Goal: Information Seeking & Learning: Compare options

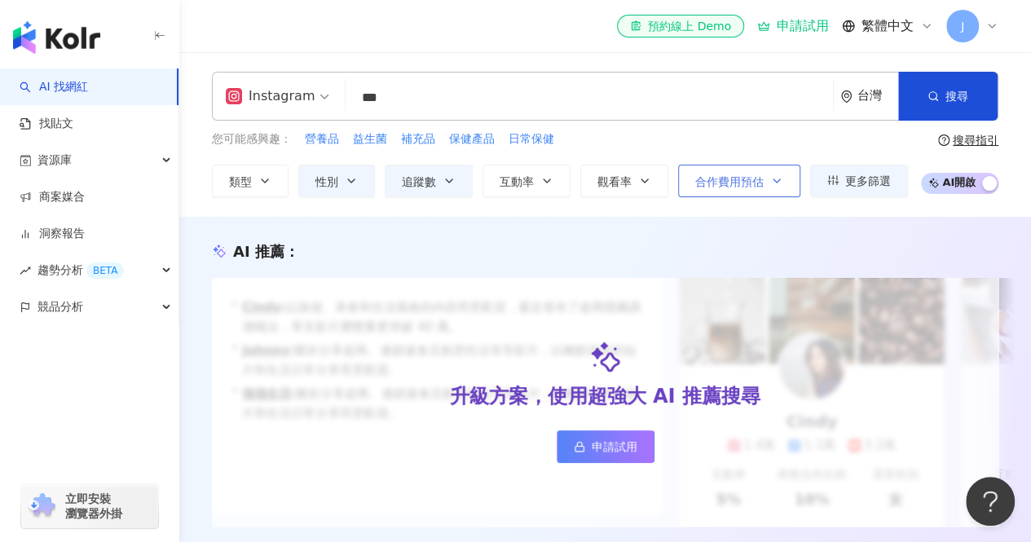
click at [726, 184] on span "合作費用預估" at bounding box center [729, 181] width 68 height 13
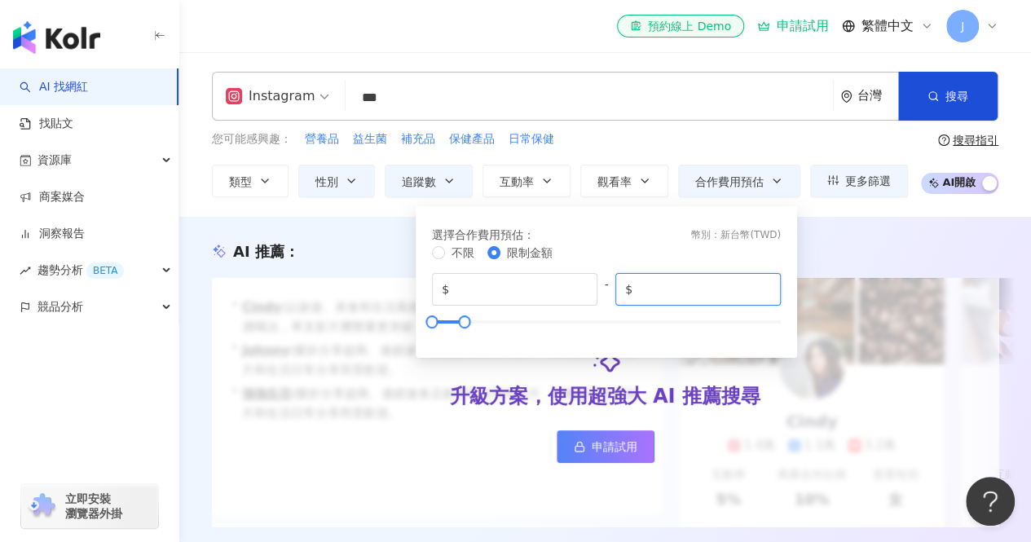
click at [643, 294] on input "*****" at bounding box center [703, 289] width 135 height 18
click at [648, 291] on input "*****" at bounding box center [703, 289] width 135 height 18
type input "*****"
click at [752, 144] on div "您可能感興趣： 營養品 益生菌 補充品 保健產品 日常保健" at bounding box center [560, 139] width 696 height 18
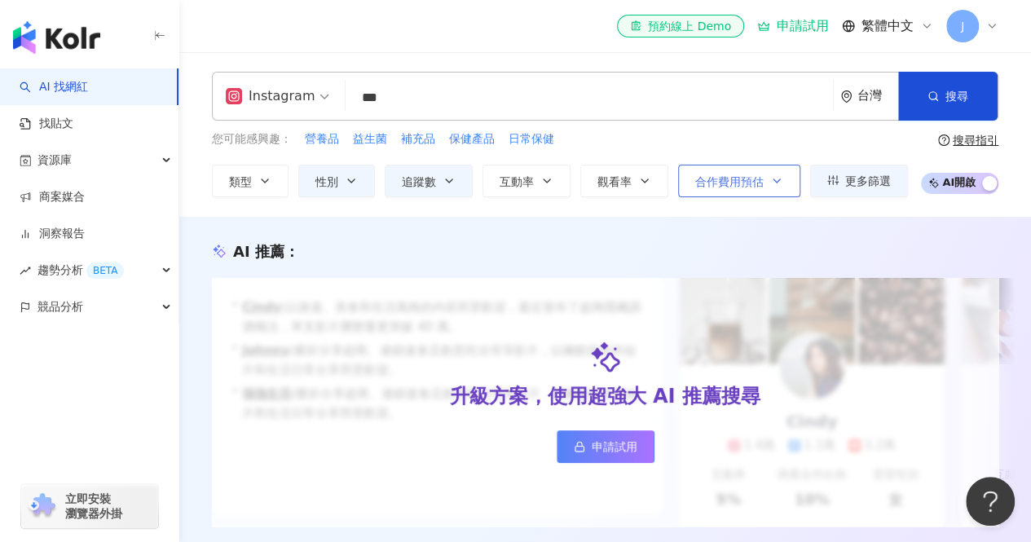
click at [743, 178] on span "合作費用預估" at bounding box center [729, 181] width 68 height 13
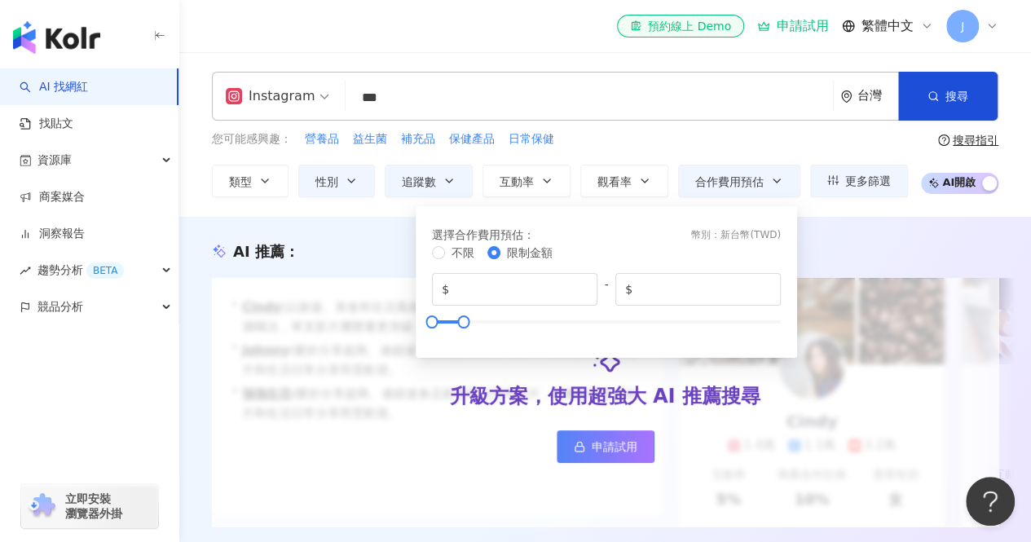
click at [738, 117] on div "Instagram *** 台灣 搜尋 74828f7e-124c-4ed3-b607-fadb419ef42f 737f9fda-73ce-4546-94c…" at bounding box center [605, 96] width 787 height 49
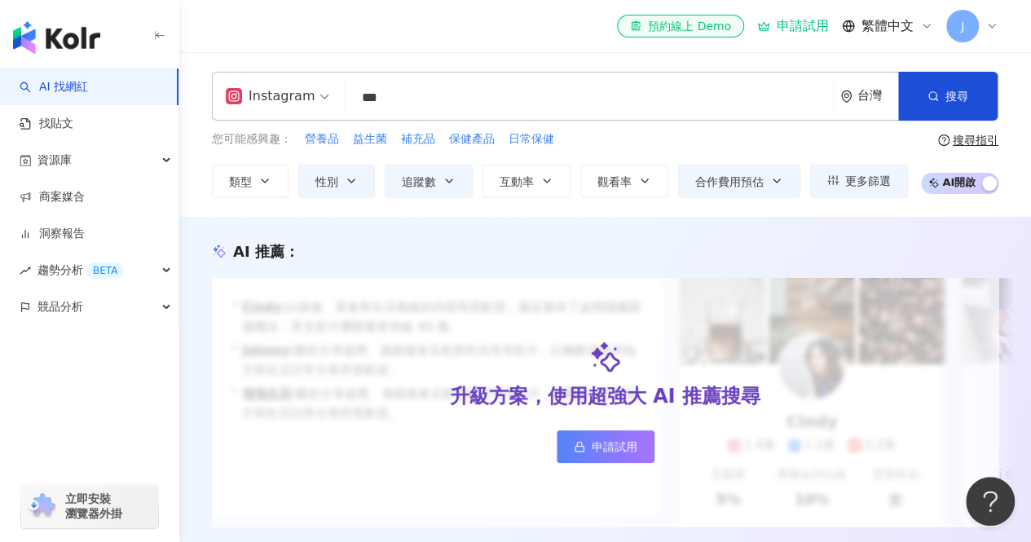
click at [438, 89] on input "***" at bounding box center [589, 97] width 474 height 31
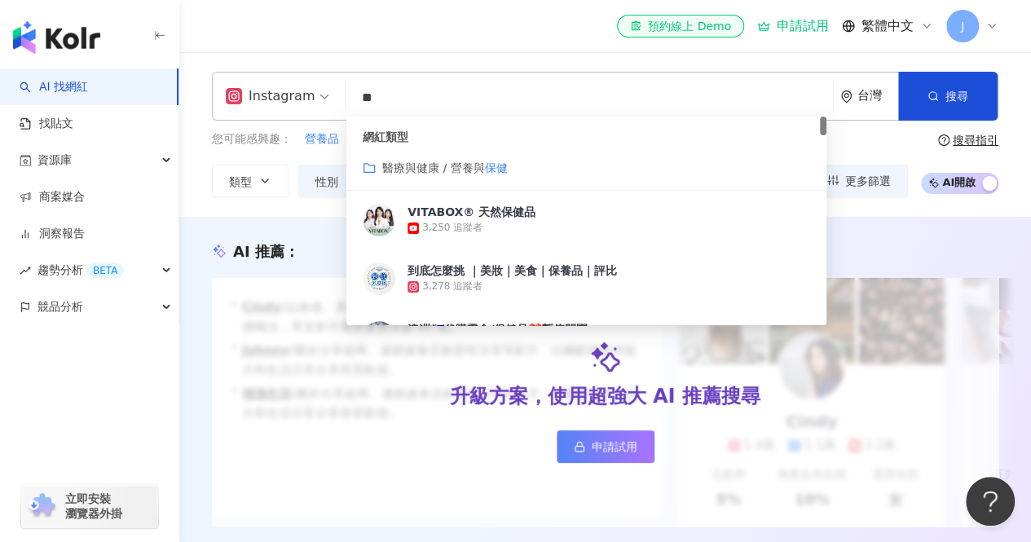
type input "*"
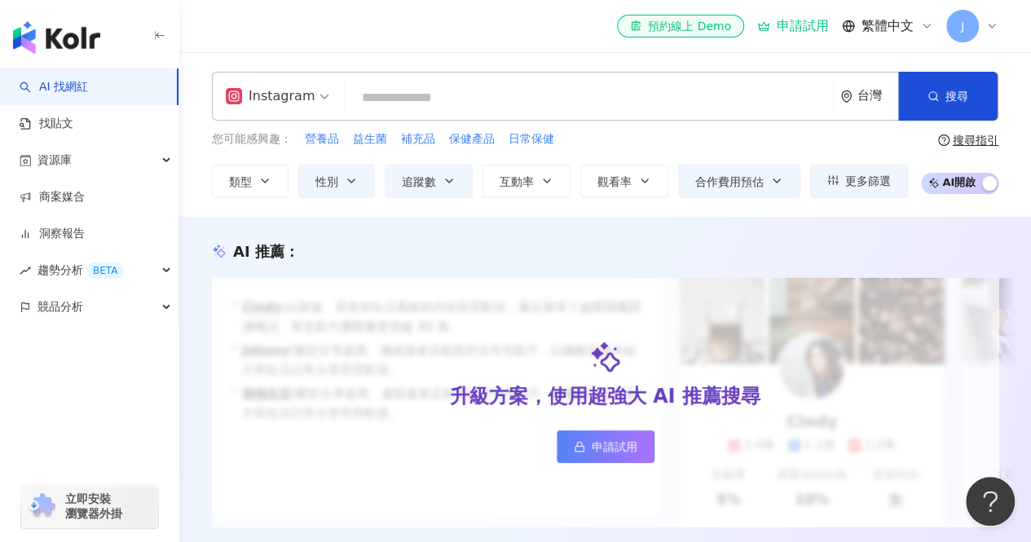
click at [554, 12] on div "el-icon-cs 預約線上 Demo 申請試用 繁體中文 J" at bounding box center [605, 26] width 787 height 52
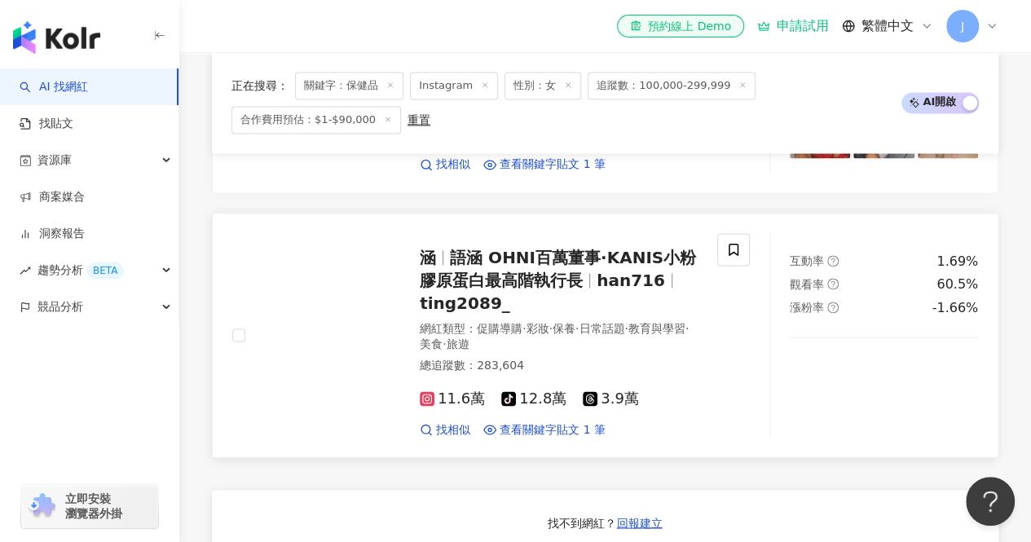
scroll to position [1223, 0]
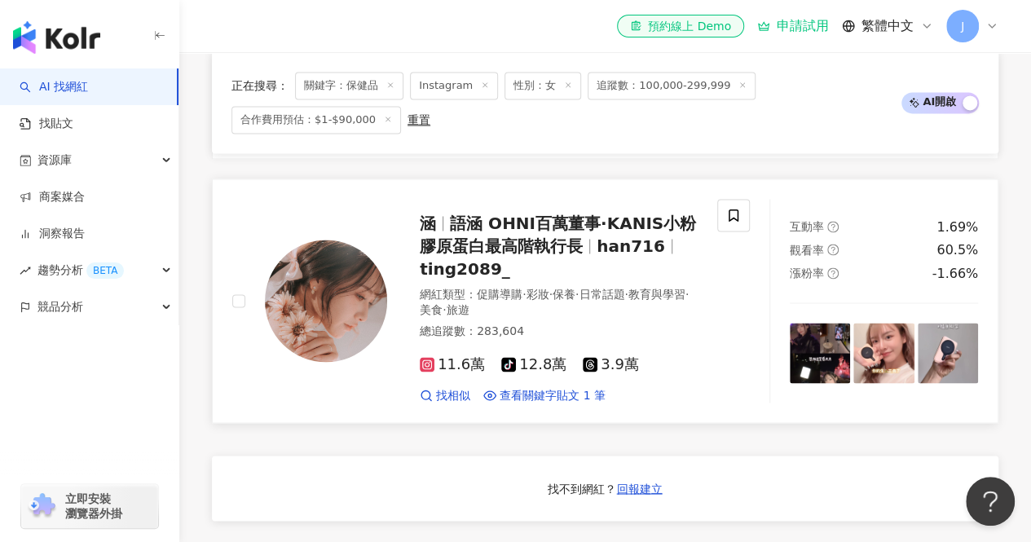
click at [523, 214] on span "語涵 OHNI百萬董事·KANIS小粉膠原蛋白最高階執行長" at bounding box center [558, 235] width 276 height 42
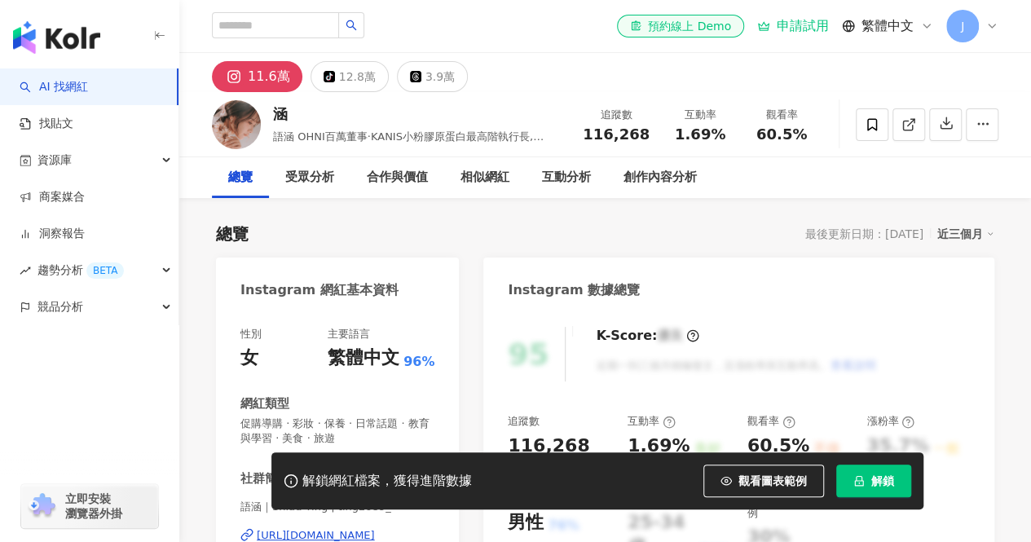
click at [766, 480] on span "觀看圖表範例" at bounding box center [772, 480] width 68 height 13
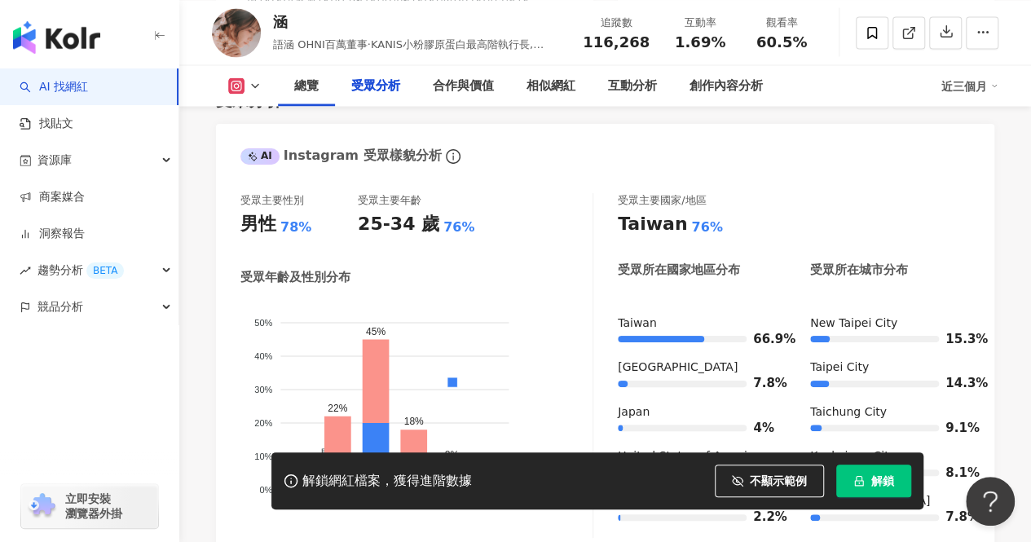
scroll to position [1467, 0]
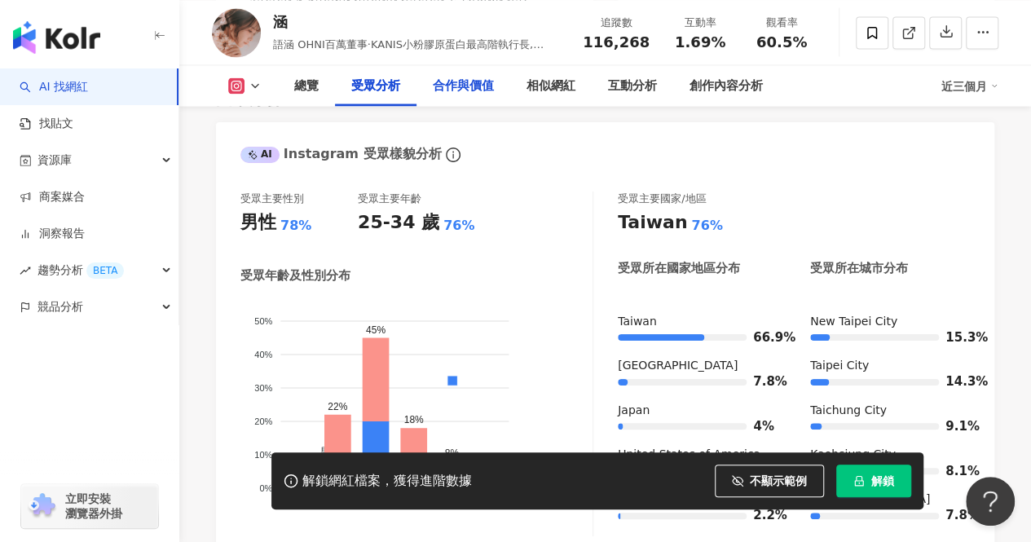
click at [454, 86] on div "合作與價值" at bounding box center [463, 86] width 61 height 20
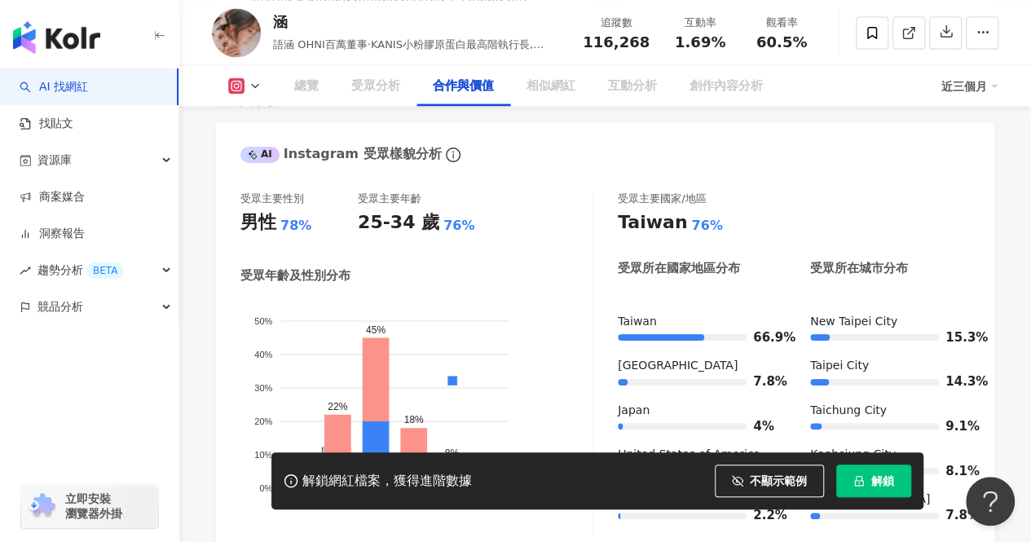
scroll to position [2204, 0]
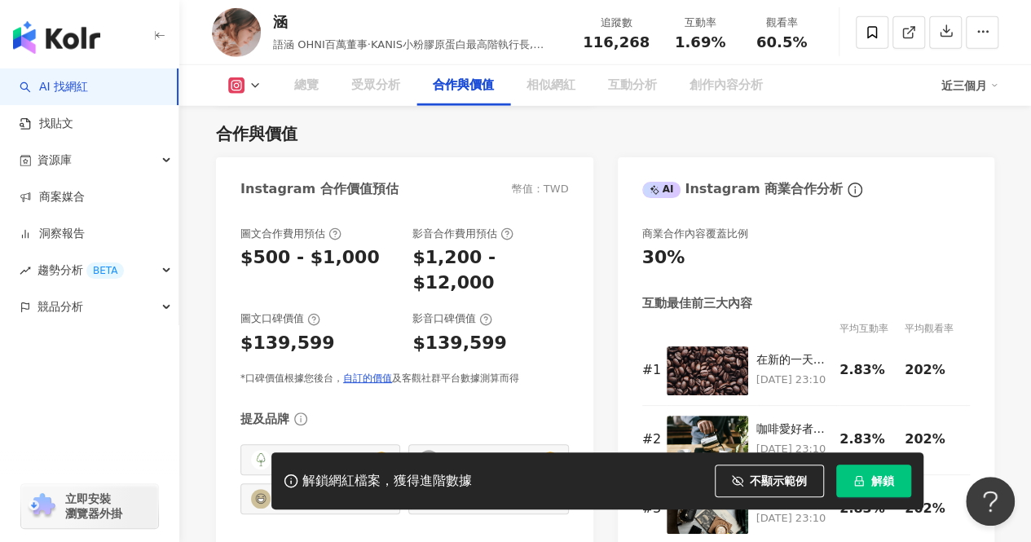
click at [556, 271] on div "$1,200 - $12,000" at bounding box center [490, 270] width 156 height 51
drag, startPoint x: 450, startPoint y: 320, endPoint x: 483, endPoint y: 320, distance: 32.6
click at [484, 331] on div "$139,599" at bounding box center [459, 343] width 95 height 25
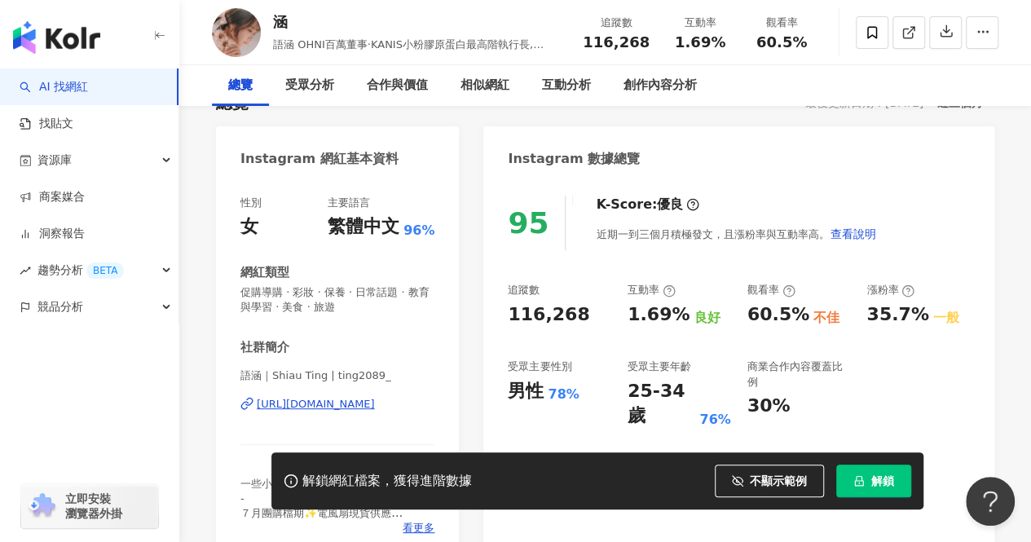
scroll to position [0, 0]
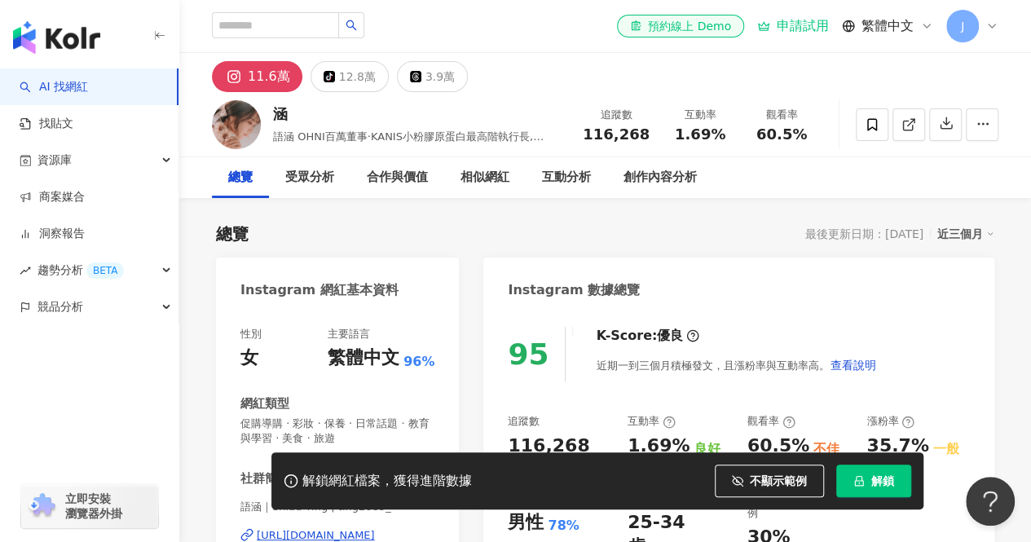
click at [469, 181] on div "相似網紅" at bounding box center [485, 178] width 49 height 20
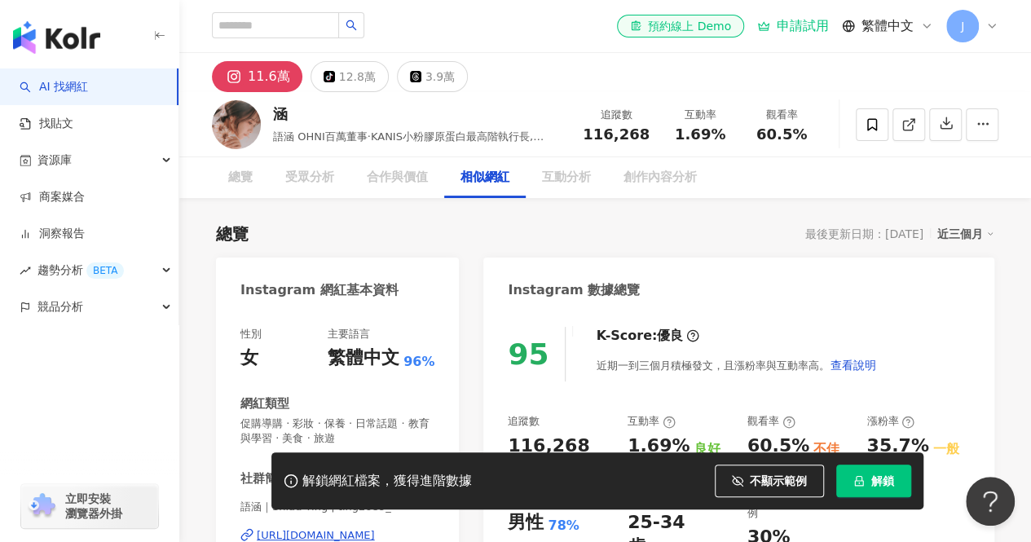
scroll to position [2667, 0]
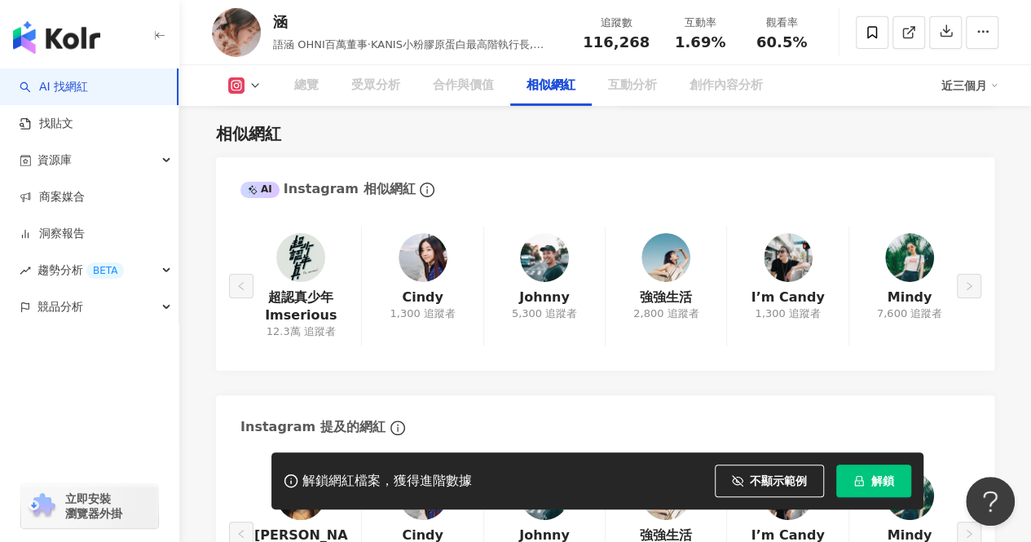
click at [527, 139] on div "相似網紅" at bounding box center [605, 133] width 778 height 23
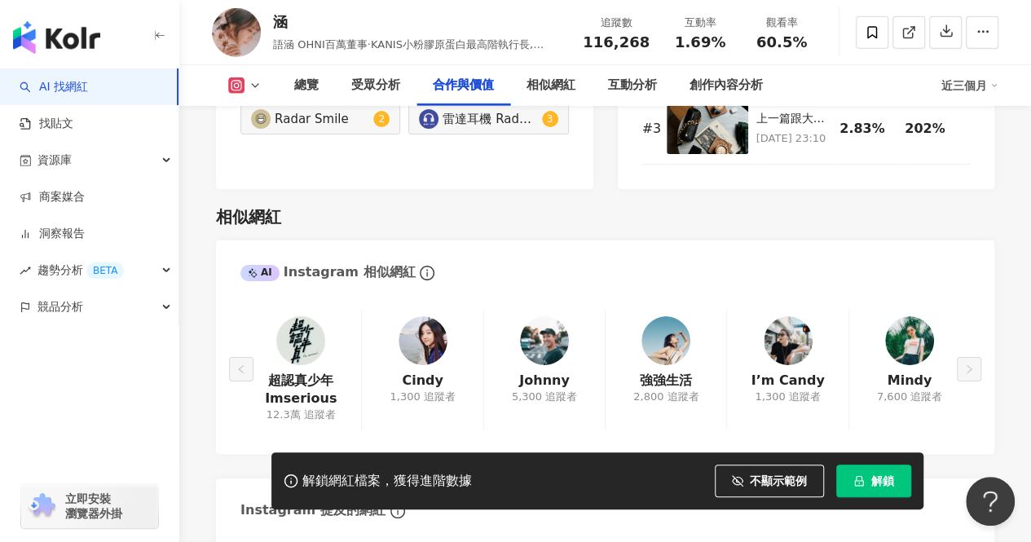
scroll to position [2178, 0]
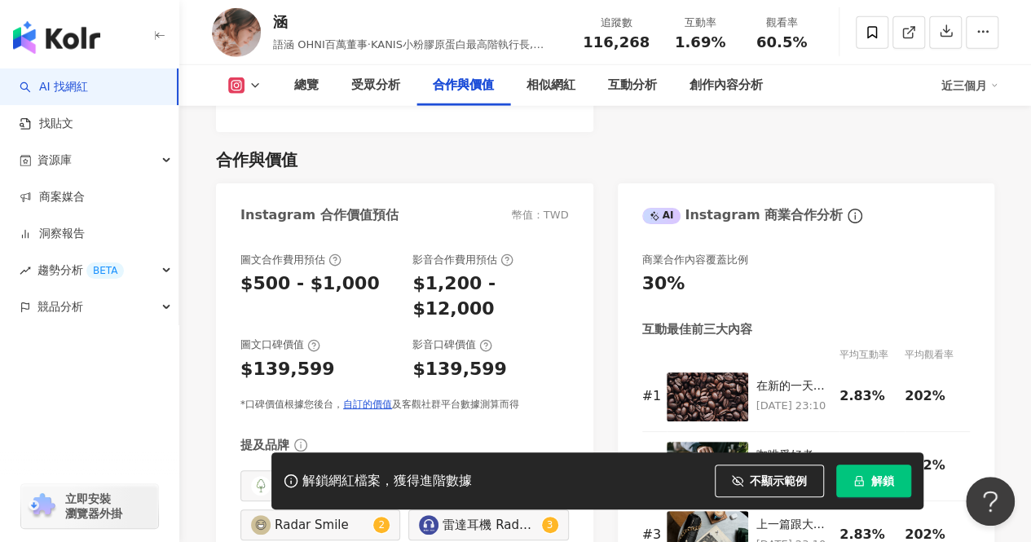
click at [62, 86] on link "AI 找網紅" at bounding box center [54, 87] width 68 height 16
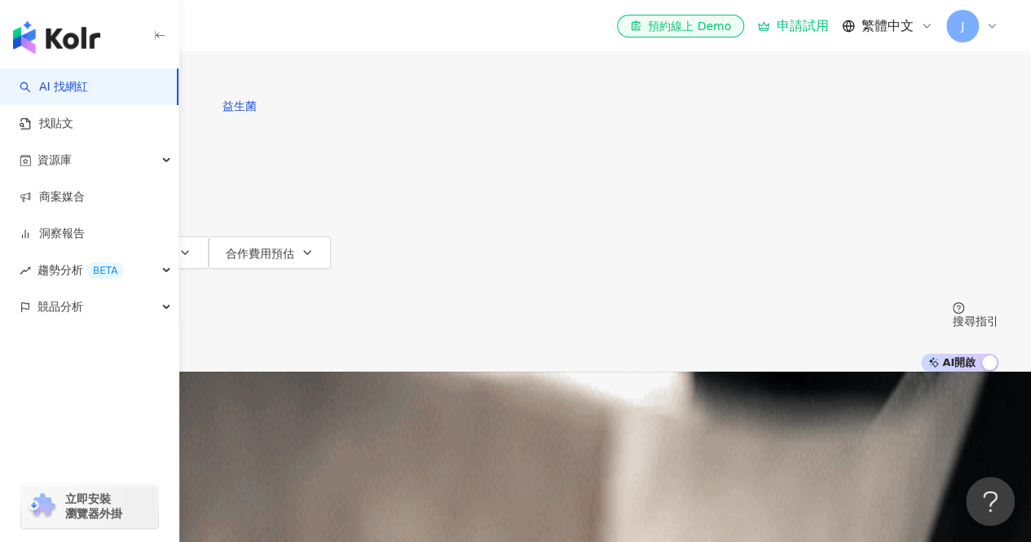
paste input "**********"
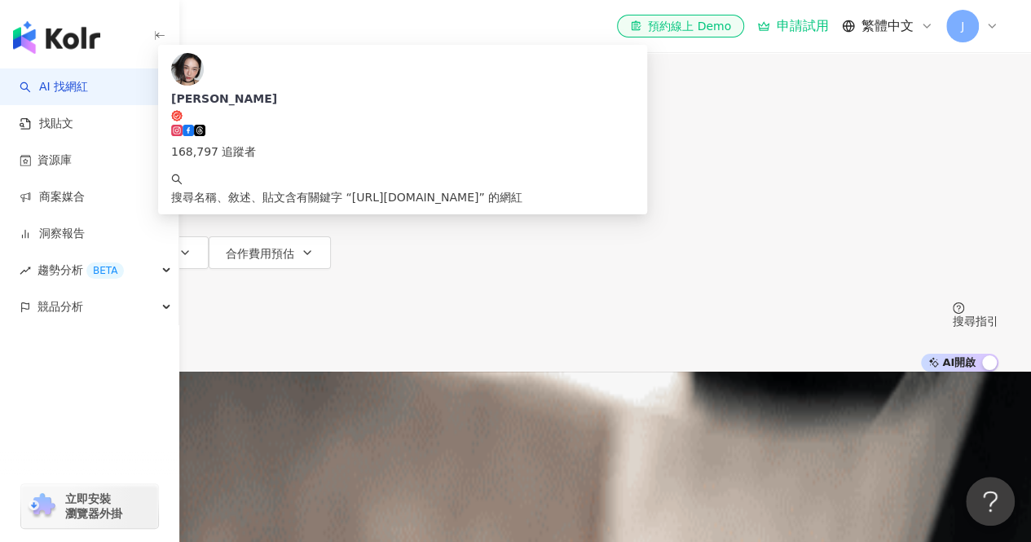
type input "**********"
click at [61, 79] on icon "button" at bounding box center [55, 73] width 11 height 11
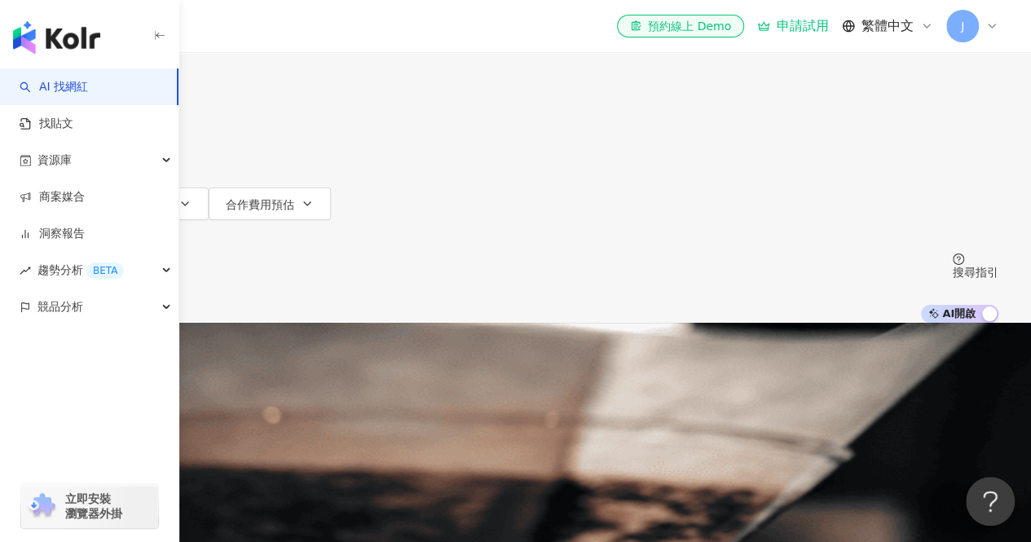
click at [99, 28] on div "不分平台" at bounding box center [70, 15] width 57 height 26
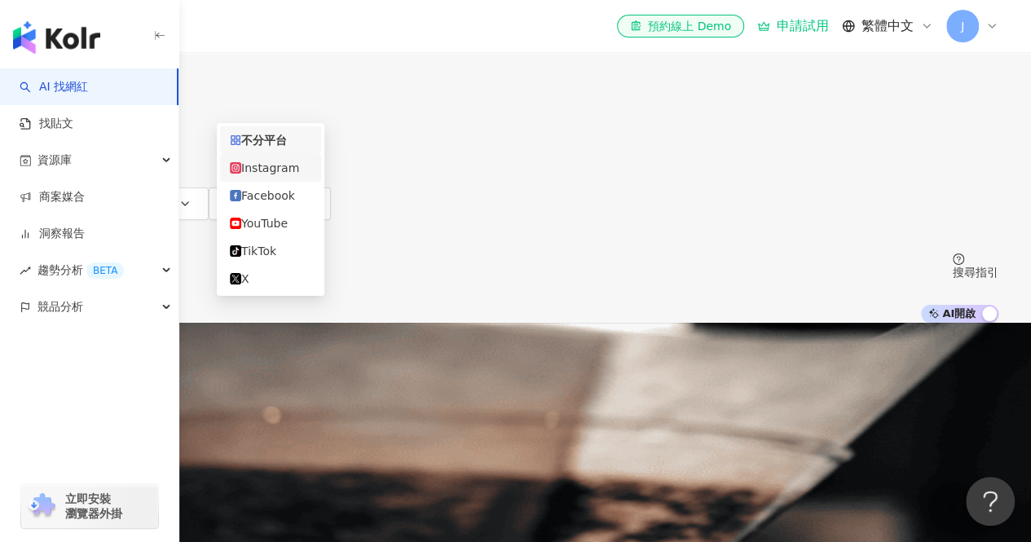
click at [269, 169] on div "Instagram" at bounding box center [271, 168] width 82 height 18
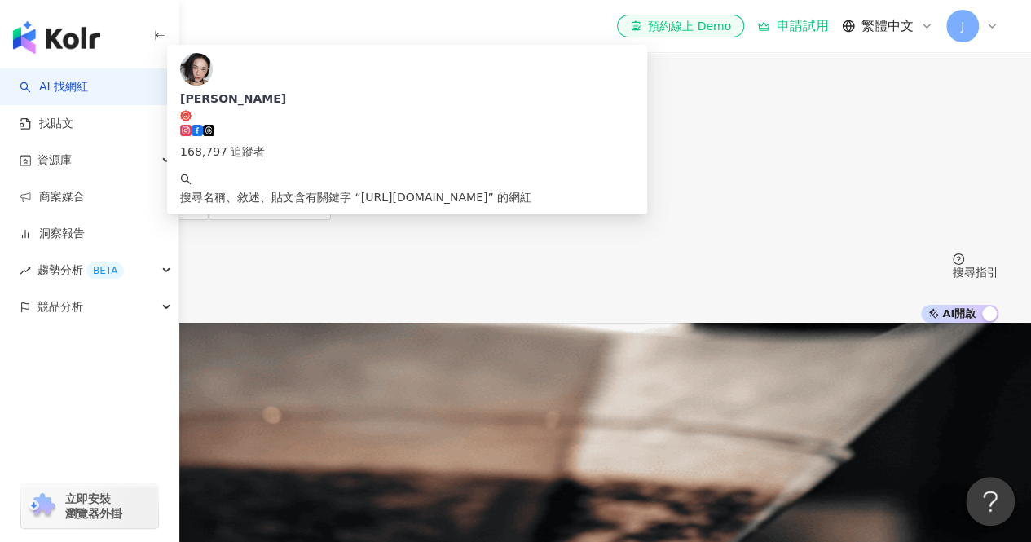
drag, startPoint x: 532, startPoint y: 101, endPoint x: 183, endPoint y: 58, distance: 352.3
click at [288, 73] on div "**********" at bounding box center [516, 45] width 966 height 90
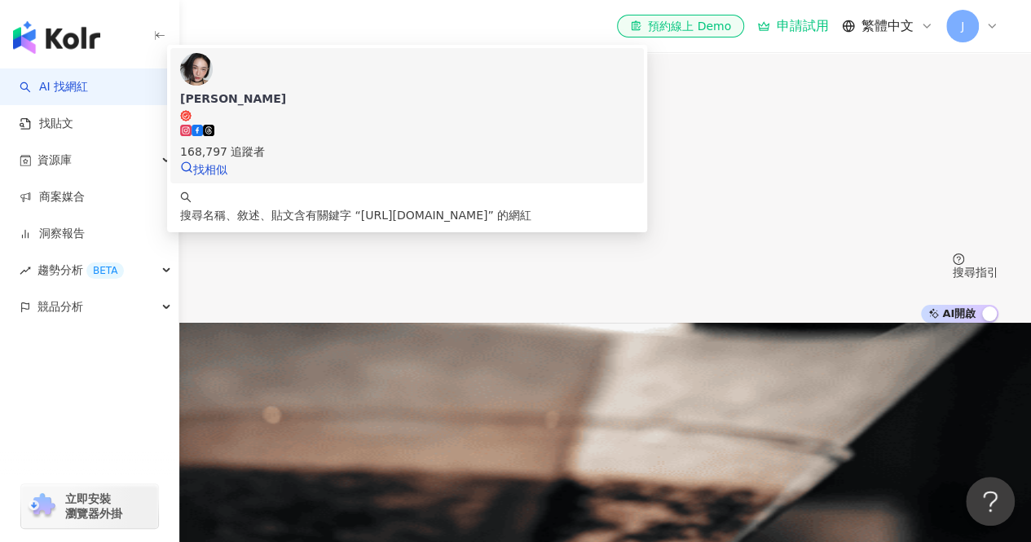
click at [442, 107] on div "[PERSON_NAME]" at bounding box center [407, 98] width 454 height 16
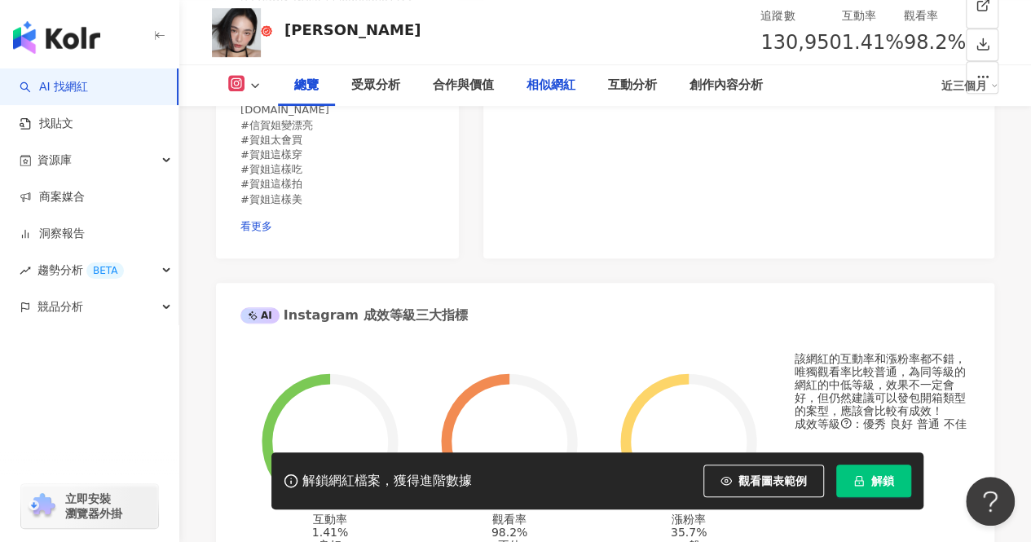
click at [541, 68] on div "相似網紅" at bounding box center [551, 85] width 82 height 41
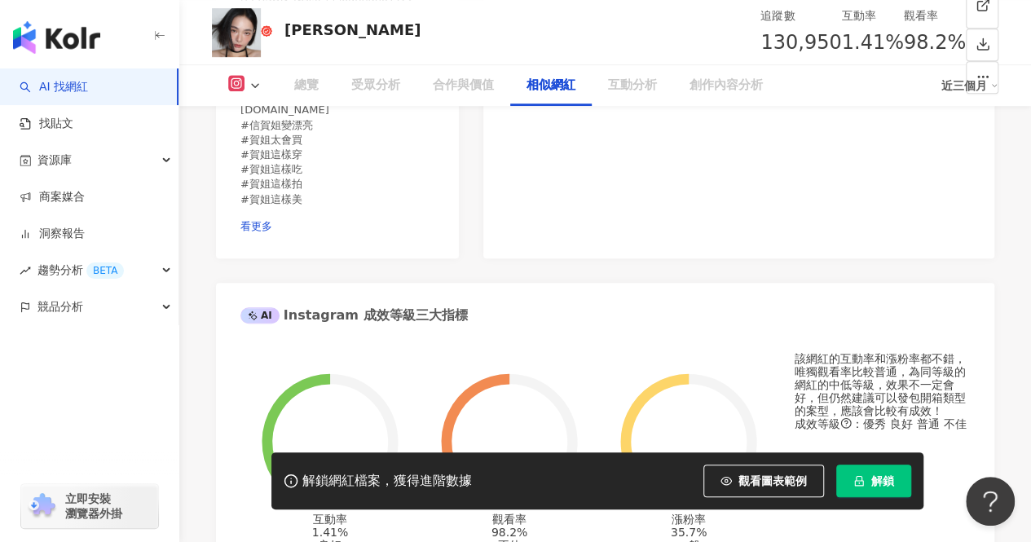
scroll to position [2651, 0]
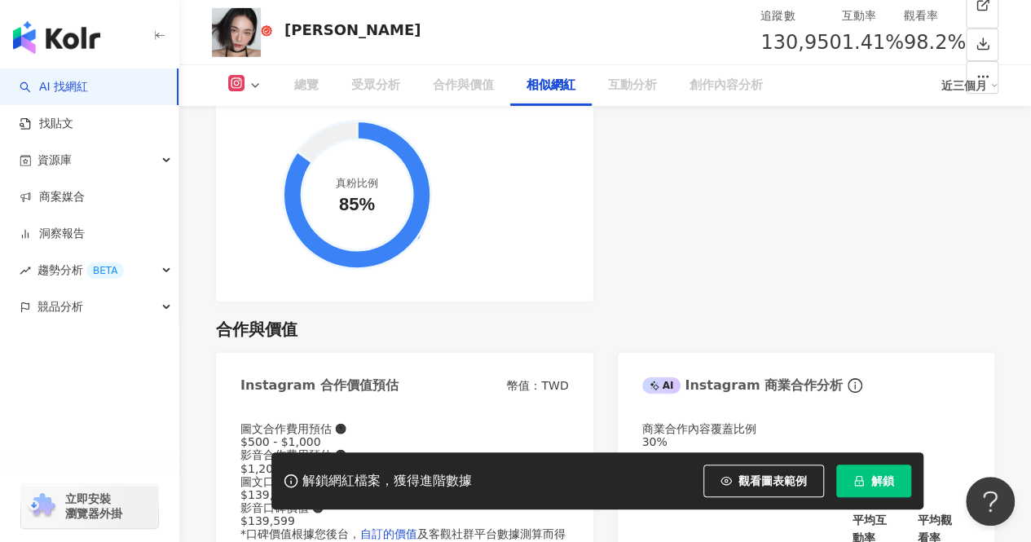
click at [541, 79] on div "相似網紅" at bounding box center [551, 86] width 49 height 20
click at [474, 81] on div "合作與價值" at bounding box center [463, 86] width 61 height 20
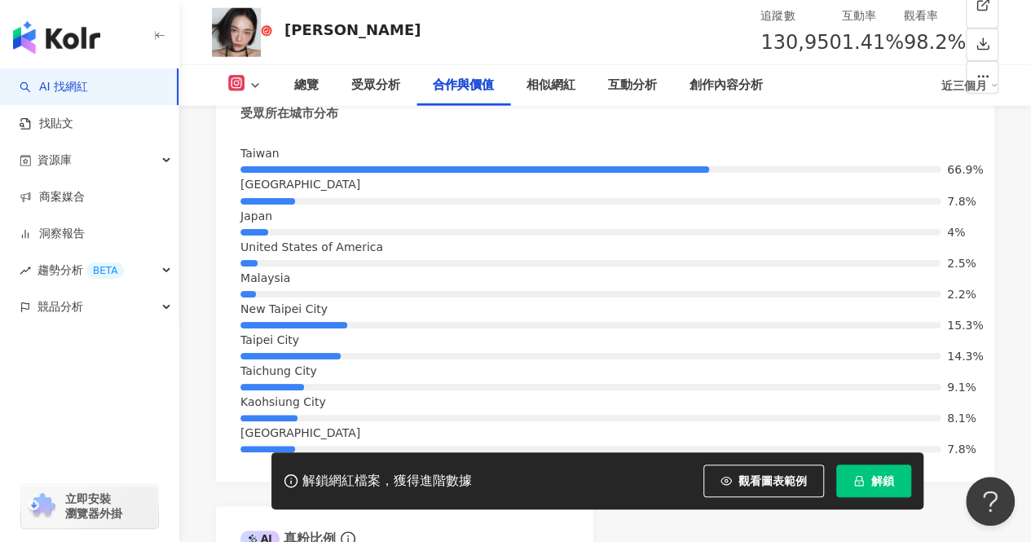
click at [807, 491] on button "觀看圖表範例" at bounding box center [763, 481] width 121 height 33
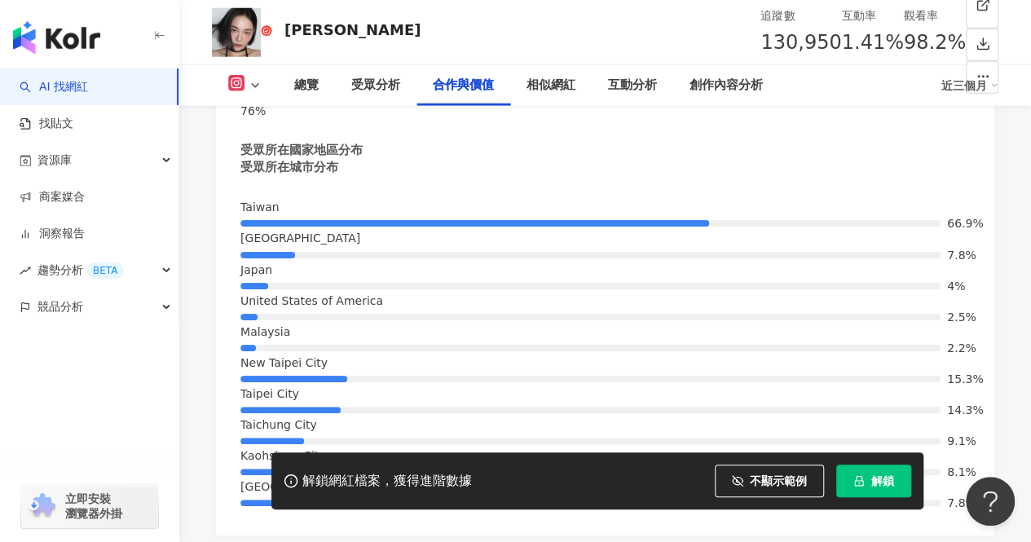
drag, startPoint x: 461, startPoint y: 262, endPoint x: 533, endPoint y: 261, distance: 72.5
drag, startPoint x: 513, startPoint y: 333, endPoint x: 461, endPoint y: 327, distance: 52.5
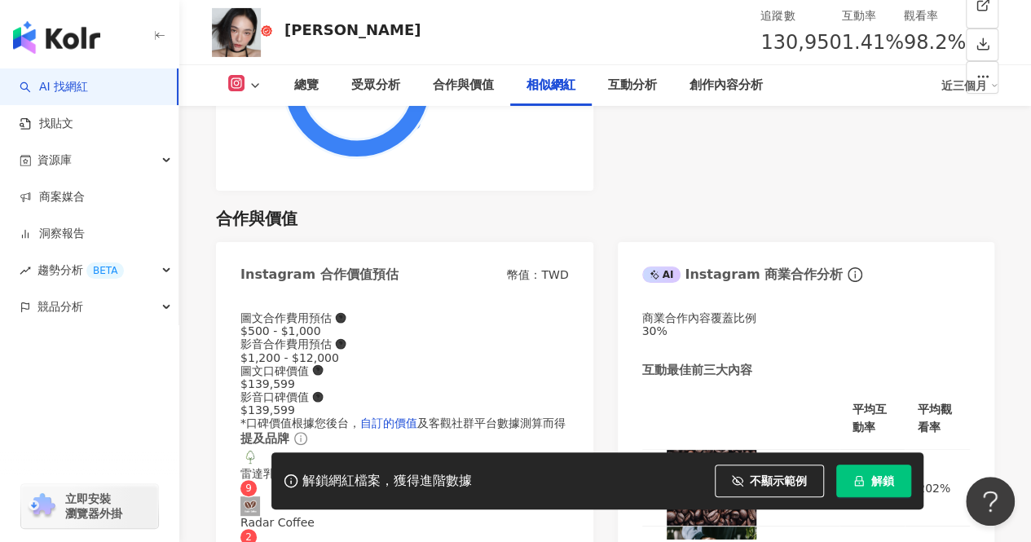
scroll to position [2841, 0]
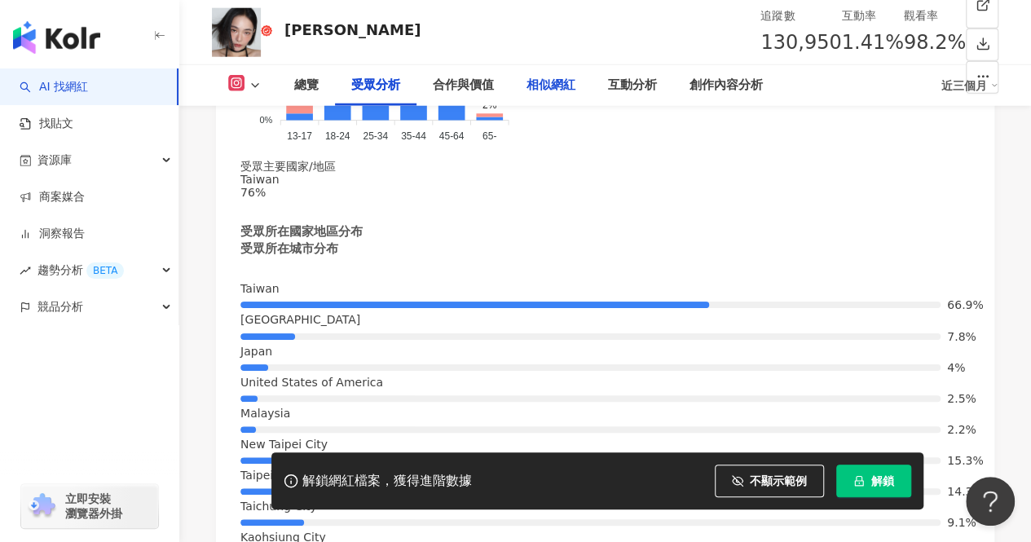
click at [538, 80] on div "相似網紅" at bounding box center [551, 86] width 49 height 20
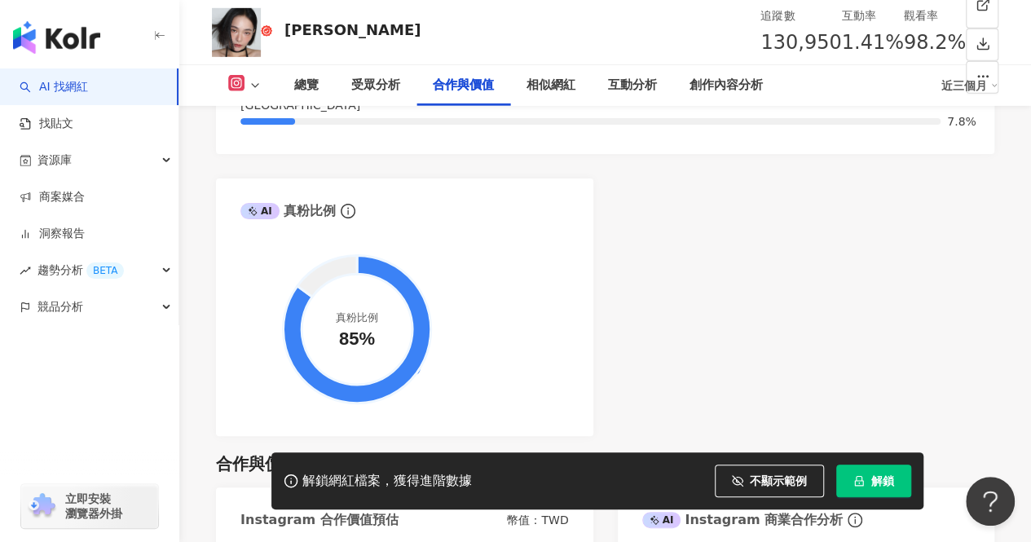
scroll to position [2570, 0]
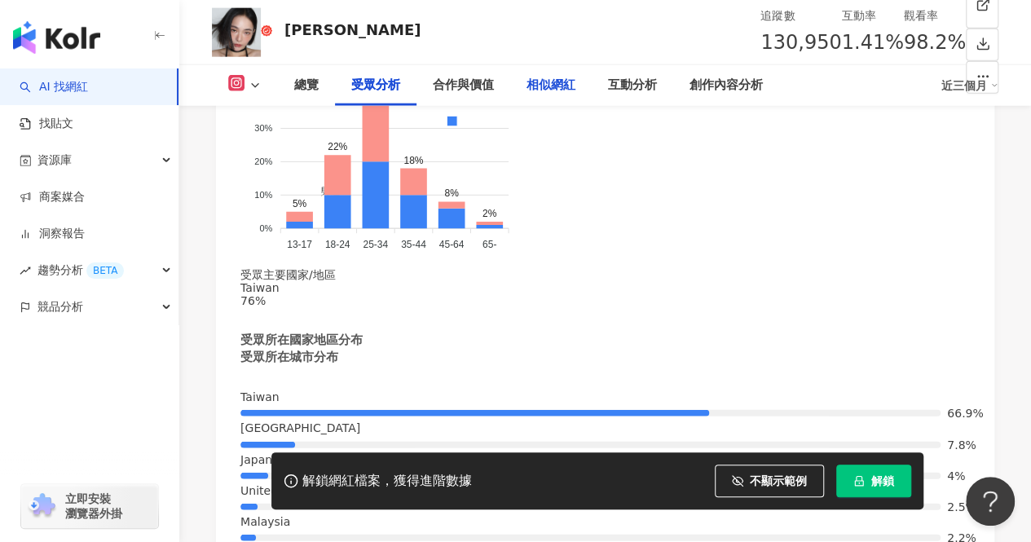
click at [543, 100] on div "相似網紅" at bounding box center [551, 85] width 82 height 41
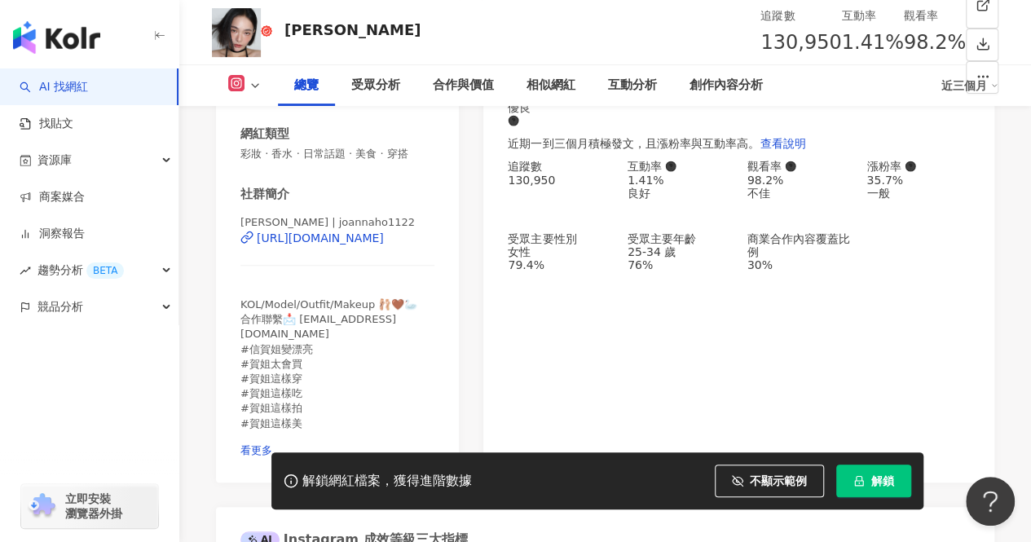
scroll to position [0, 0]
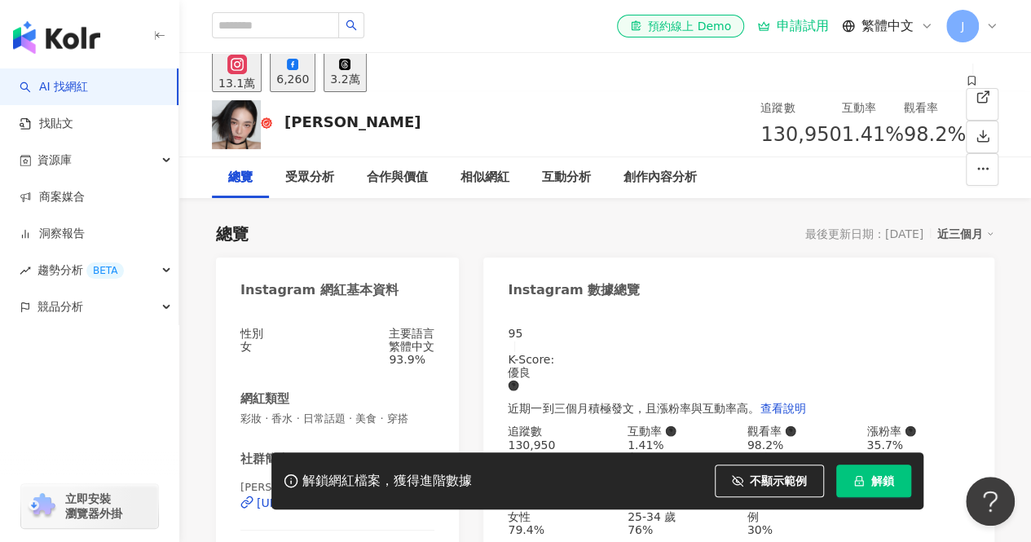
click at [538, 228] on div "總覽 最後更新日期：[DATE] 近三個月" at bounding box center [605, 234] width 778 height 23
click at [742, 234] on div "總覽 最後更新日期：[DATE] 近三個月" at bounding box center [605, 234] width 778 height 23
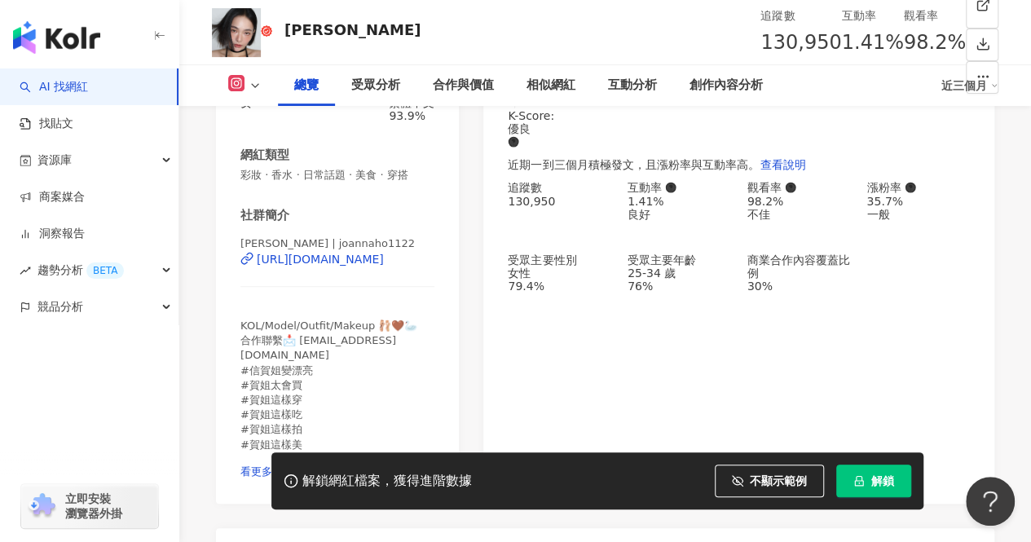
scroll to position [245, 0]
click at [689, 389] on div "95 K-Score : 優良 近期一到三個月積極發文，且漲粉率與互動率高。 查看說明 追蹤數 130,950 互動率 1.41% 良好 觀看率 98.2% …" at bounding box center [738, 284] width 511 height 437
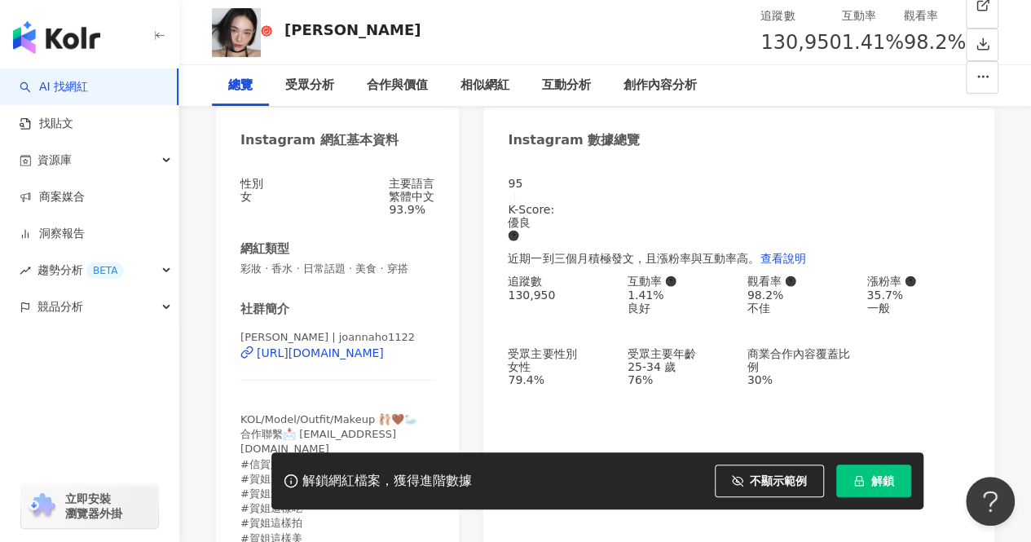
scroll to position [0, 0]
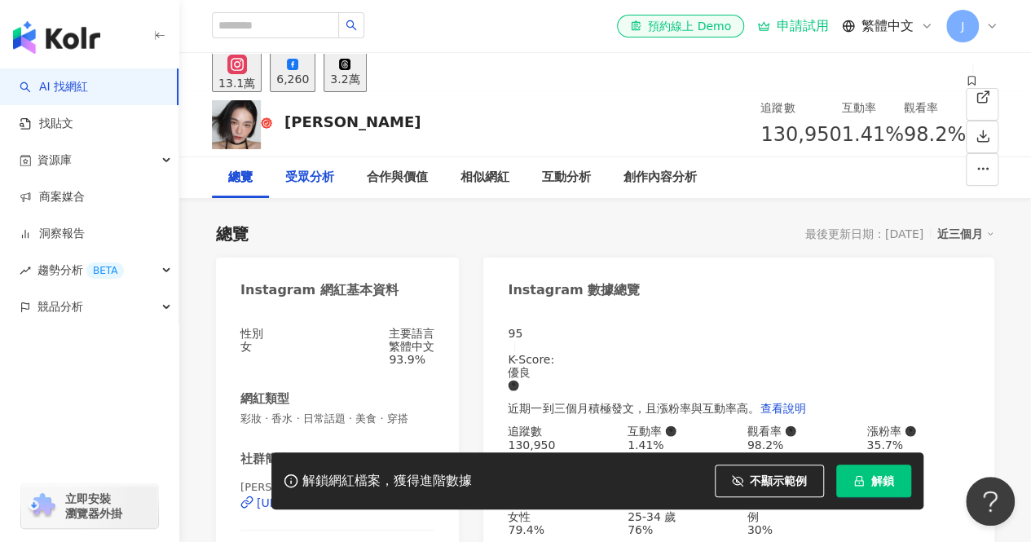
click at [318, 178] on div "受眾分析" at bounding box center [309, 178] width 49 height 20
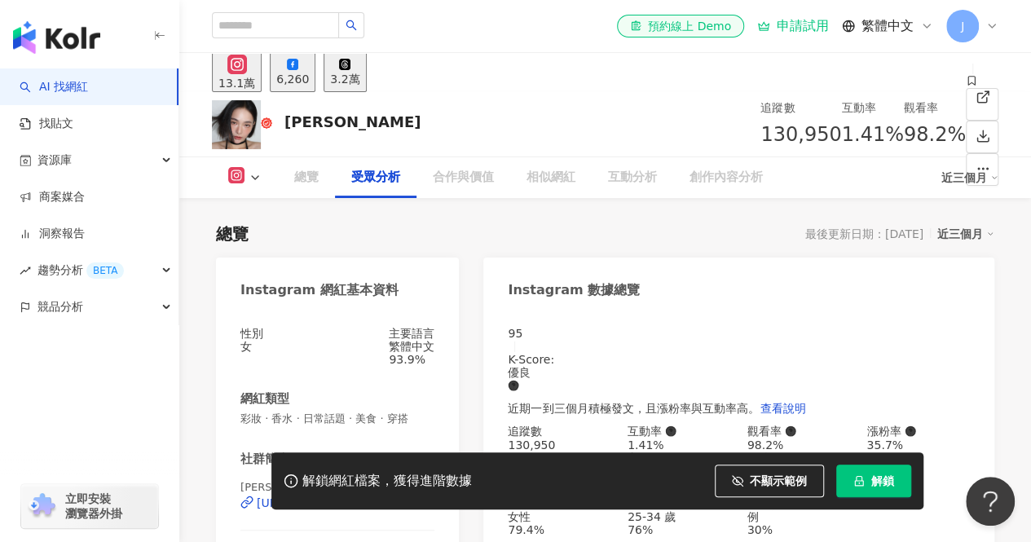
scroll to position [1417, 0]
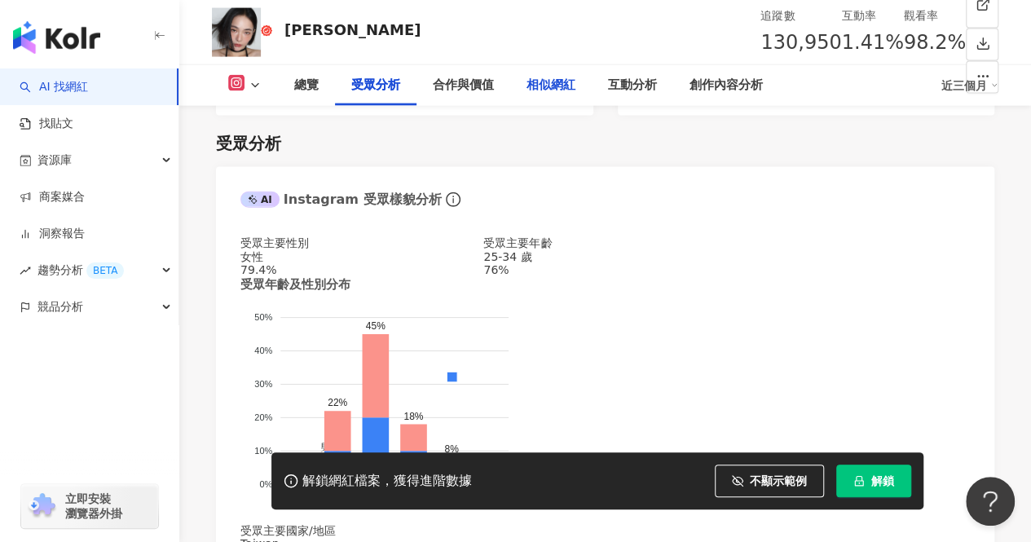
click at [537, 86] on div "相似網紅" at bounding box center [551, 86] width 49 height 20
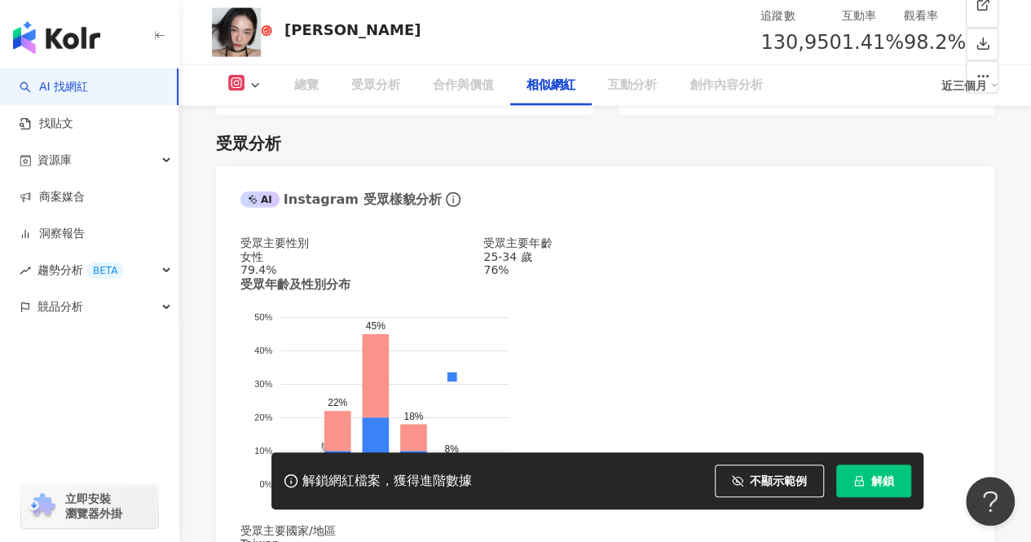
scroll to position [2651, 0]
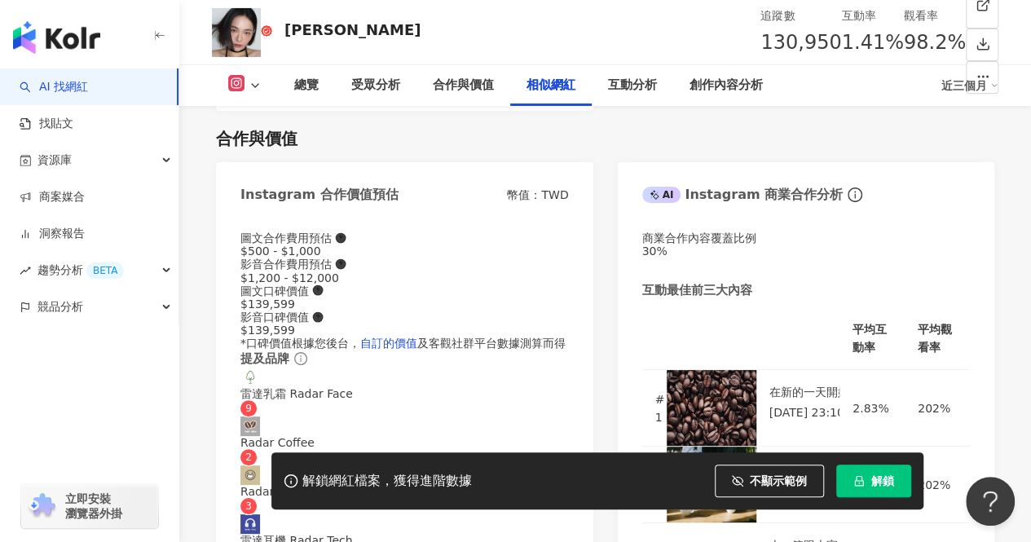
scroll to position [3059, 0]
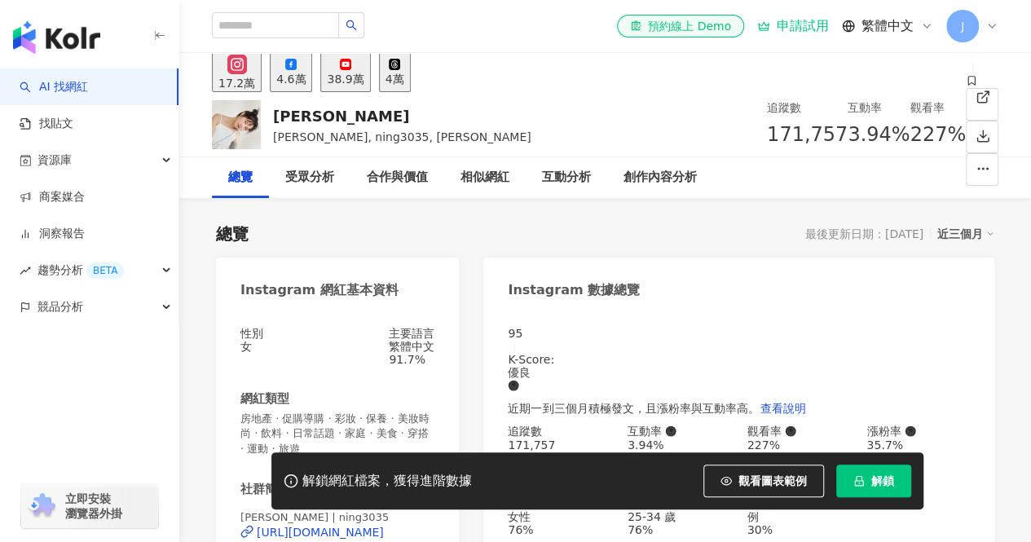
click at [767, 130] on div "追蹤數 171,757" at bounding box center [807, 125] width 81 height 52
click at [364, 227] on div "總覽 最後更新日期：2025/8/12 近三個月" at bounding box center [605, 234] width 778 height 23
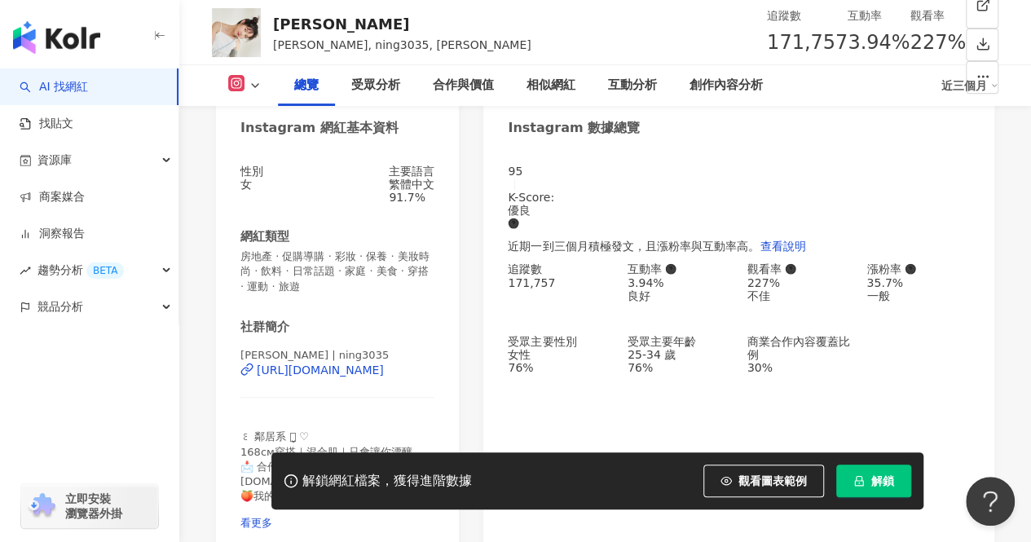
scroll to position [163, 0]
click at [370, 376] on div "https://www.instagram.com/ning3035/" at bounding box center [320, 369] width 127 height 13
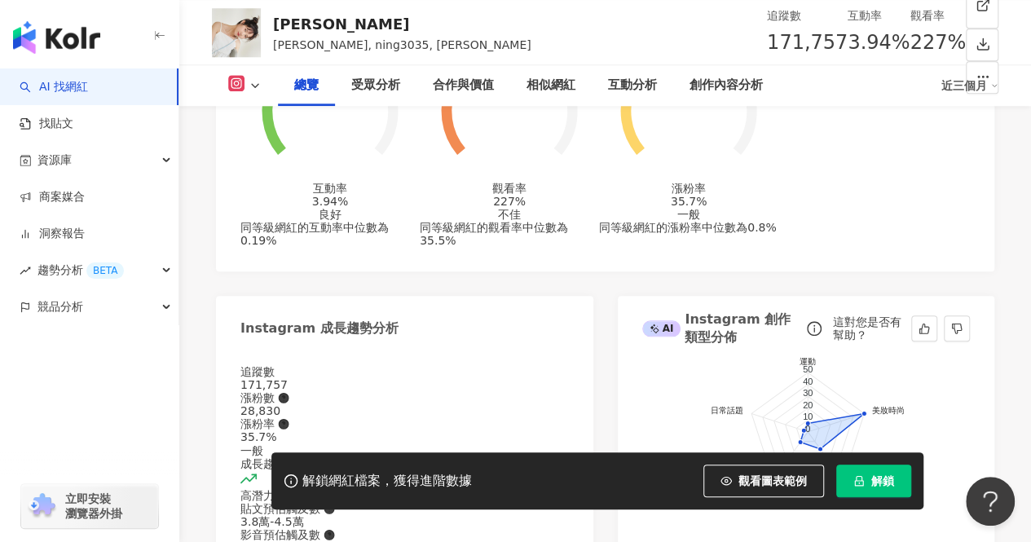
scroll to position [815, 0]
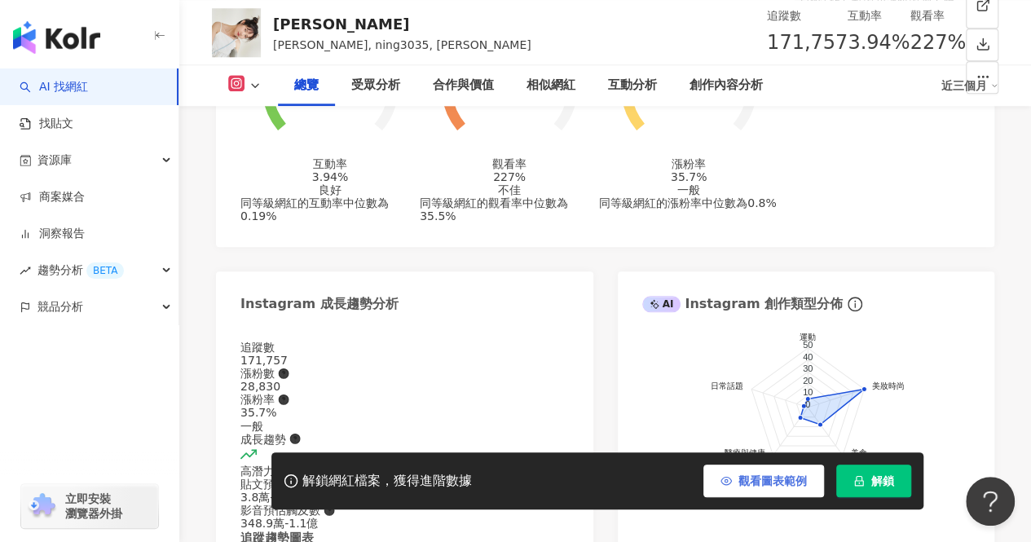
click at [765, 478] on span "觀看圖表範例" at bounding box center [772, 480] width 68 height 13
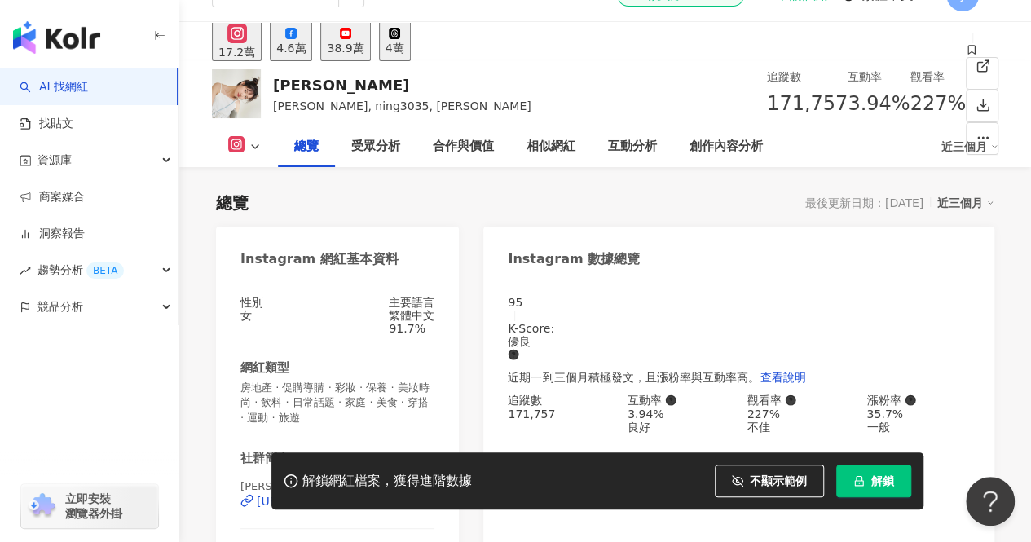
scroll to position [0, 0]
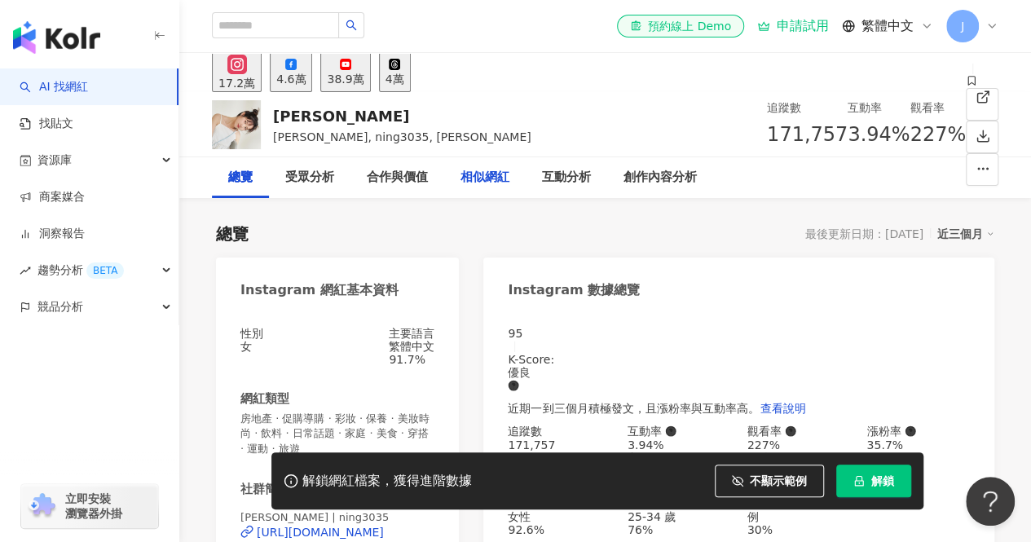
click at [491, 173] on div "相似網紅" at bounding box center [485, 178] width 49 height 20
click at [544, 243] on div "總覽 最後更新日期：2025/8/12 近三個月" at bounding box center [605, 234] width 778 height 23
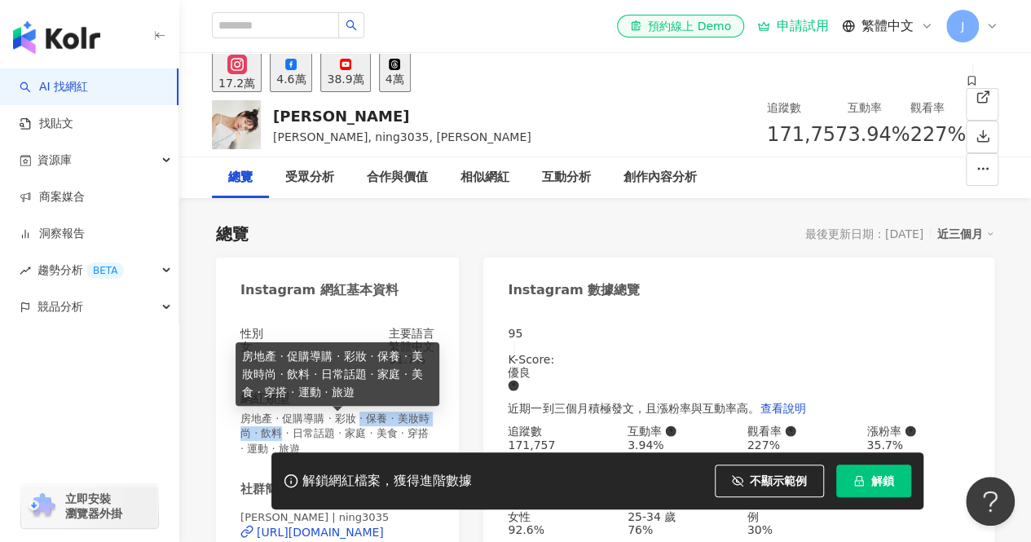
drag, startPoint x: 306, startPoint y: 434, endPoint x: 372, endPoint y: 430, distance: 67.0
click at [372, 430] on span "房地產 · 促購導購 · 彩妝 · 保養 · 美妝時尚 · 飲料 · 日常話題 · 家庭 · 美食 · 穿搭 · 運動 · 旅遊" at bounding box center [337, 434] width 194 height 45
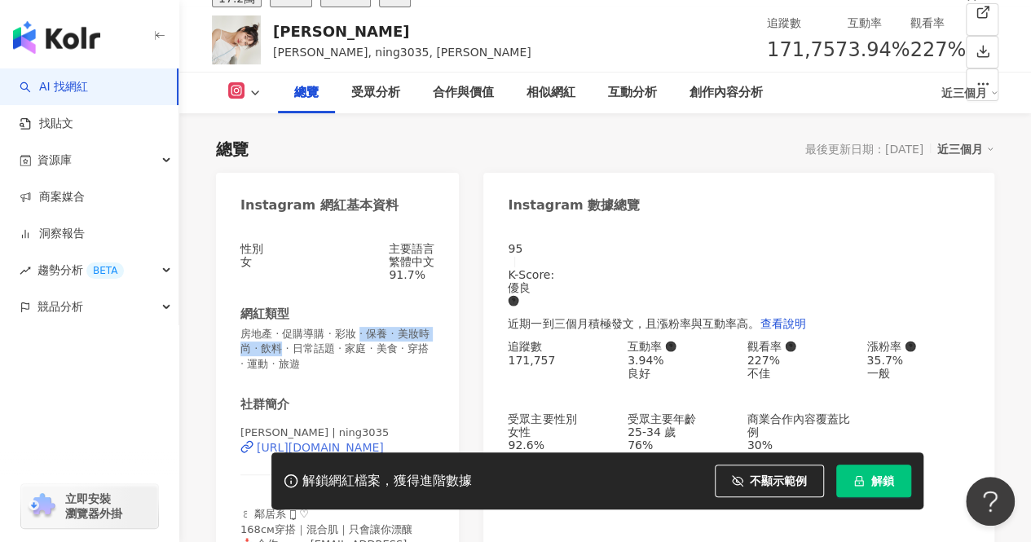
scroll to position [163, 0]
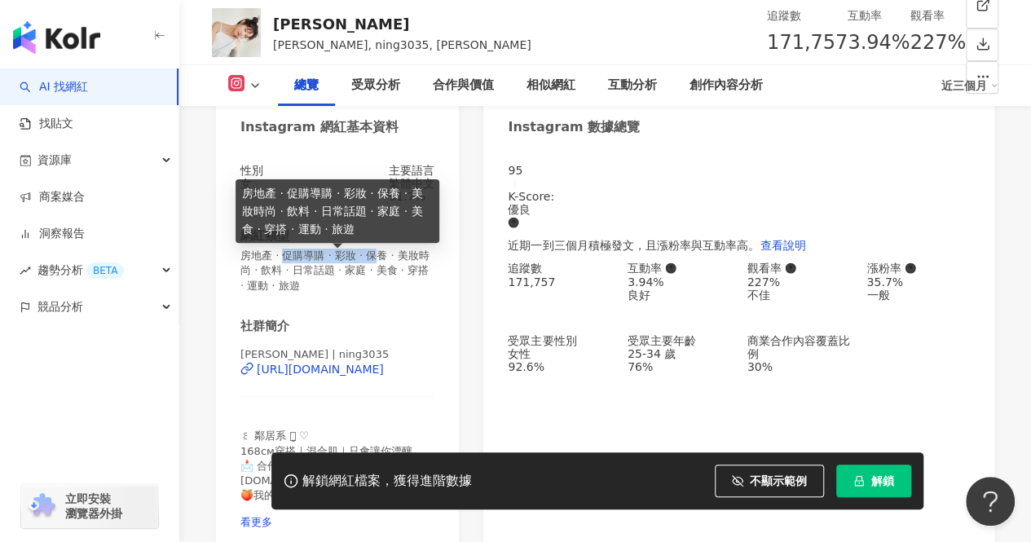
drag, startPoint x: 292, startPoint y: 262, endPoint x: 394, endPoint y: 267, distance: 102.0
click at [394, 267] on span "房地產 · 促購導購 · 彩妝 · 保養 · 美妝時尚 · 飲料 · 日常話題 · 家庭 · 美食 · 穿搭 · 運動 · 旅遊" at bounding box center [337, 271] width 194 height 45
click at [394, 281] on span "房地產 · 促購導購 · 彩妝 · 保養 · 美妝時尚 · 飲料 · 日常話題 · 家庭 · 美食 · 穿搭 · 運動 · 旅遊" at bounding box center [337, 271] width 194 height 45
drag, startPoint x: 285, startPoint y: 275, endPoint x: 419, endPoint y: 272, distance: 133.7
click at [419, 272] on span "房地產 · 促購導購 · 彩妝 · 保養 · 美妝時尚 · 飲料 · 日常話題 · 家庭 · 美食 · 穿搭 · 運動 · 旅遊" at bounding box center [337, 271] width 194 height 45
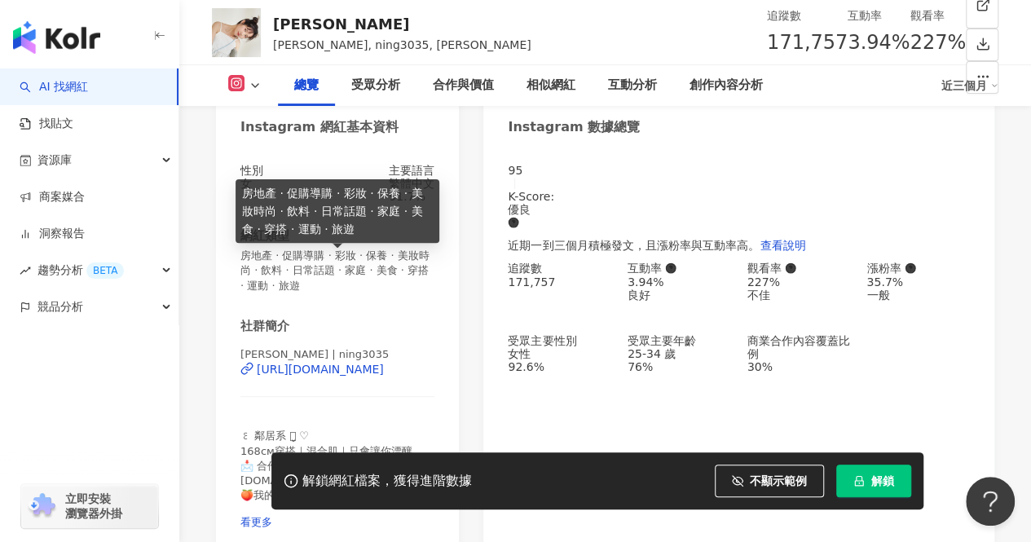
click at [404, 298] on div "性別 女 主要語言 繁體中文 91.7% 網紅類型 房地產 · 促購導購 · 彩妝 · 保養 · 美妝時尚 · 飲料 · 日常話題 · 家庭 · 美食 · 穿…" at bounding box center [337, 347] width 194 height 367
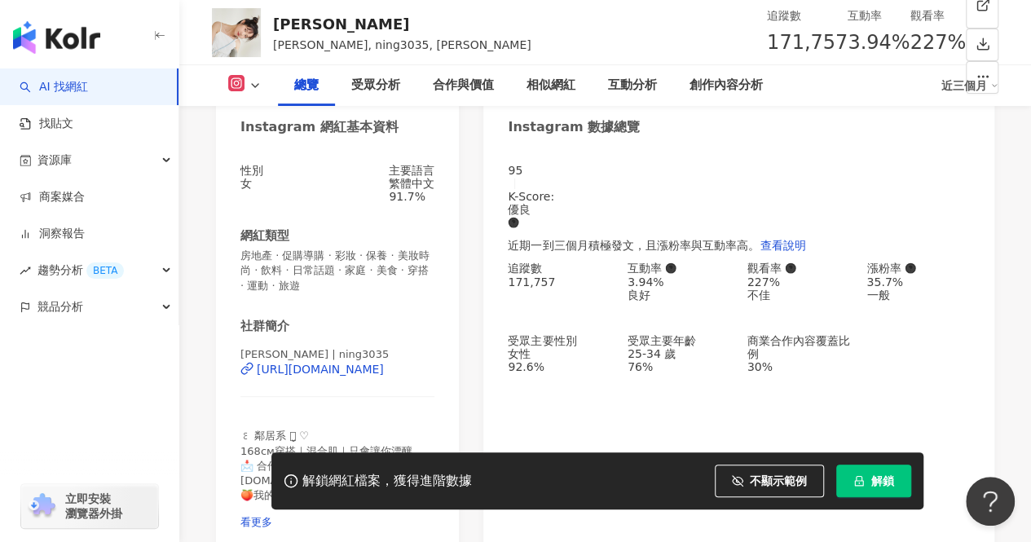
click at [404, 289] on span "房地產 · 促購導購 · 彩妝 · 保養 · 美妝時尚 · 飲料 · 日常話題 · 家庭 · 美食 · 穿搭 · 運動 · 旅遊" at bounding box center [337, 271] width 194 height 45
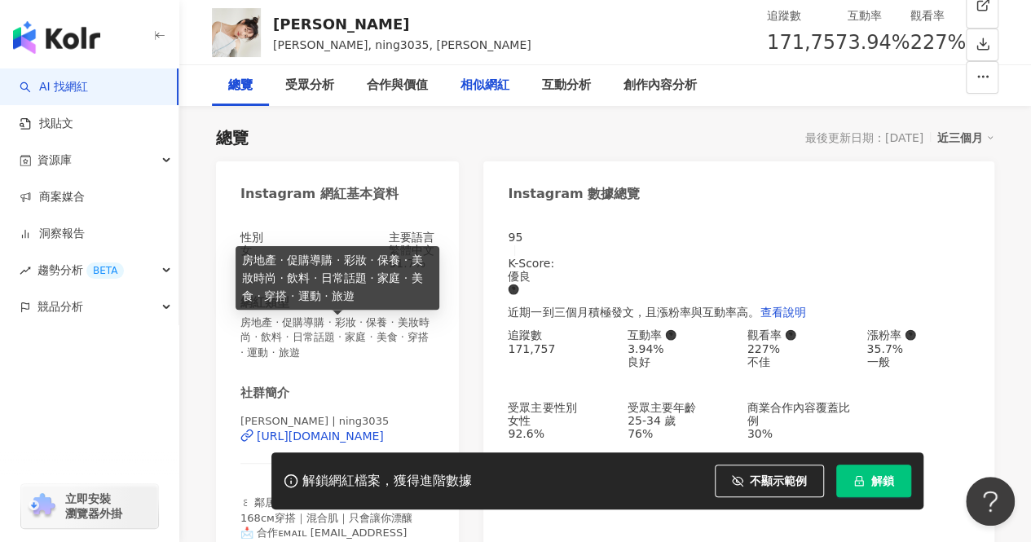
scroll to position [0, 0]
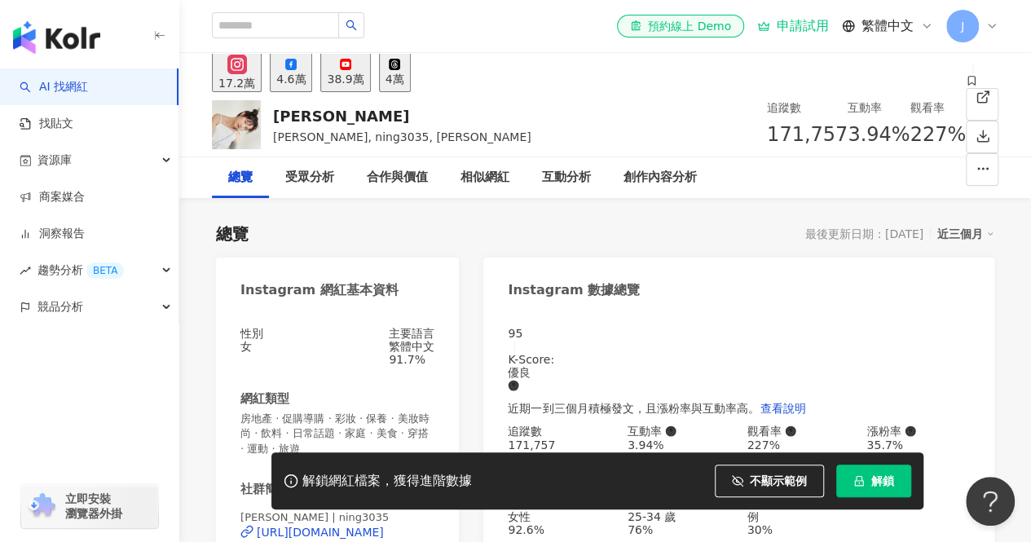
click at [632, 235] on div "總覽 最後更新日期：2025/8/12 近三個月" at bounding box center [605, 234] width 778 height 23
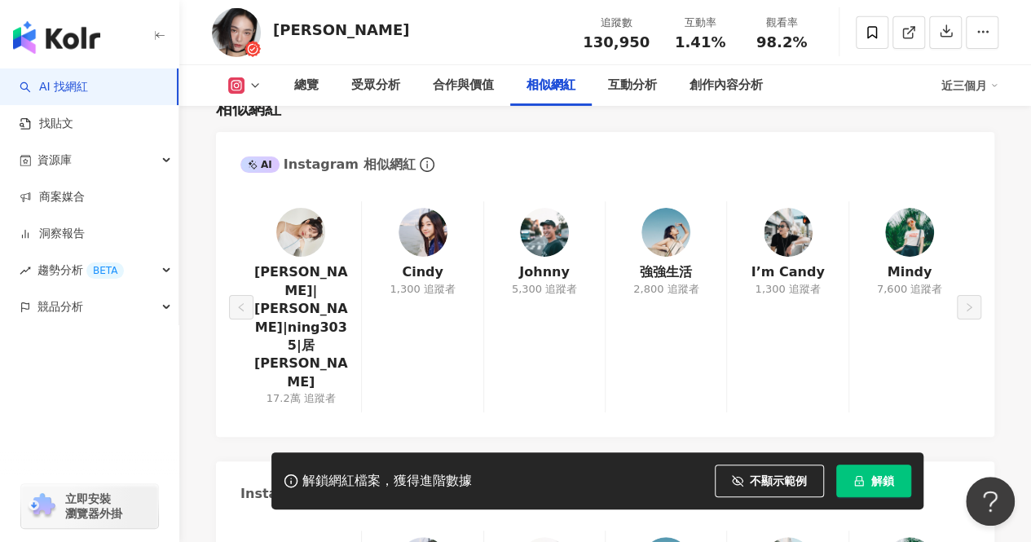
scroll to position [2651, 0]
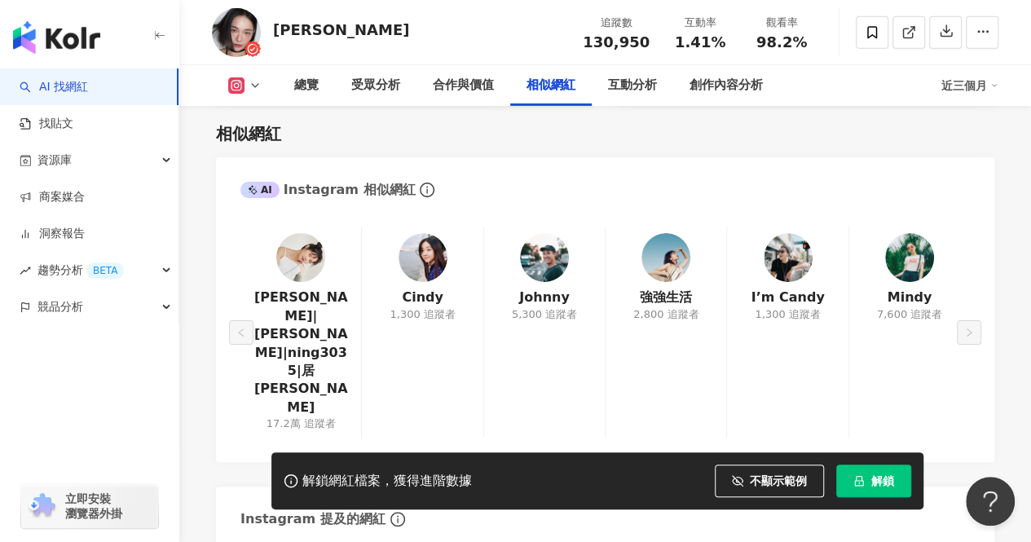
click at [339, 176] on div "AI Instagram 相似網紅" at bounding box center [605, 183] width 778 height 53
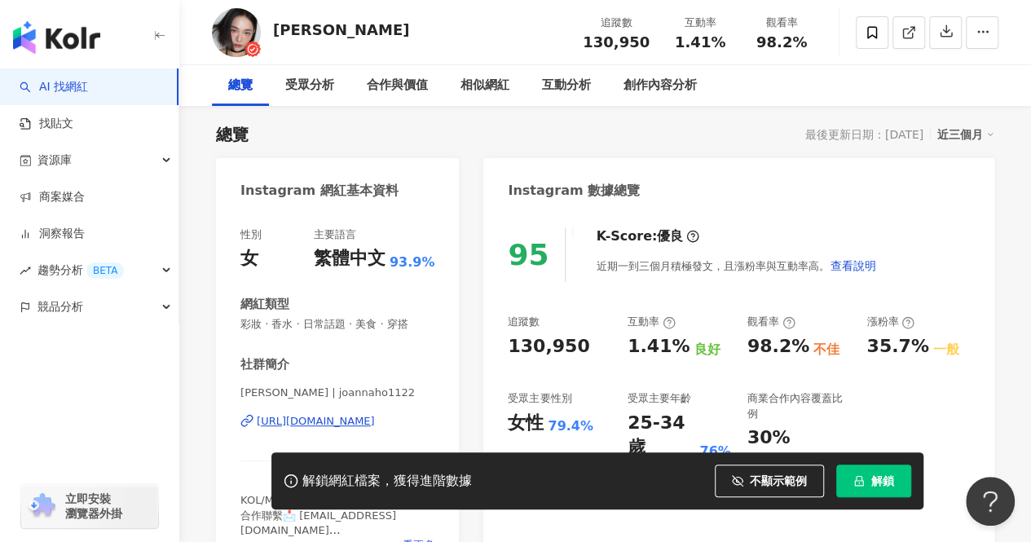
scroll to position [0, 0]
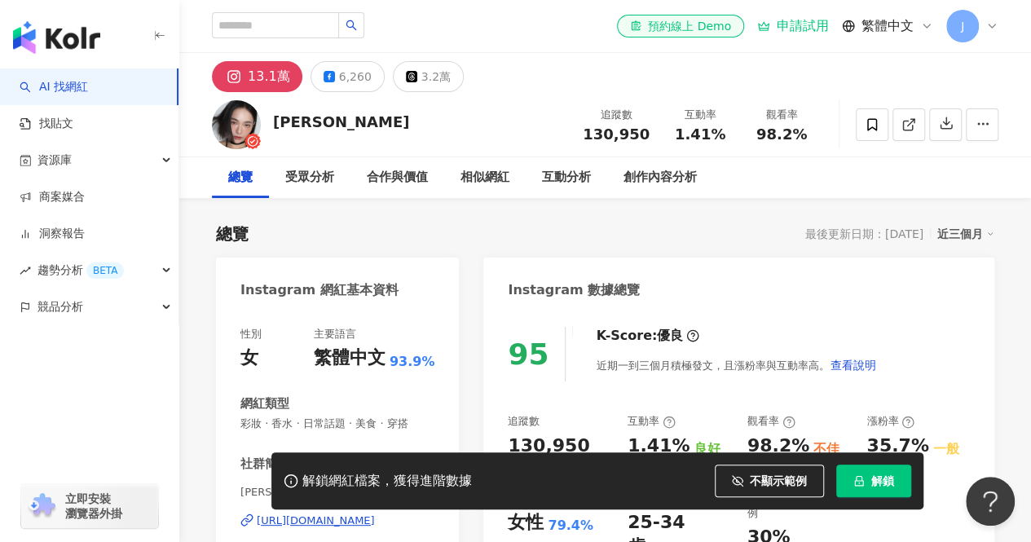
click at [368, 236] on div "總覽 最後更新日期：[DATE] 近三個月" at bounding box center [605, 234] width 778 height 23
click at [70, 79] on link "AI 找網紅" at bounding box center [54, 87] width 68 height 16
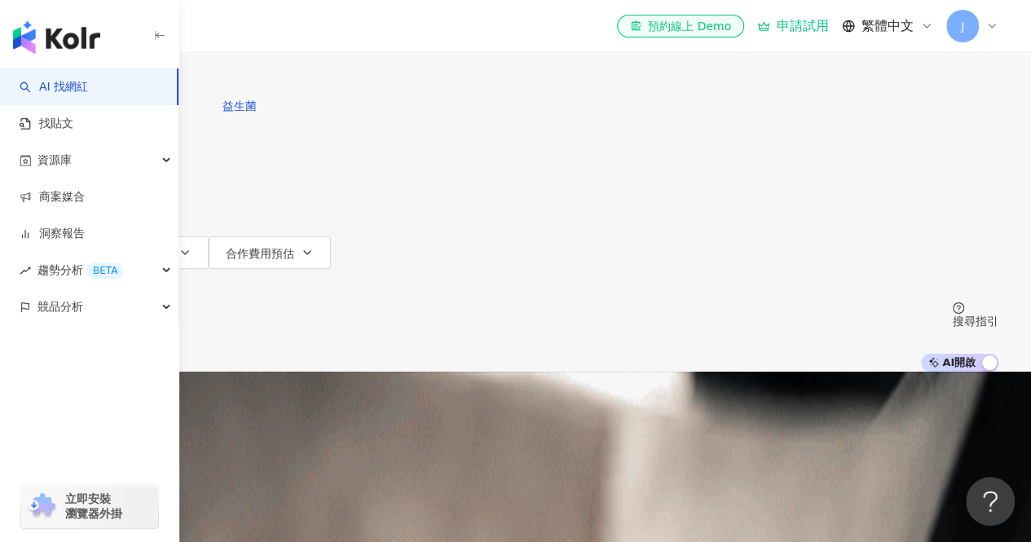
click at [270, 31] on input "search" at bounding box center [204, 15] width 132 height 31
type input "*"
click at [270, 31] on input "search" at bounding box center [204, 15] width 132 height 31
paste input "**********"
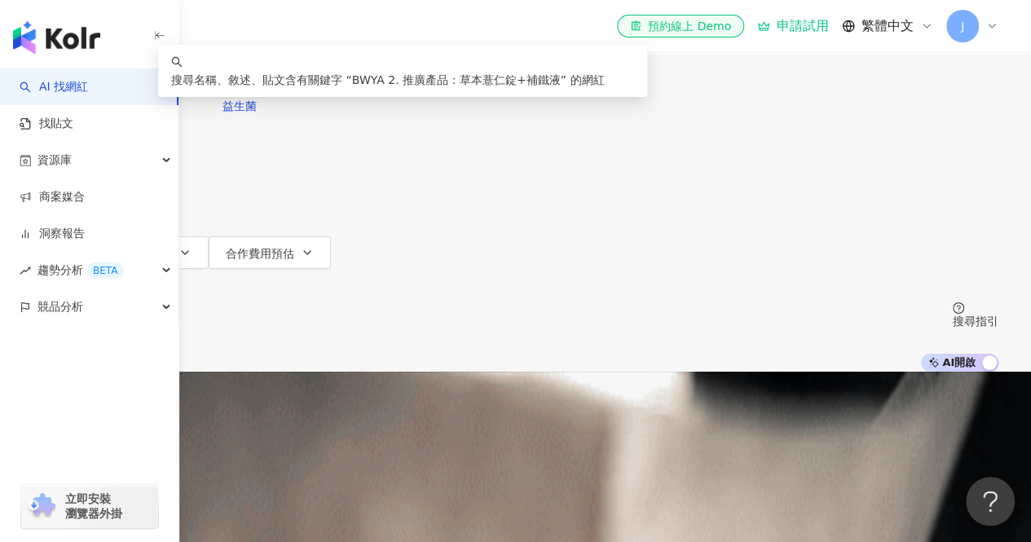
drag, startPoint x: 461, startPoint y: 94, endPoint x: 384, endPoint y: 95, distance: 76.6
click at [270, 31] on input "**********" at bounding box center [204, 15] width 132 height 31
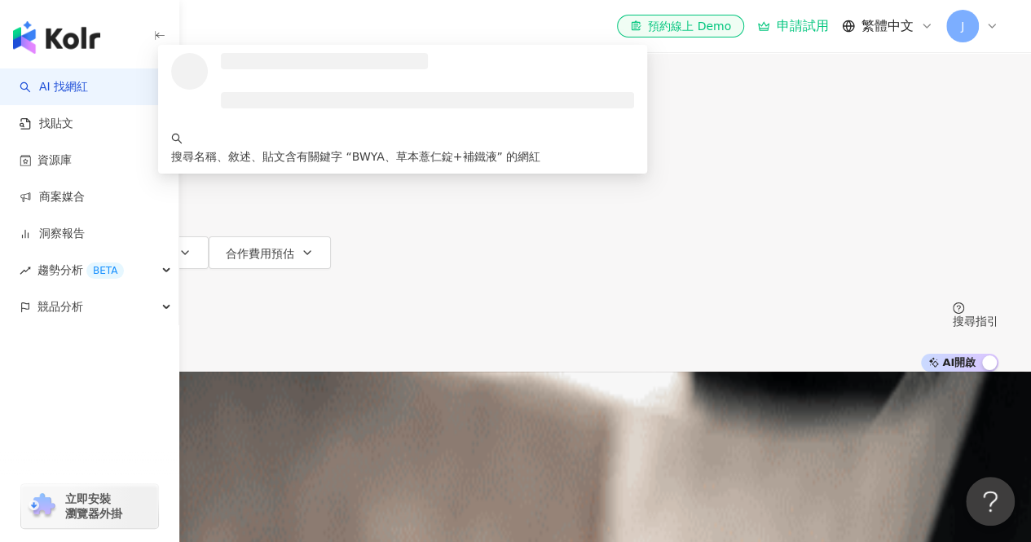
type input "**********"
click at [108, 82] on button "搜尋" at bounding box center [70, 73] width 75 height 33
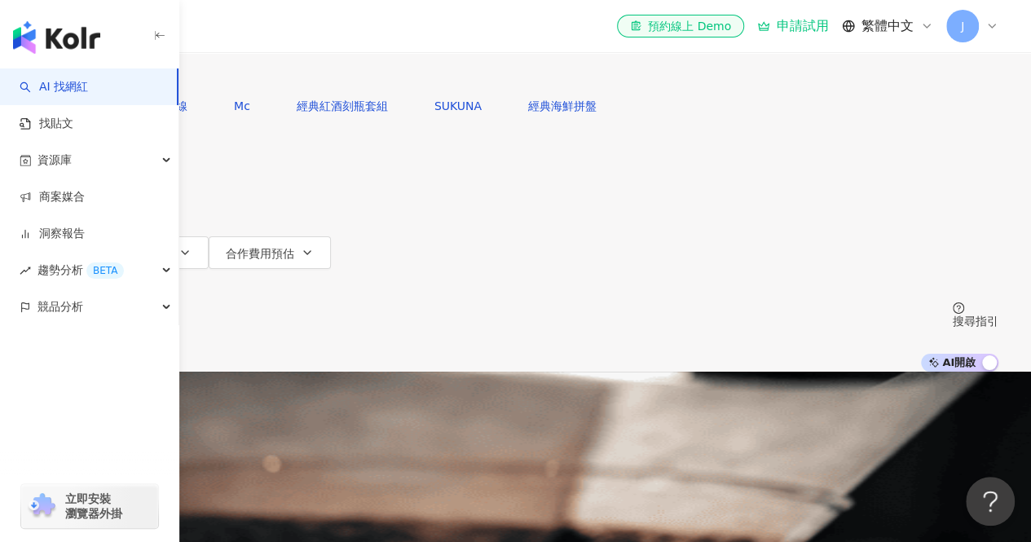
click at [73, 187] on span "性別" at bounding box center [61, 188] width 23 height 13
click at [221, 162] on span "女" at bounding box center [208, 153] width 24 height 18
click at [546, 55] on div "**********" at bounding box center [515, 186] width 1031 height 372
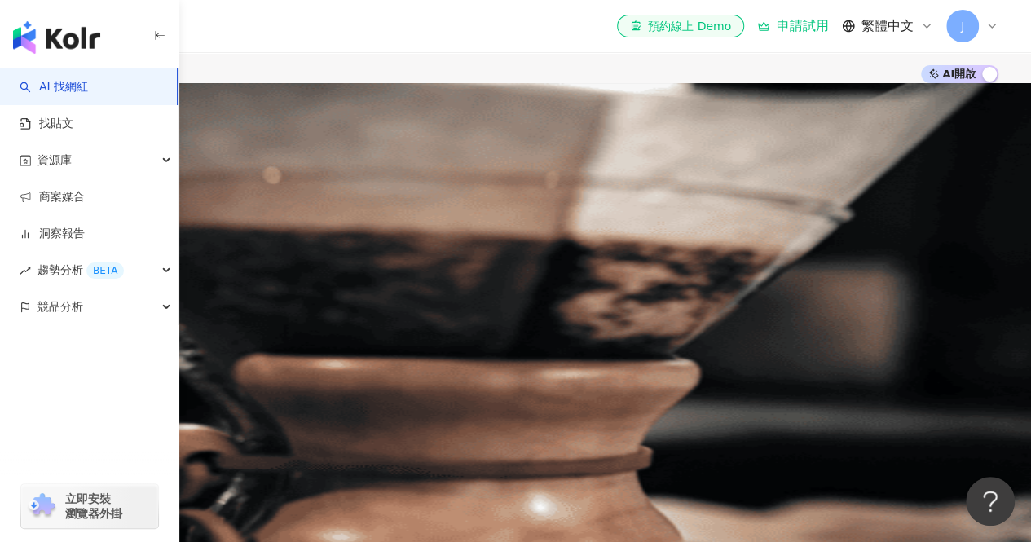
scroll to position [83, 0]
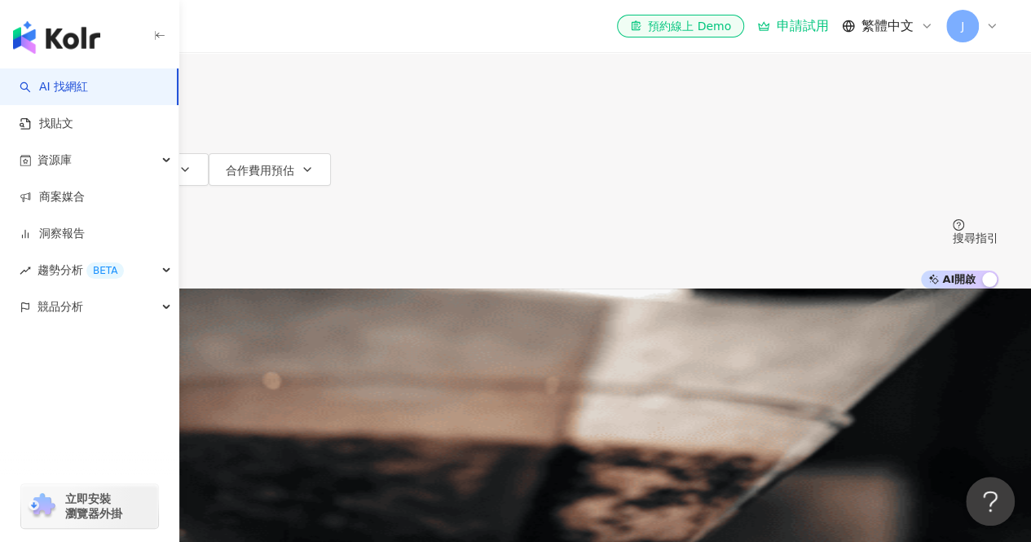
click at [104, 130] on icon "button" at bounding box center [96, 136] width 13 height 13
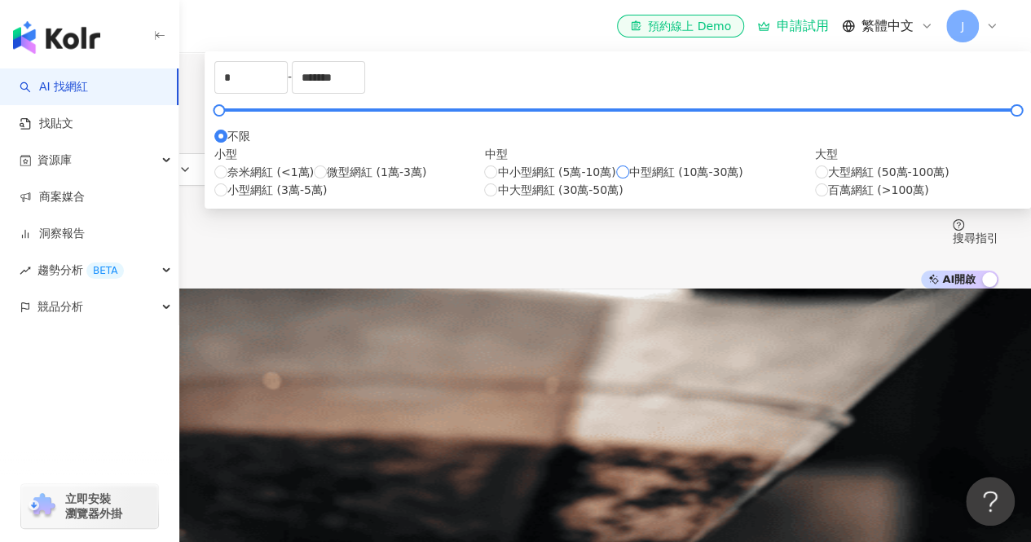
click at [629, 181] on span "中型網紅 (10萬-30萬)" at bounding box center [686, 172] width 114 height 18
type input "******"
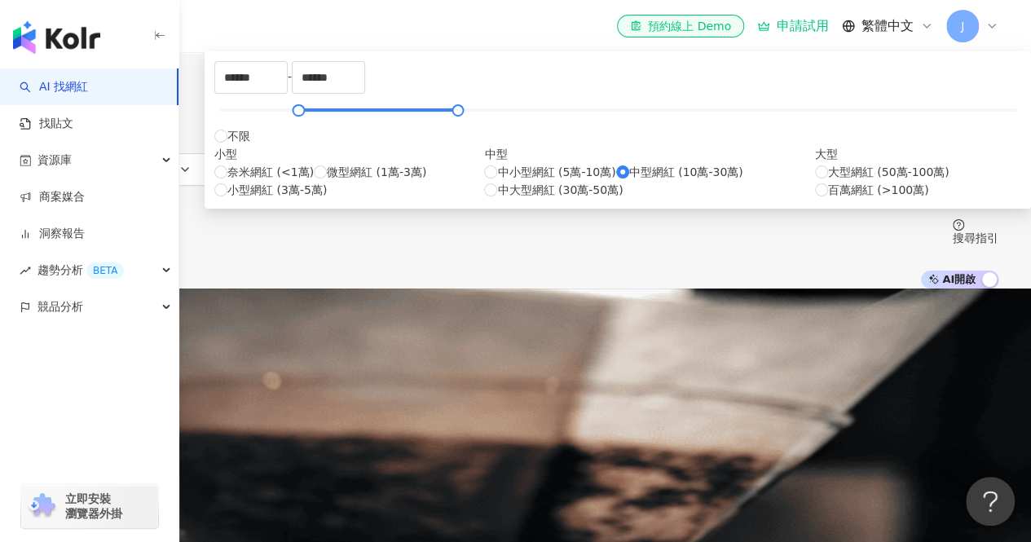
click at [483, 128] on div "****** - ****** 不限 小型 奈米網紅 (<1萬) 微型網紅 (1萬-3萬) 小型網紅 (3萬-5萬) 中型 中小型網紅 (5萬-10萬) 中型…" at bounding box center [618, 129] width 826 height 157
click at [294, 164] on span "合作費用預估" at bounding box center [260, 170] width 68 height 13
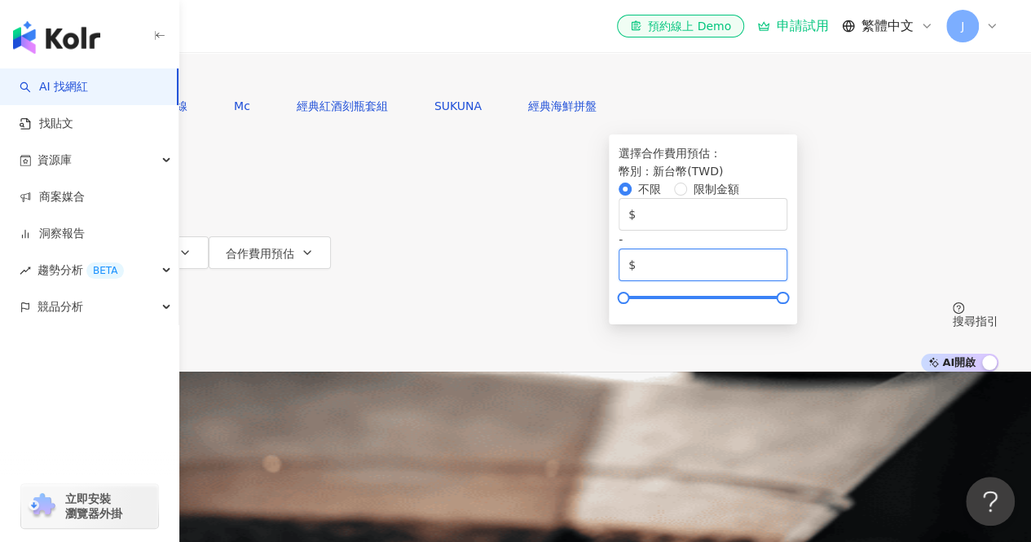
click at [676, 274] on input "*******" at bounding box center [708, 265] width 139 height 18
drag, startPoint x: 683, startPoint y: 289, endPoint x: 498, endPoint y: 282, distance: 185.1
click at [619, 281] on div "$ * - $ *******" at bounding box center [703, 239] width 169 height 83
type input "*****"
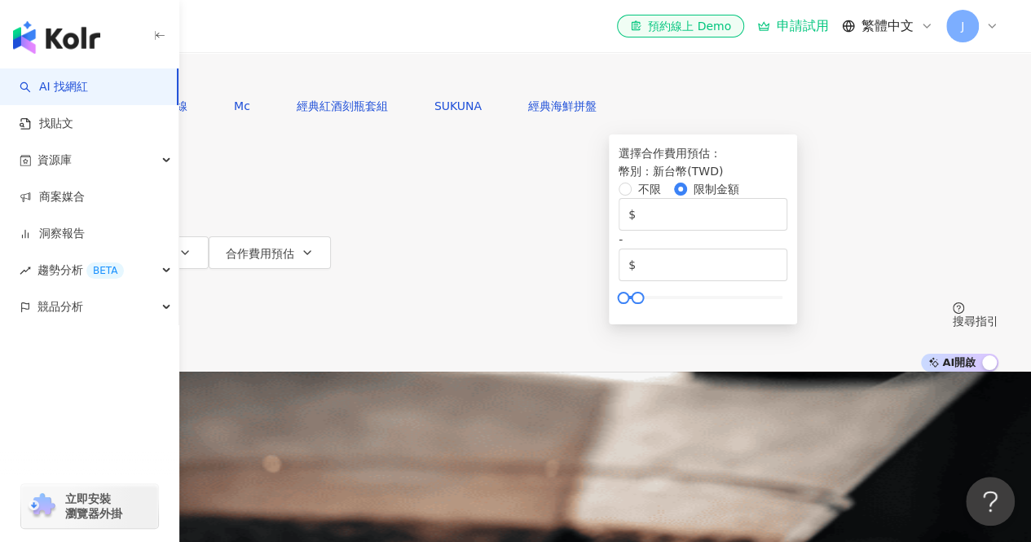
click at [270, 31] on input "**********" at bounding box center [204, 15] width 132 height 31
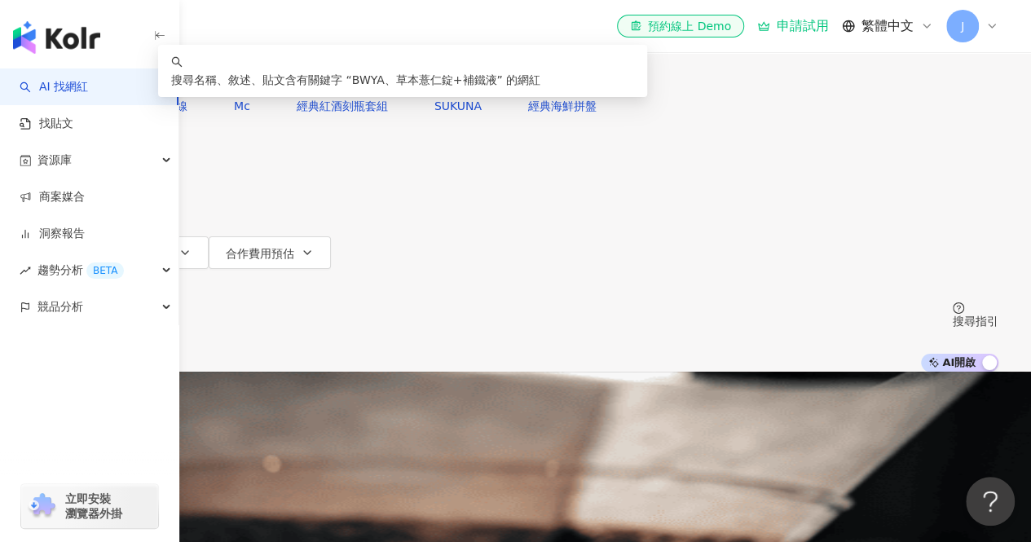
click at [270, 31] on input "**********" at bounding box center [204, 15] width 132 height 31
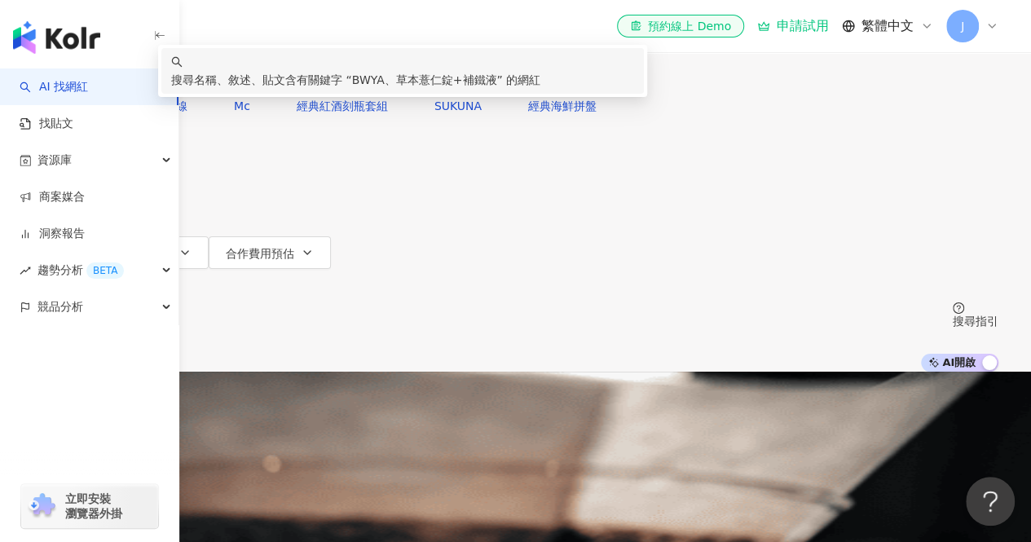
click at [592, 209] on div "**********" at bounding box center [515, 186] width 1031 height 372
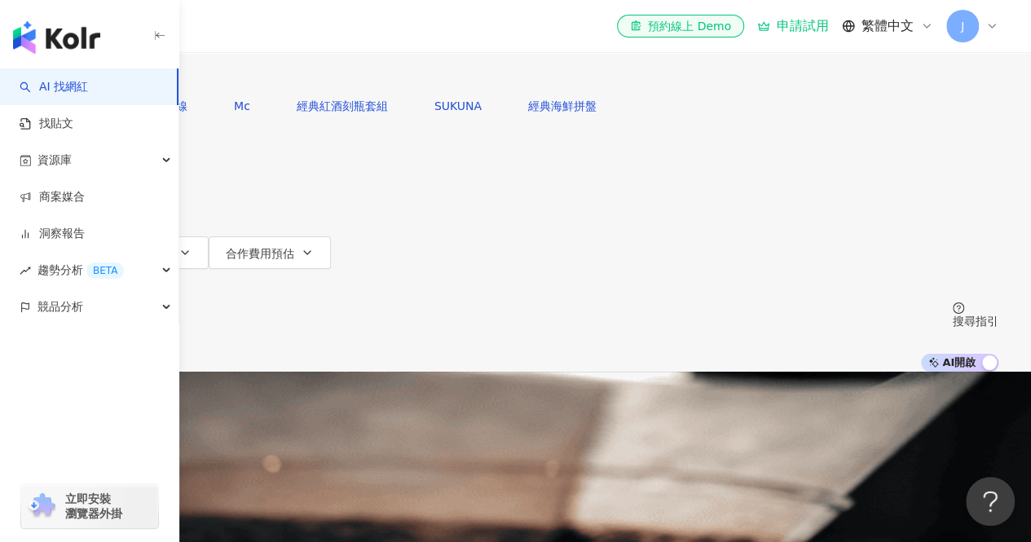
click at [109, 190] on button "性別" at bounding box center [71, 187] width 77 height 33
click at [248, 211] on div "**********" at bounding box center [515, 186] width 1031 height 372
click at [108, 90] on button "搜尋" at bounding box center [70, 73] width 75 height 33
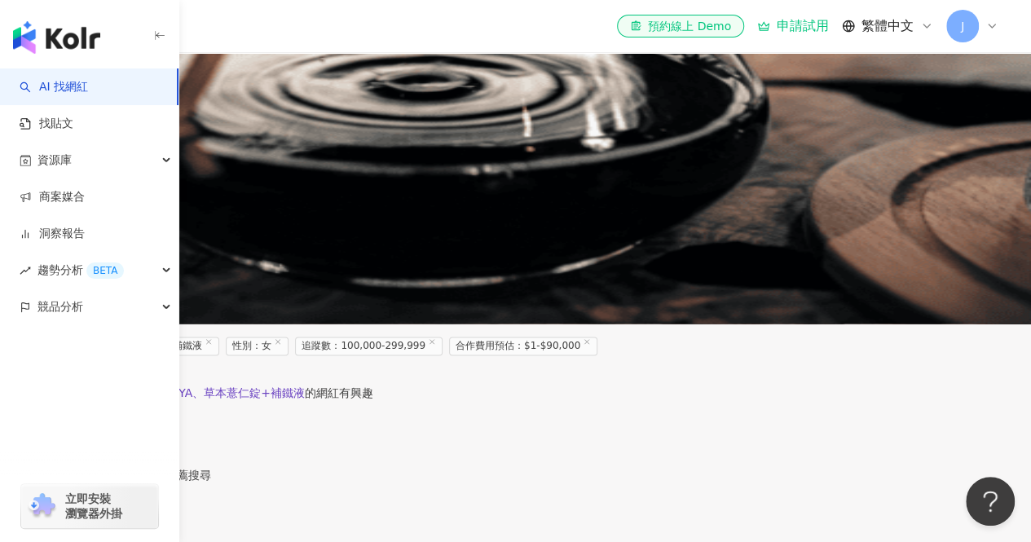
scroll to position [815, 0]
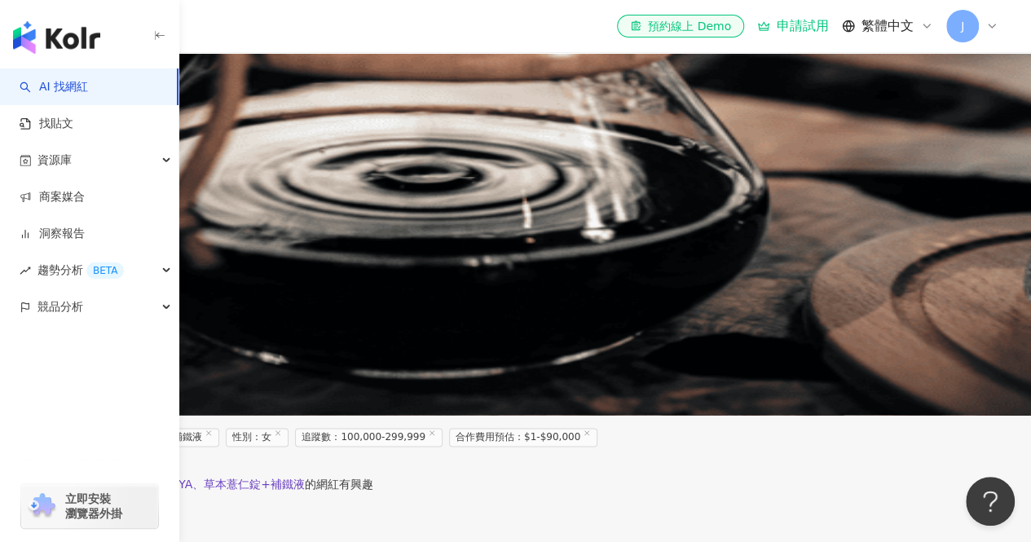
drag, startPoint x: 379, startPoint y: 317, endPoint x: 417, endPoint y: 324, distance: 38.9
drag, startPoint x: 716, startPoint y: 309, endPoint x: 820, endPoint y: 325, distance: 105.6
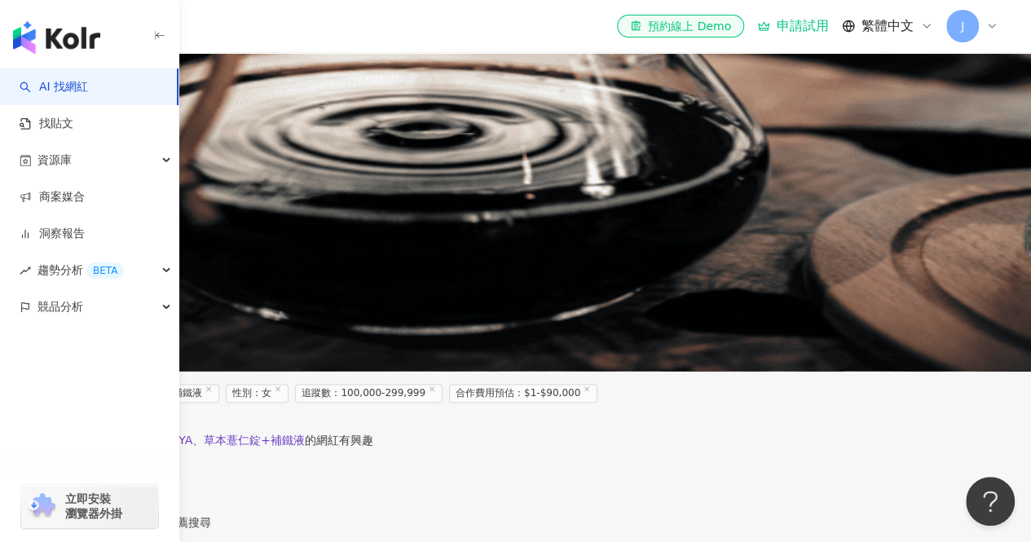
scroll to position [897, 0]
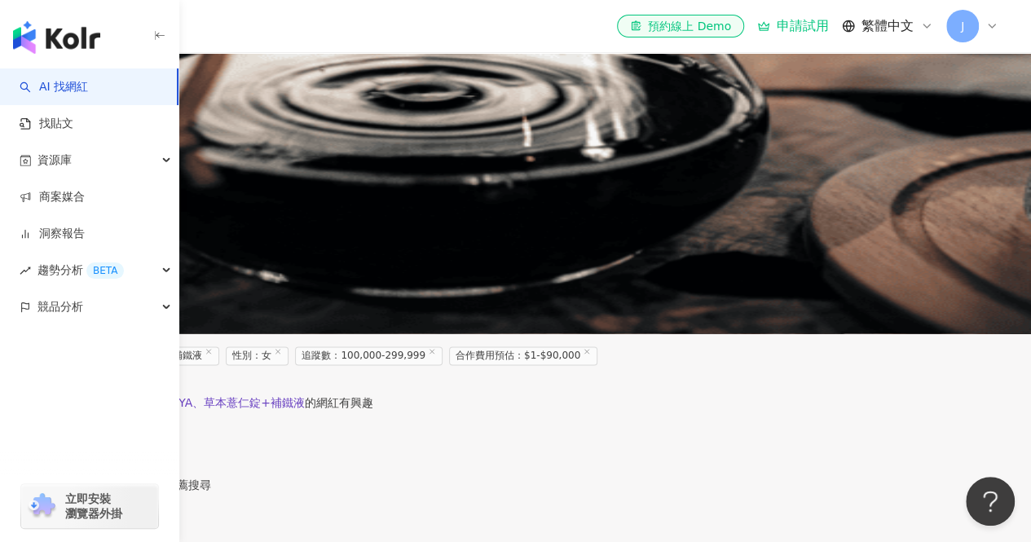
drag, startPoint x: 720, startPoint y: 320, endPoint x: 721, endPoint y: 278, distance: 42.4
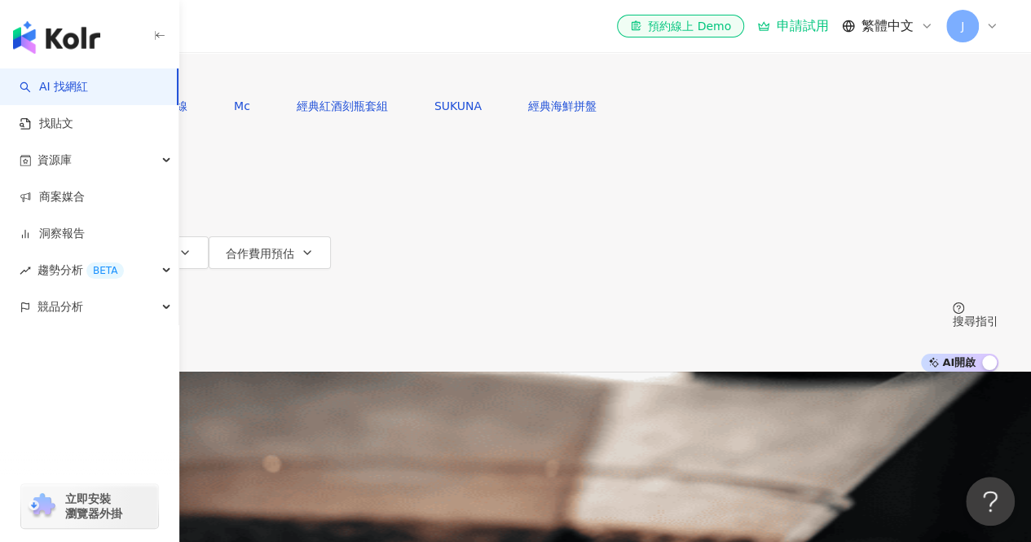
scroll to position [326, 0]
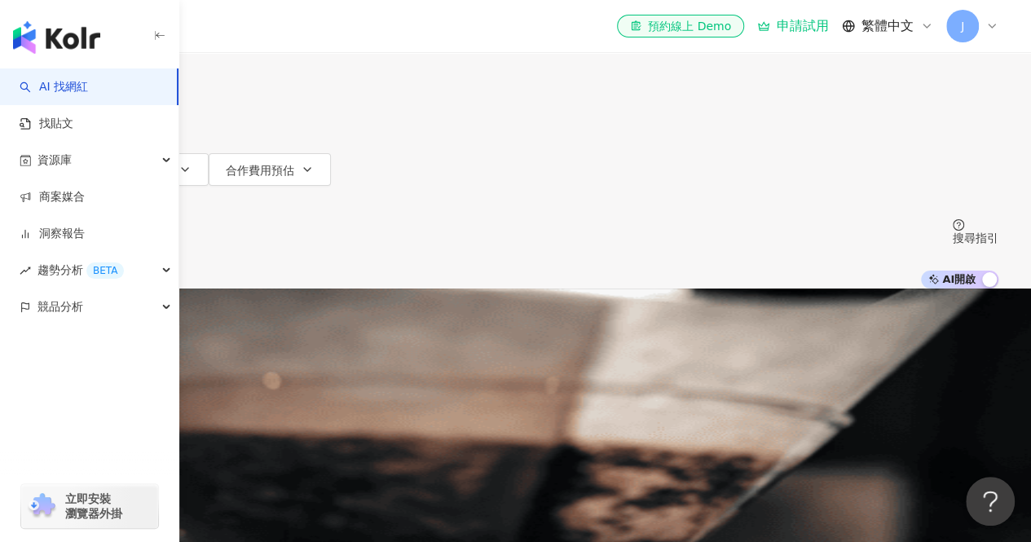
scroll to position [0, 0]
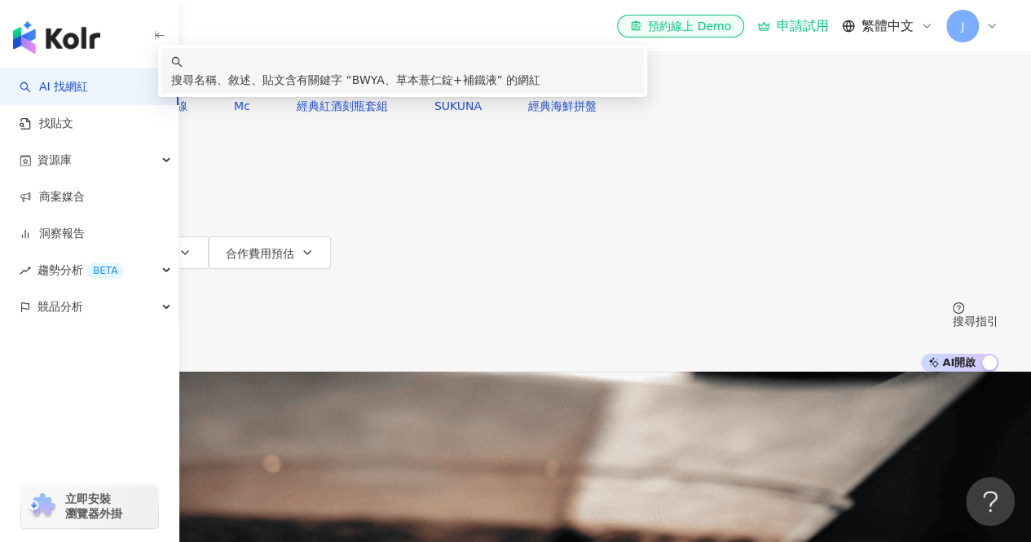
drag, startPoint x: 541, startPoint y: 105, endPoint x: 168, endPoint y: 94, distance: 373.5
click at [270, 31] on input "**********" at bounding box center [204, 15] width 132 height 31
drag, startPoint x: 395, startPoint y: 99, endPoint x: 132, endPoint y: 21, distance: 274.6
click at [272, 84] on div "**********" at bounding box center [516, 45] width 966 height 90
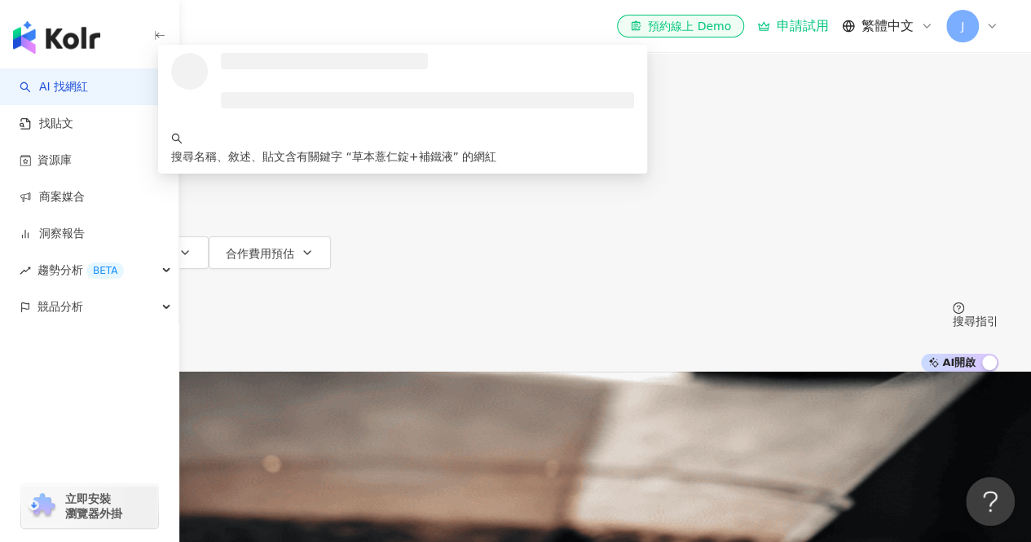
click at [99, 28] on div "不分平台" at bounding box center [70, 15] width 57 height 26
type input "*********"
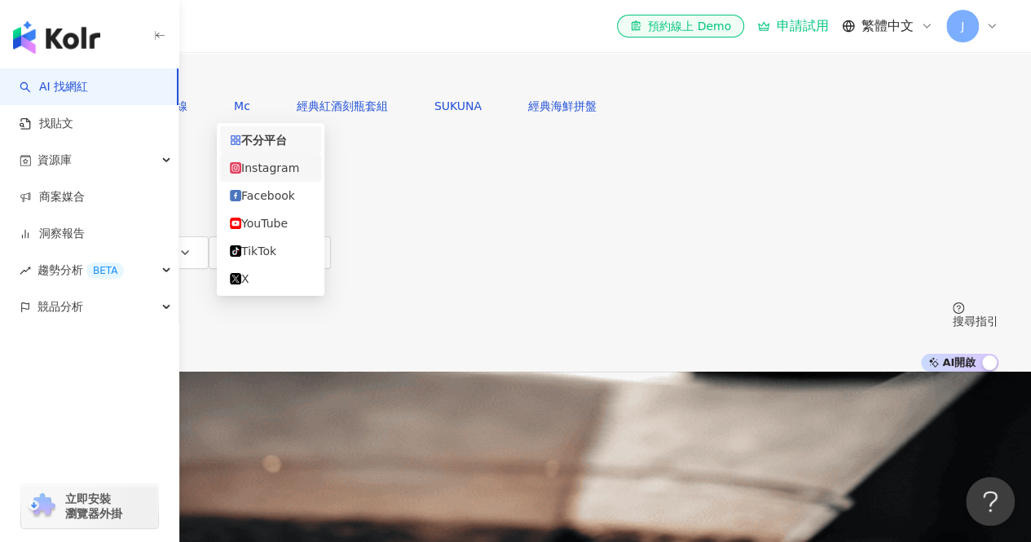
click at [271, 171] on div "Instagram" at bounding box center [271, 168] width 82 height 18
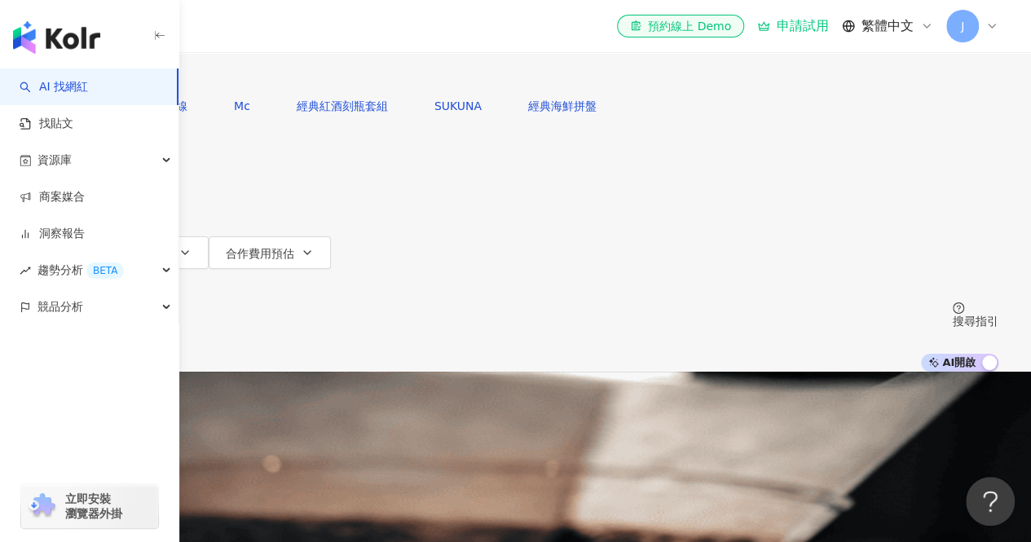
click at [90, 80] on span "搜尋" at bounding box center [79, 73] width 23 height 13
drag, startPoint x: 550, startPoint y: 101, endPoint x: 498, endPoint y: 112, distance: 53.2
click at [282, 31] on input "*********" at bounding box center [216, 15] width 132 height 31
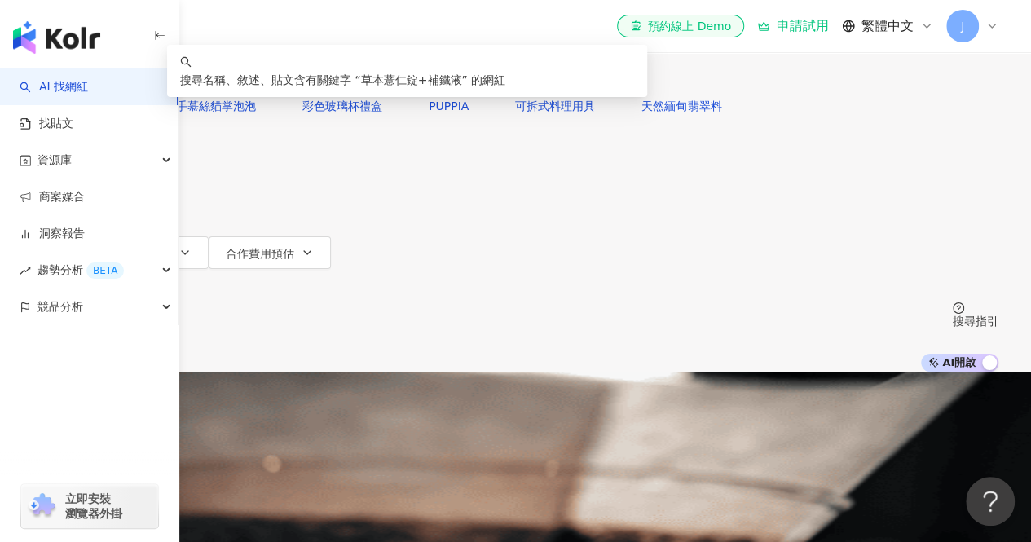
drag, startPoint x: 498, startPoint y: 112, endPoint x: 129, endPoint y: 59, distance: 373.0
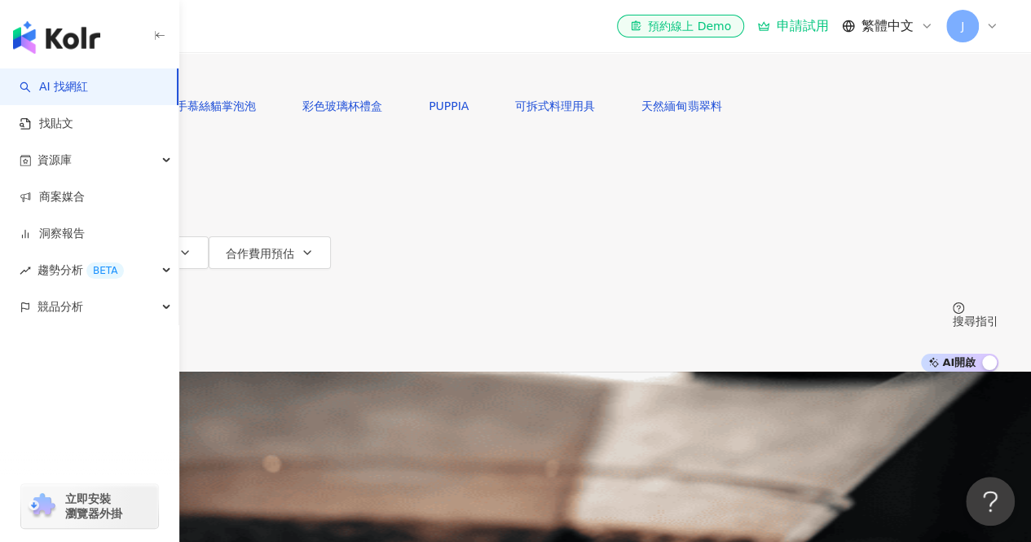
type input "*"
type input "***"
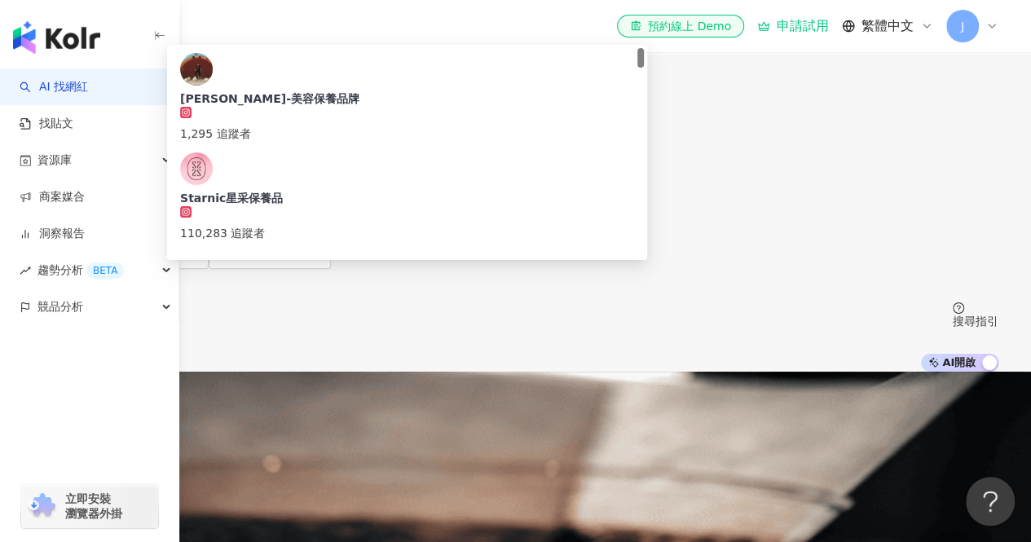
click at [108, 90] on button "搜尋" at bounding box center [70, 73] width 75 height 33
drag, startPoint x: 422, startPoint y: 92, endPoint x: 288, endPoint y: 77, distance: 135.4
click at [290, 77] on div "Instagram *** 台灣 搜尋 c32482d9-f01b-4816-a0ad-45460a667259 漢瑜-美容保養品牌 1,295 追蹤者 St…" at bounding box center [516, 45] width 966 height 90
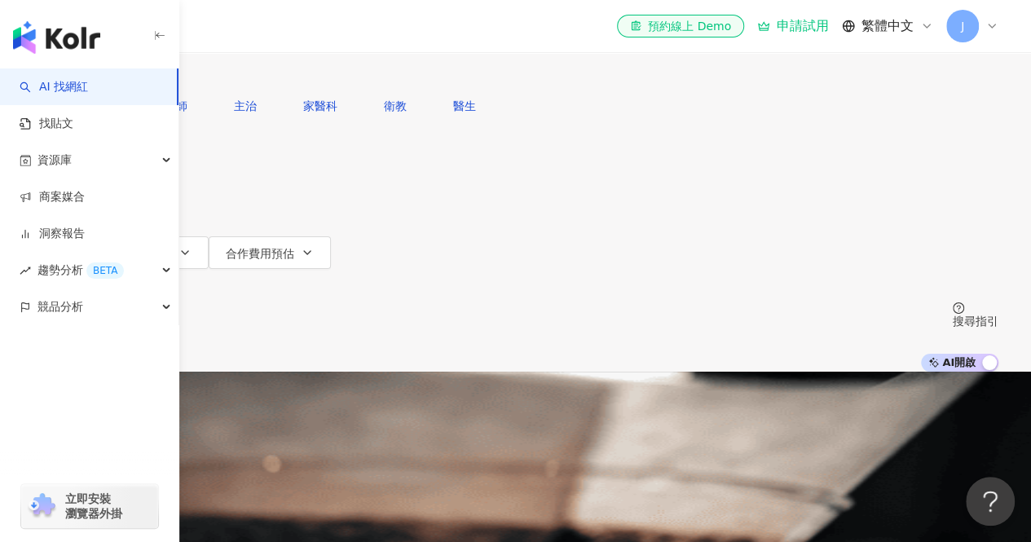
type input "**"
click at [108, 90] on button "搜尋" at bounding box center [70, 73] width 75 height 33
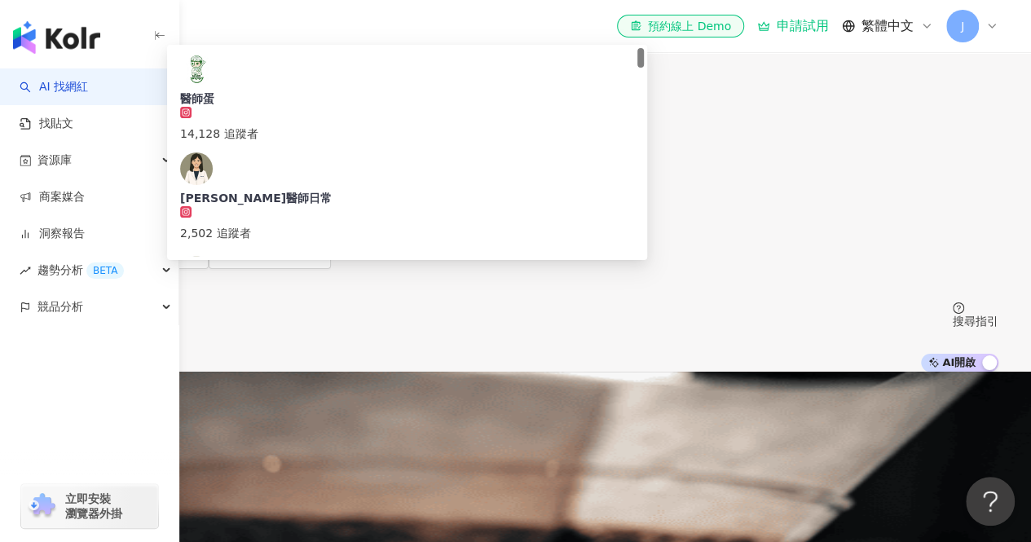
drag, startPoint x: 389, startPoint y: 105, endPoint x: 227, endPoint y: 58, distance: 168.9
click at [246, 75] on div "Instagram ** 台灣 搜尋 7073a186-0faf-438c-8706-9c3189d9d47a 醫師蛋 14,128 追蹤者 Alice醫師日…" at bounding box center [516, 45] width 966 height 90
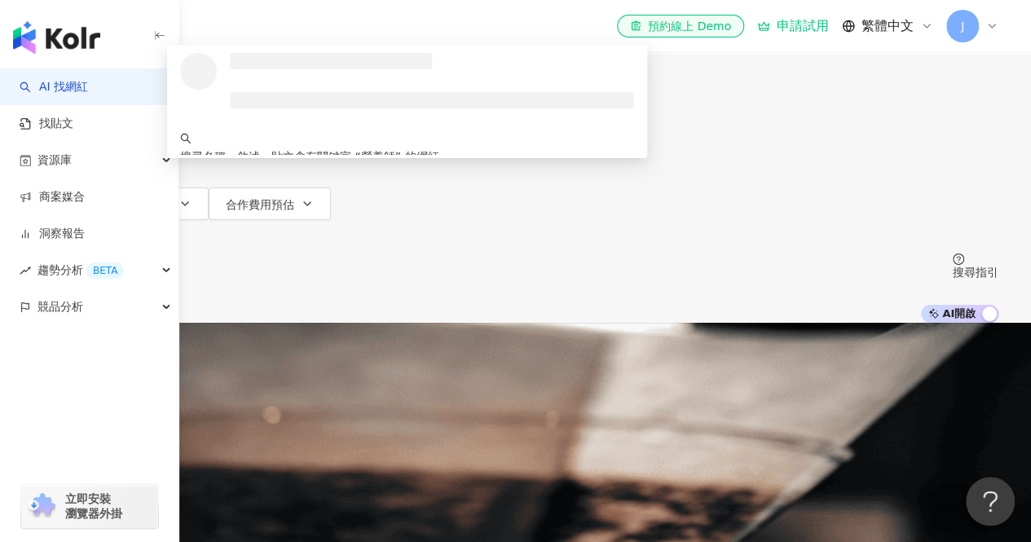
click at [90, 80] on span "搜尋" at bounding box center [79, 73] width 23 height 13
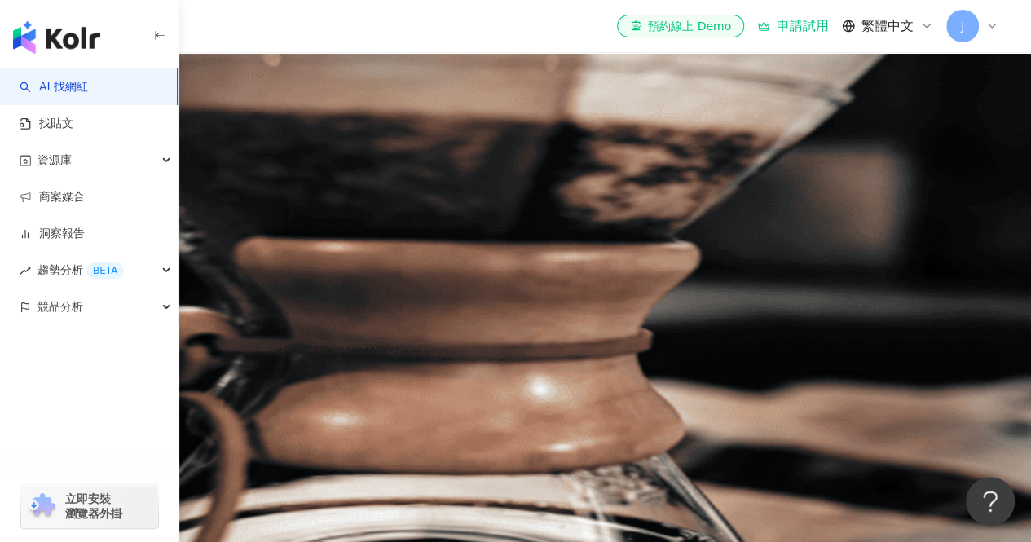
scroll to position [326, 0]
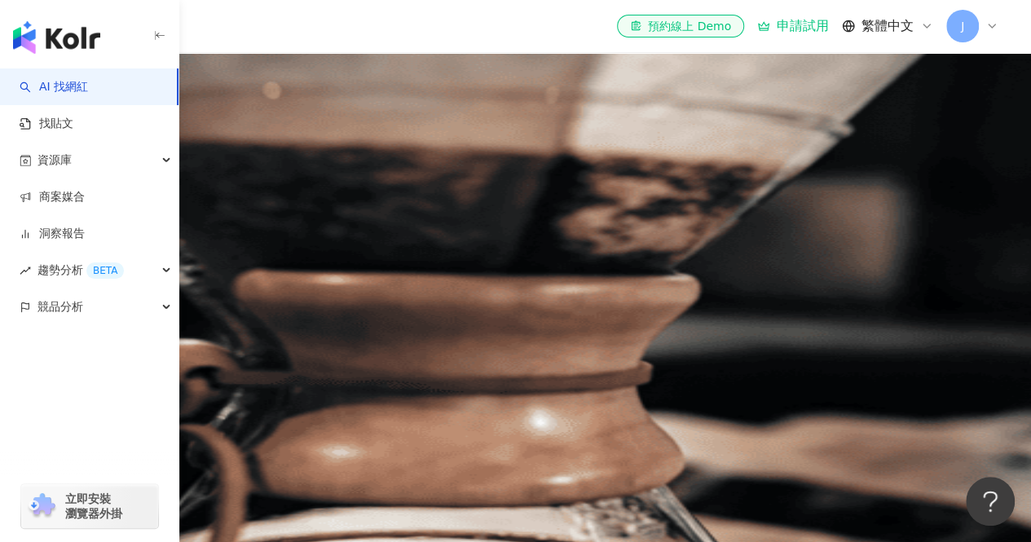
scroll to position [0, 0]
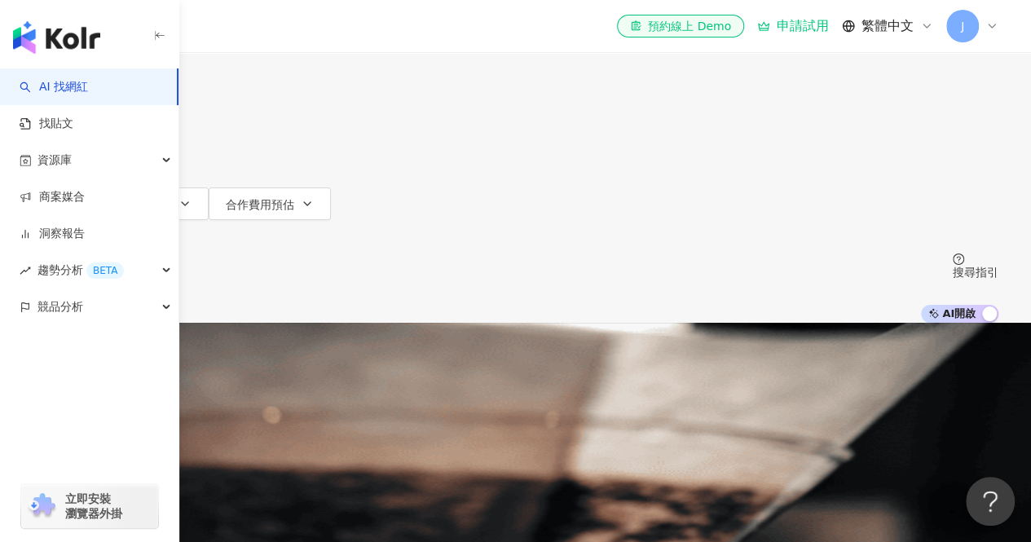
click at [282, 31] on input "***" at bounding box center [216, 15] width 132 height 31
type input "*"
type input "**"
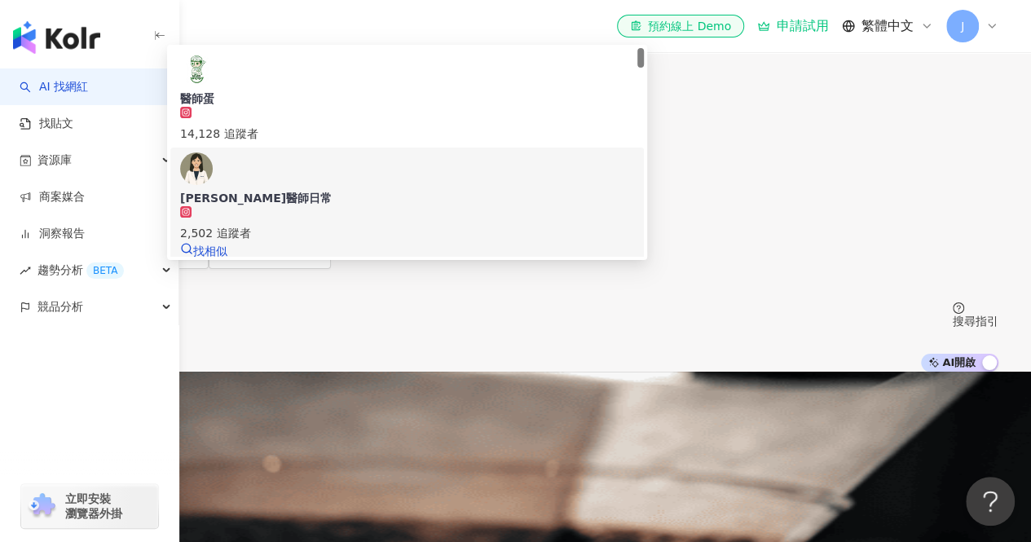
click at [475, 224] on div "2,502 追蹤者" at bounding box center [407, 233] width 454 height 18
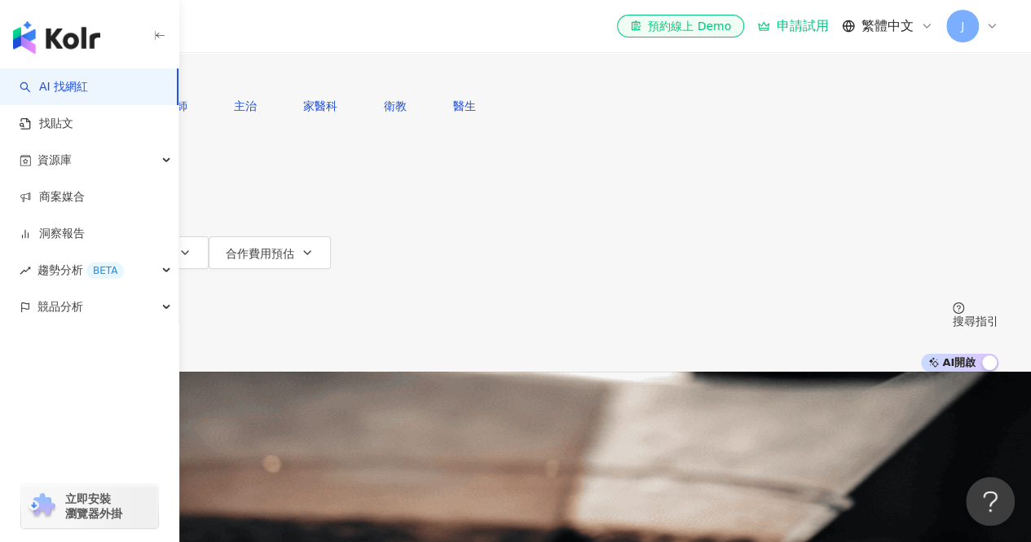
click at [90, 80] on span "搜尋" at bounding box center [79, 73] width 23 height 13
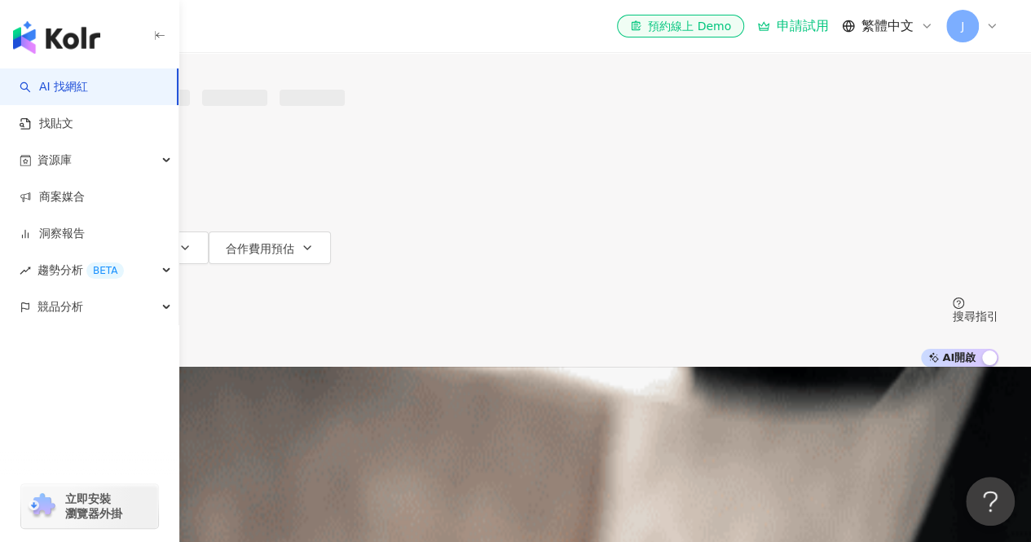
click at [282, 31] on input "search" at bounding box center [216, 15] width 132 height 31
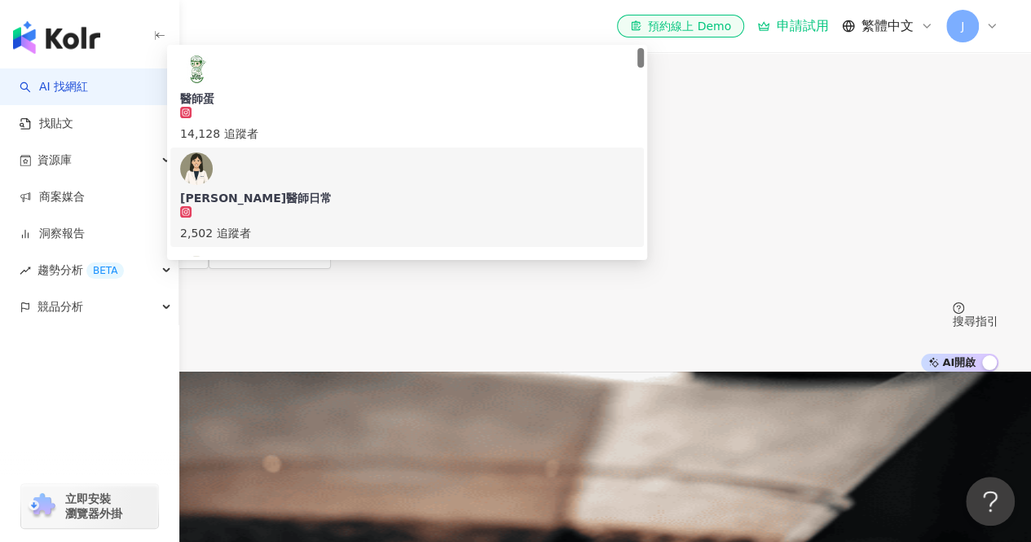
type input "**"
drag, startPoint x: 447, startPoint y: 206, endPoint x: 434, endPoint y: 209, distance: 12.7
click at [434, 224] on div "2,502 追蹤者" at bounding box center [407, 233] width 454 height 18
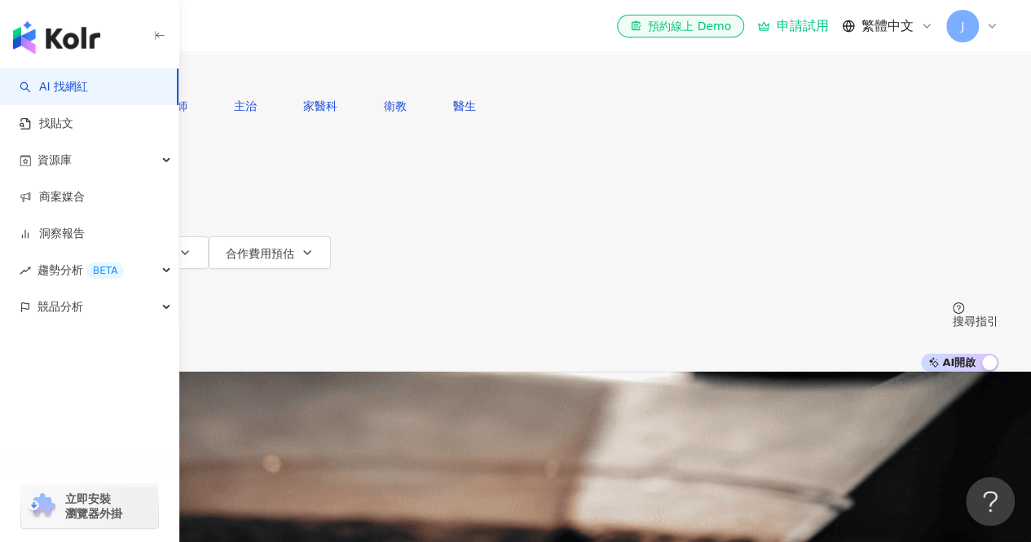
click at [282, 31] on input "search" at bounding box center [216, 15] width 132 height 31
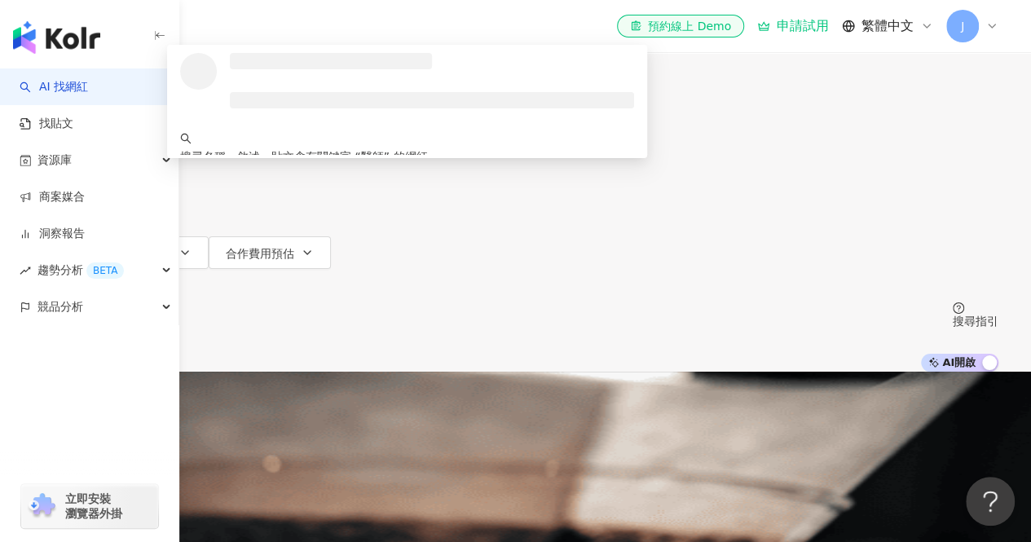
click at [441, 53] on div "Instagram ** 台灣 搜尋 loading 搜尋名稱、敘述、貼文含有關鍵字 “ 醫師 ” 的網紅 您可能感興趣： 專科醫師 主治 家醫科 衛教 醫生…" at bounding box center [515, 186] width 1031 height 372
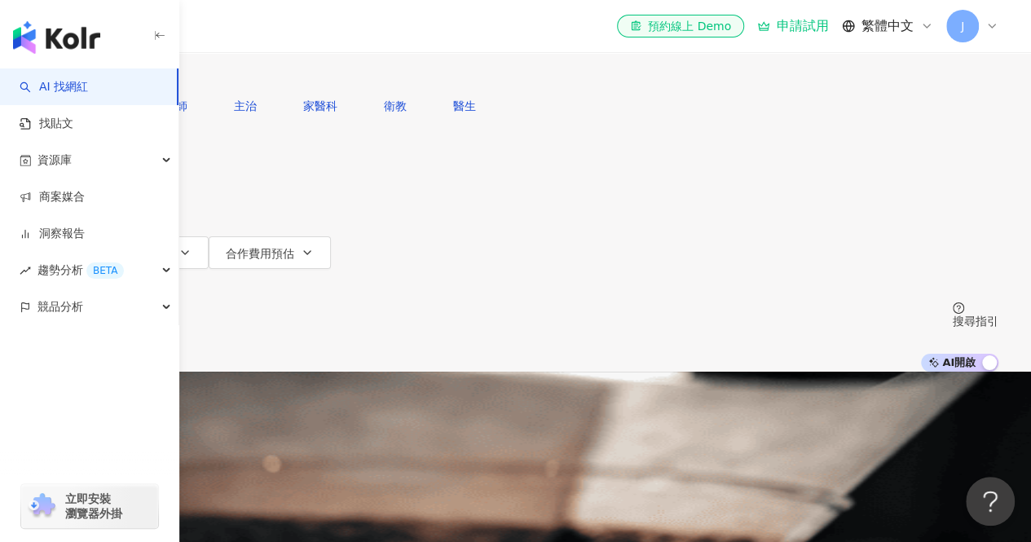
click at [108, 90] on button "搜尋" at bounding box center [70, 73] width 75 height 33
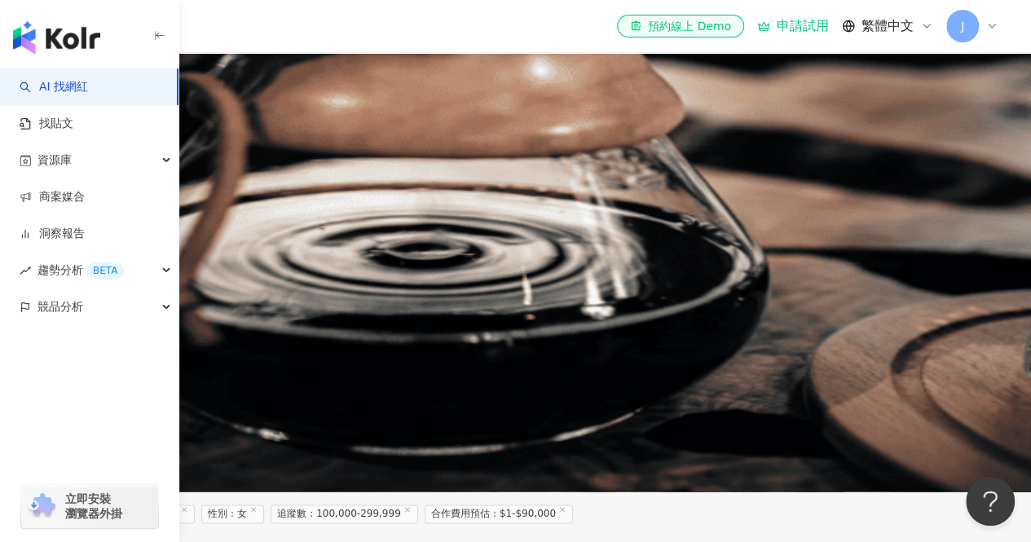
scroll to position [734, 0]
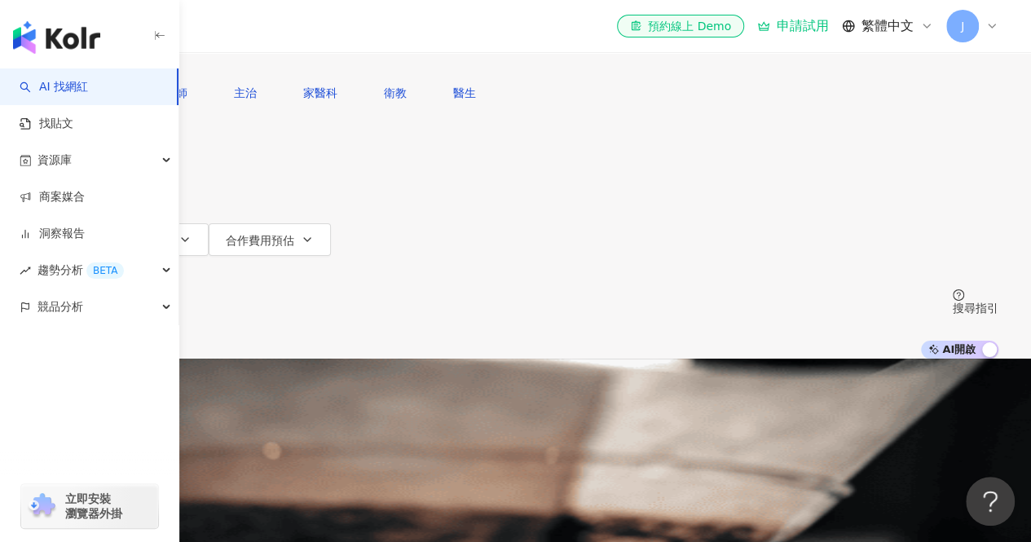
scroll to position [0, 0]
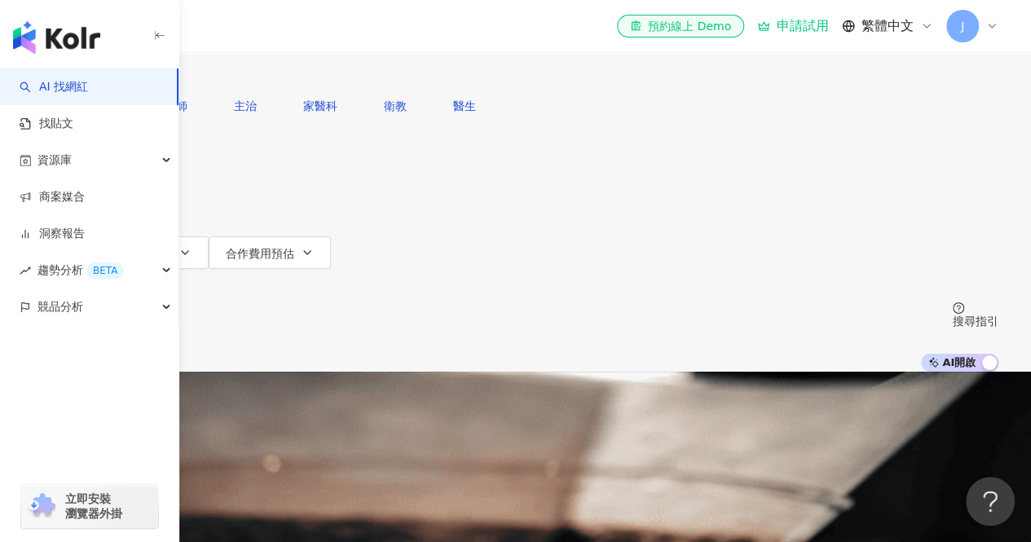
click at [282, 31] on input "**" at bounding box center [216, 15] width 132 height 31
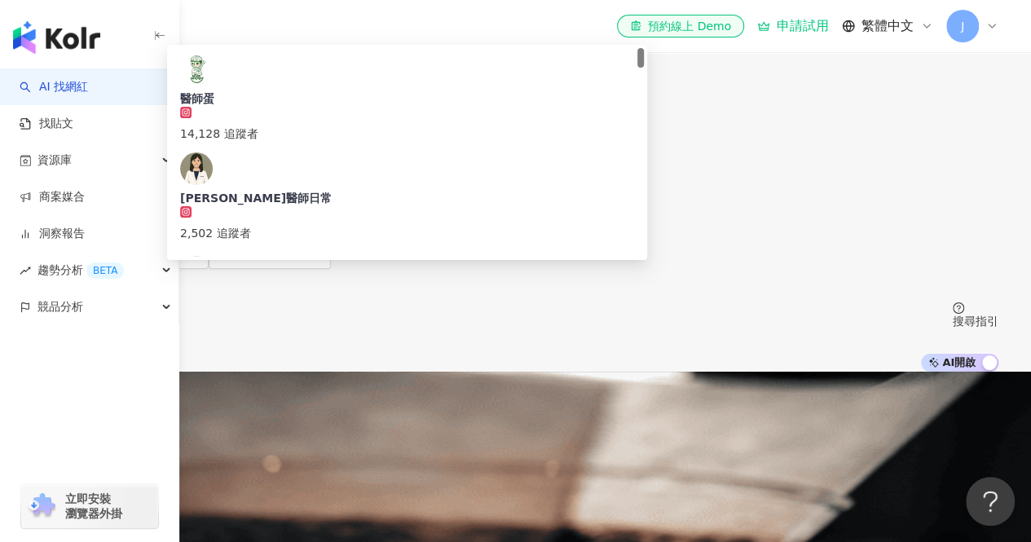
type input "*"
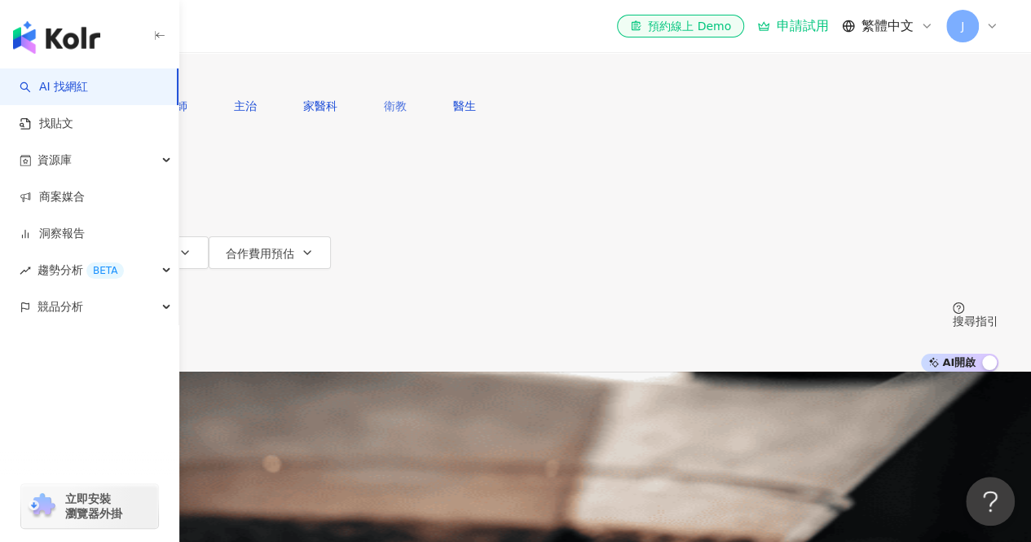
click at [407, 112] on span "衛教" at bounding box center [395, 105] width 23 height 13
click at [61, 79] on icon "button" at bounding box center [55, 73] width 11 height 11
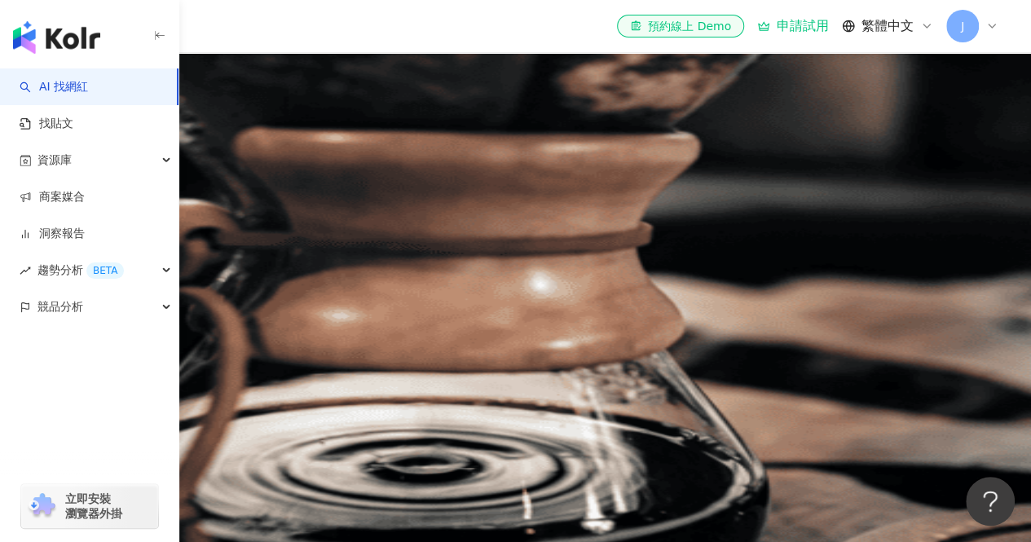
scroll to position [489, 0]
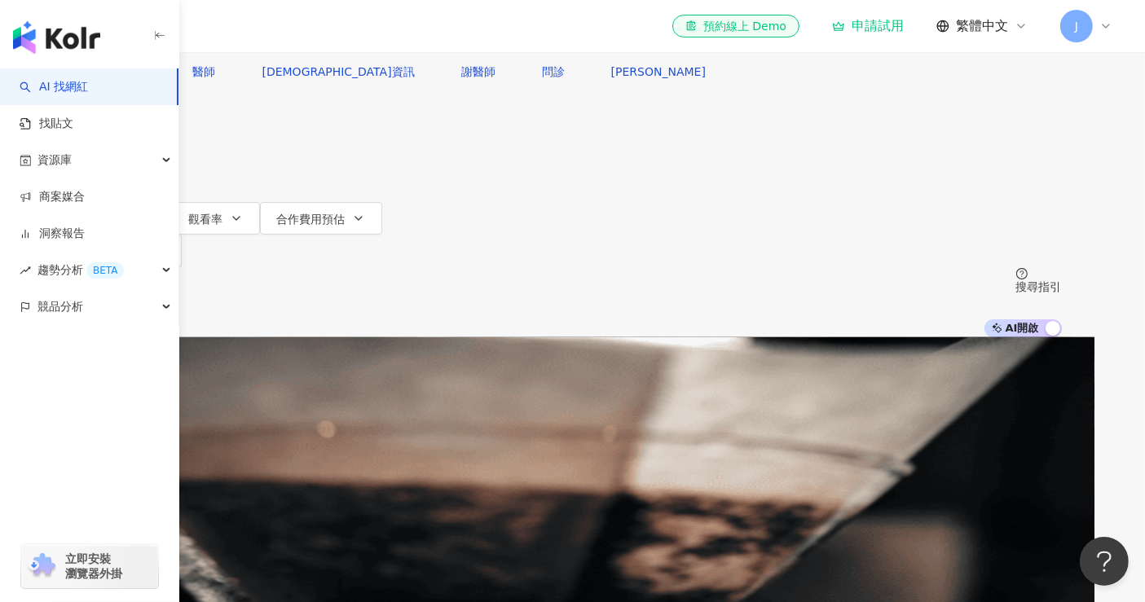
scroll to position [0, 0]
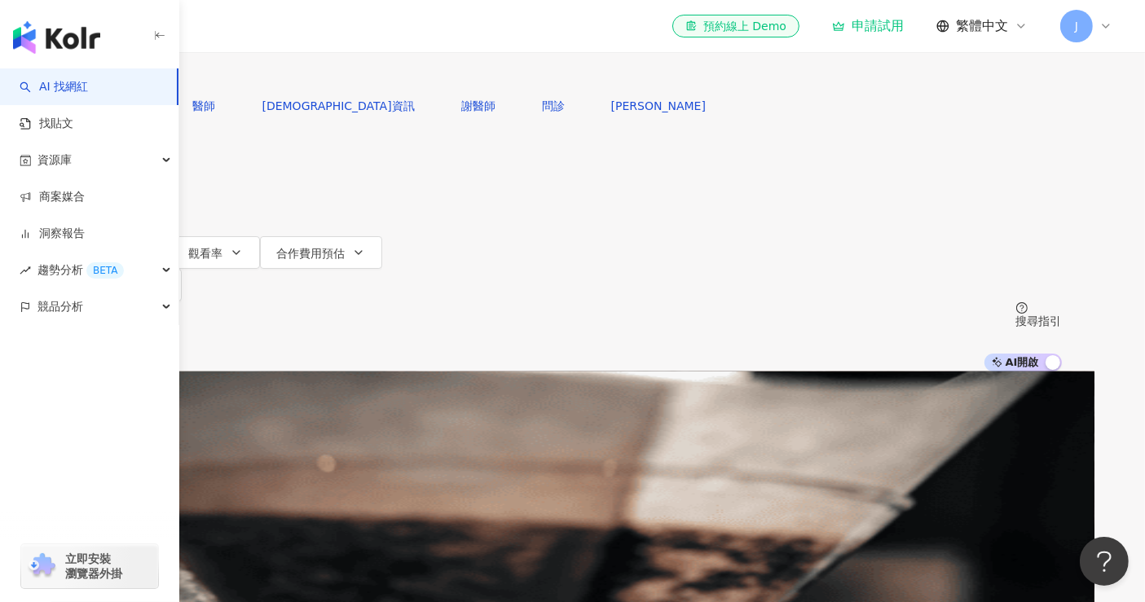
click at [333, 31] on input "**" at bounding box center [267, 15] width 132 height 31
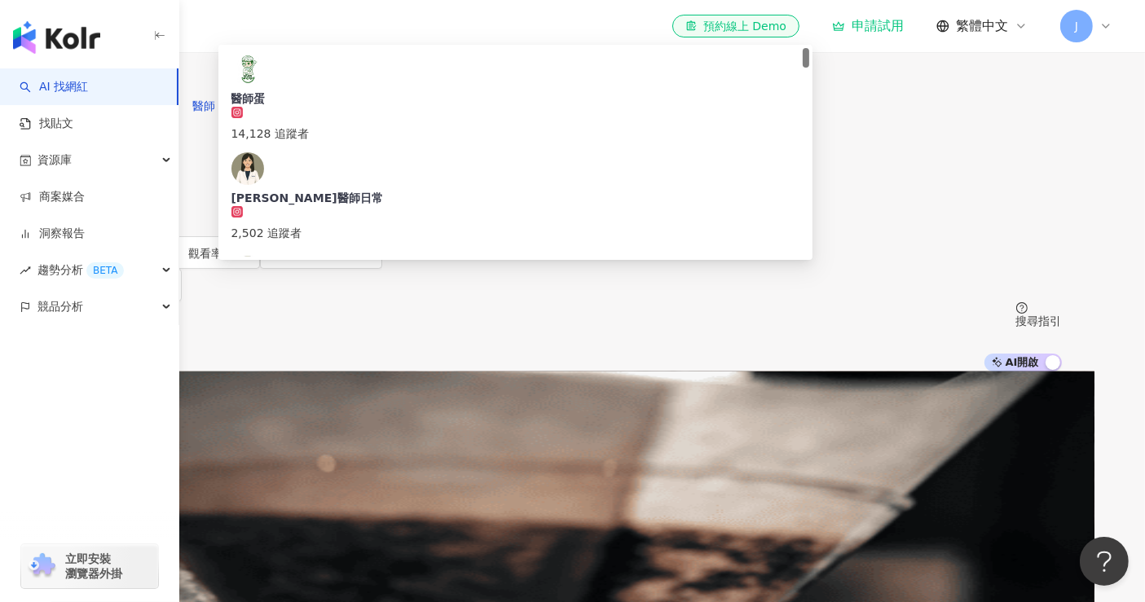
type input "*"
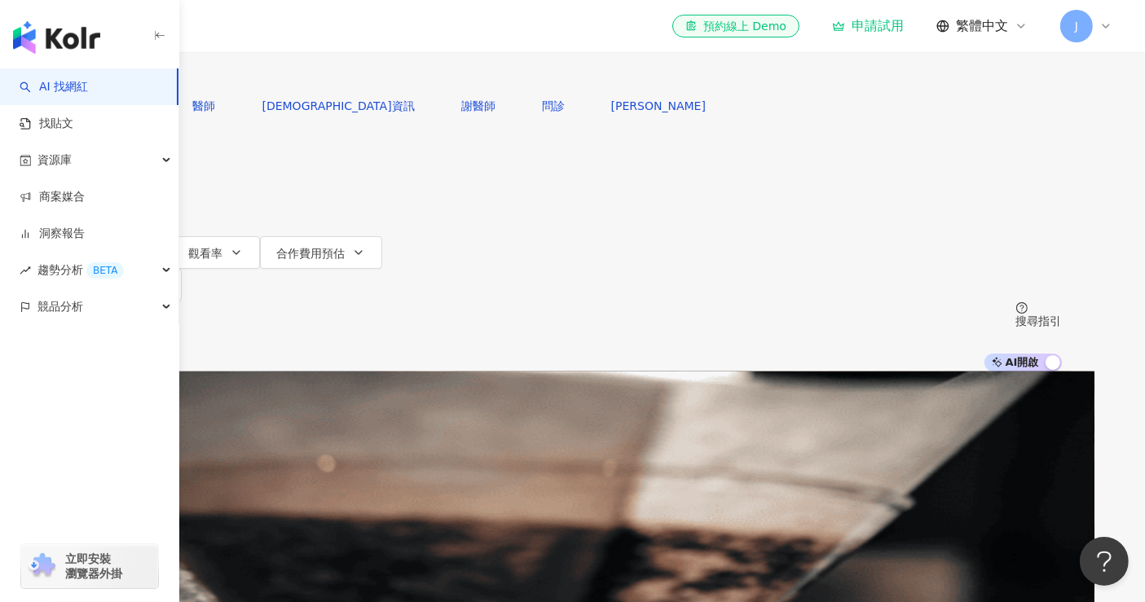
type input "*"
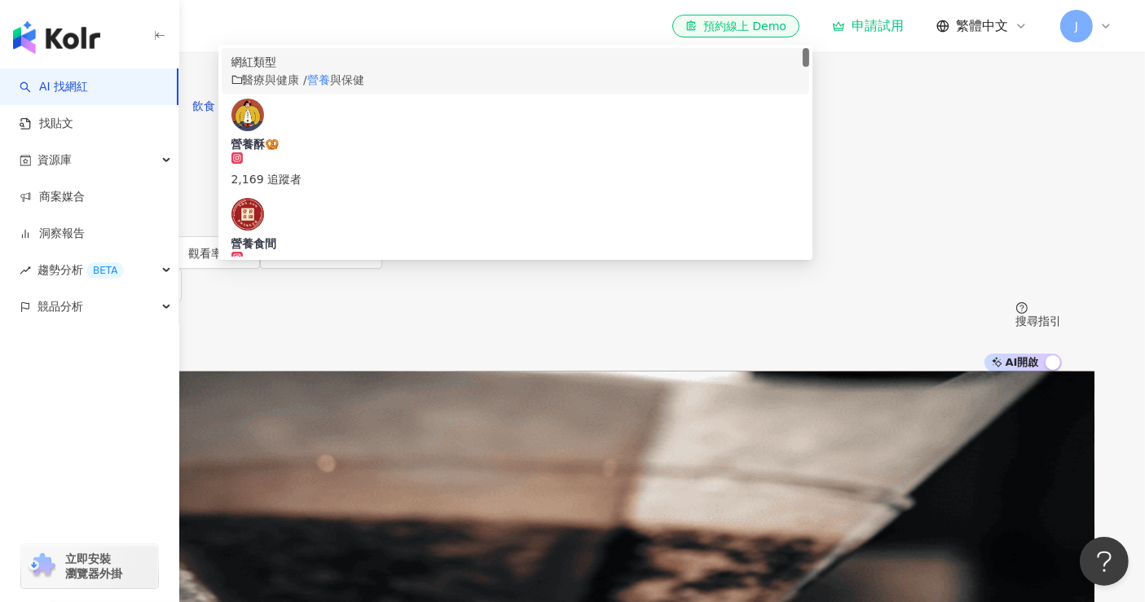
click at [307, 86] on span "醫療與健康 /" at bounding box center [275, 79] width 64 height 13
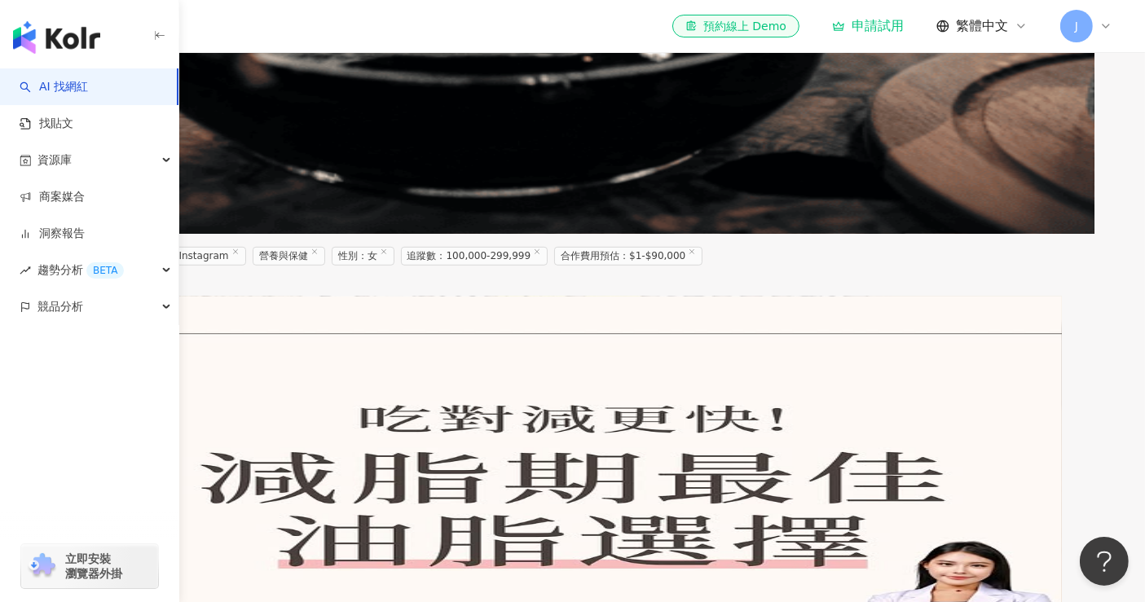
scroll to position [1177, 0]
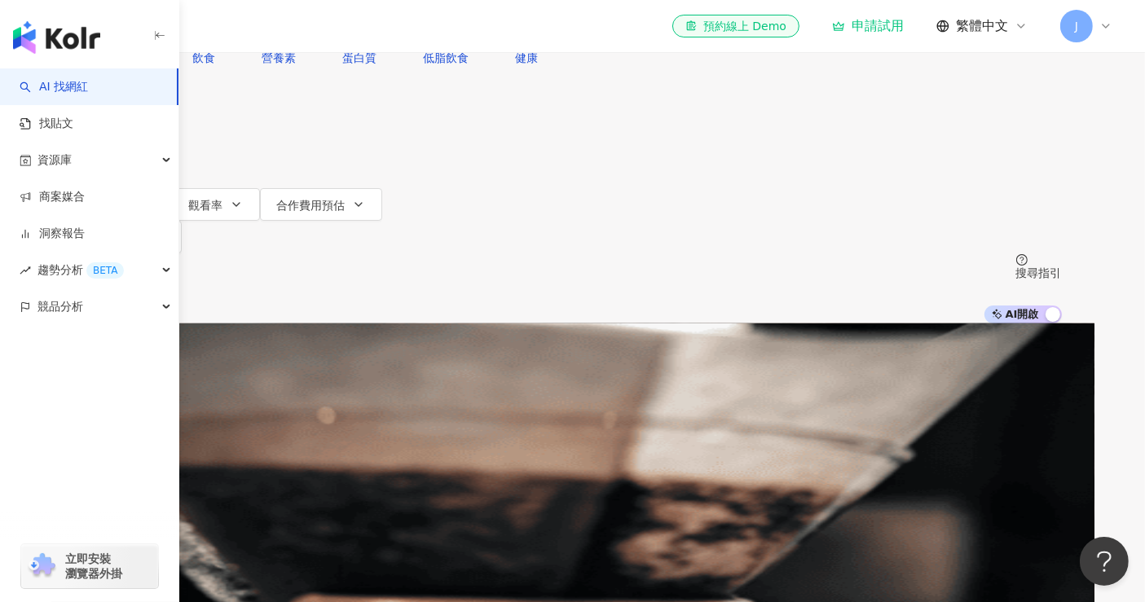
scroll to position [0, 0]
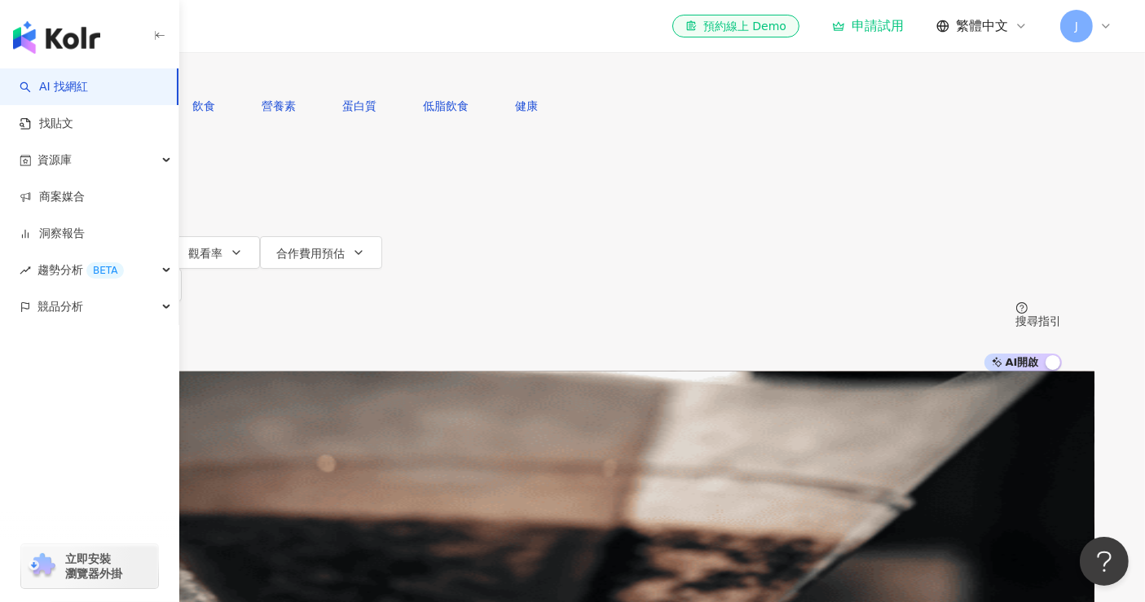
click at [333, 31] on input "**" at bounding box center [267, 15] width 132 height 31
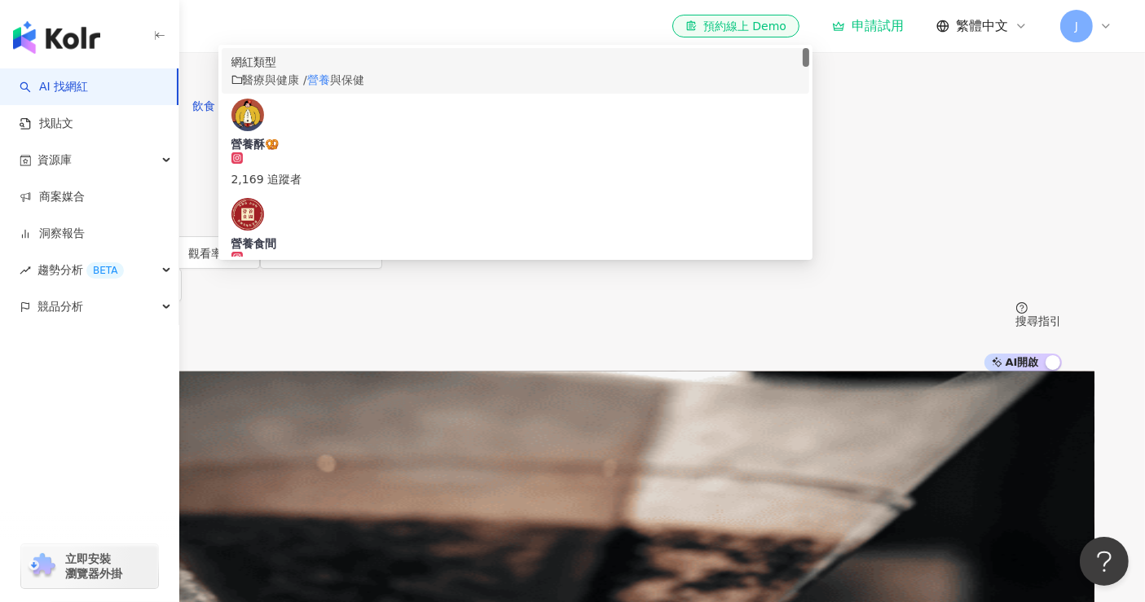
type input "*"
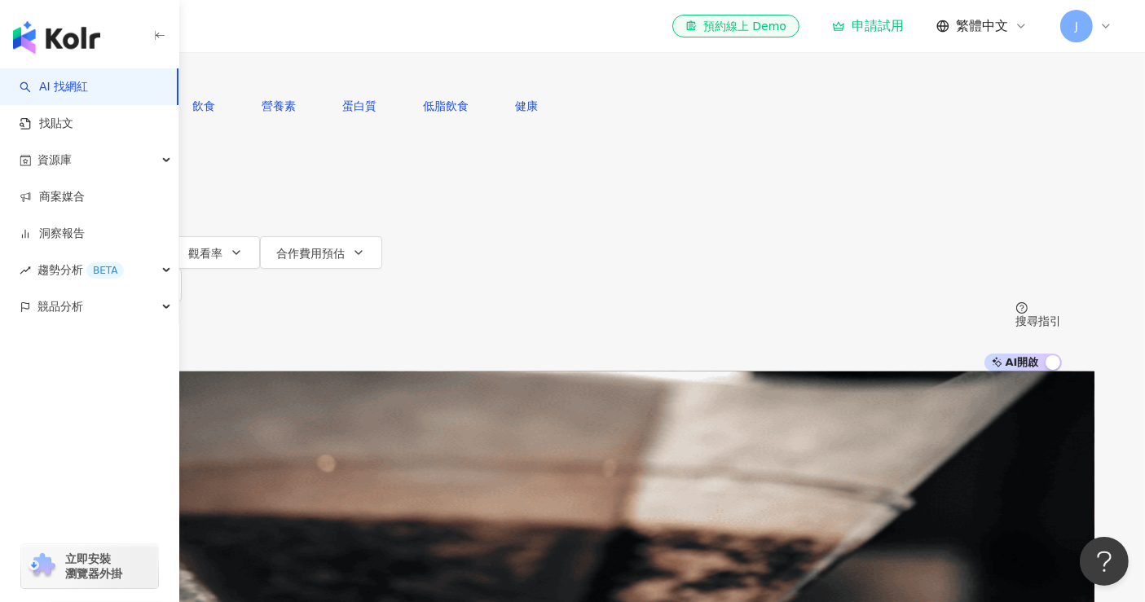
type input "*"
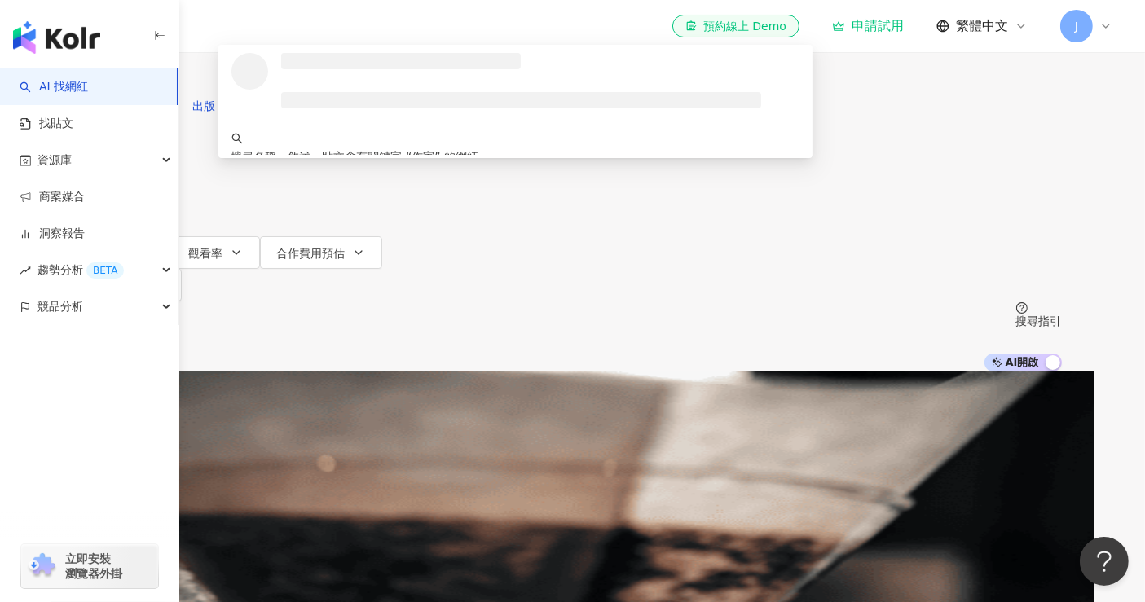
click at [159, 90] on button "搜尋" at bounding box center [121, 73] width 75 height 33
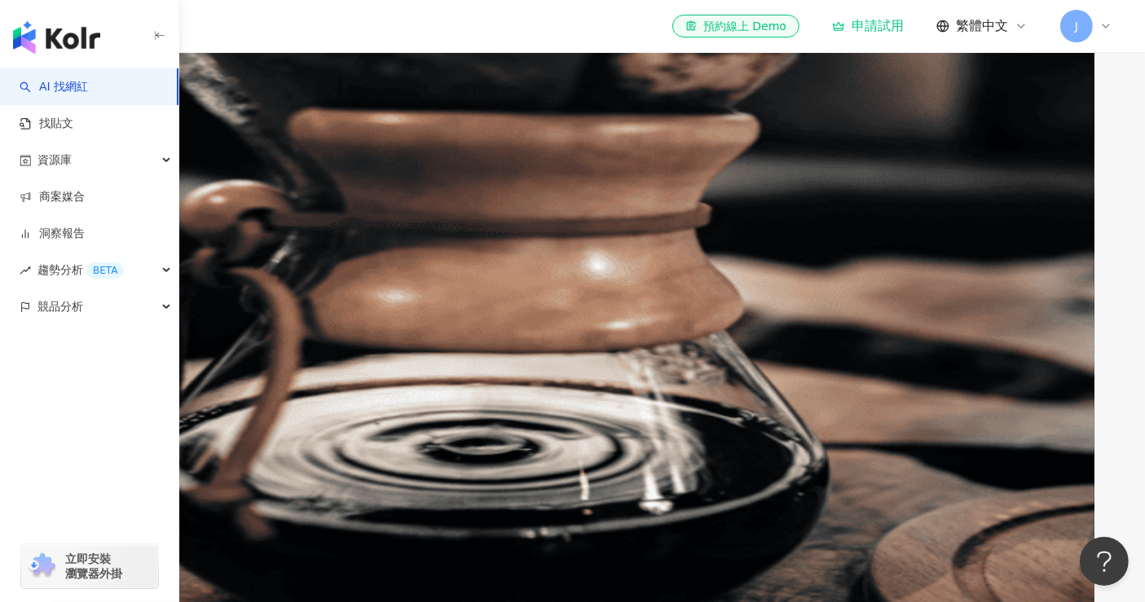
scroll to position [452, 0]
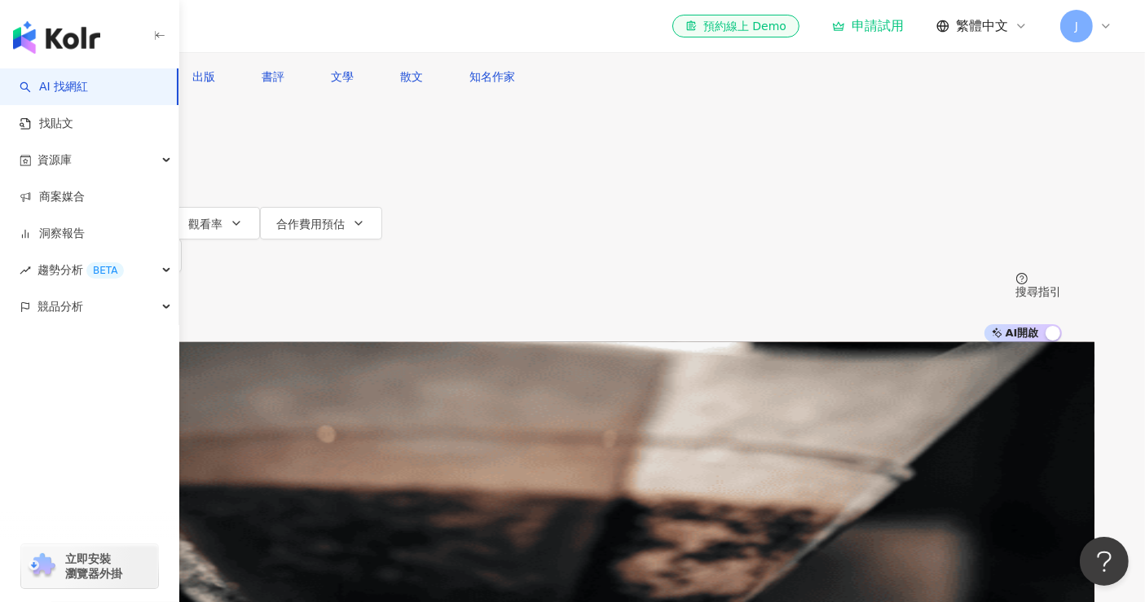
scroll to position [0, 0]
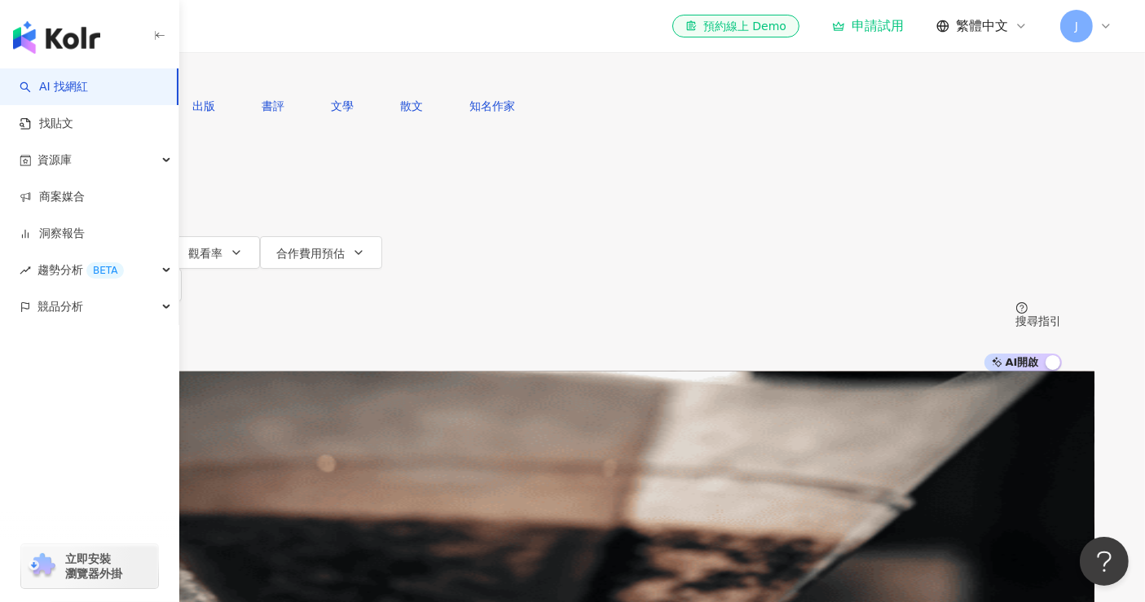
click at [333, 31] on input "**" at bounding box center [267, 15] width 132 height 31
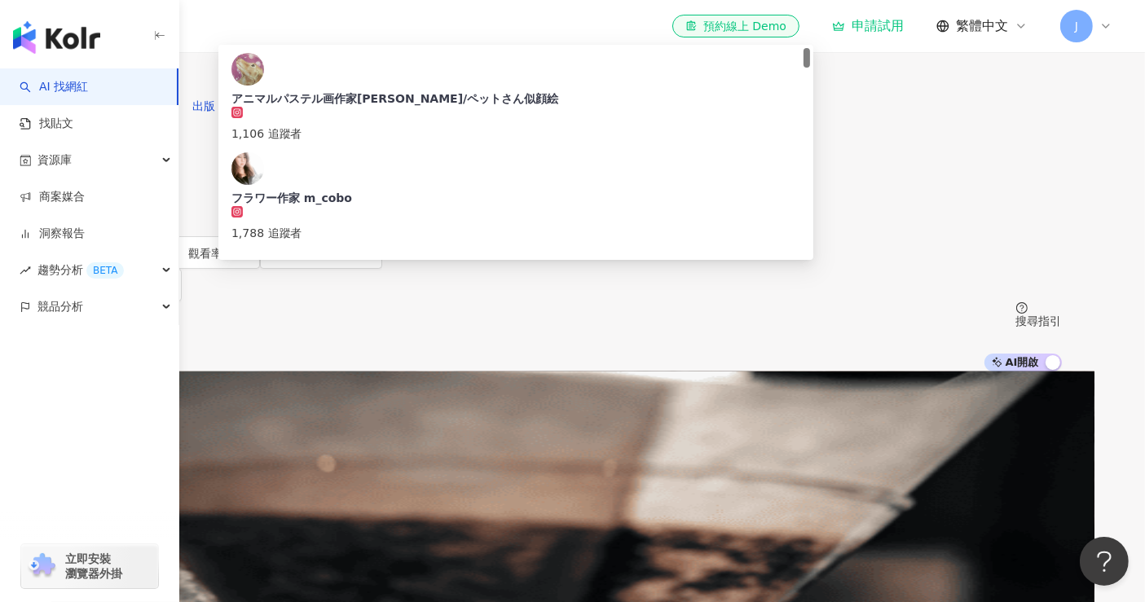
type input "*"
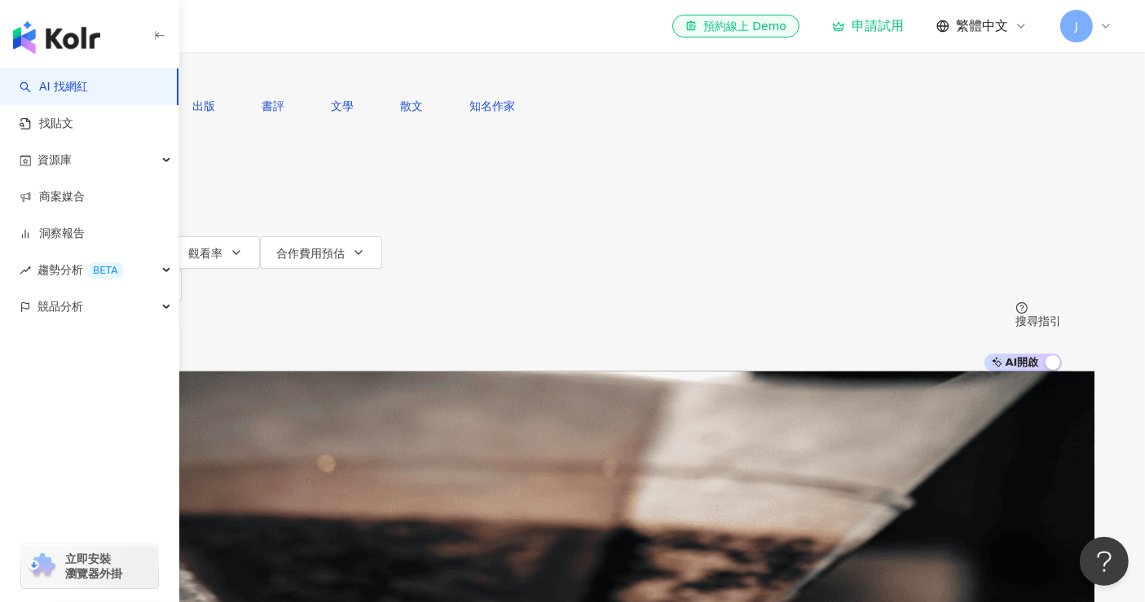
type input "**"
click at [159, 90] on button "搜尋" at bounding box center [121, 73] width 75 height 33
click at [333, 31] on input "**" at bounding box center [267, 15] width 132 height 31
click at [1016, 176] on div "您可能感興趣： 娛樂圈 演藝圈 綜藝節目 藝術表演 劉采翎 類型 性別 追蹤數 互動率 觀看率 合作費用預估 更多篩選 不限 女 男 其他 ****** - …" at bounding box center [573, 231] width 978 height 282
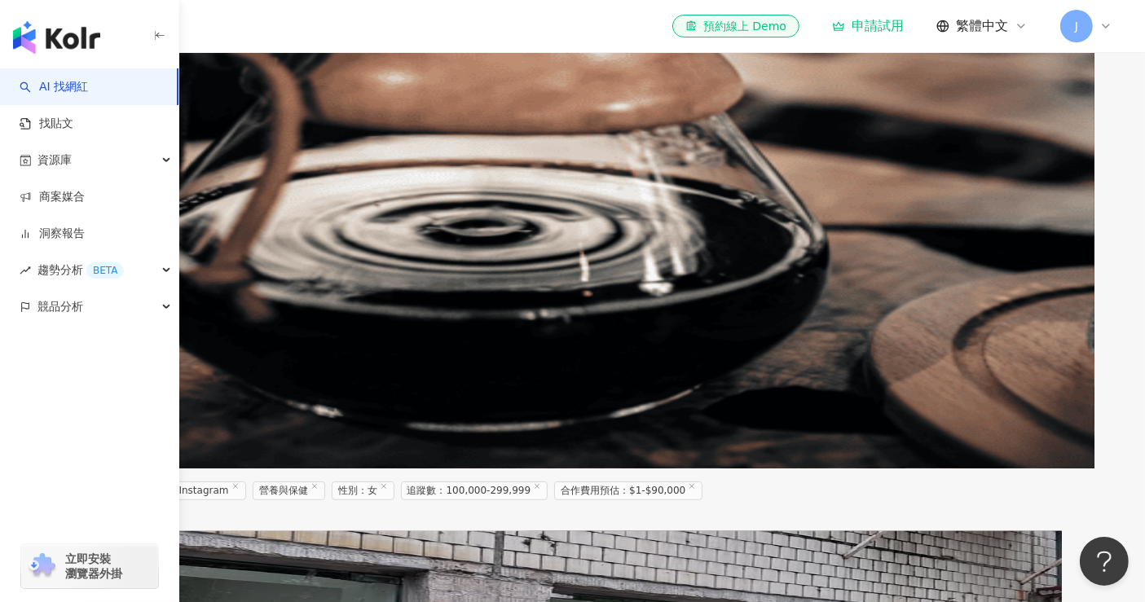
scroll to position [724, 0]
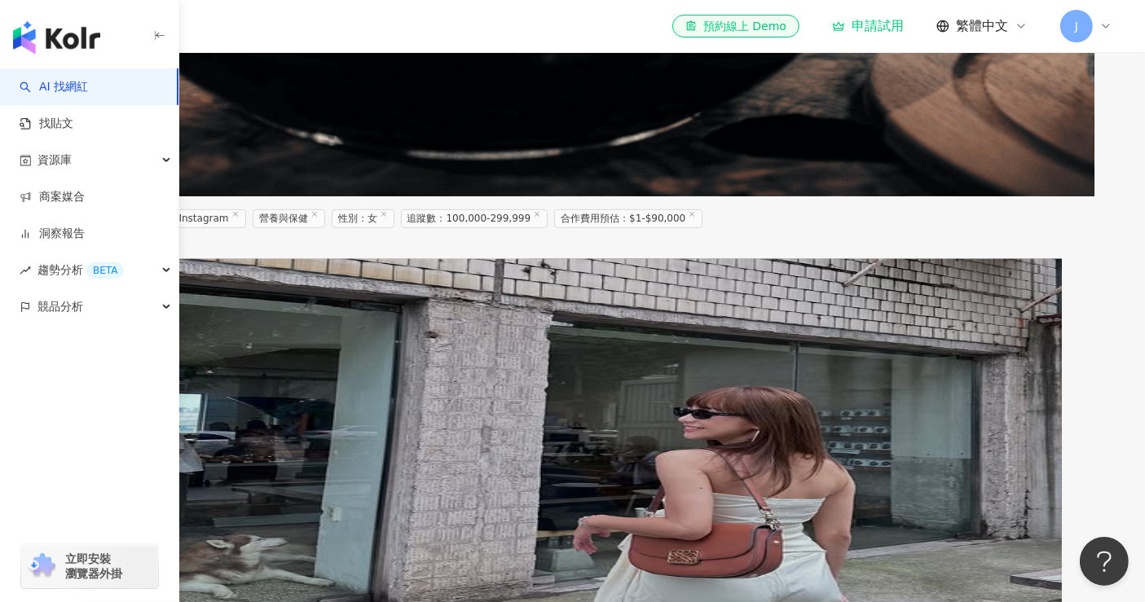
scroll to position [996, 0]
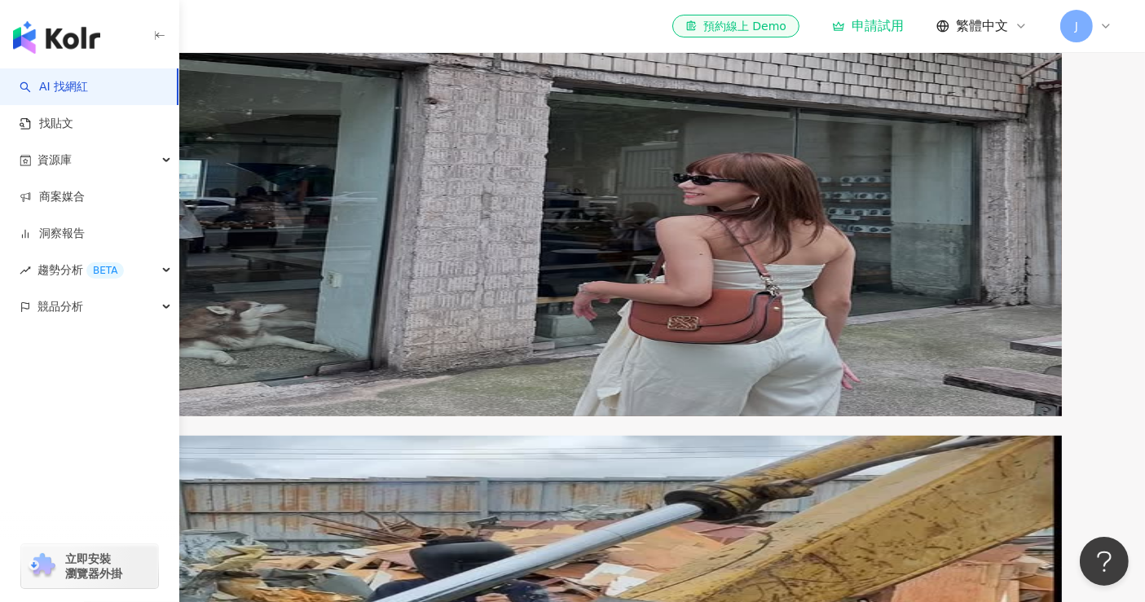
scroll to position [1086, 0]
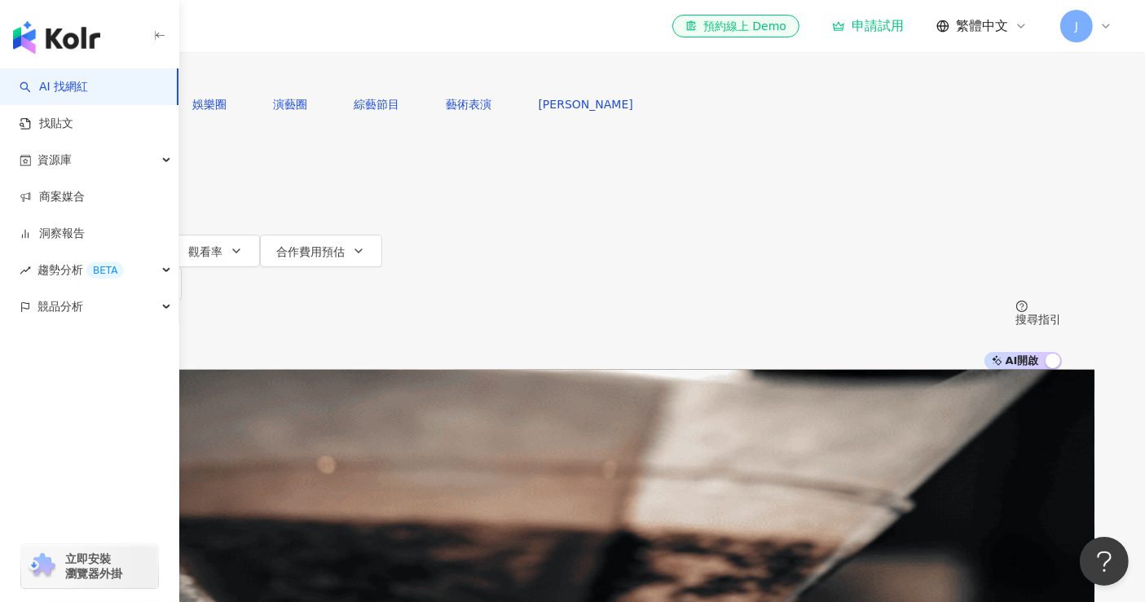
scroll to position [0, 0]
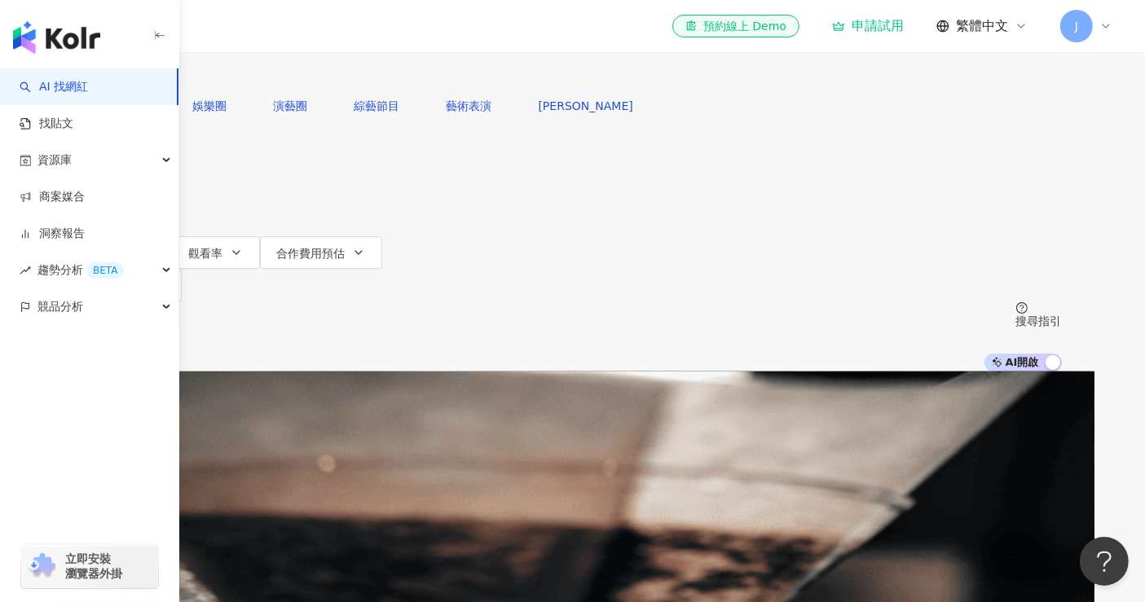
click at [333, 31] on input "**" at bounding box center [267, 15] width 132 height 31
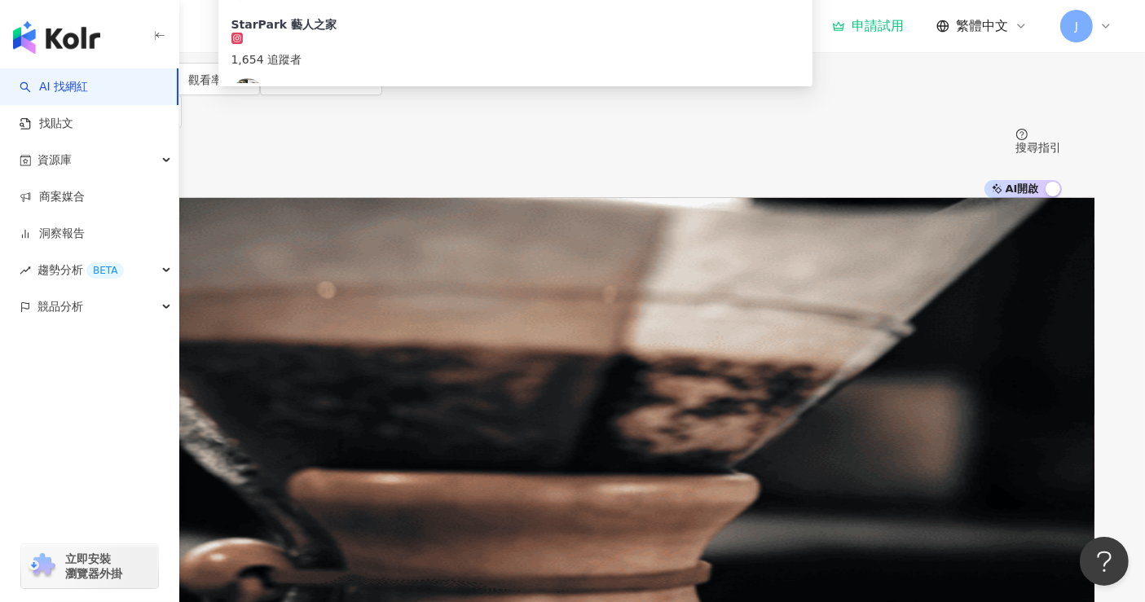
scroll to position [181, 0]
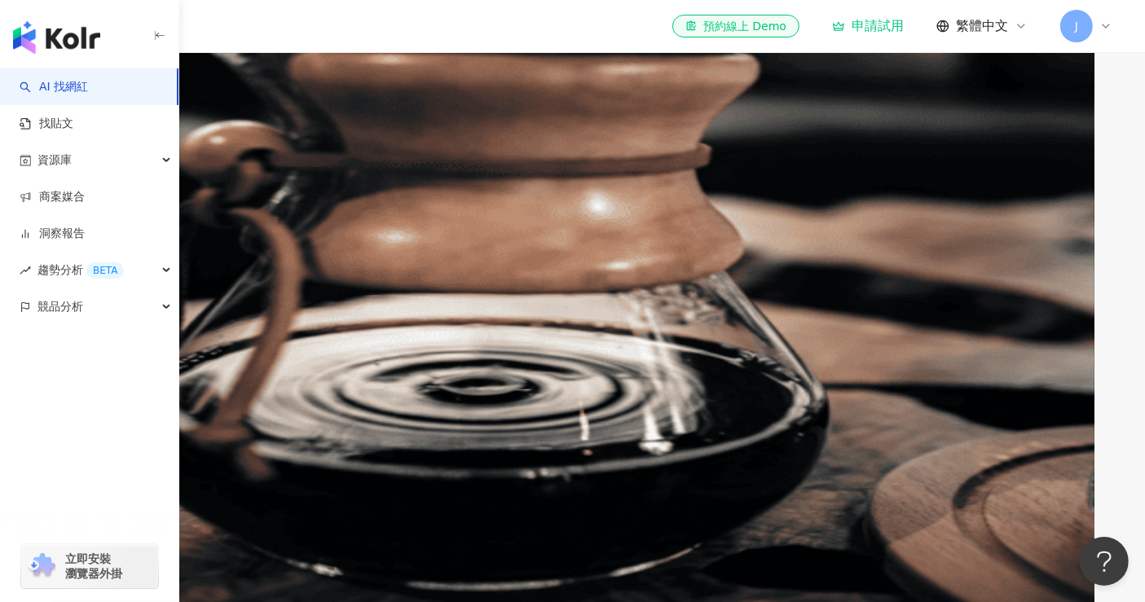
scroll to position [543, 0]
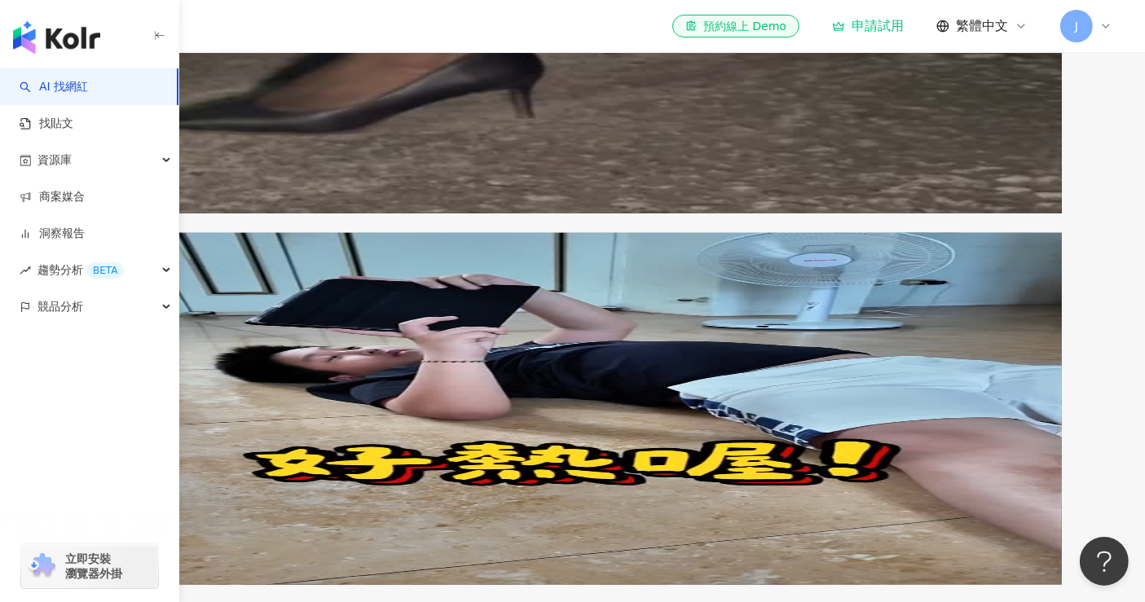
scroll to position [1950, 0]
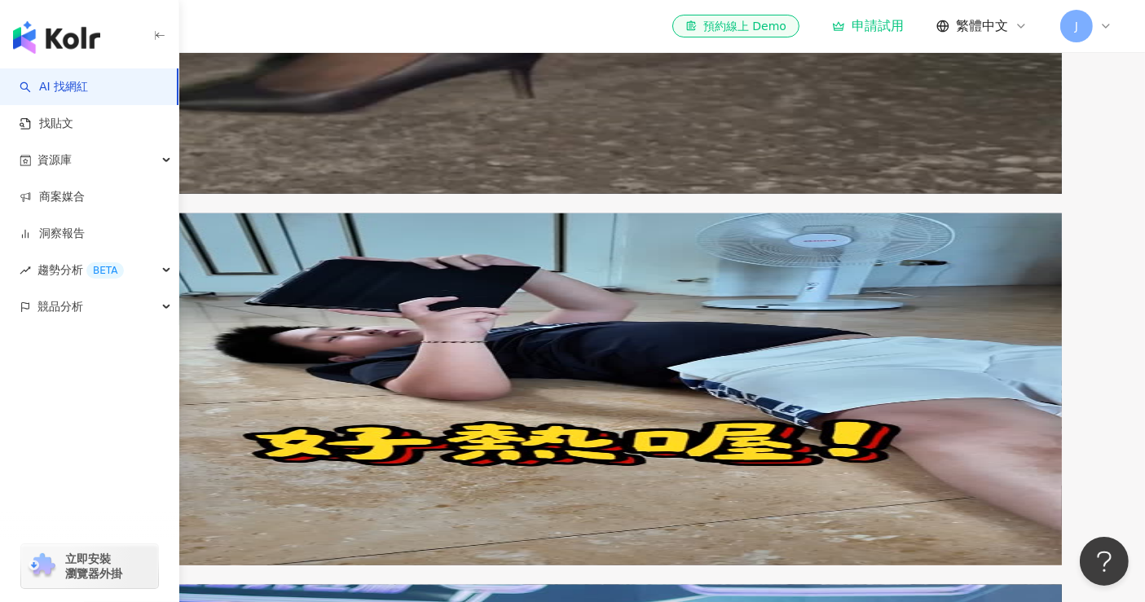
scroll to position [1950, 0]
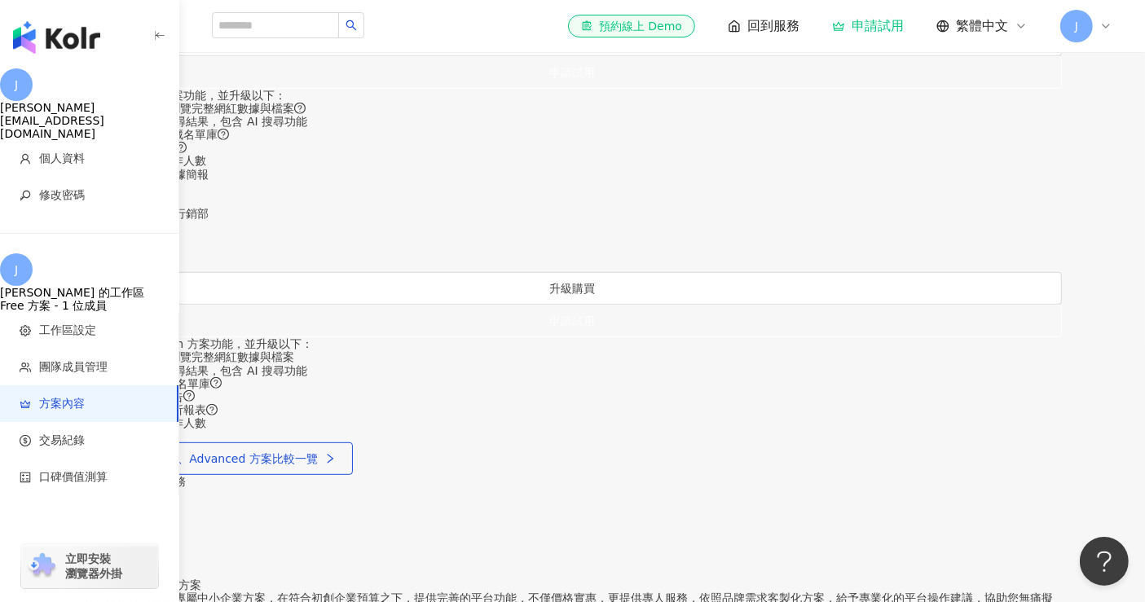
scroll to position [724, 0]
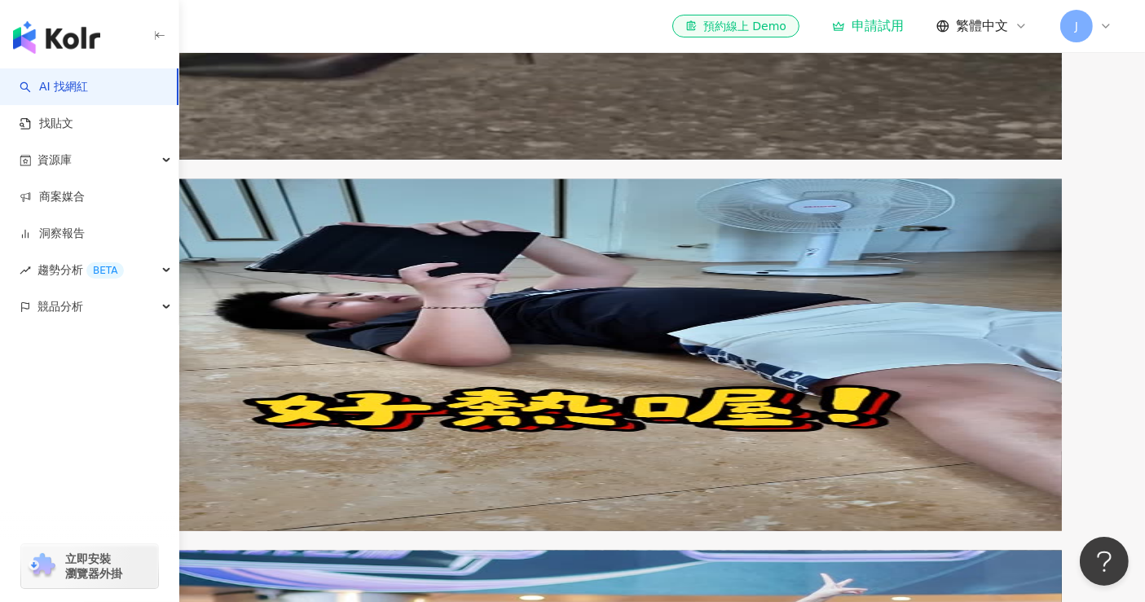
scroll to position [1950, 0]
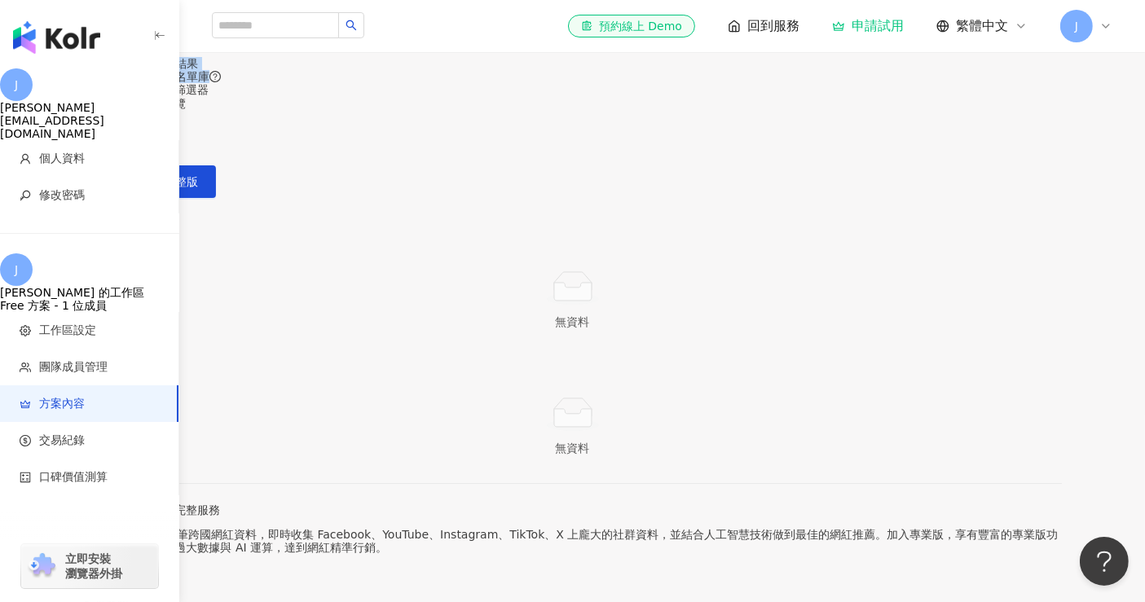
drag, startPoint x: 582, startPoint y: 209, endPoint x: 668, endPoint y: 226, distance: 88.1
click at [668, 122] on div "4 筆 ：網紅搜尋結果 1 個 ：網紅收藏名單庫 強大網紅及貼文篩選器 網紅基本資料瀏覽 看更多功能" at bounding box center [573, 89] width 978 height 65
click at [674, 96] on div "強大網紅及貼文篩選器" at bounding box center [573, 89] width 978 height 13
drag, startPoint x: 670, startPoint y: 267, endPoint x: 657, endPoint y: 267, distance: 13.1
click at [581, 122] on div "4 筆 ：網紅搜尋結果 1 個 ：網紅收藏名單庫 強大網紅及貼文篩選器 網紅基本資料瀏覽 看更多功能" at bounding box center [573, 89] width 978 height 65
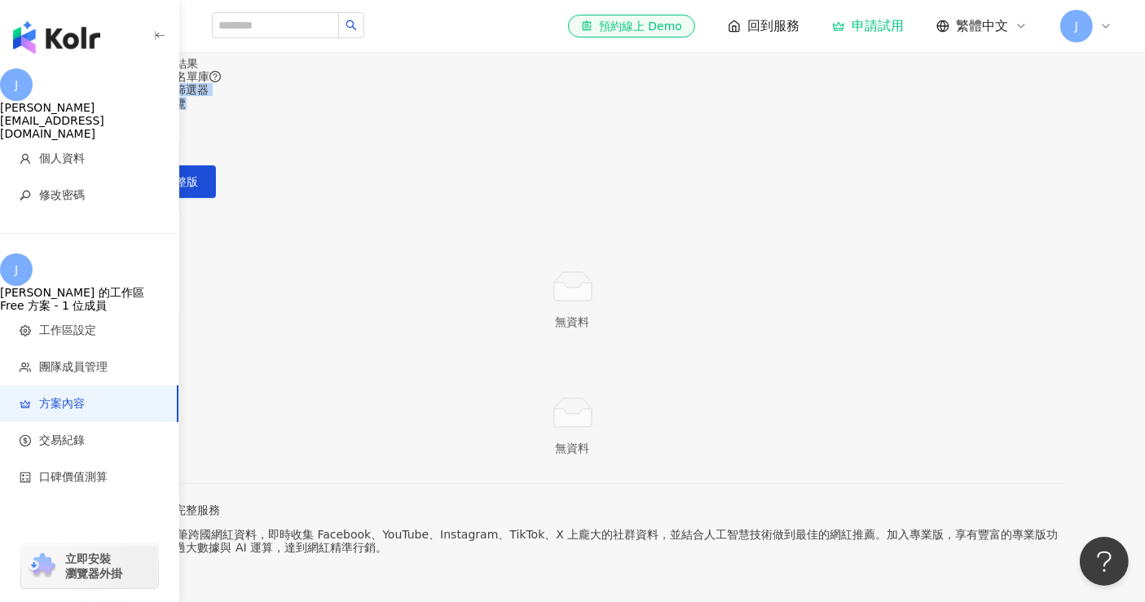
click at [734, 122] on div "4 筆 ：網紅搜尋結果 1 個 ：網紅收藏名單庫 強大網紅及貼文篩選器 網紅基本資料瀏覽 看更多功能" at bounding box center [573, 89] width 978 height 65
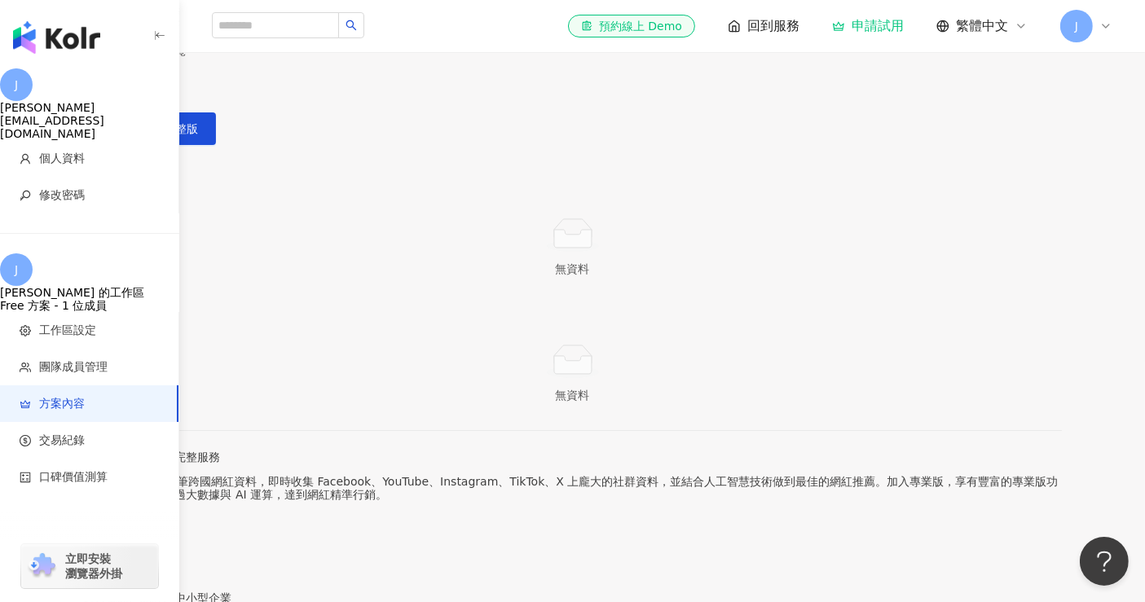
scroll to position [90, 0]
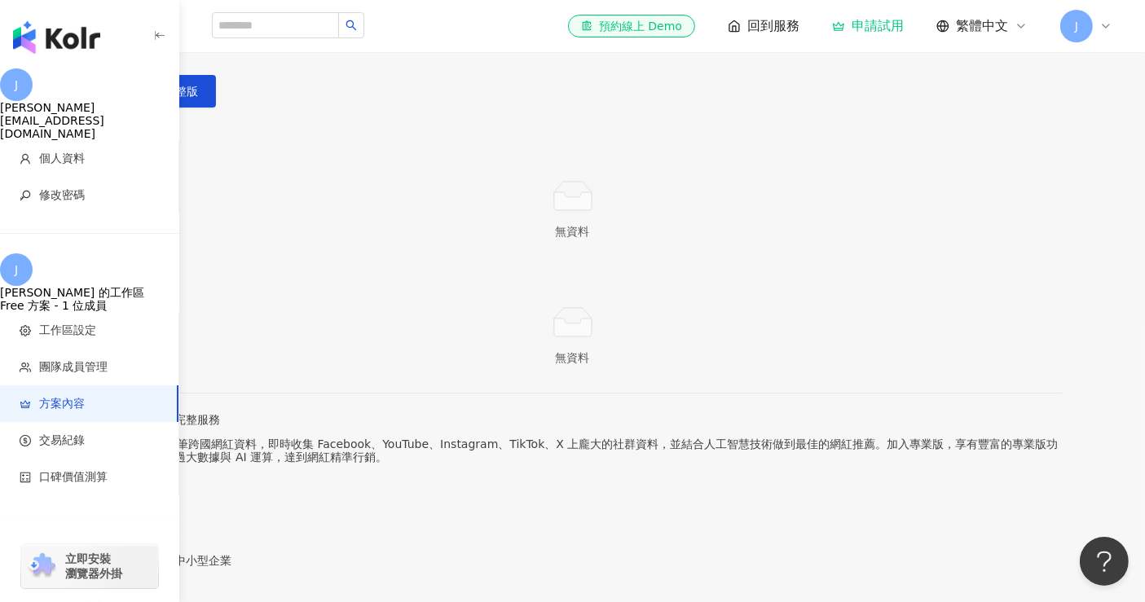
click at [141, 33] on link "看更多功能" at bounding box center [112, 26] width 57 height 13
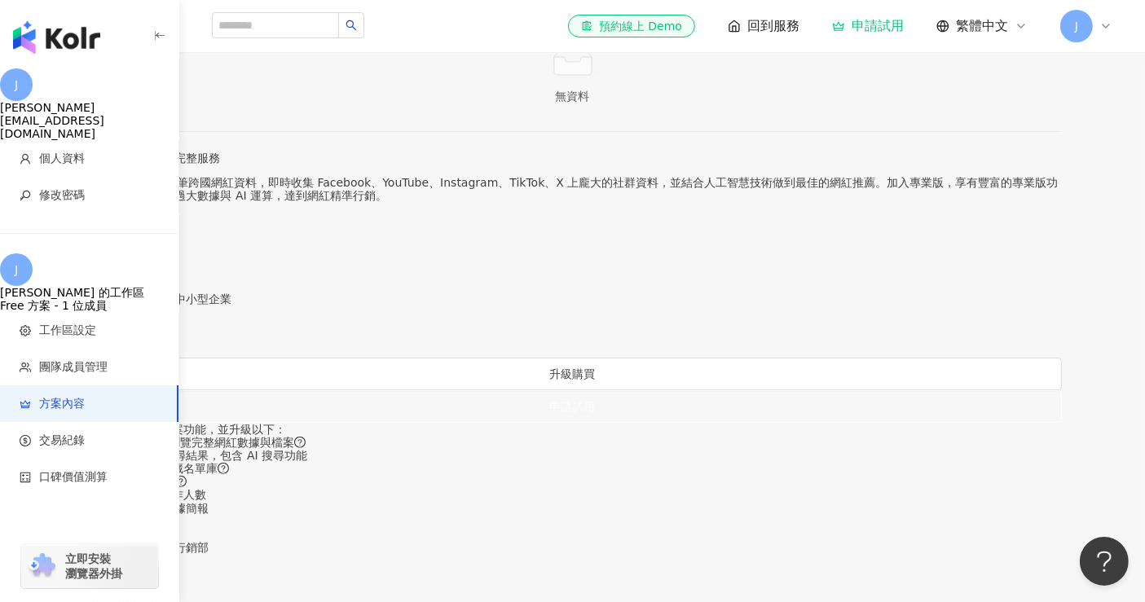
scroll to position [543, 0]
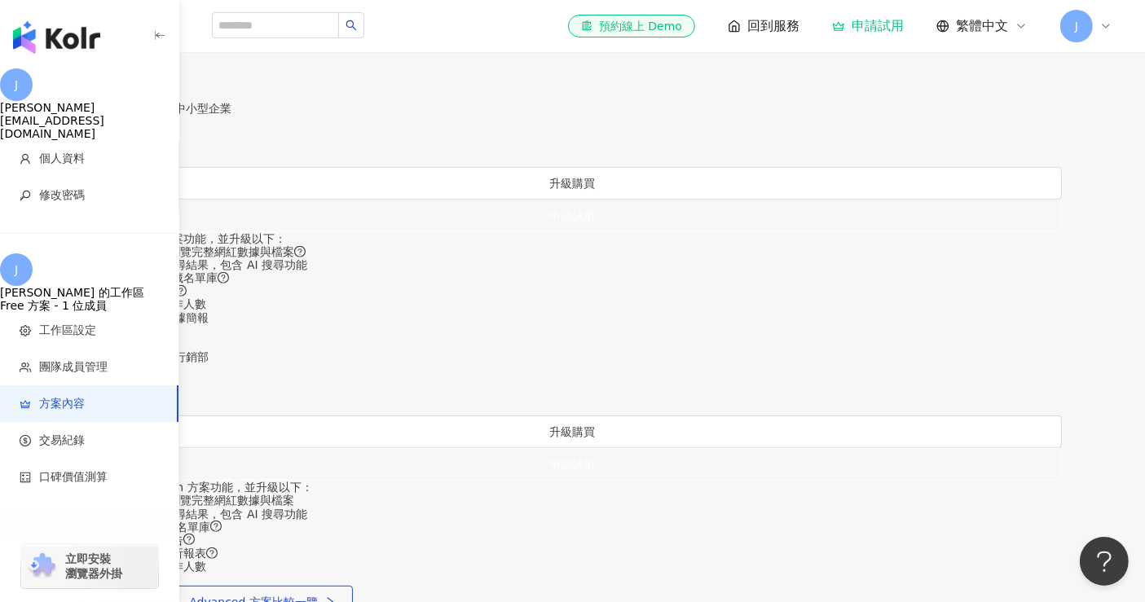
click at [672, 62] on div "9 折優惠" at bounding box center [573, 55] width 978 height 13
click at [717, 88] on div "按年付費 8 折優惠" at bounding box center [573, 75] width 978 height 26
click at [652, 62] on div "9 折優惠" at bounding box center [573, 55] width 978 height 13
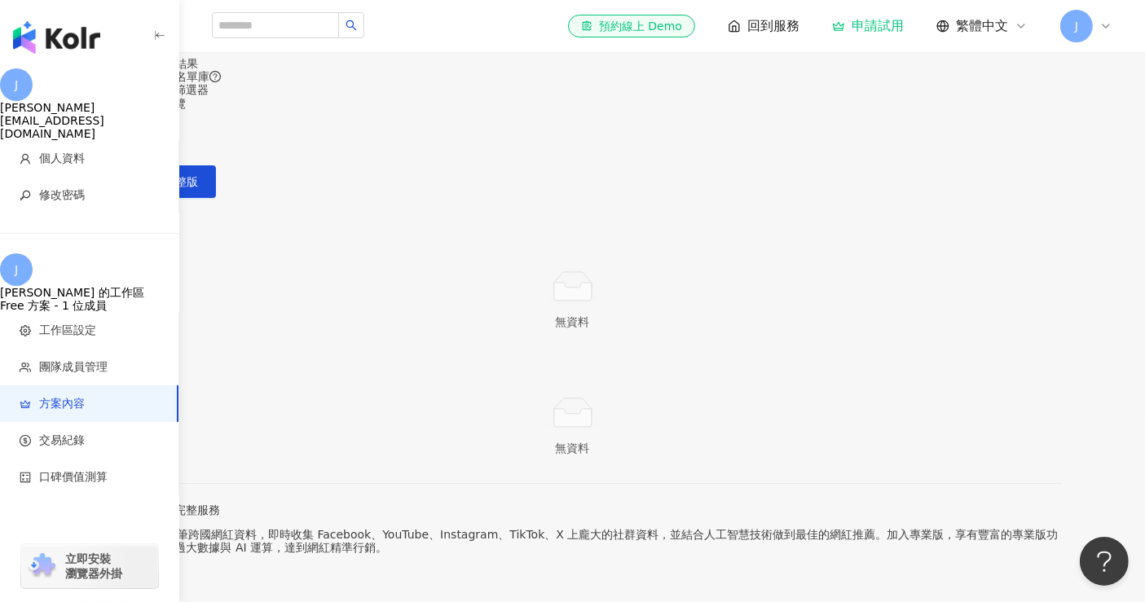
scroll to position [0, 0]
click at [733, 13] on div "方案內容" at bounding box center [573, 6] width 978 height 13
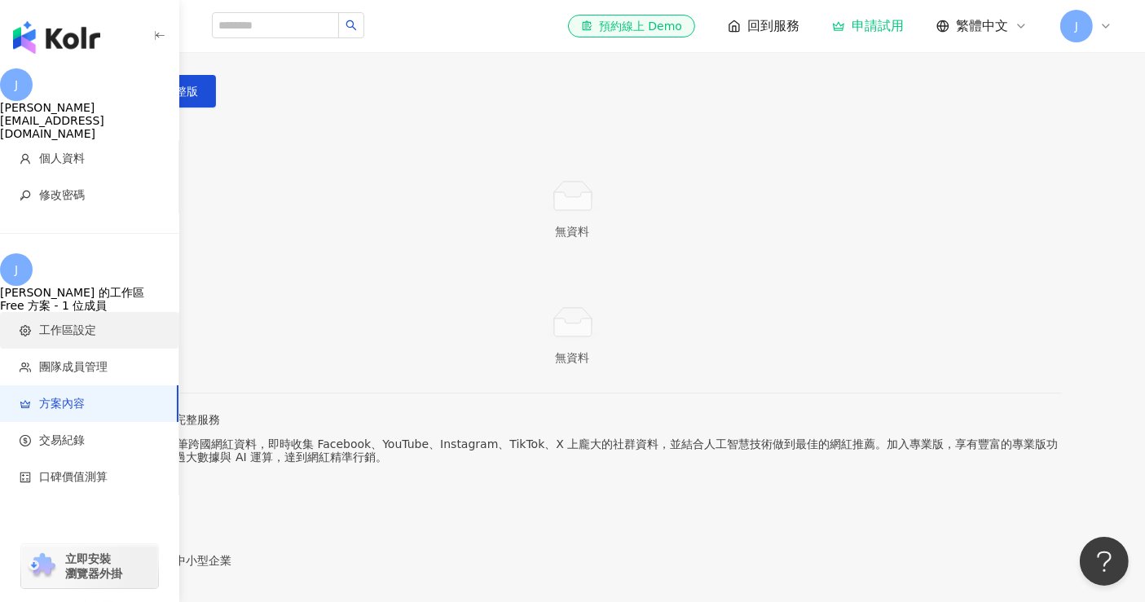
scroll to position [362, 0]
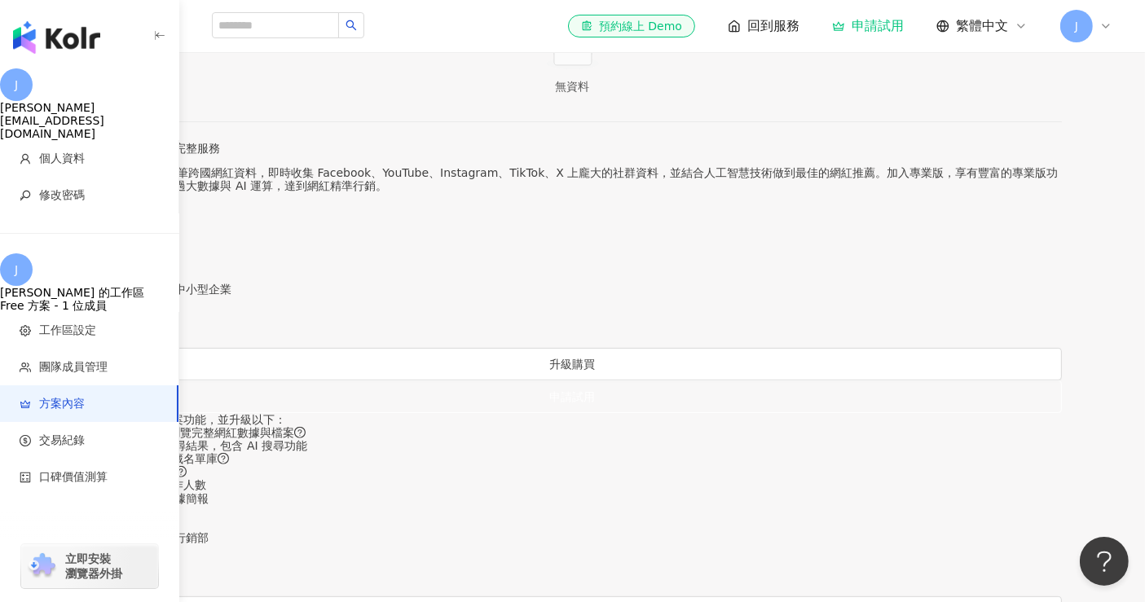
click at [108, 286] on div "Jessica 的工作區" at bounding box center [89, 292] width 179 height 13
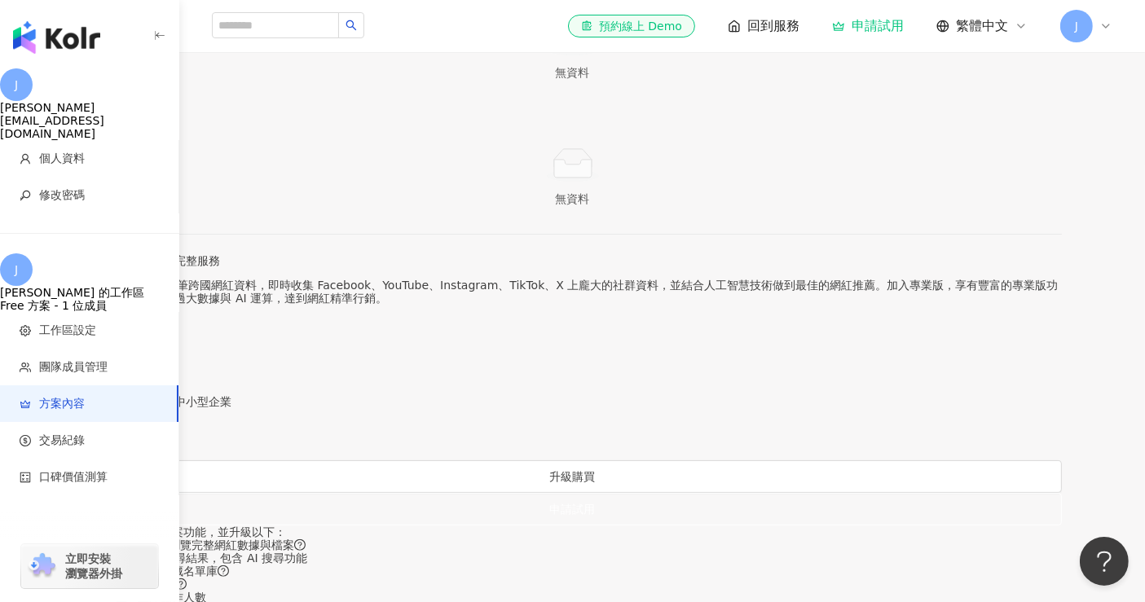
scroll to position [0, 0]
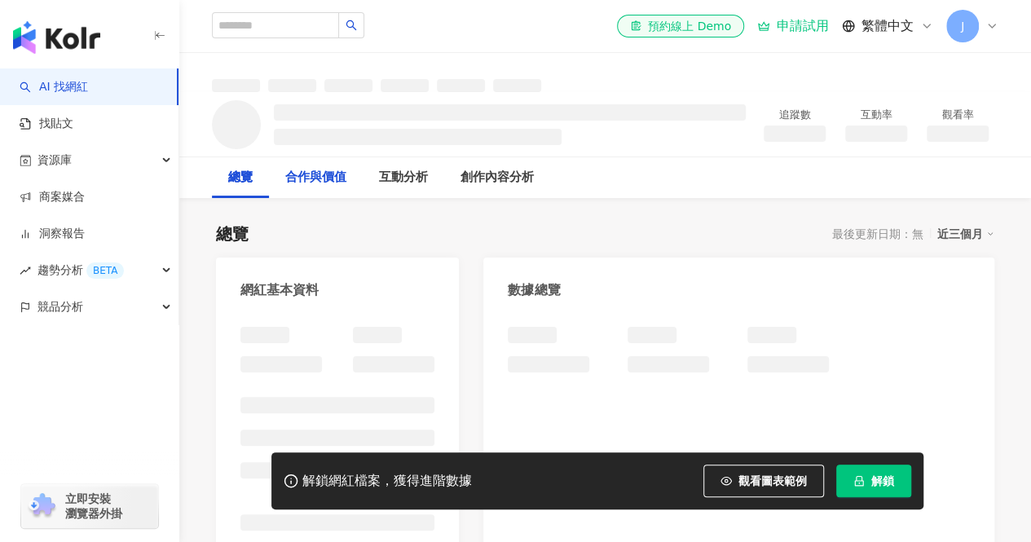
click at [346, 178] on div "合作與價值" at bounding box center [315, 178] width 61 height 20
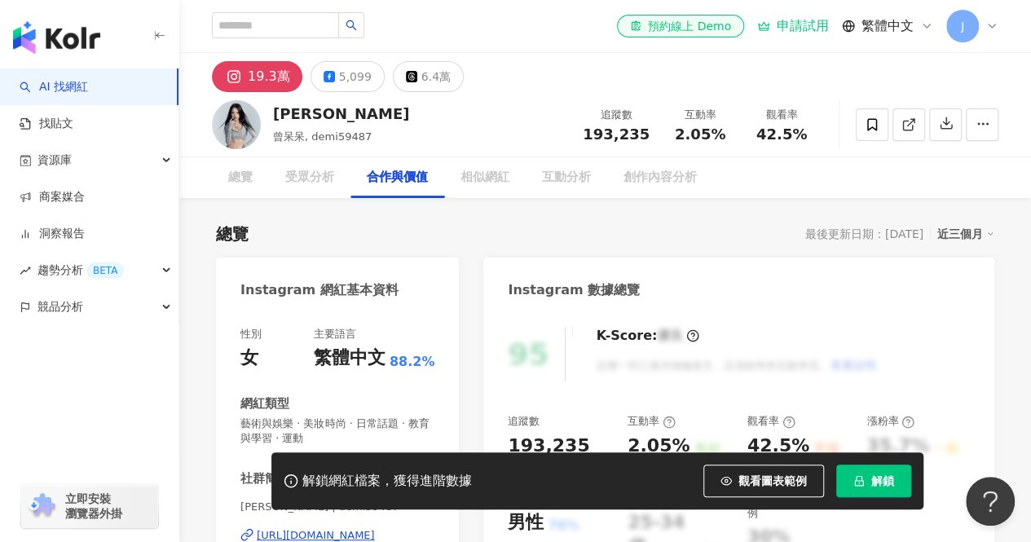
click at [766, 469] on button "觀看圖表範例" at bounding box center [763, 481] width 121 height 33
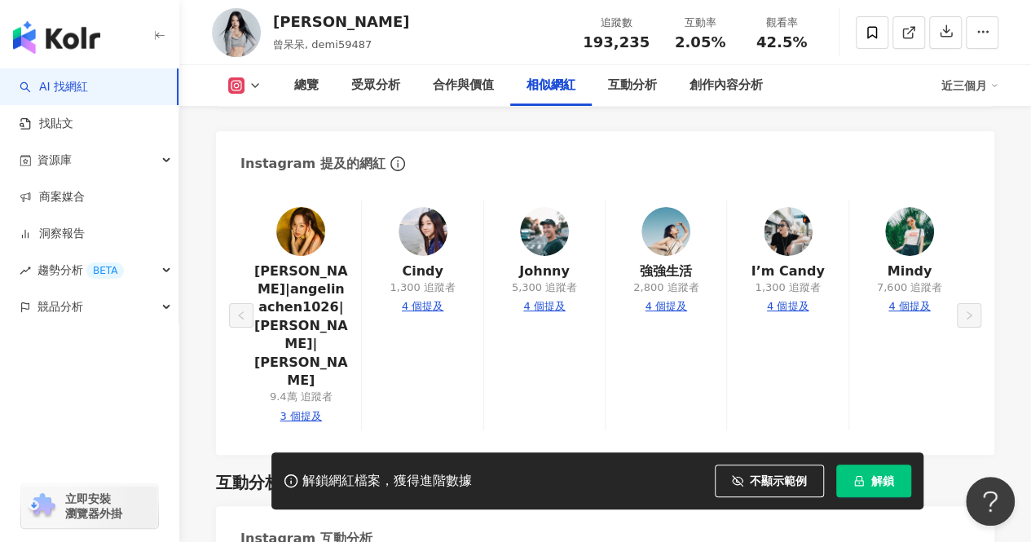
scroll to position [2923, 0]
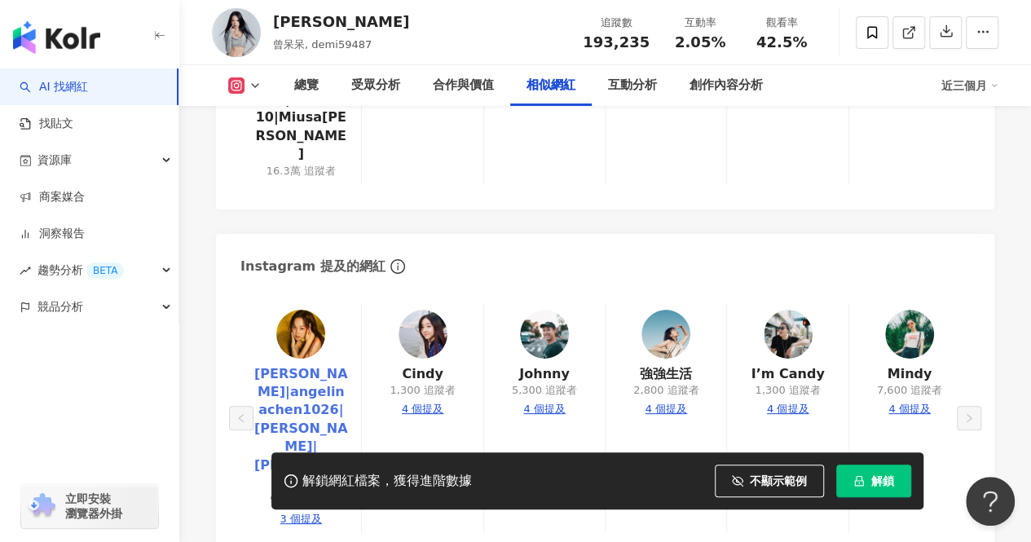
click at [318, 370] on link "[PERSON_NAME]|angelinachen1026|[PERSON_NAME]|[PERSON_NAME]" at bounding box center [300, 429] width 95 height 128
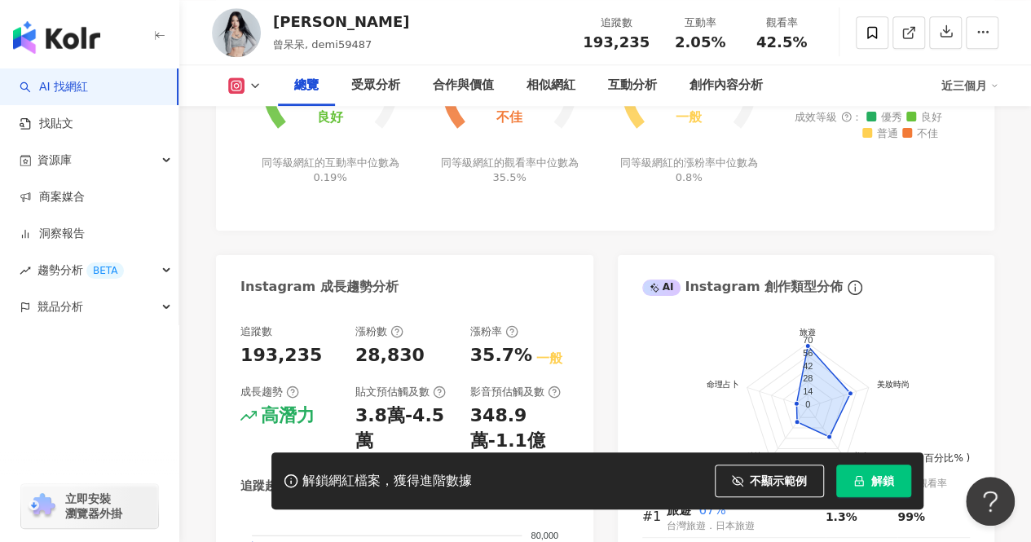
scroll to position [315, 0]
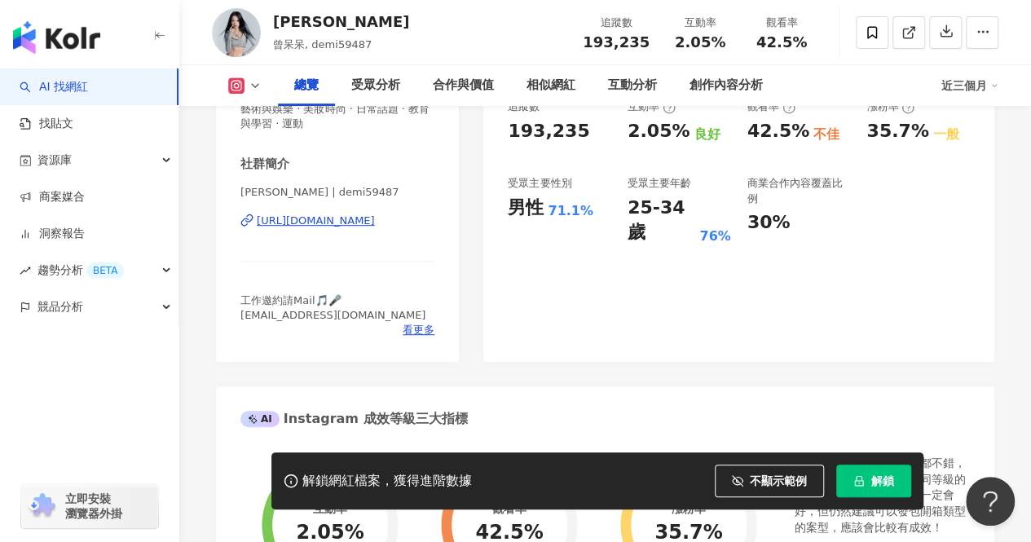
click at [369, 223] on div "[URL][DOMAIN_NAME]" at bounding box center [316, 221] width 118 height 15
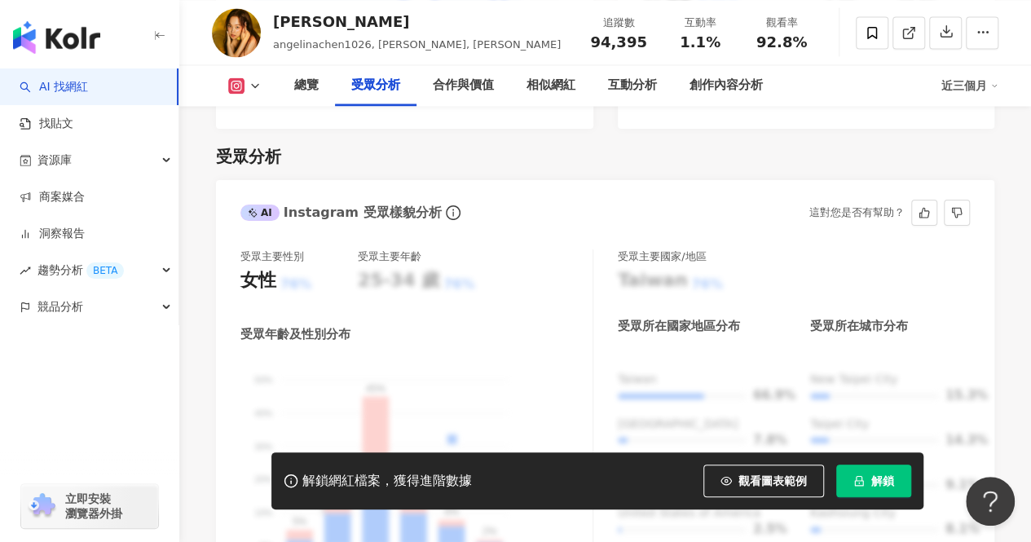
scroll to position [1386, 0]
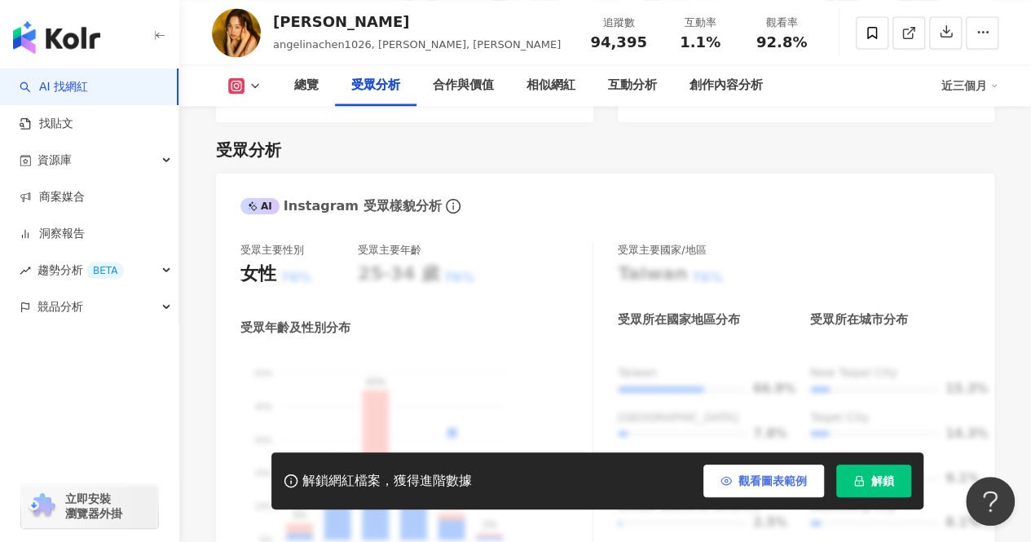
click at [765, 483] on span "觀看圖表範例" at bounding box center [772, 480] width 68 height 13
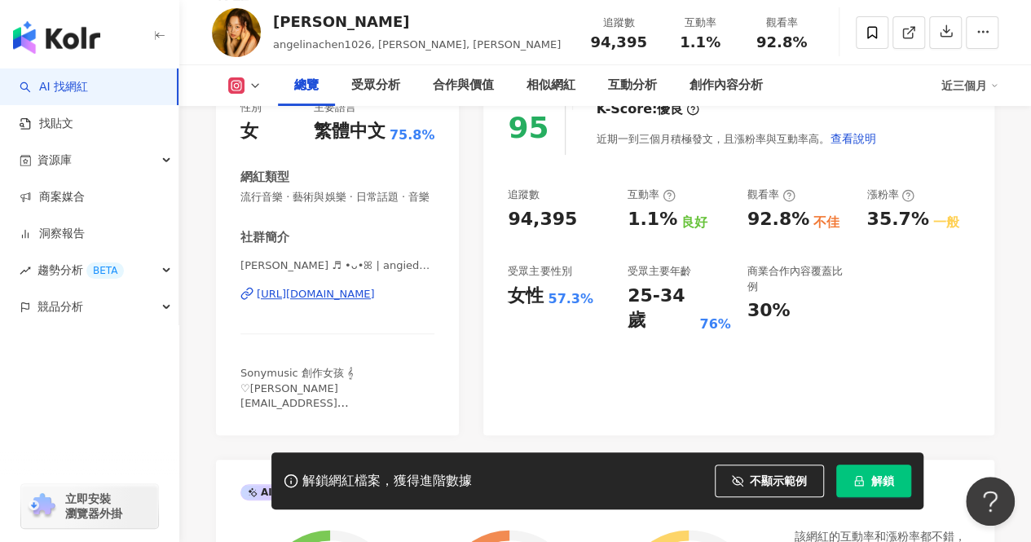
scroll to position [163, 0]
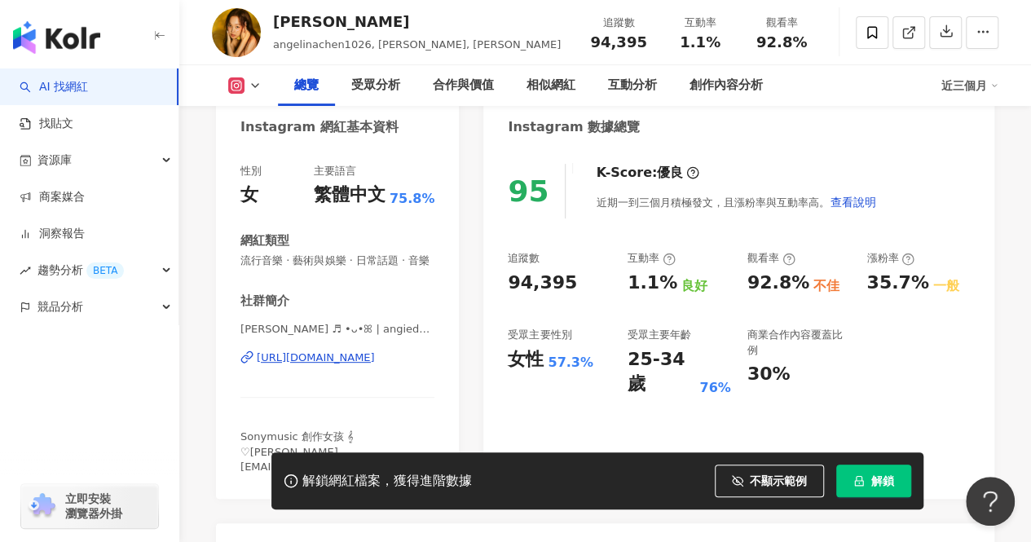
click at [350, 365] on div "https://www.instagram.com/angiedaydreaming/" at bounding box center [316, 357] width 118 height 15
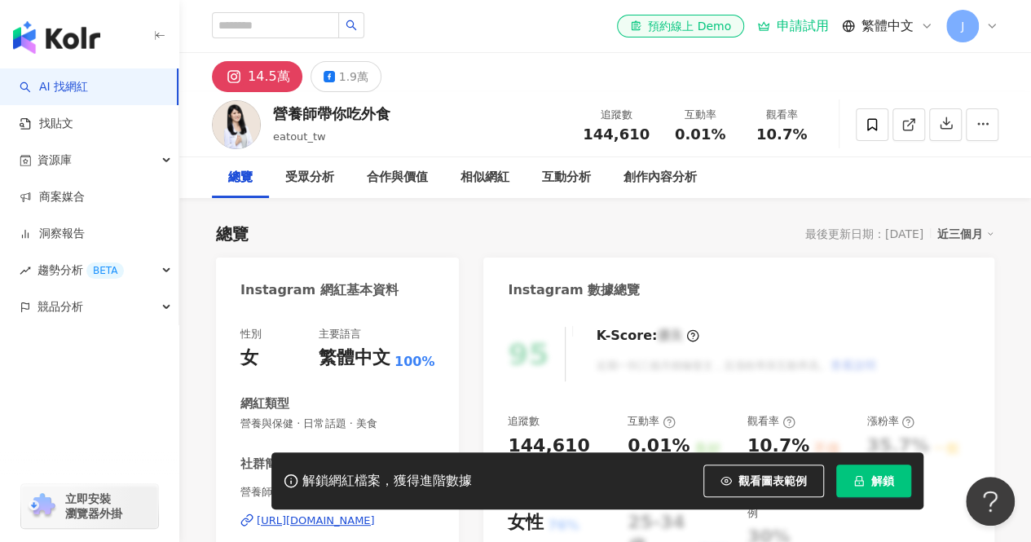
click at [518, 229] on div "總覽 最後更新日期：2025/8/11 近三個月" at bounding box center [605, 234] width 778 height 23
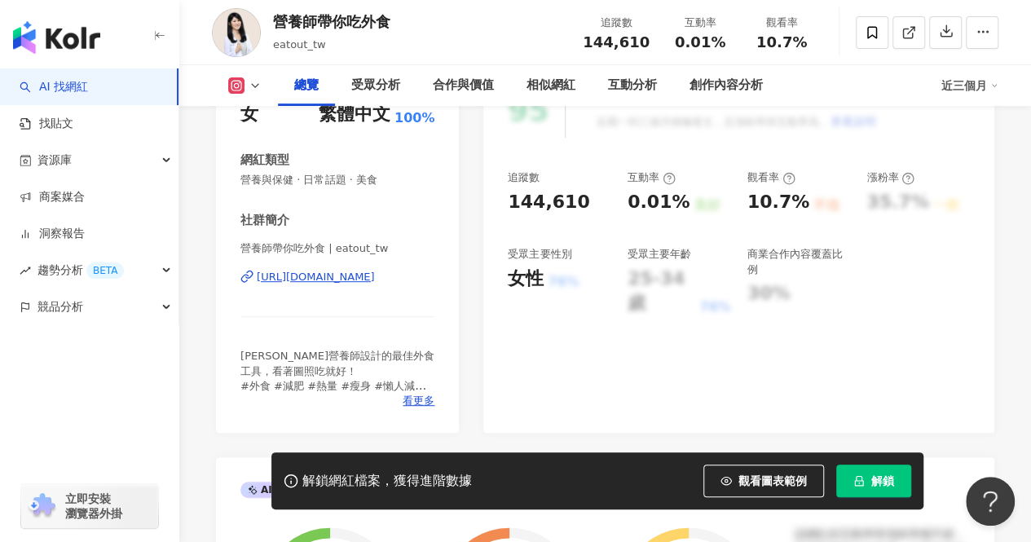
scroll to position [245, 0]
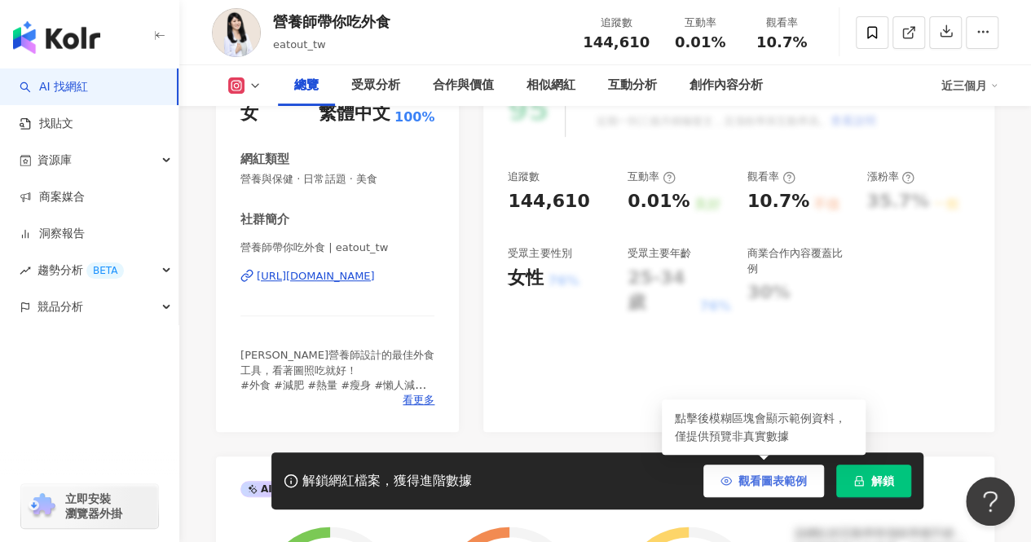
click at [768, 480] on span "觀看圖表範例" at bounding box center [772, 480] width 68 height 13
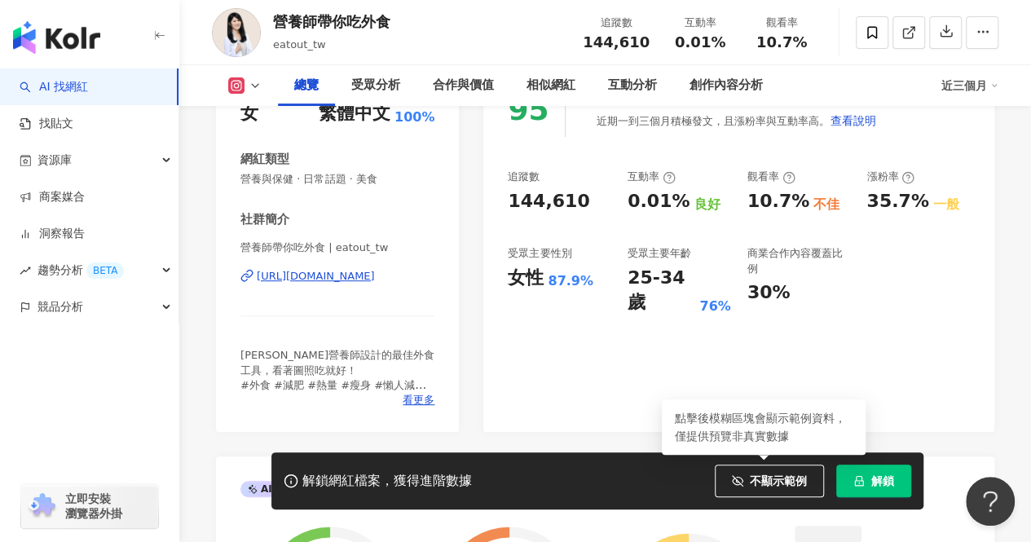
click at [324, 276] on div "https://www.instagram.com/eatout_tw/" at bounding box center [316, 276] width 118 height 15
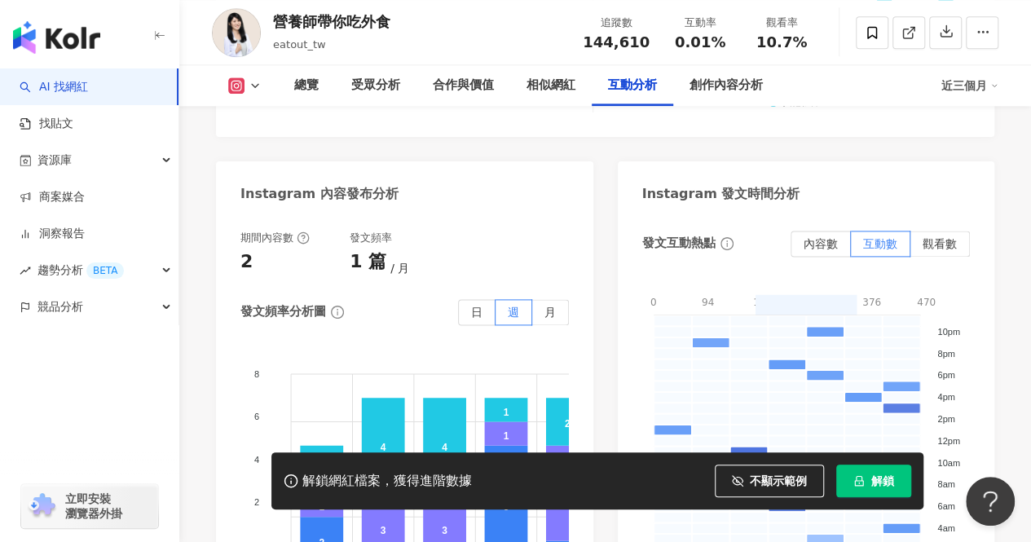
scroll to position [3881, 0]
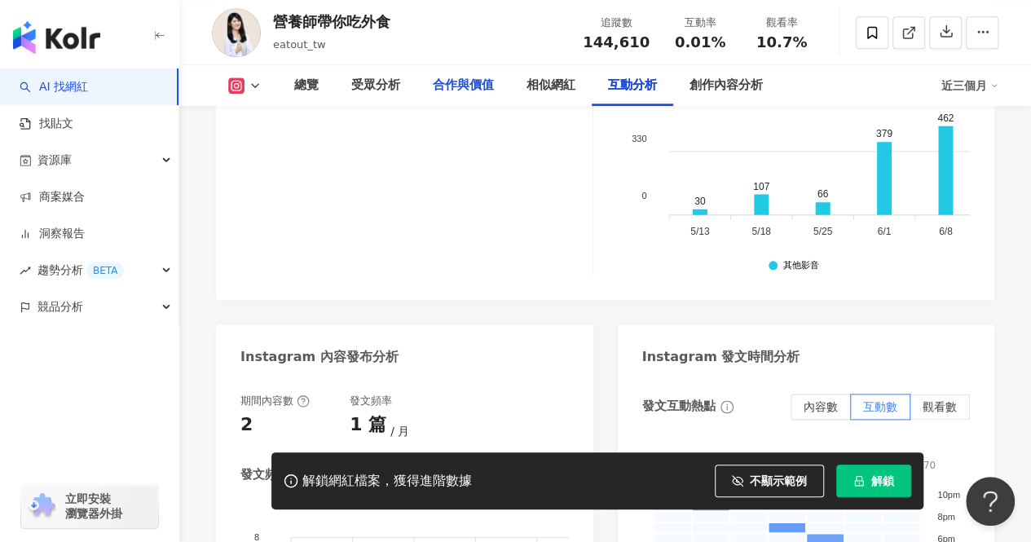
click at [449, 77] on div "合作與價值" at bounding box center [463, 86] width 61 height 20
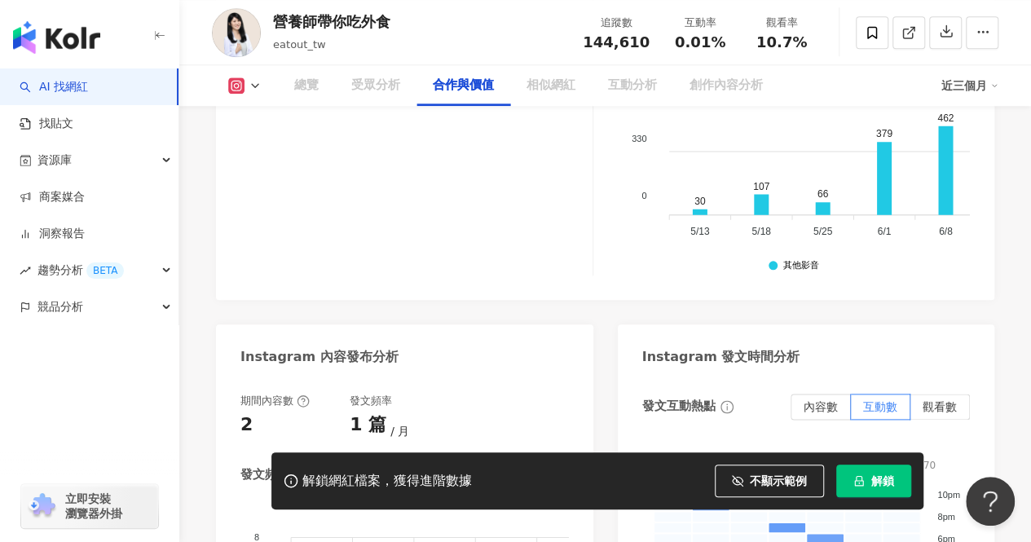
scroll to position [2189, 0]
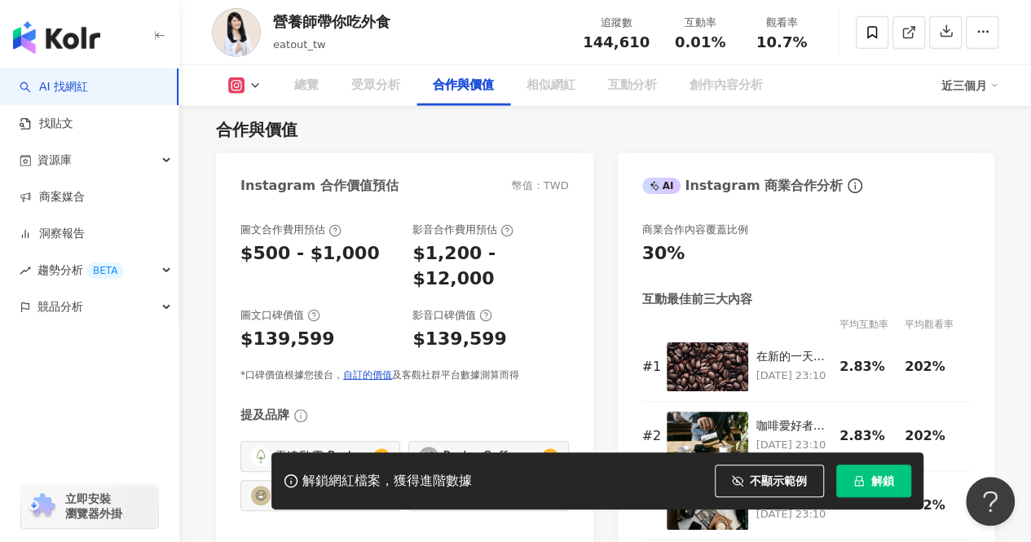
click at [448, 90] on div "合作與價值" at bounding box center [463, 86] width 61 height 20
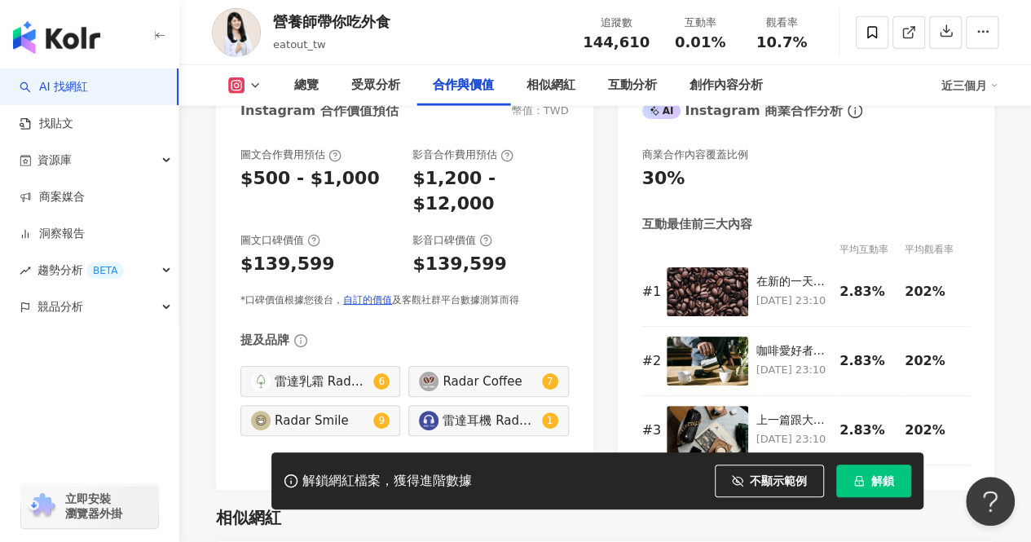
scroll to position [2271, 0]
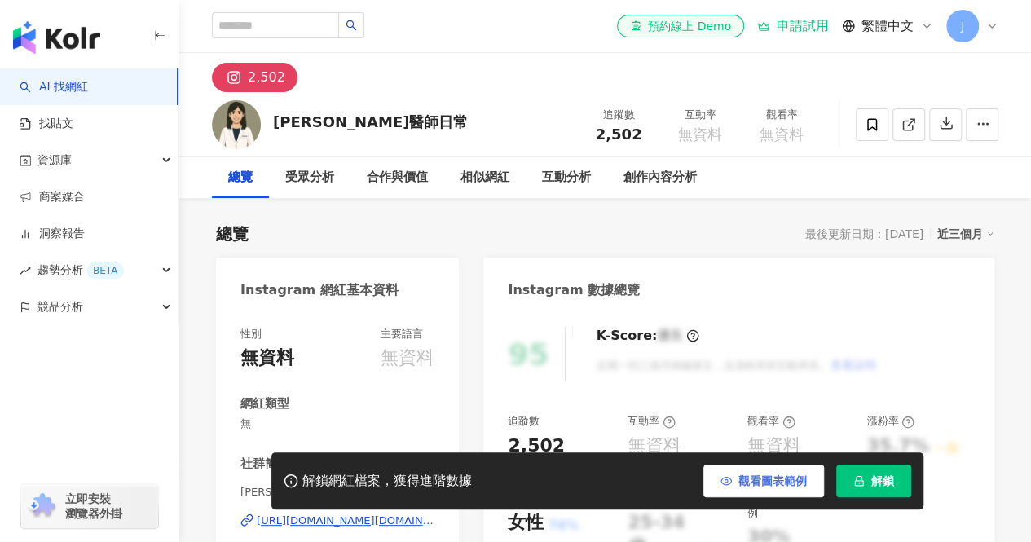
click at [762, 487] on span "觀看圖表範例" at bounding box center [772, 480] width 68 height 13
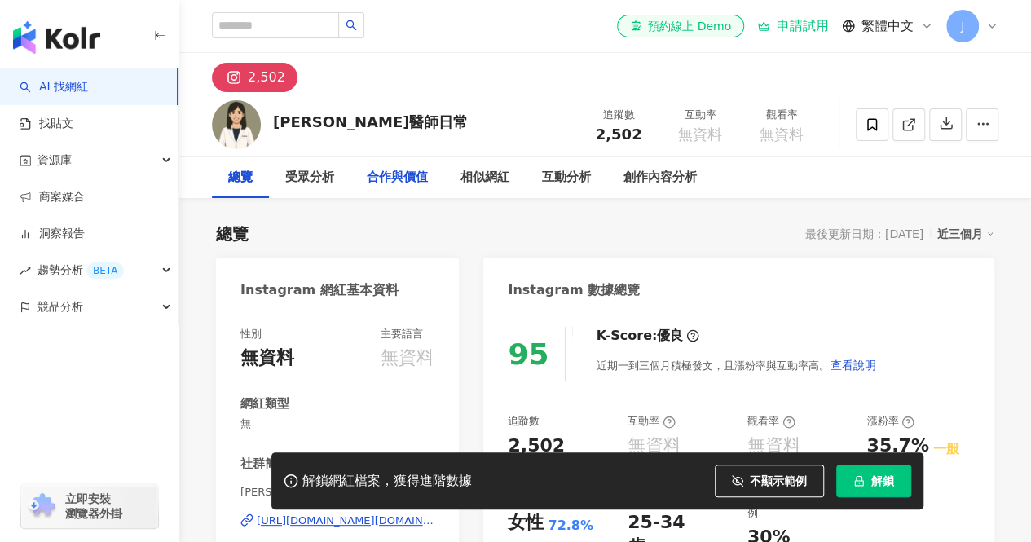
click at [412, 172] on div "合作與價值" at bounding box center [397, 178] width 61 height 20
click at [408, 172] on div "合作與價值" at bounding box center [397, 178] width 61 height 20
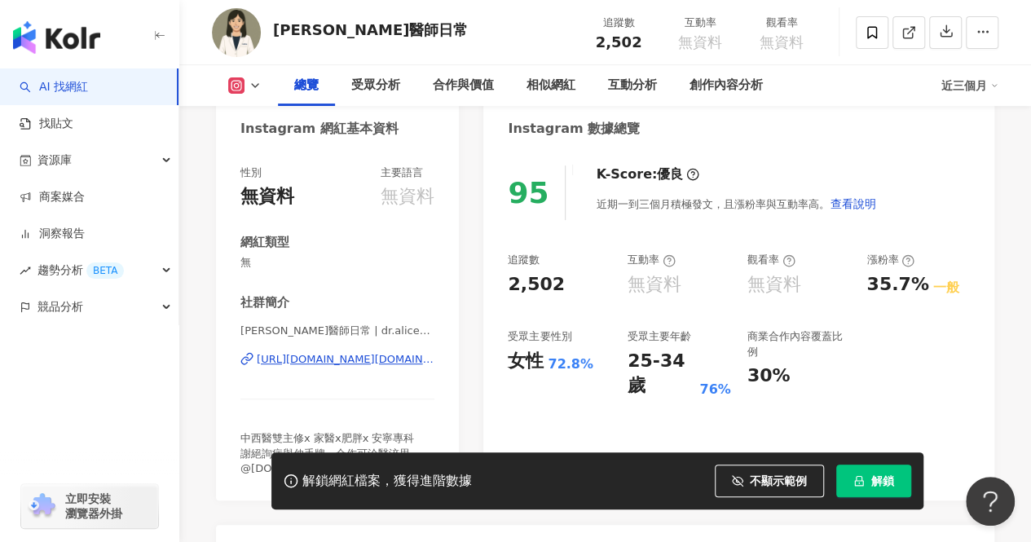
scroll to position [137, 0]
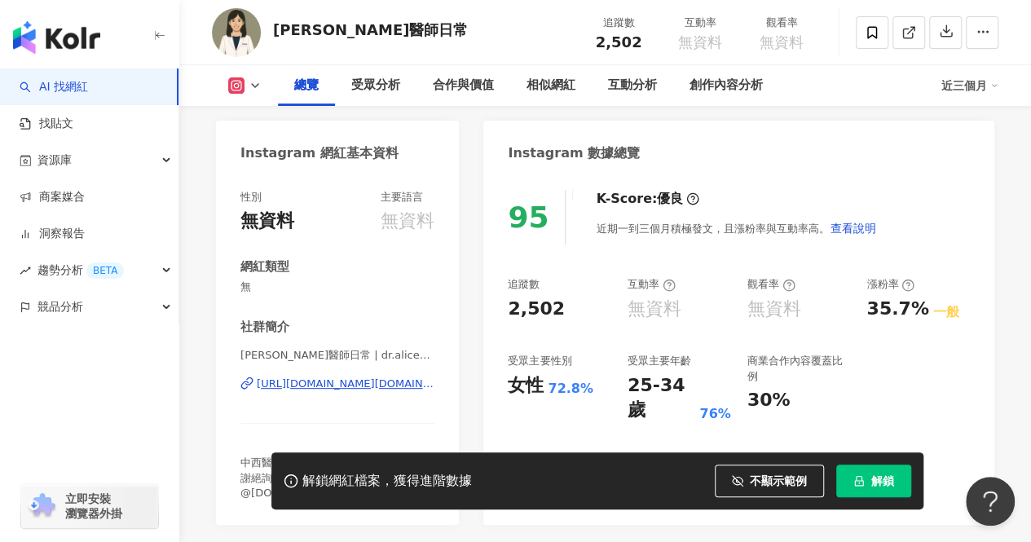
click at [320, 381] on div "https://www.instagram.com/dr.alice_fm/" at bounding box center [346, 384] width 178 height 15
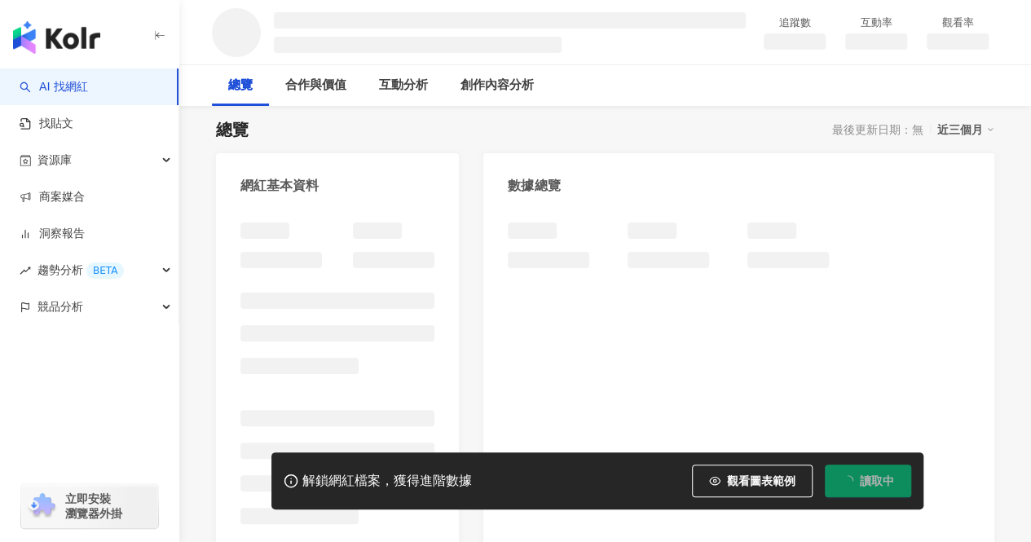
scroll to position [107, 0]
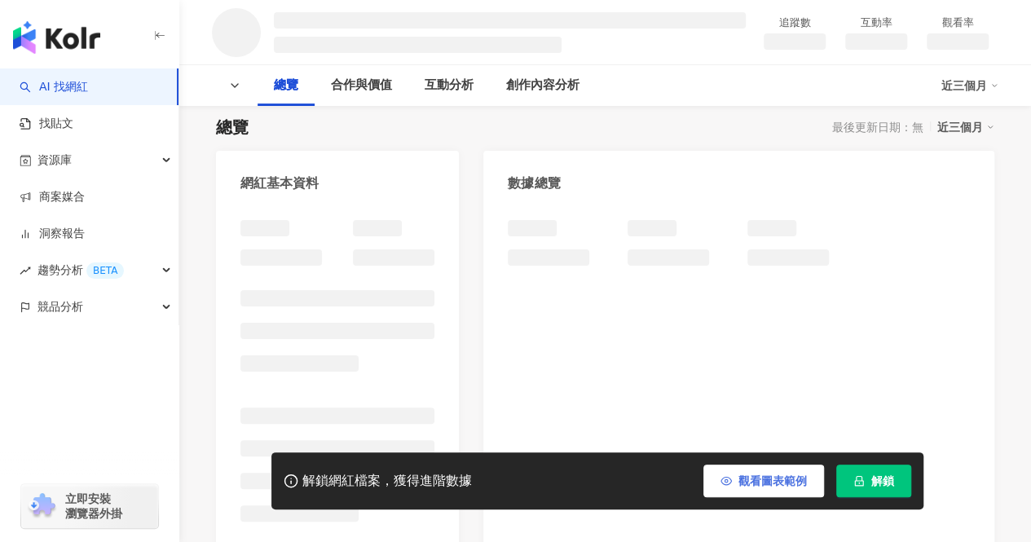
click at [793, 482] on span "觀看圖表範例" at bounding box center [772, 480] width 68 height 13
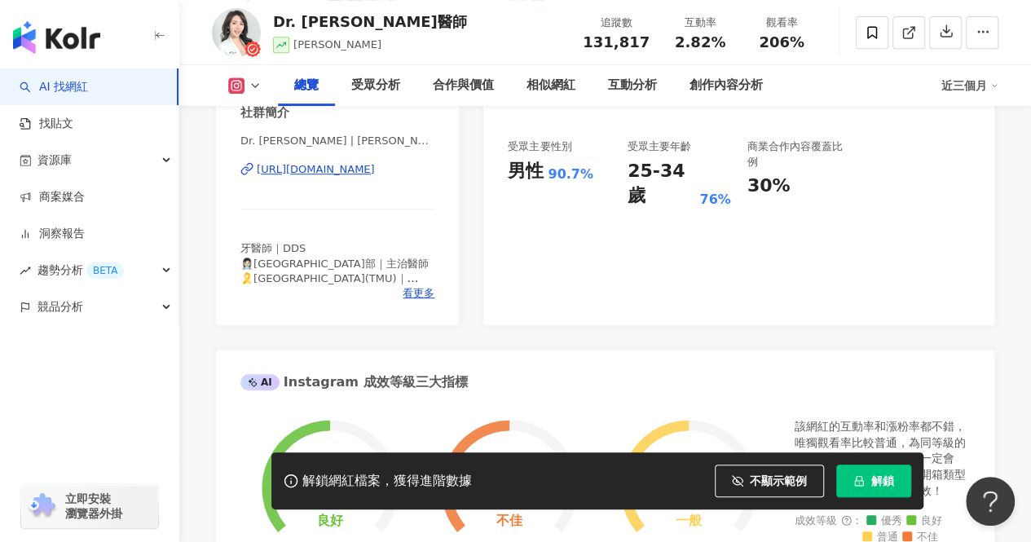
scroll to position [922, 0]
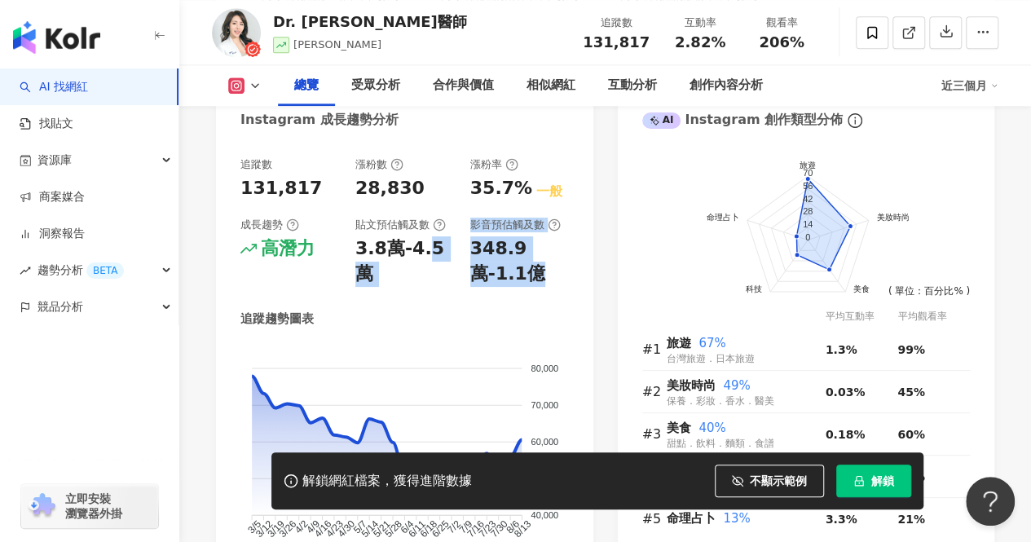
drag, startPoint x: 442, startPoint y: 246, endPoint x: 549, endPoint y: 276, distance: 110.9
click at [549, 276] on div "追蹤數 131,817 漲粉數 28,830 漲粉率 35.7% 一般 成長趨勢 高潛力 貼文預估觸及數 3.8萬-4.5萬 影音預估觸及數 348.9萬-1…" at bounding box center [404, 222] width 328 height 130
click at [565, 276] on div "348.9萬-1.1億" at bounding box center [519, 261] width 99 height 51
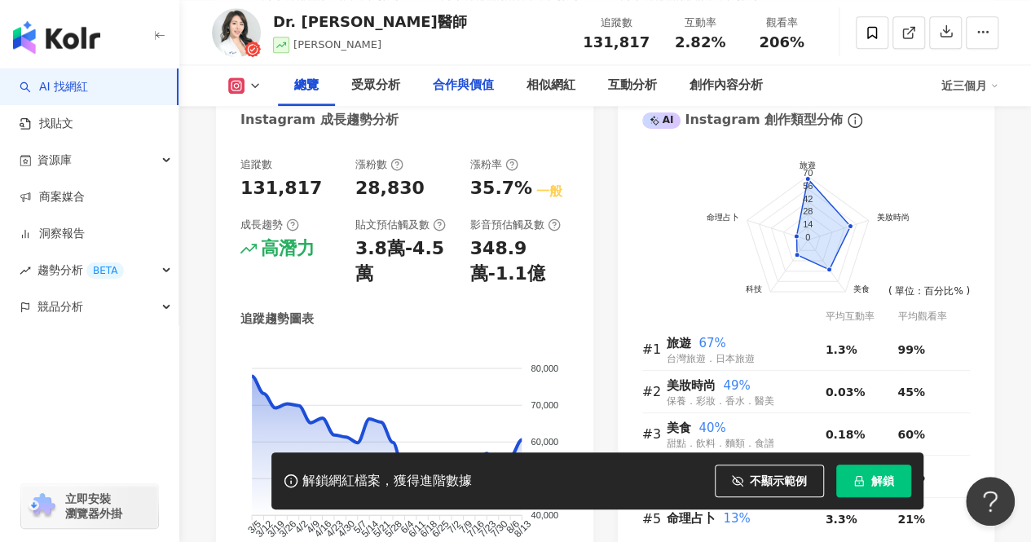
click at [481, 95] on div "合作與價值" at bounding box center [463, 86] width 61 height 20
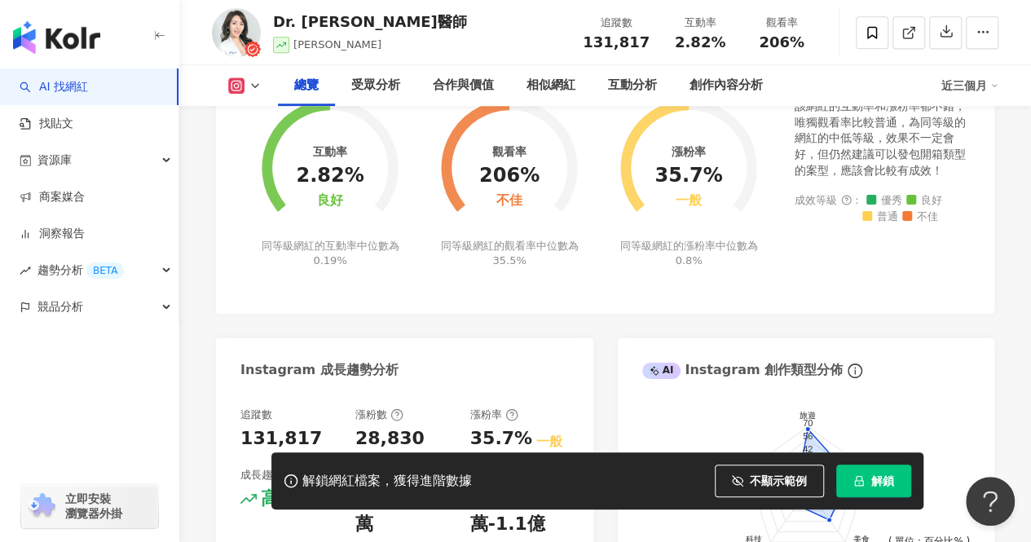
scroll to position [346, 0]
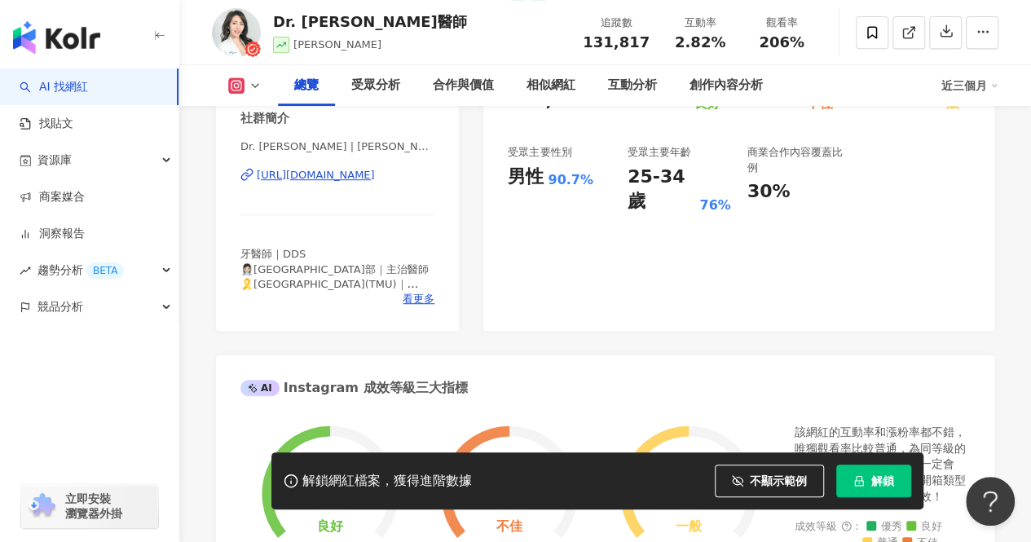
click at [375, 178] on div "[URL][DOMAIN_NAME]" at bounding box center [316, 175] width 118 height 15
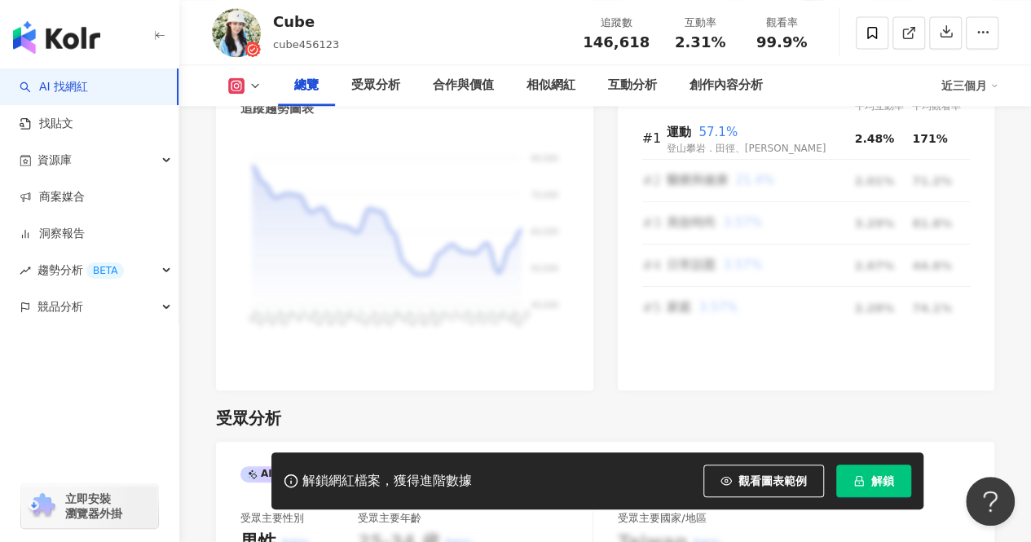
scroll to position [1630, 0]
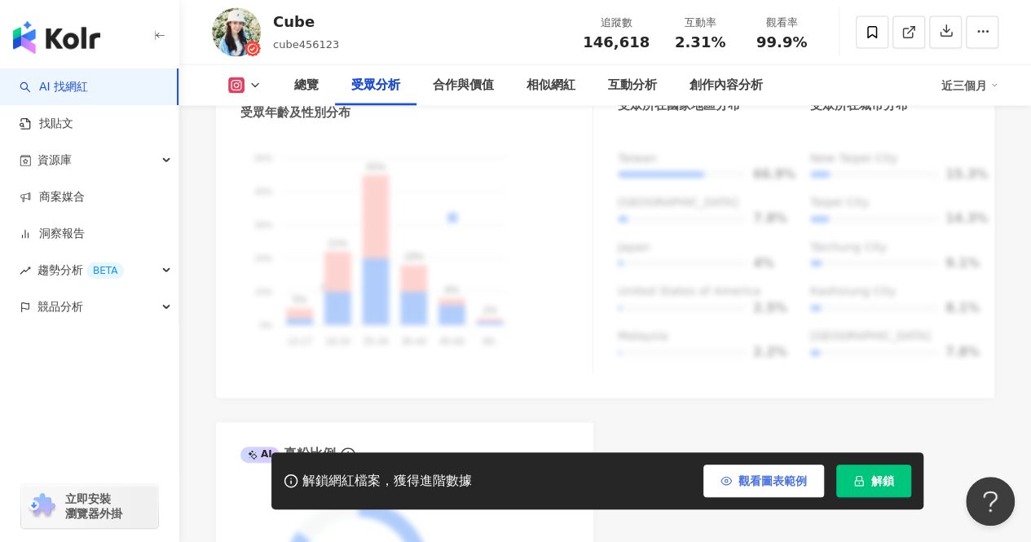
click at [761, 483] on span "觀看圖表範例" at bounding box center [772, 480] width 68 height 13
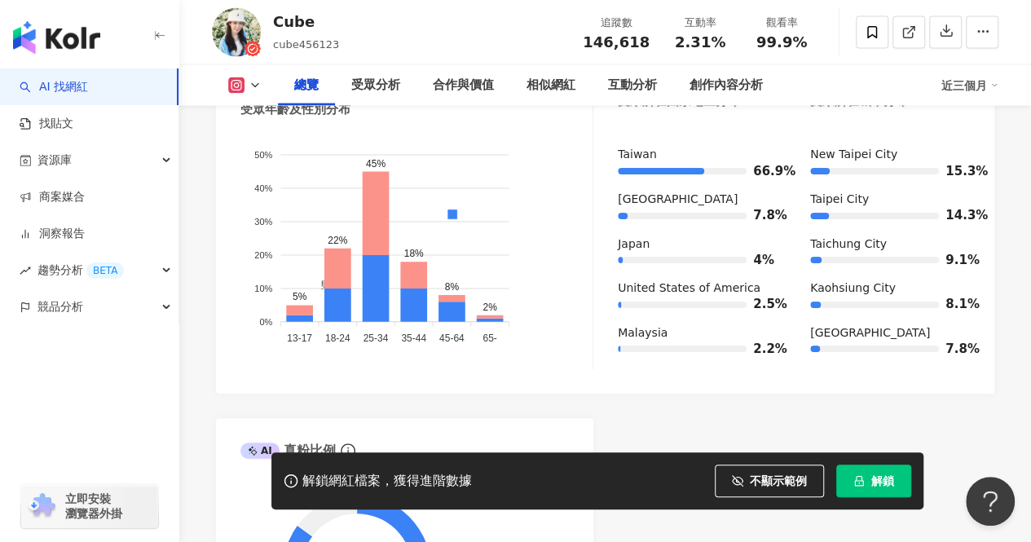
scroll to position [1223, 0]
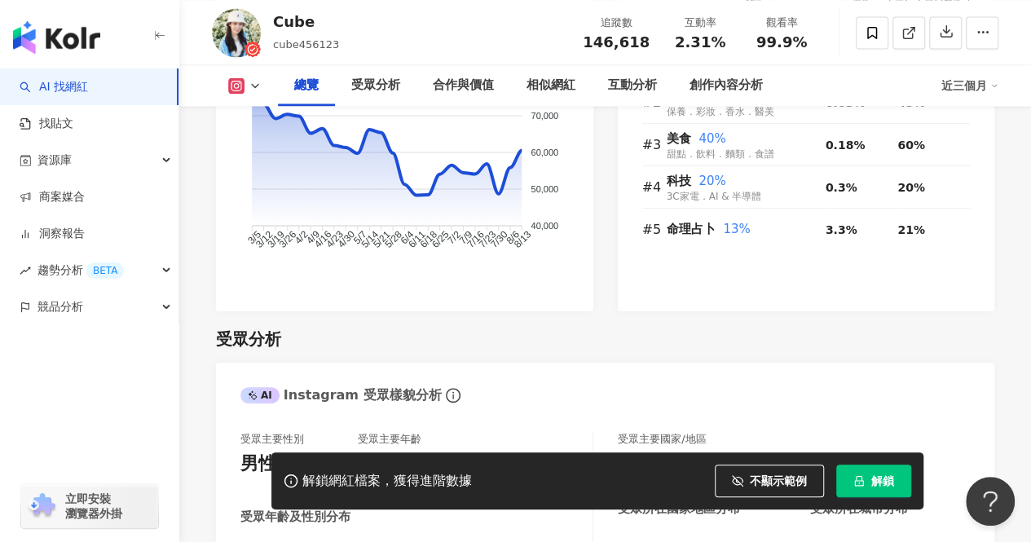
click at [586, 350] on div "受眾分析" at bounding box center [605, 339] width 778 height 23
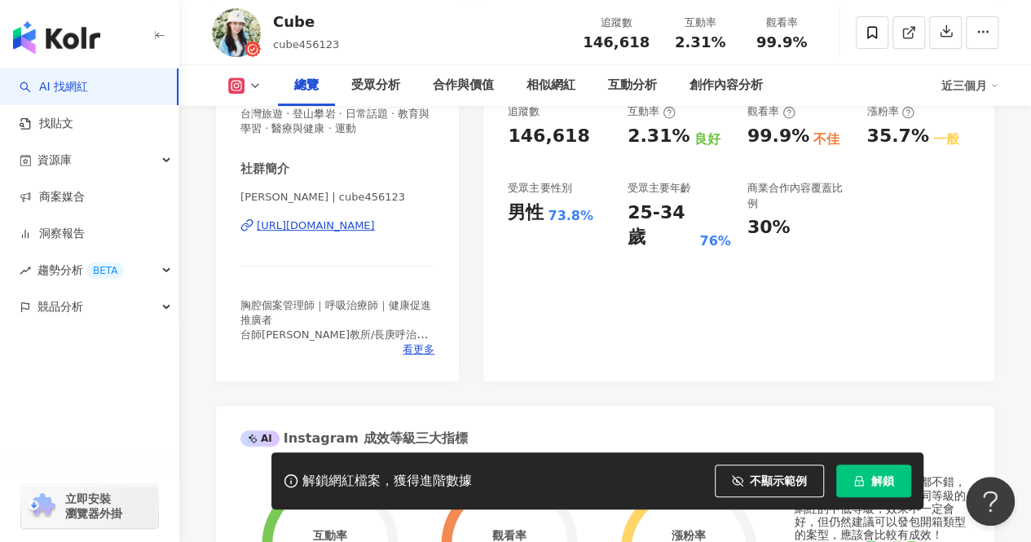
scroll to position [245, 0]
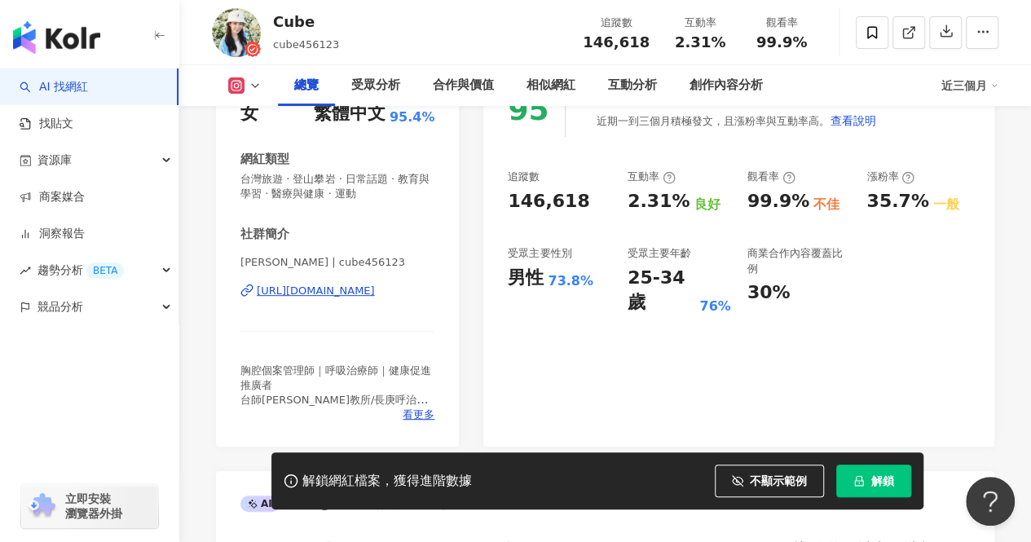
click at [240, 224] on div "性別 女 主要語言 繁體中文 95.4% 網紅類型 台灣旅遊 · 登山攀岩 · 日常話題 · 教育與學習 · 醫療與健康 · 運動 社群簡介 陳郁方 cube…" at bounding box center [337, 252] width 194 height 340
click at [240, 227] on div "性別 女 主要語言 繁體中文 95.4% 網紅類型 台灣旅遊 · 登山攀岩 · 日常話題 · 教育與學習 · 醫療與健康 · 運動 社群簡介 陳郁方 cube…" at bounding box center [337, 252] width 194 height 340
click at [348, 294] on div "https://www.instagram.com/cube456123/" at bounding box center [316, 291] width 118 height 15
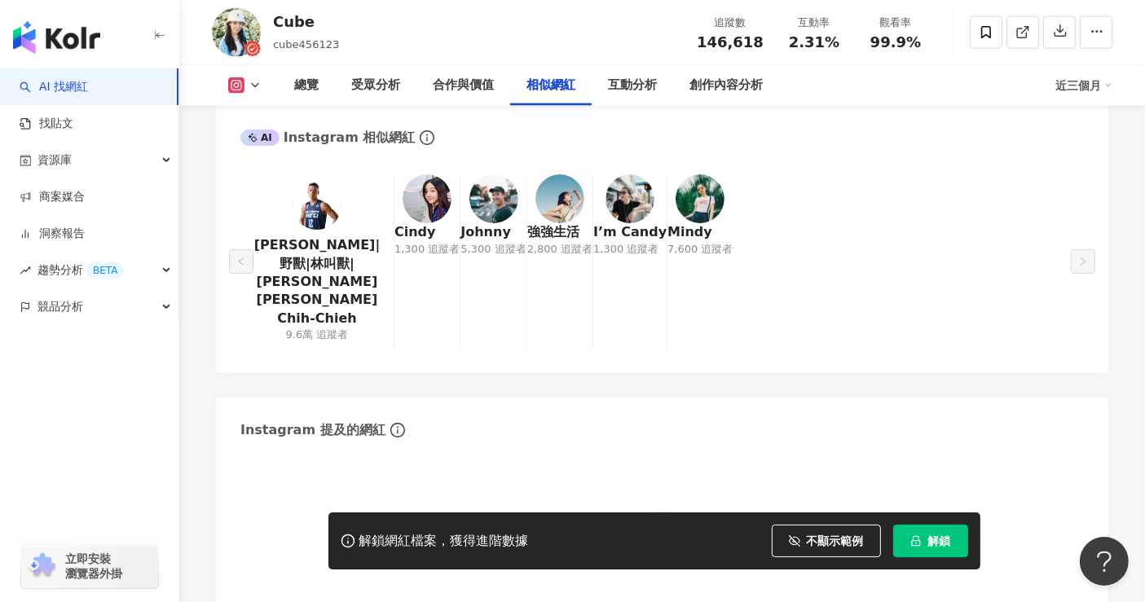
scroll to position [2263, 0]
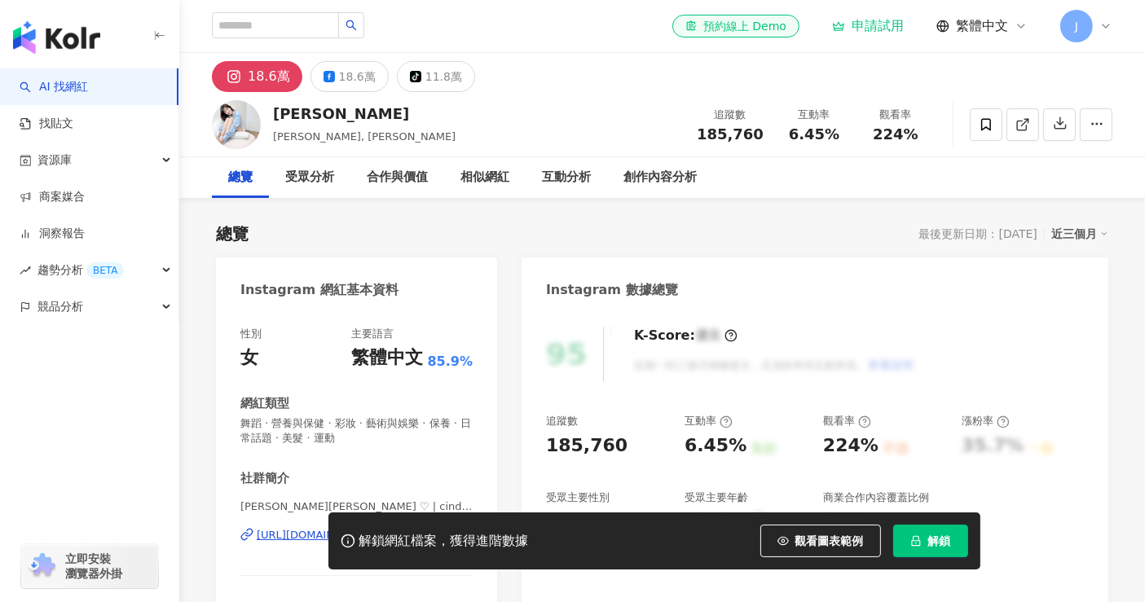
click at [795, 531] on button "觀看圖表範例" at bounding box center [820, 541] width 121 height 33
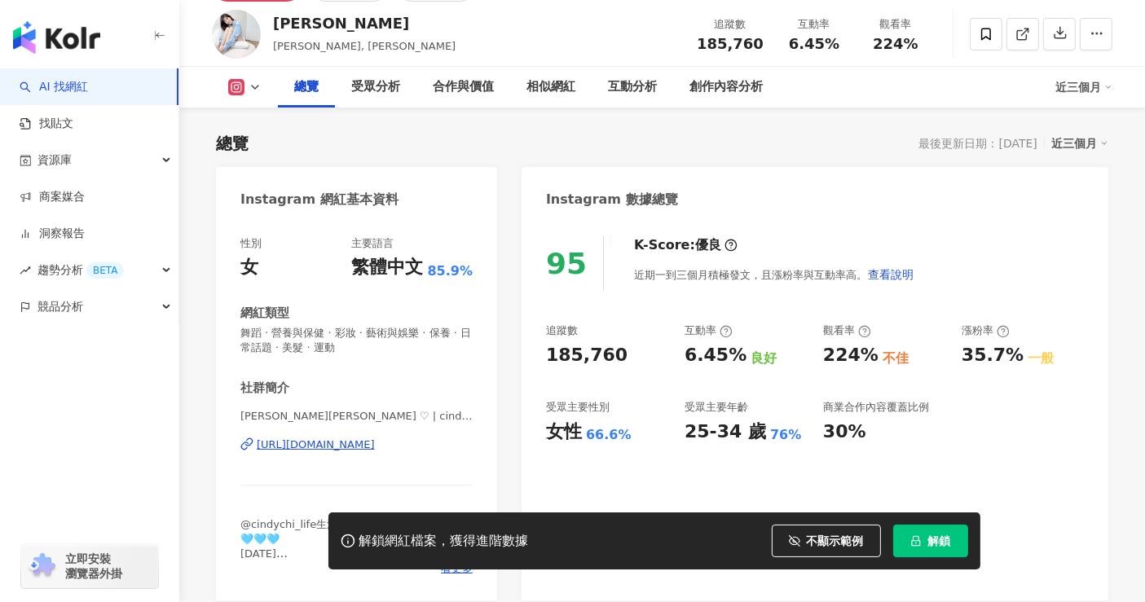
scroll to position [181, 0]
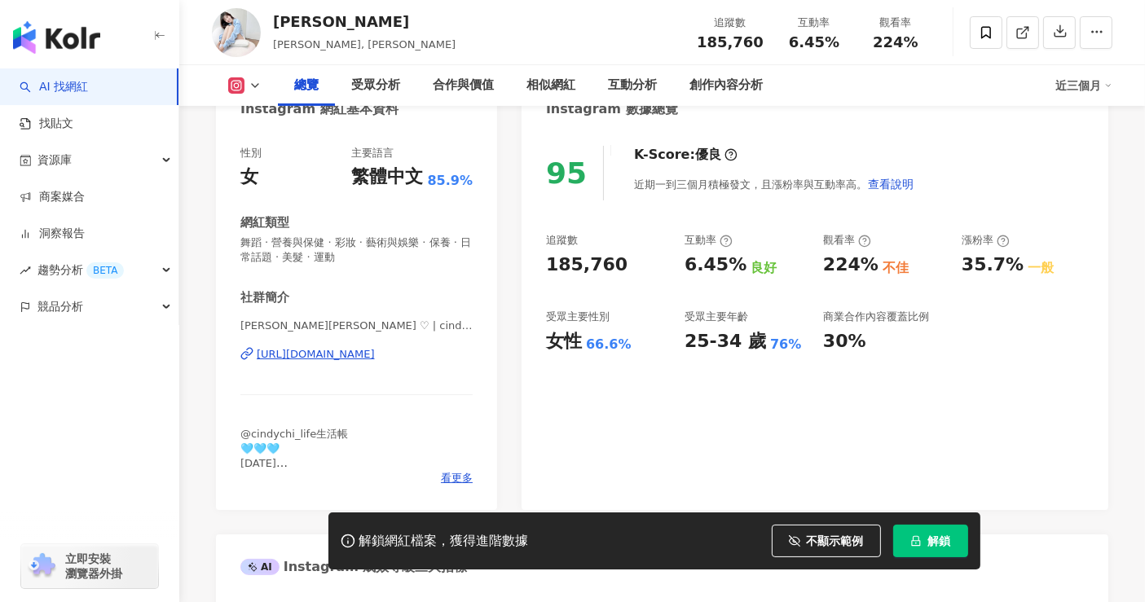
click at [375, 348] on div "[URL][DOMAIN_NAME]" at bounding box center [316, 354] width 118 height 15
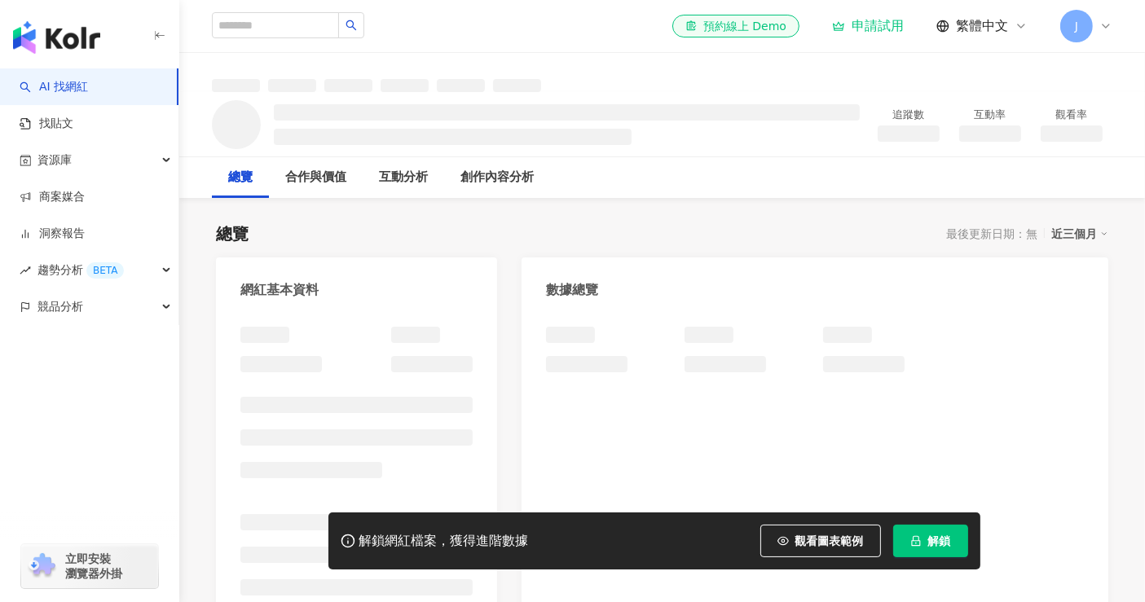
click at [501, 227] on div "總覽 最後更新日期：無 近三個月" at bounding box center [662, 234] width 892 height 23
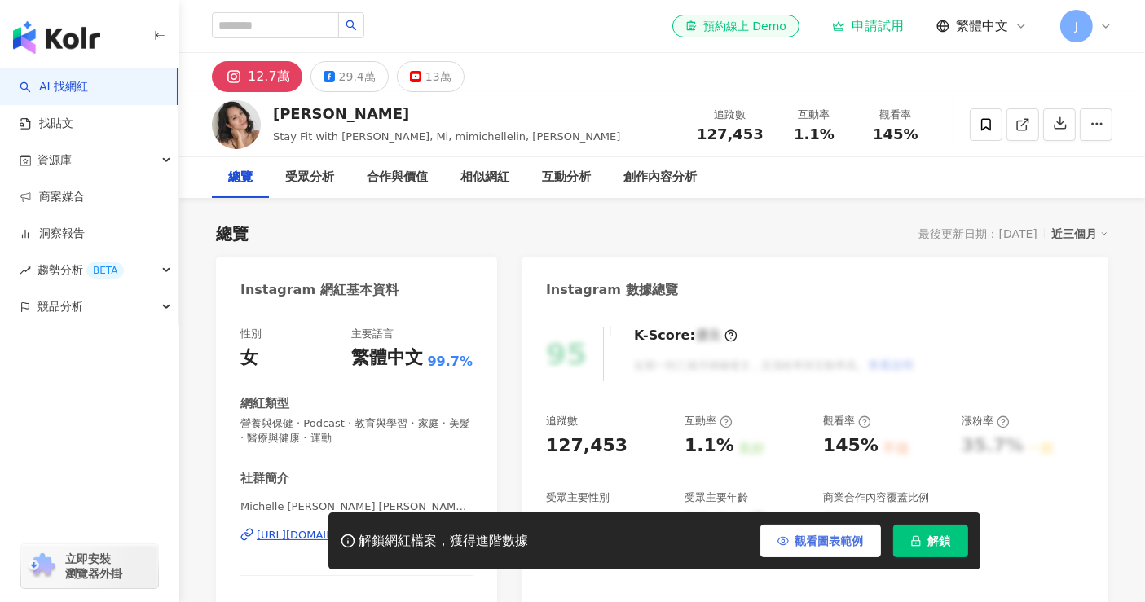
click at [809, 544] on span "觀看圖表範例" at bounding box center [829, 541] width 68 height 13
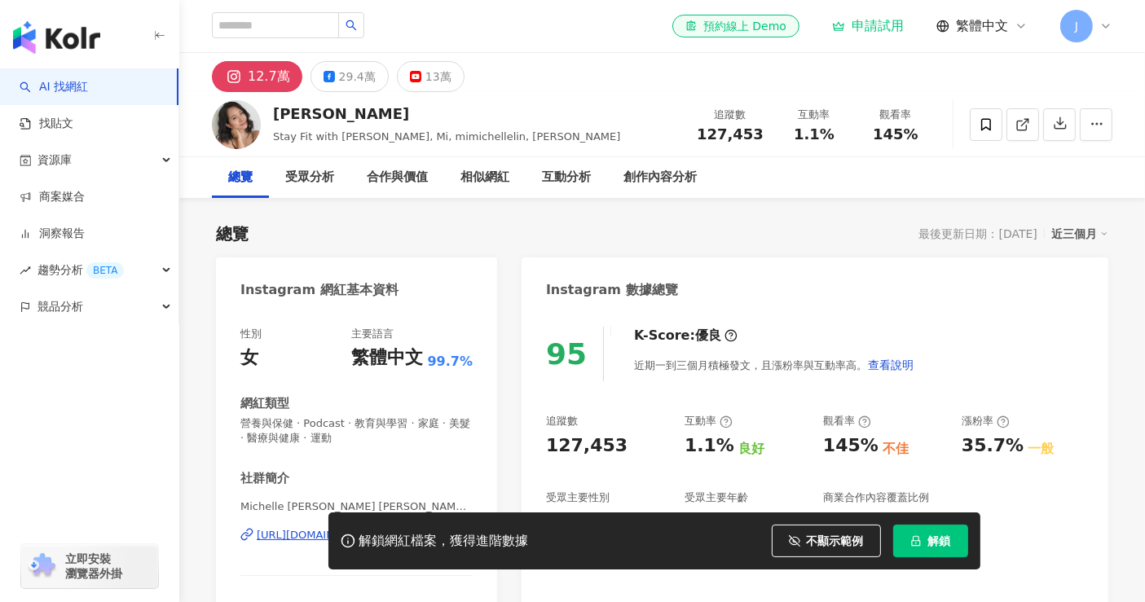
click at [375, 228] on div "總覽 最後更新日期：2025/8/13 近三個月" at bounding box center [662, 234] width 892 height 23
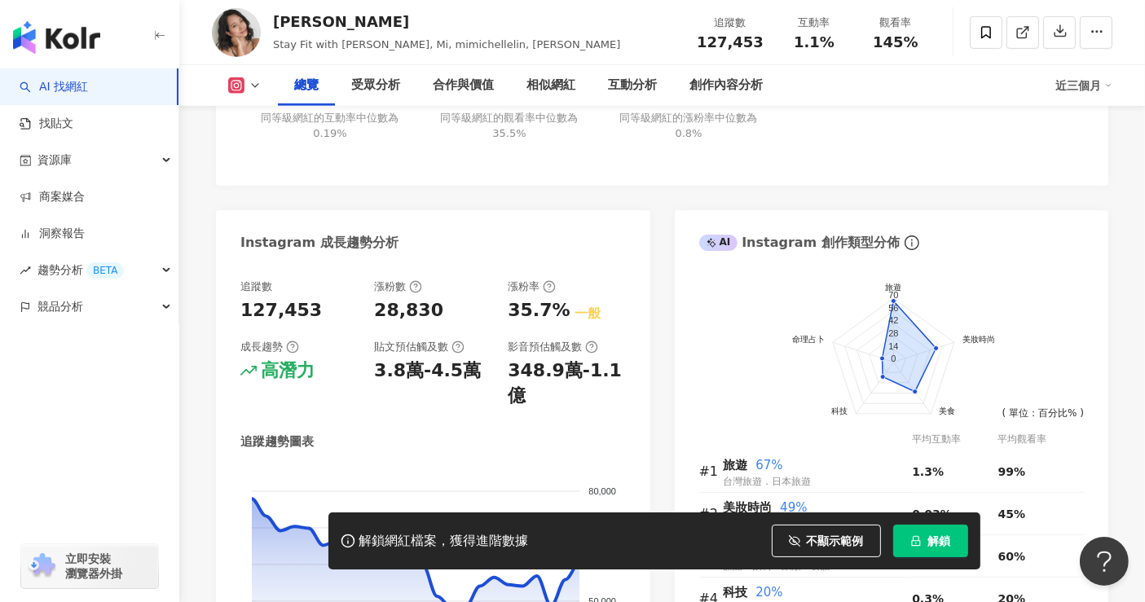
scroll to position [906, 0]
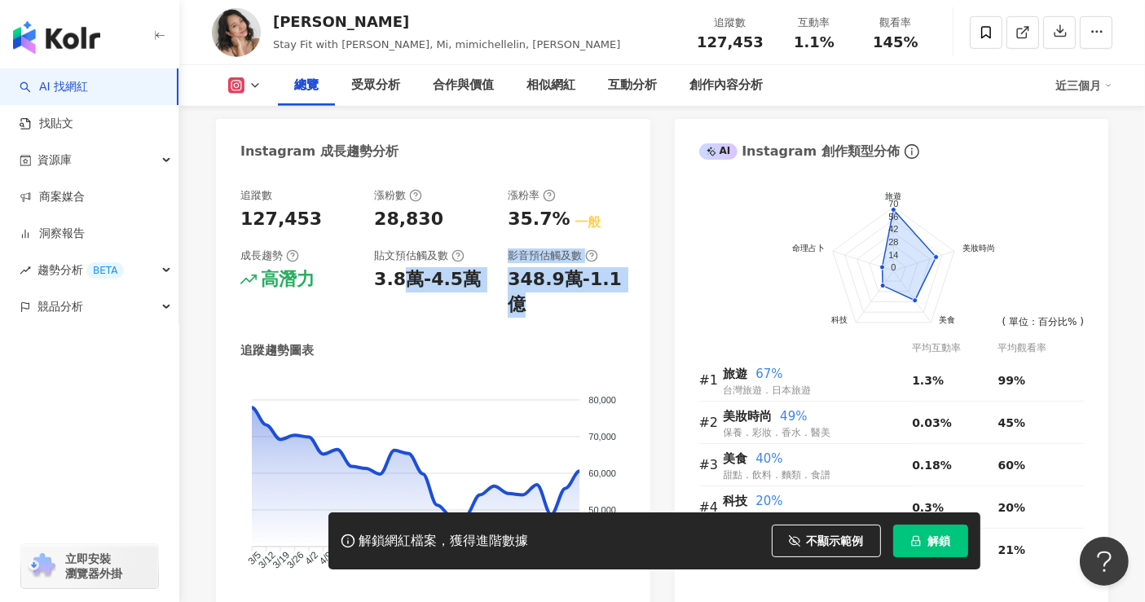
drag, startPoint x: 409, startPoint y: 284, endPoint x: 556, endPoint y: 315, distance: 149.8
click at [556, 315] on div "追蹤數 127,453 漲粉數 28,830 漲粉率 35.7% 一般 成長趨勢 高潛力 貼文預估觸及數 3.8萬-4.5萬 影音預估觸及數 348.9萬-1…" at bounding box center [433, 253] width 386 height 130
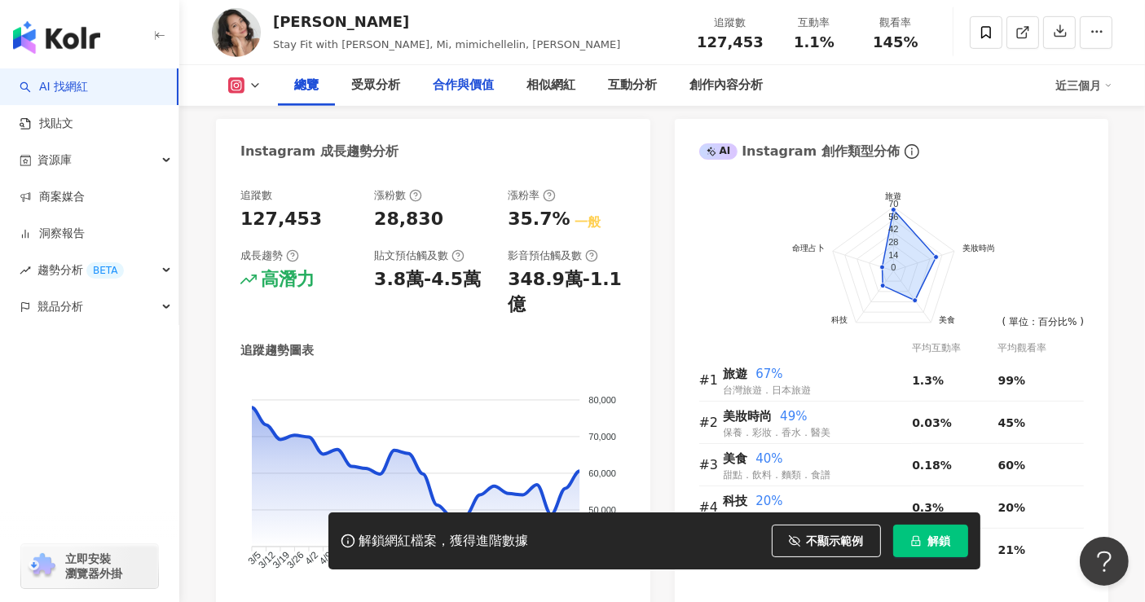
click at [447, 85] on div "合作與價值" at bounding box center [463, 86] width 61 height 20
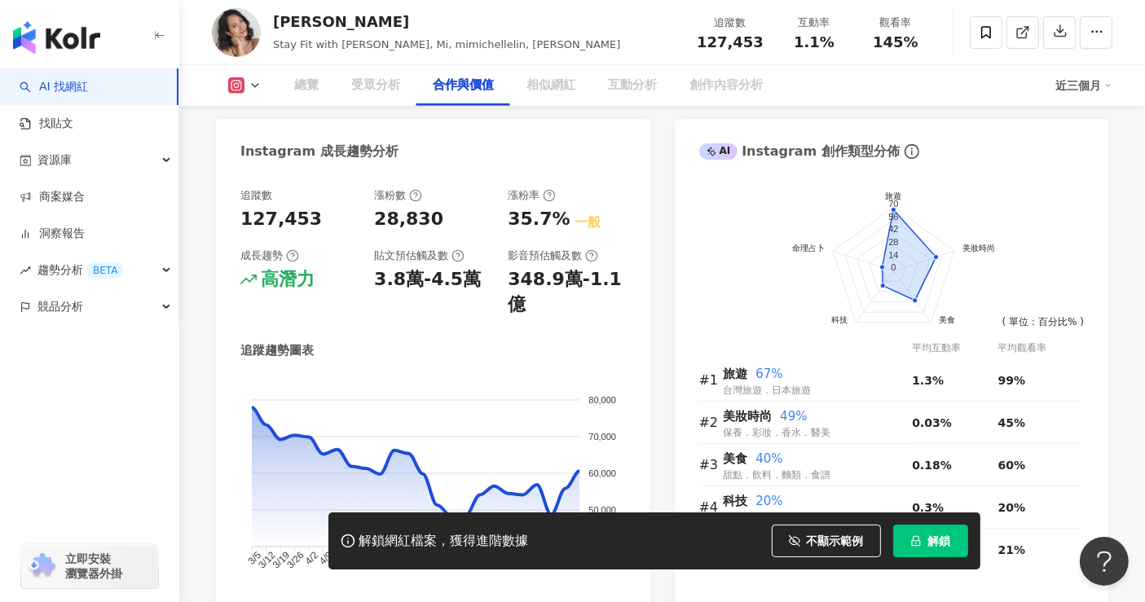
scroll to position [2222, 0]
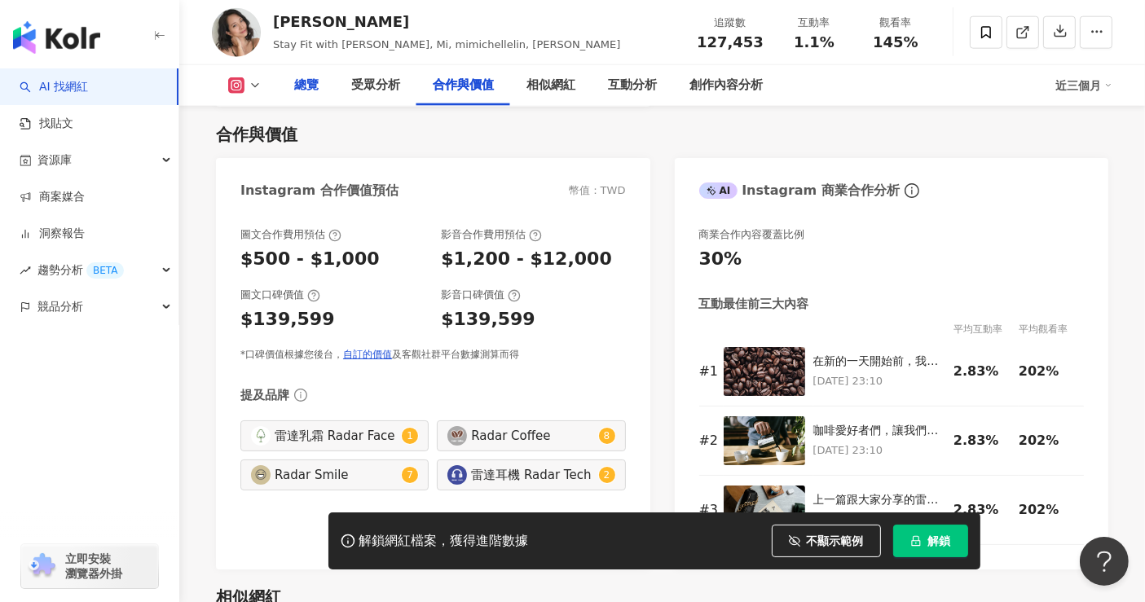
click at [318, 94] on div "總覽" at bounding box center [306, 85] width 57 height 41
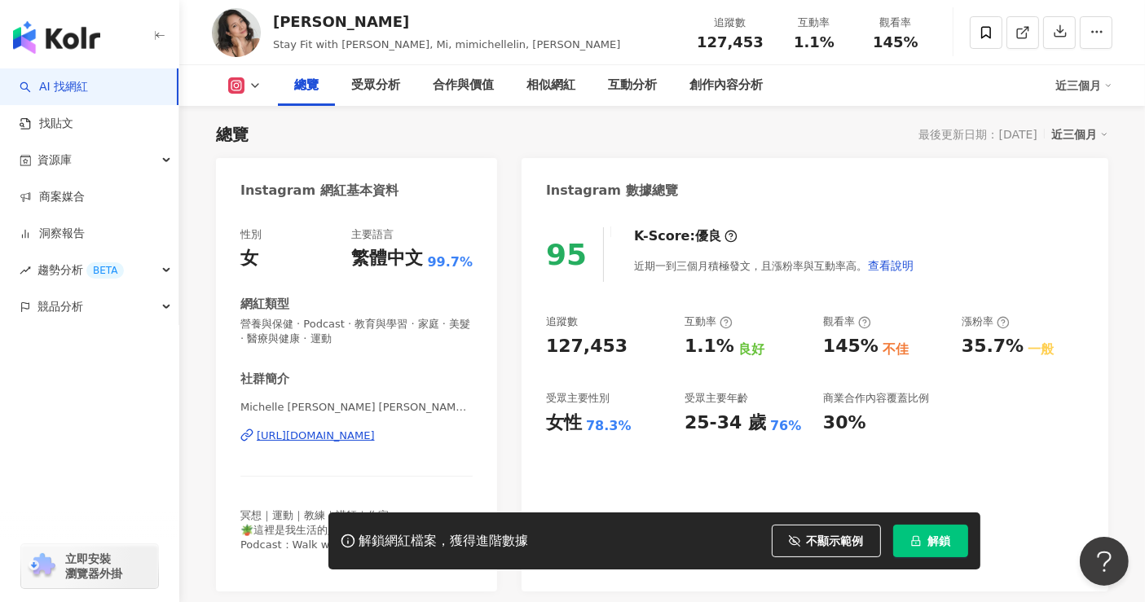
click at [356, 438] on div "https://www.instagram.com/mimichellelin/" at bounding box center [316, 436] width 118 height 15
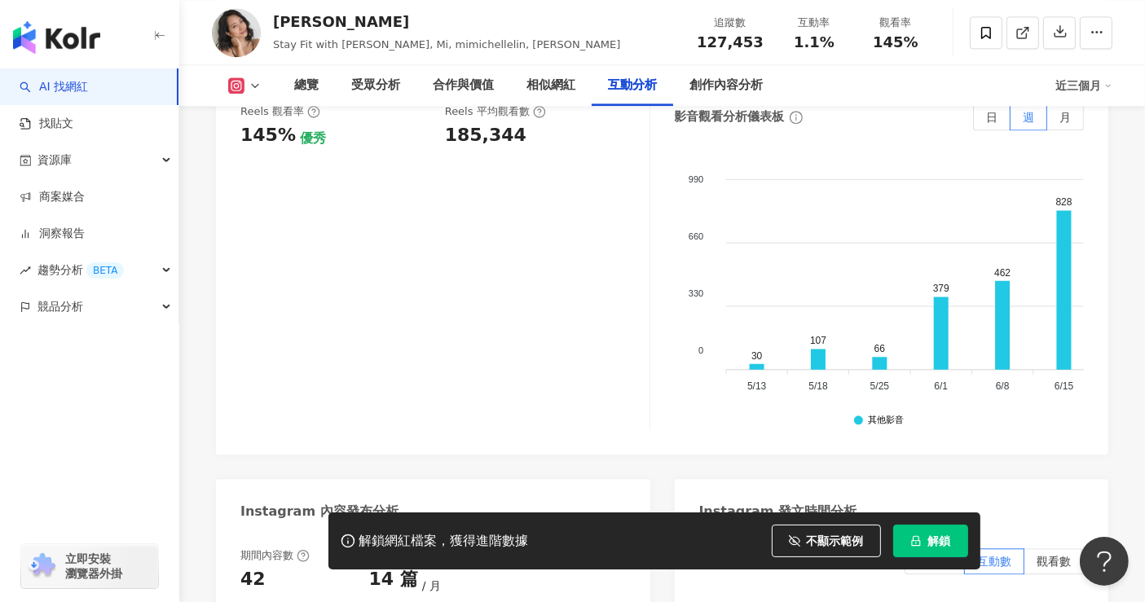
scroll to position [3779, 0]
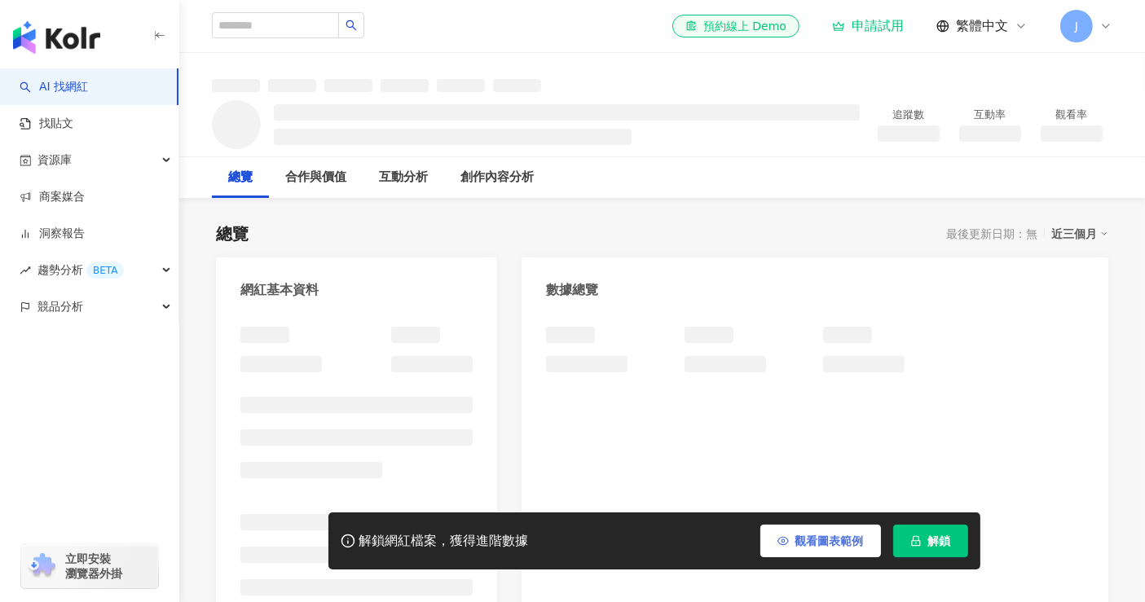
click at [824, 539] on span "觀看圖表範例" at bounding box center [829, 541] width 68 height 13
click at [815, 544] on span "觀看圖表範例" at bounding box center [829, 541] width 68 height 13
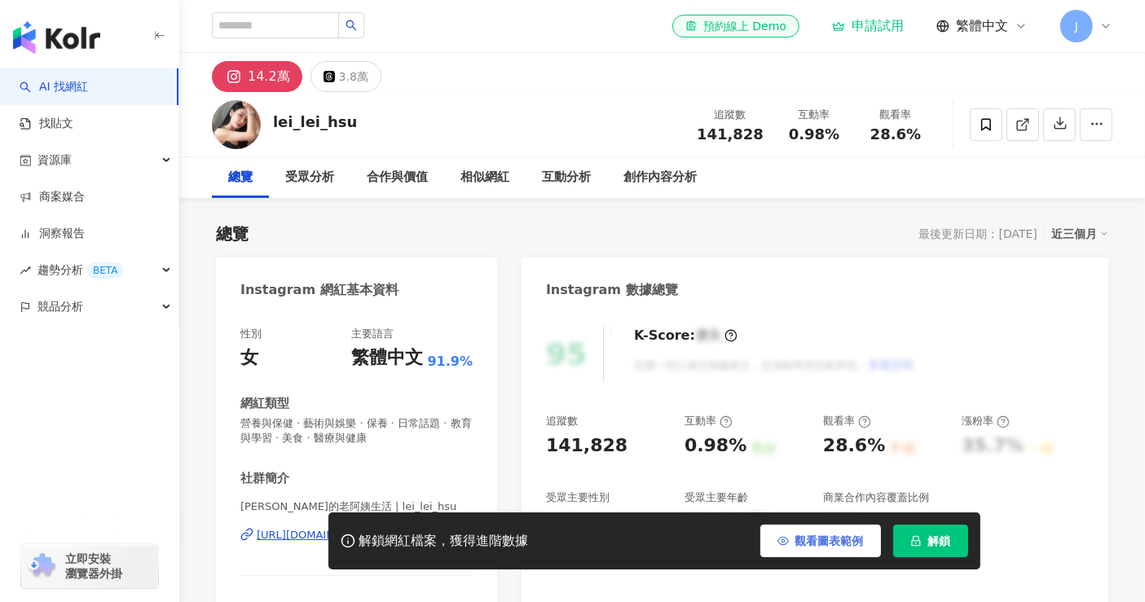
click at [815, 544] on span "觀看圖表範例" at bounding box center [829, 541] width 68 height 13
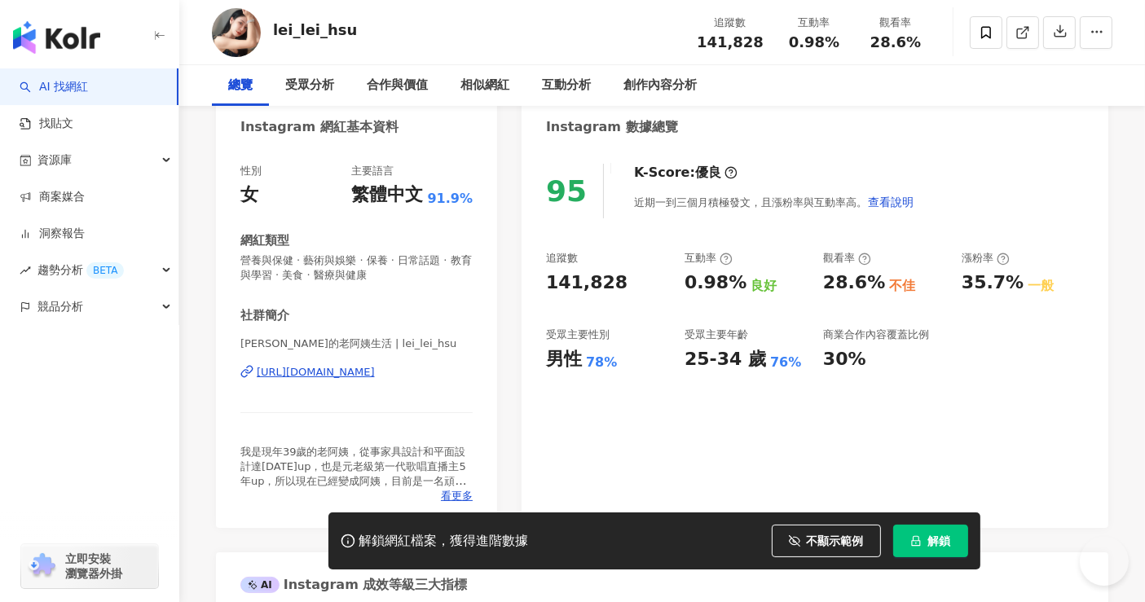
scroll to position [181, 0]
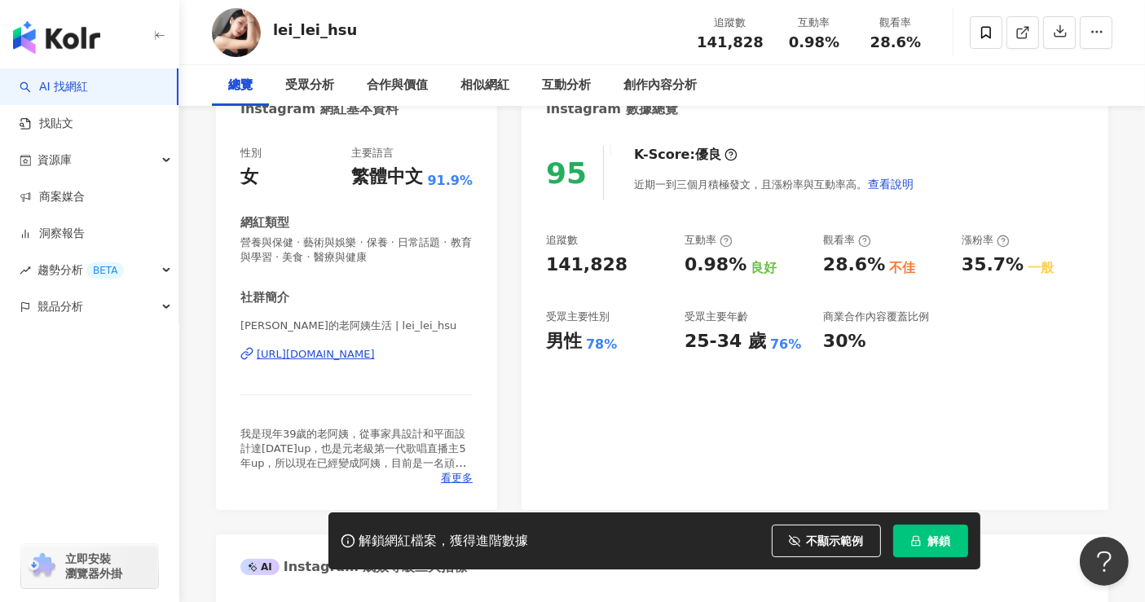
click at [315, 359] on div "https://www.instagram.com/lei_lei_hsu/" at bounding box center [316, 354] width 118 height 15
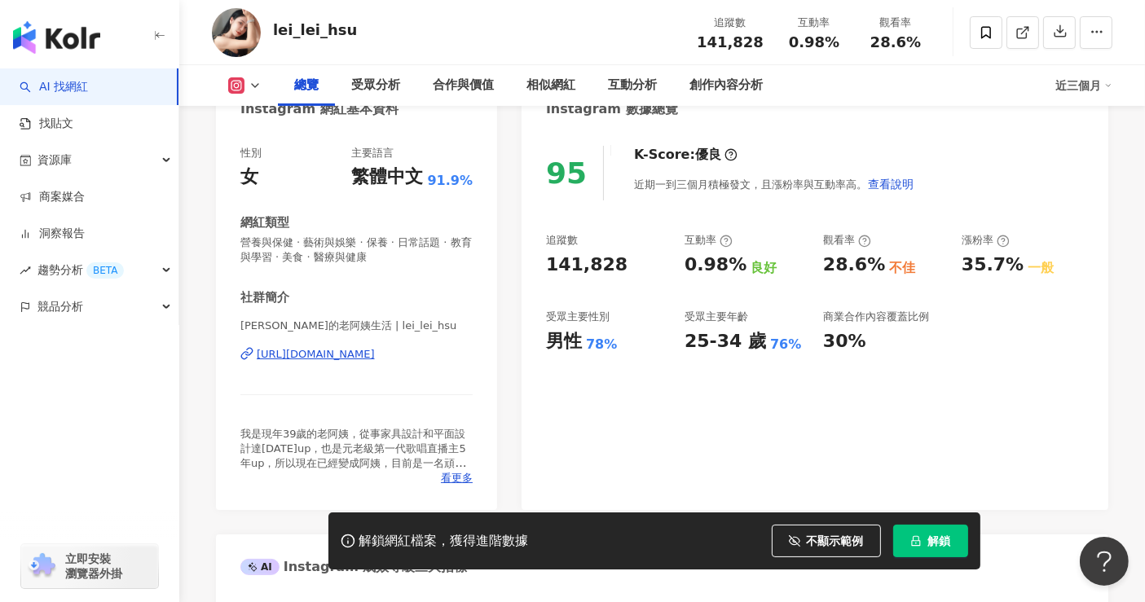
click at [328, 80] on div "總覽" at bounding box center [306, 85] width 57 height 41
click at [366, 83] on div "受眾分析" at bounding box center [375, 86] width 49 height 20
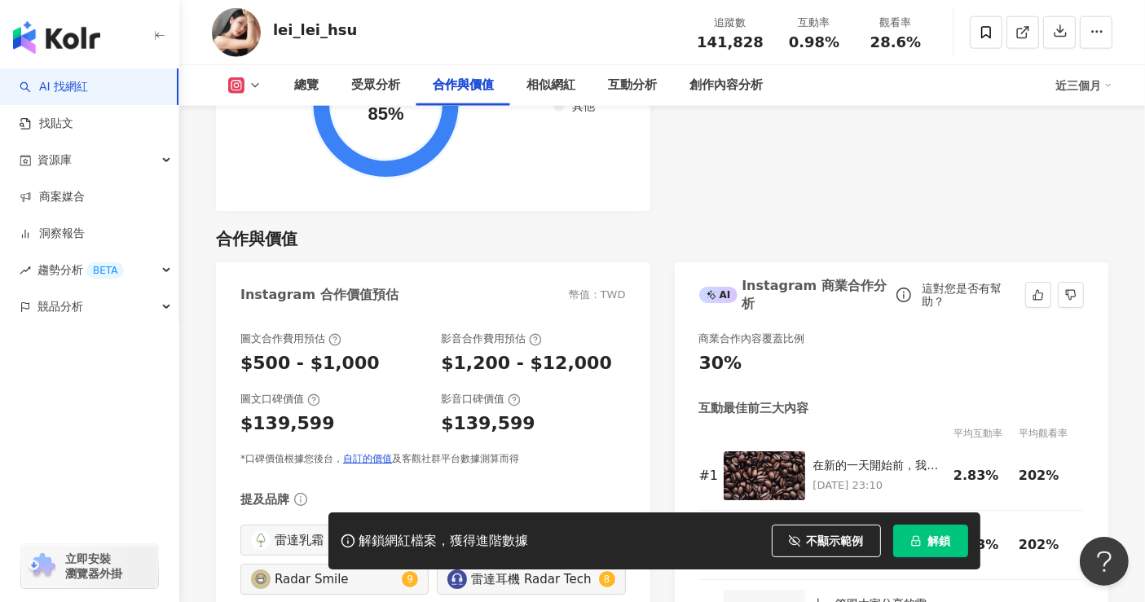
scroll to position [1974, 0]
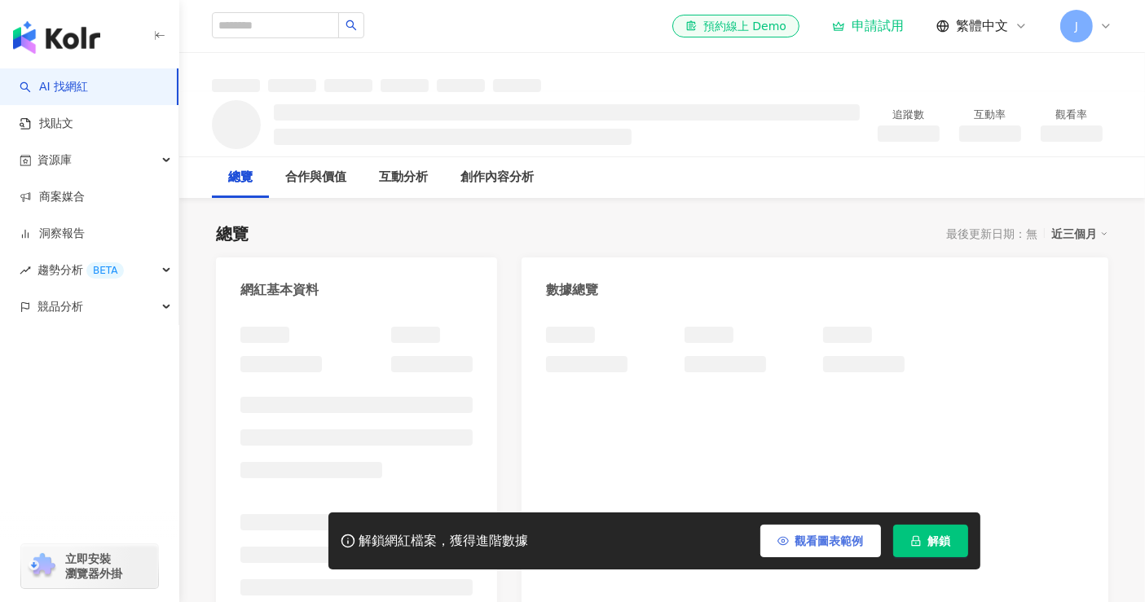
click at [824, 546] on span "觀看圖表範例" at bounding box center [829, 541] width 68 height 13
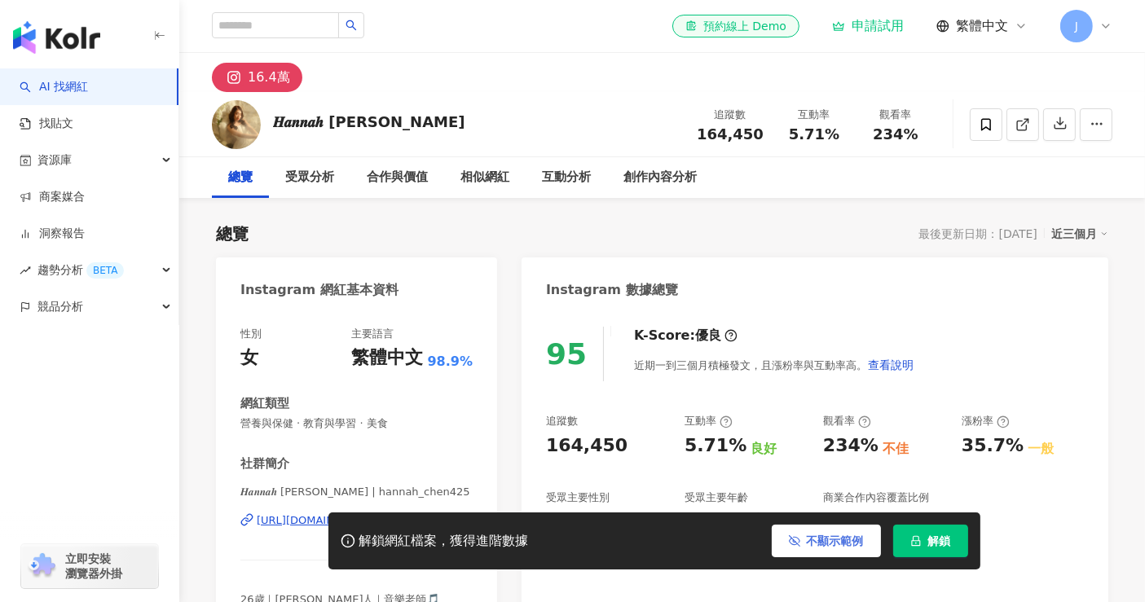
click at [823, 535] on span "不顯示範例" at bounding box center [835, 541] width 57 height 13
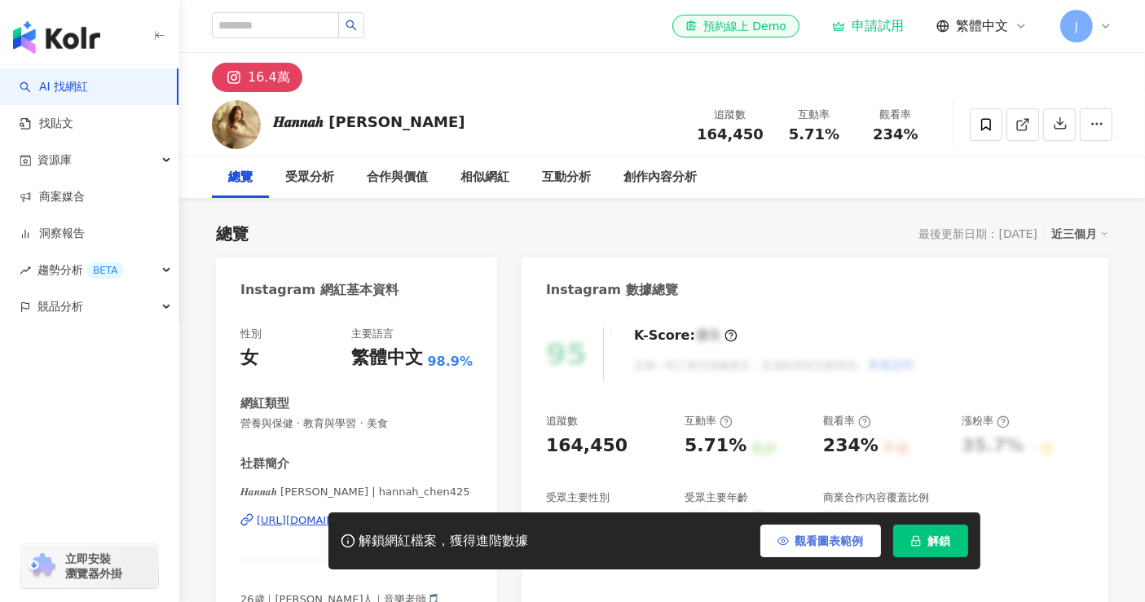
click at [809, 539] on span "觀看圖表範例" at bounding box center [829, 541] width 68 height 13
click at [800, 545] on span "觀看圖表範例" at bounding box center [829, 541] width 68 height 13
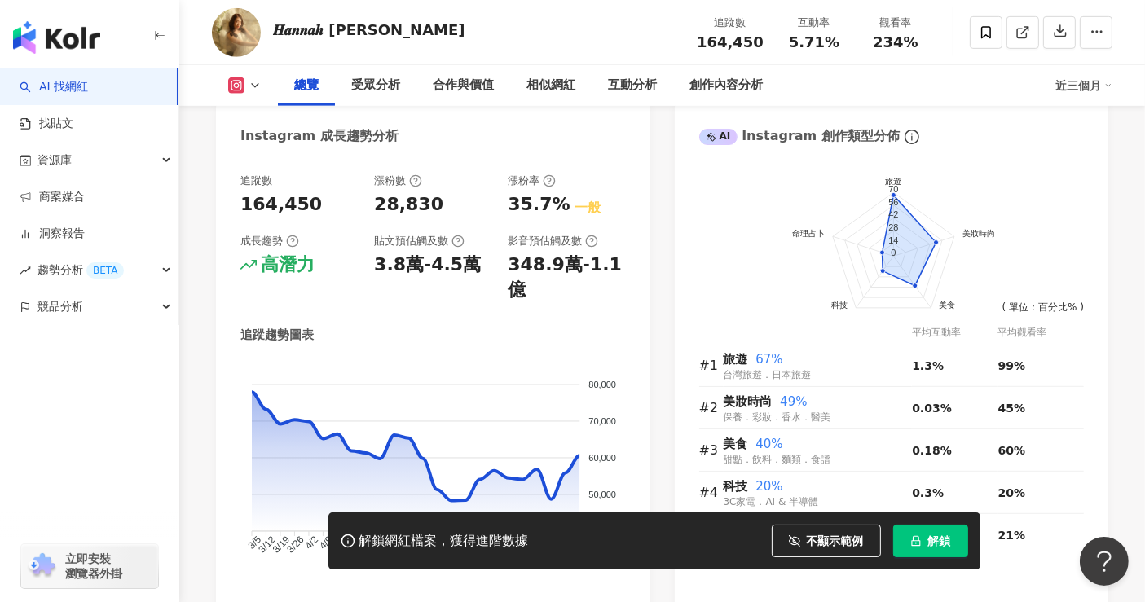
scroll to position [1448, 0]
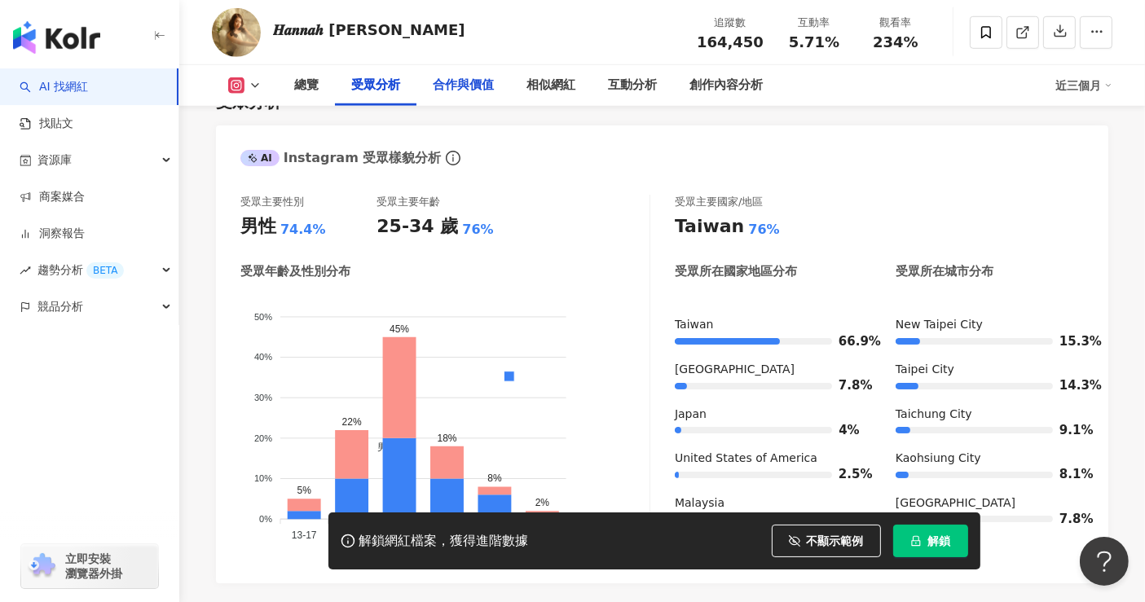
click at [461, 80] on div "合作與價值" at bounding box center [463, 86] width 61 height 20
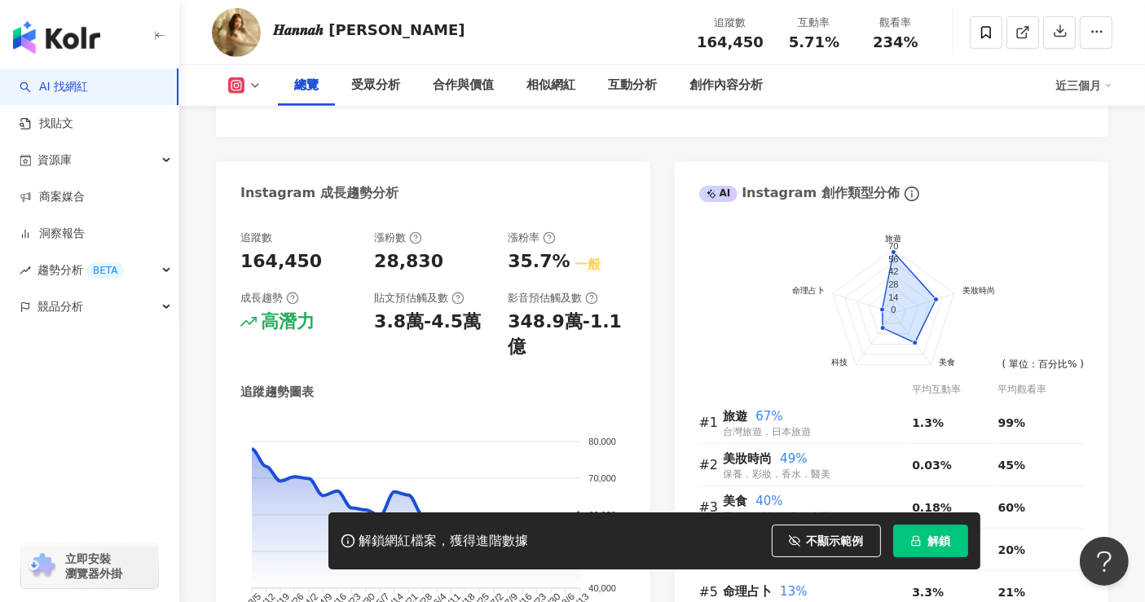
scroll to position [1364, 0]
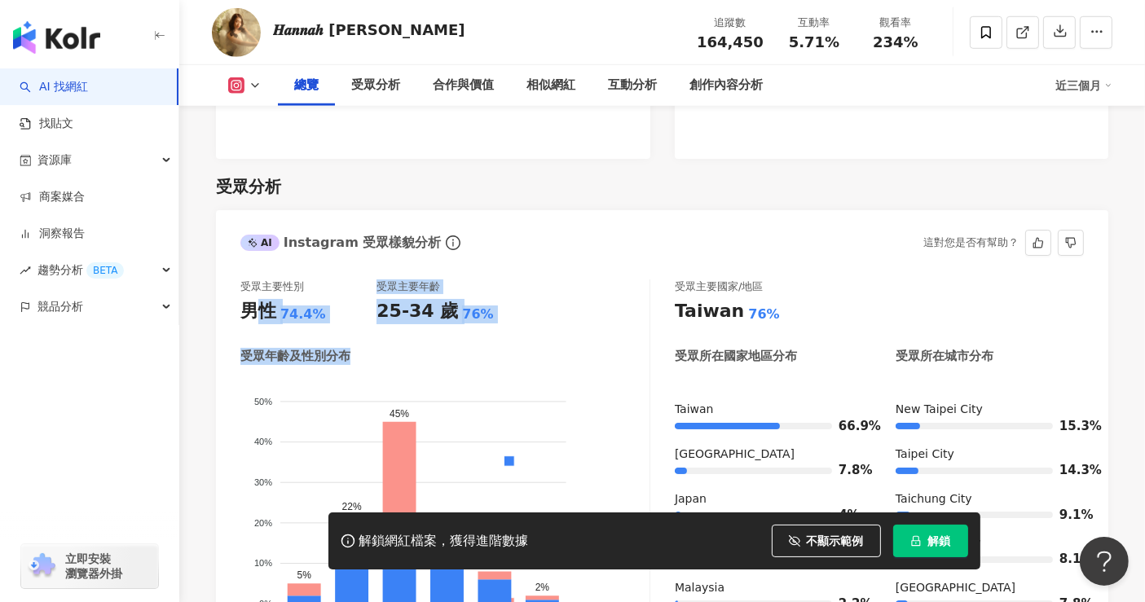
drag, startPoint x: 304, startPoint y: 321, endPoint x: 258, endPoint y: 314, distance: 46.2
click at [258, 314] on div "受眾主要性別 男性 74.4% 受眾主要年齡 25-34 歲 76% 受眾年齡及性別分布 男性 女性 50% 50% 40% 40% 30% 30% 20% …" at bounding box center [445, 462] width 410 height 364
click at [266, 314] on div "男性" at bounding box center [258, 311] width 36 height 25
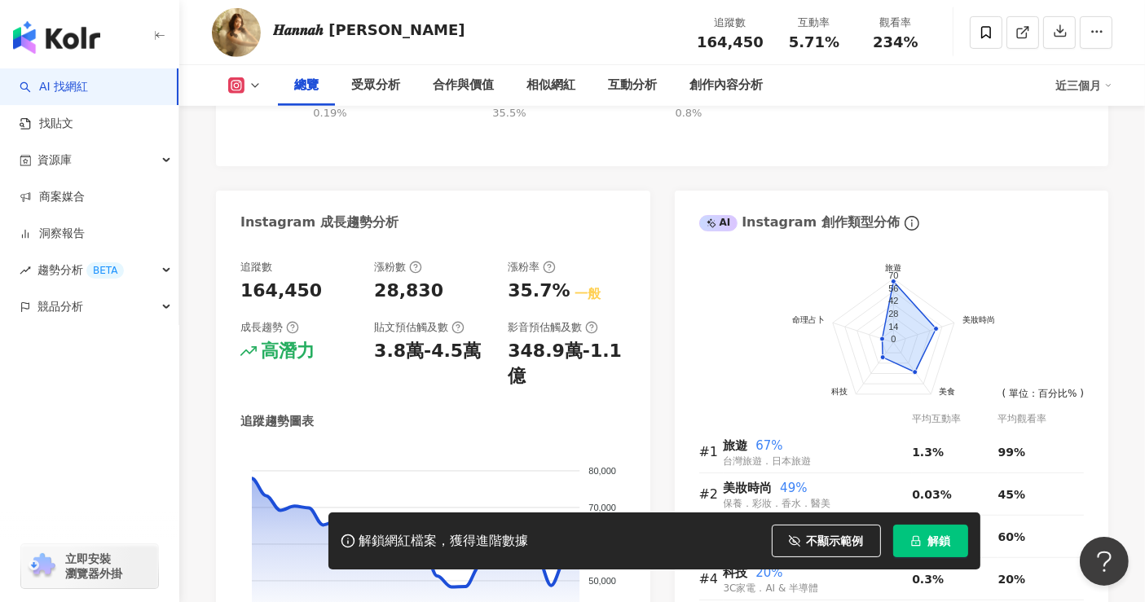
scroll to position [277, 0]
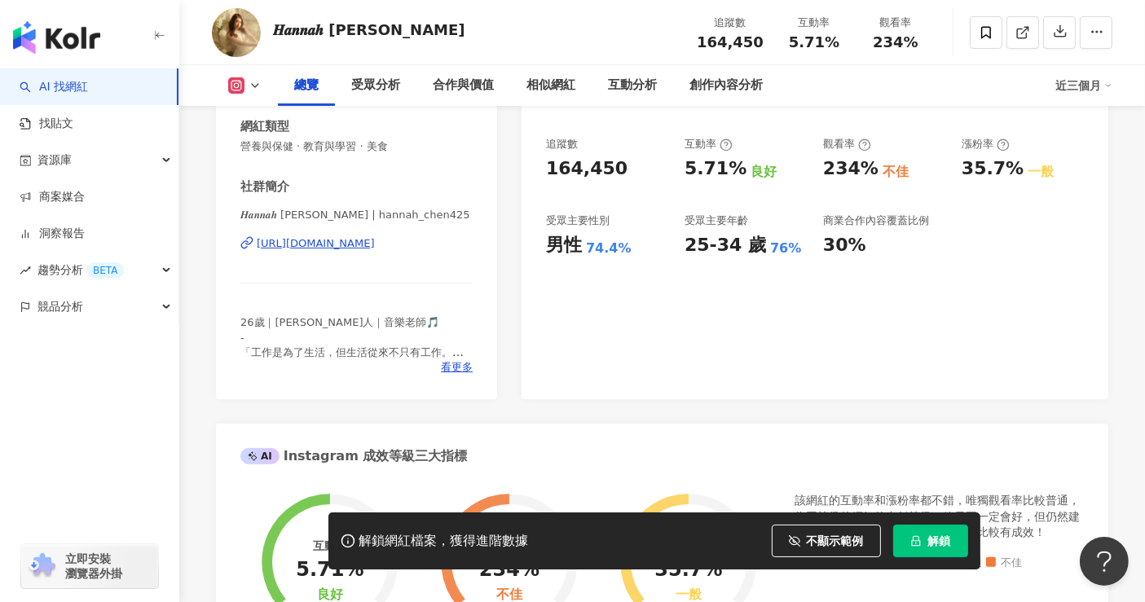
click at [375, 244] on div "https://www.instagram.com/hannah_chen425/" at bounding box center [316, 243] width 118 height 15
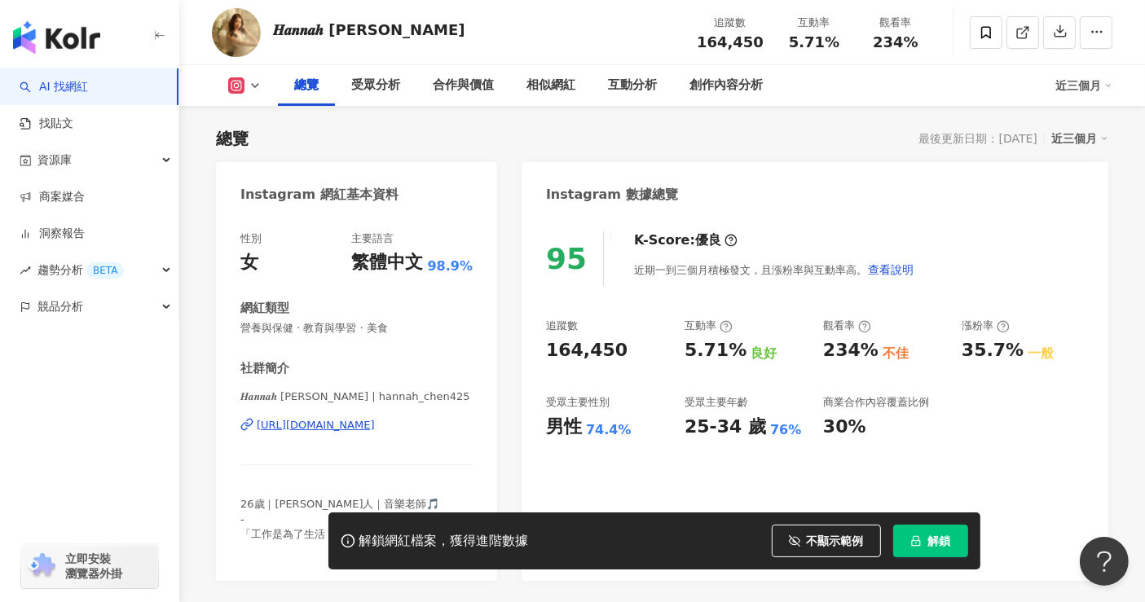
scroll to position [186, 0]
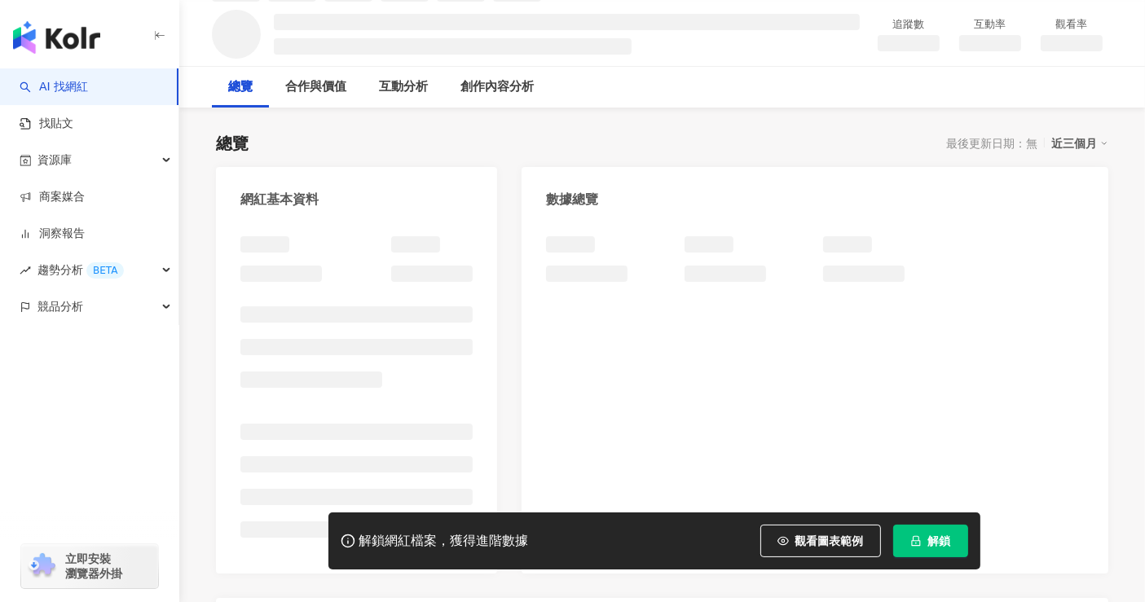
scroll to position [181, 0]
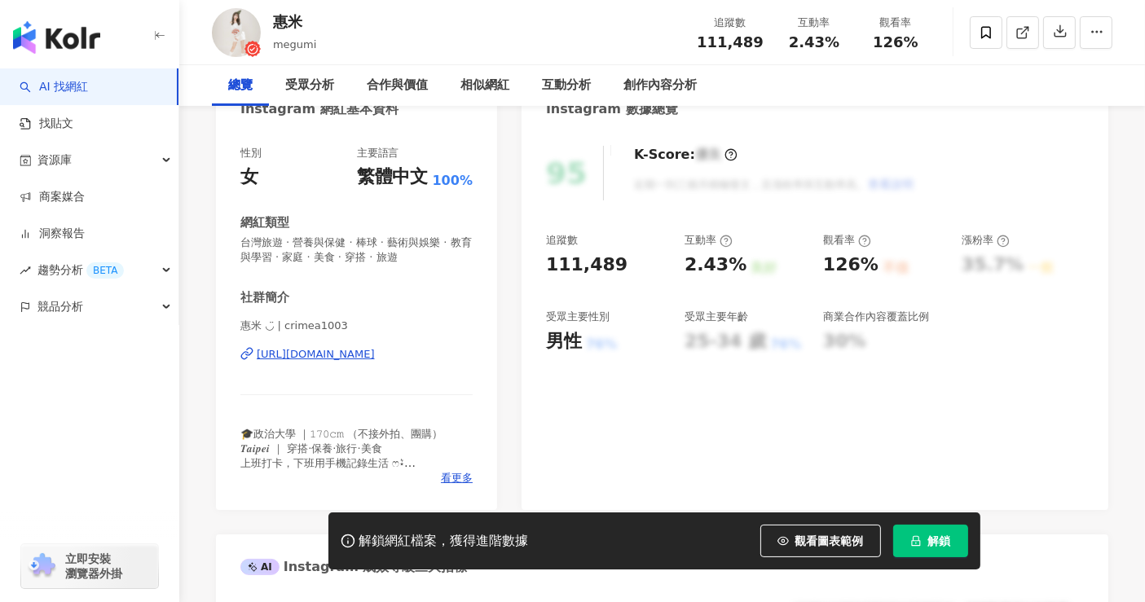
click at [359, 347] on div "[URL][DOMAIN_NAME]" at bounding box center [316, 354] width 118 height 15
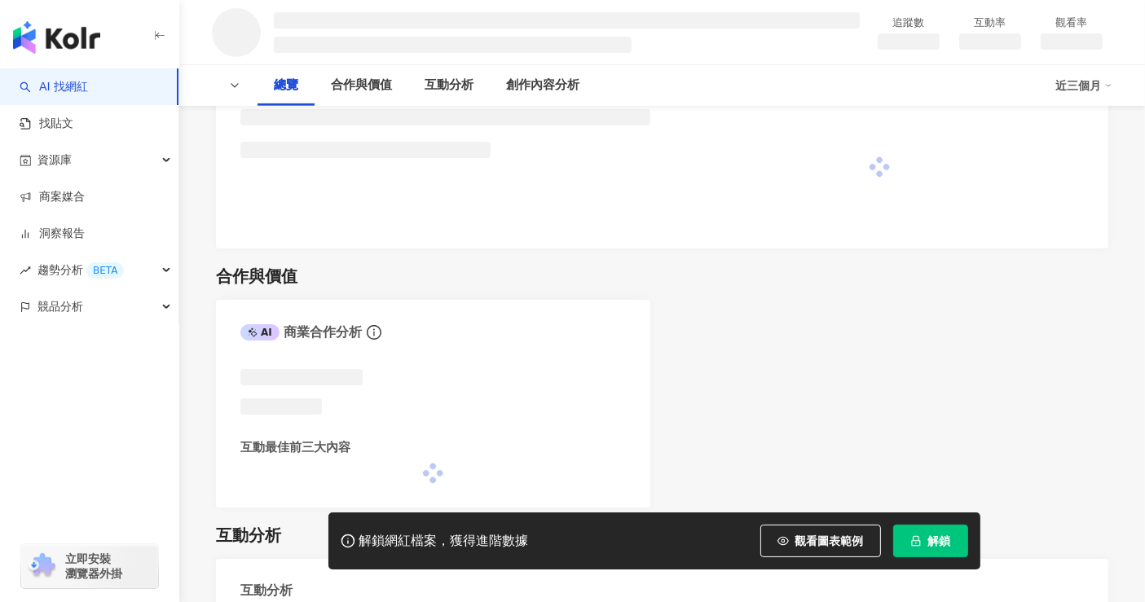
scroll to position [996, 0]
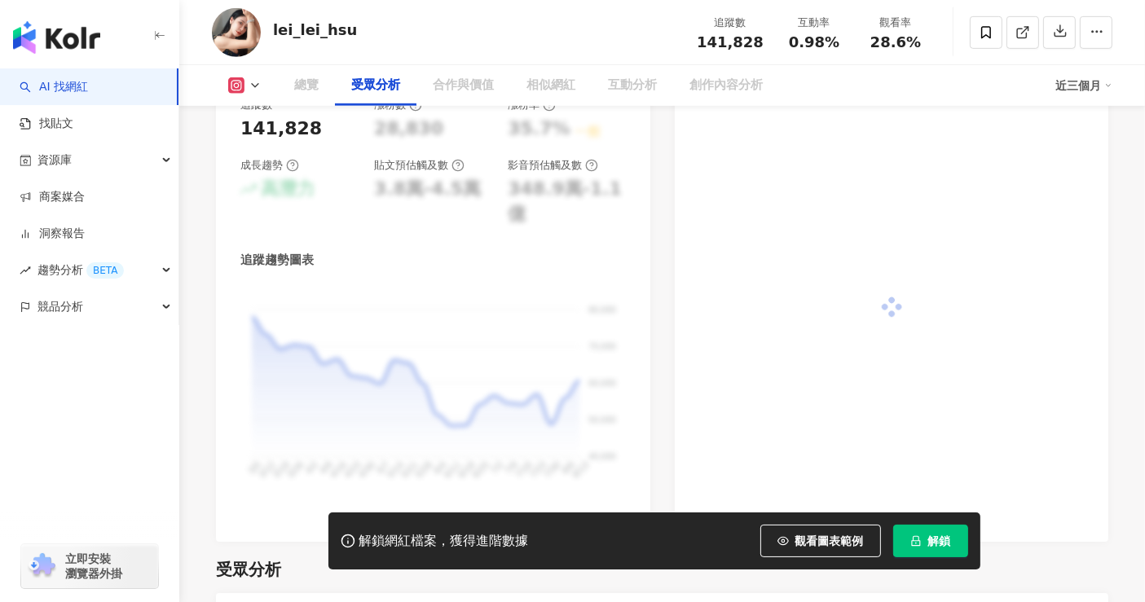
scroll to position [1851, 0]
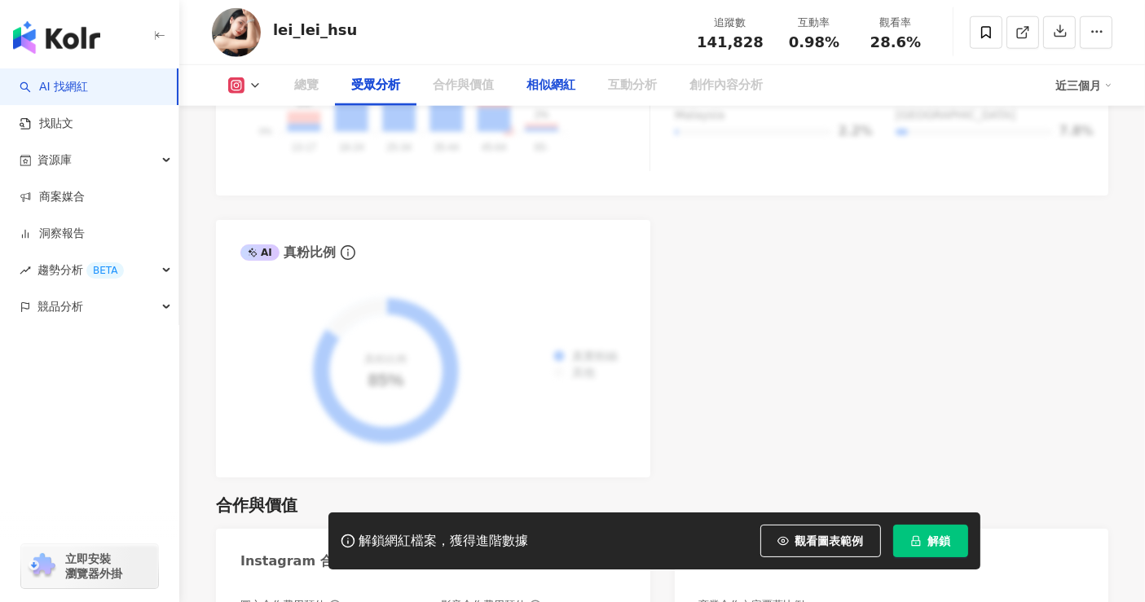
click at [554, 95] on div "相似網紅" at bounding box center [551, 86] width 49 height 20
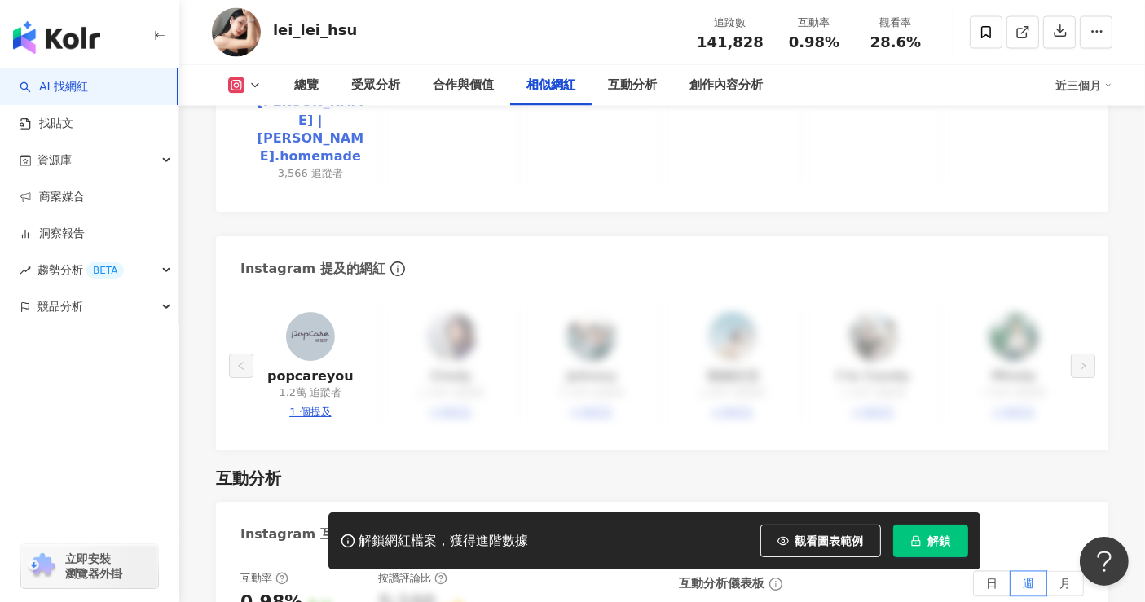
scroll to position [3461, 0]
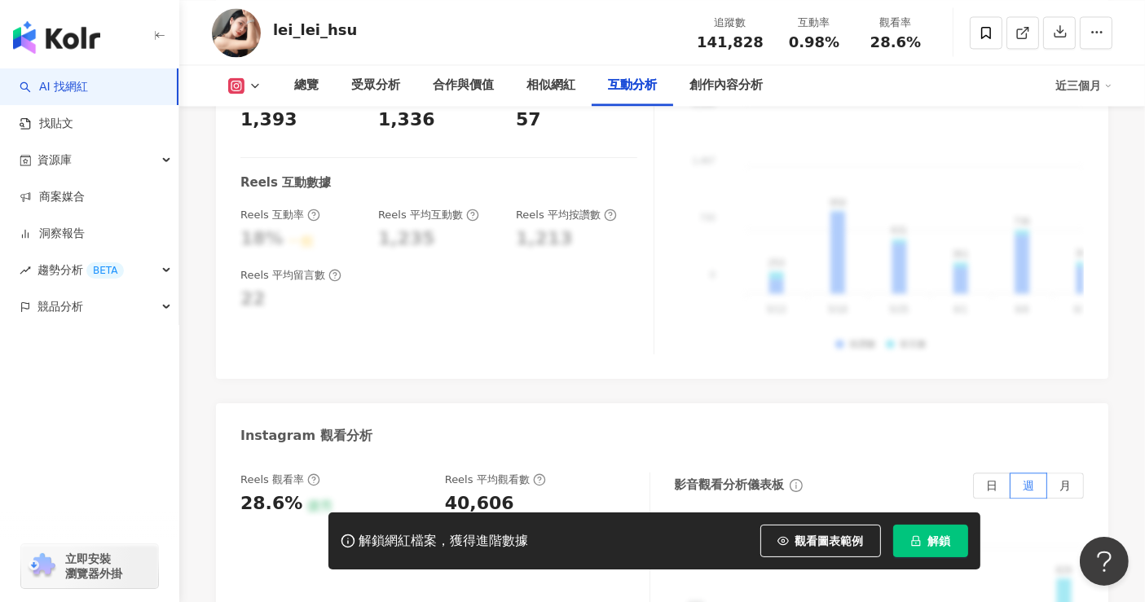
click at [817, 529] on button "觀看圖表範例" at bounding box center [820, 541] width 121 height 33
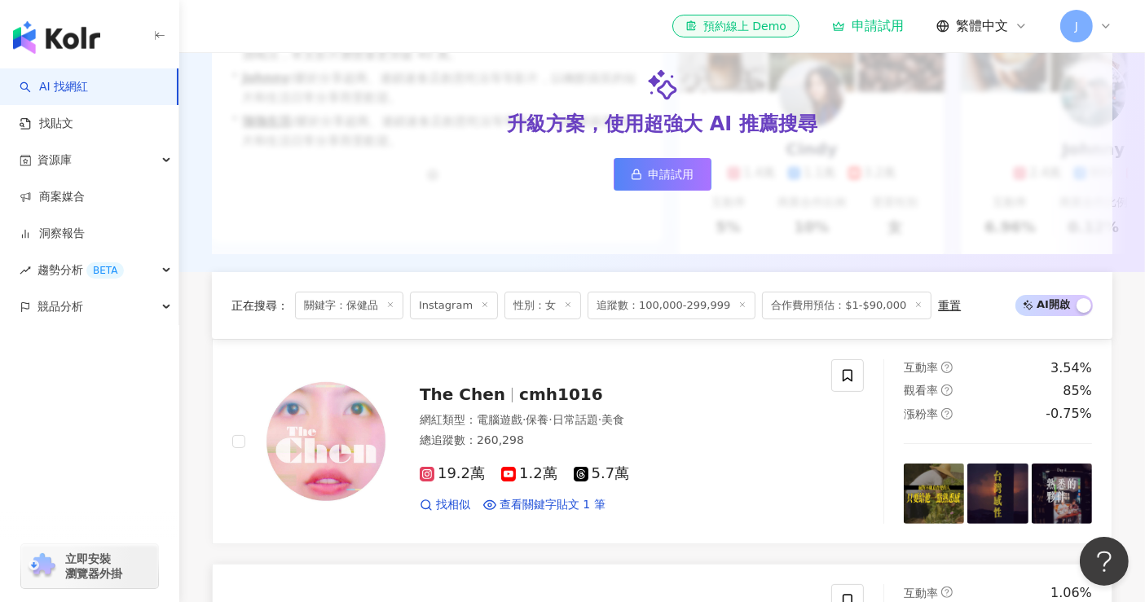
scroll to position [543, 0]
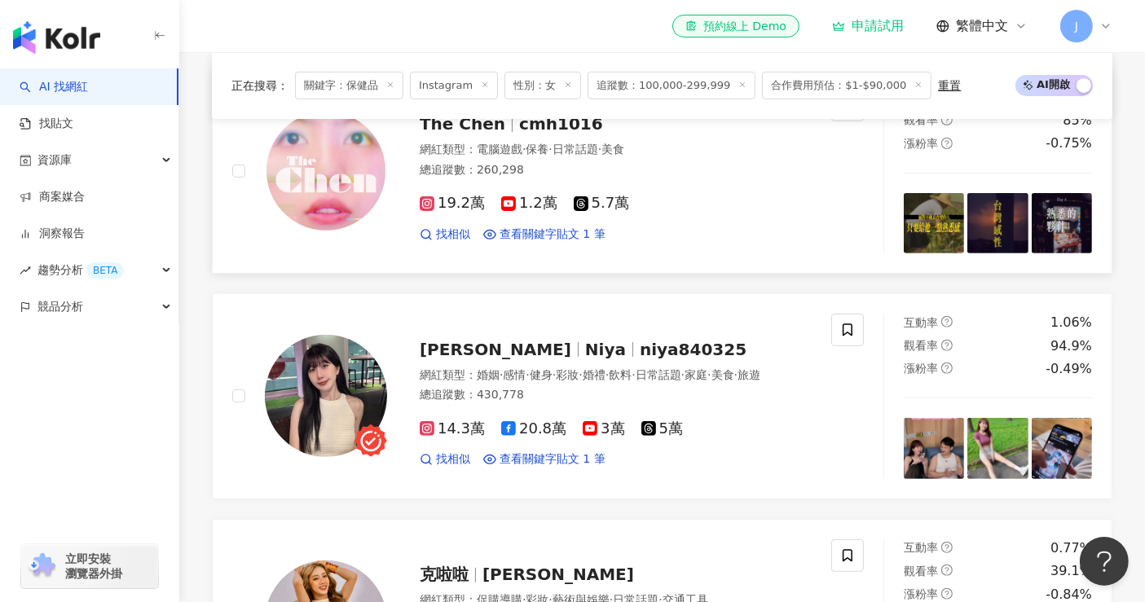
click at [499, 134] on span "The Chen" at bounding box center [469, 124] width 99 height 20
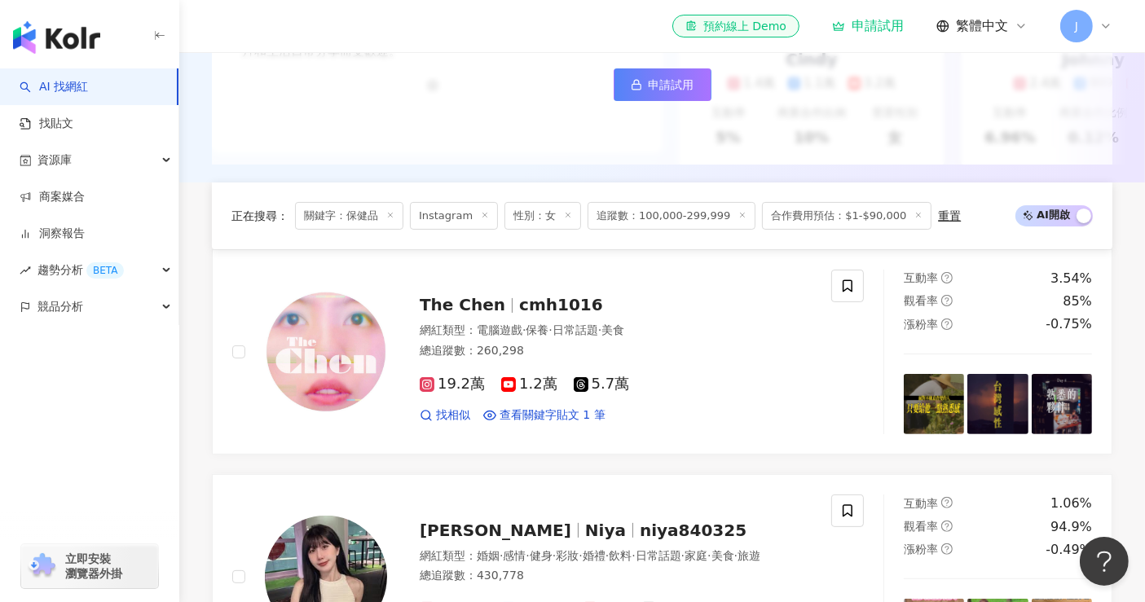
scroll to position [976, 0]
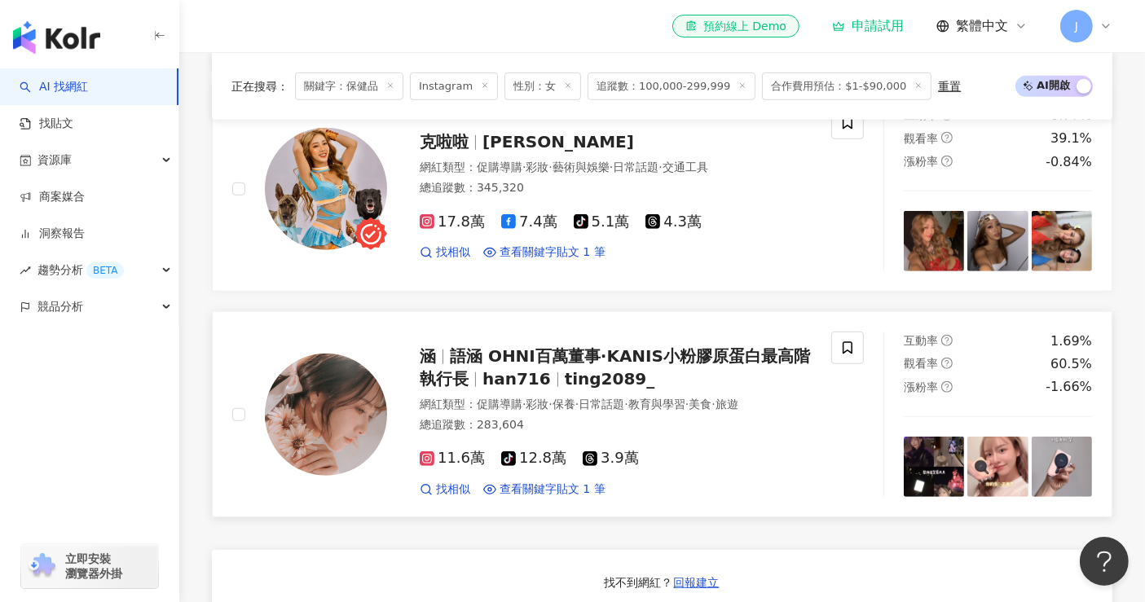
click at [598, 369] on span "語涵 OHNI百萬董事·KANIS小粉膠原蛋白最高階執行長" at bounding box center [615, 367] width 390 height 42
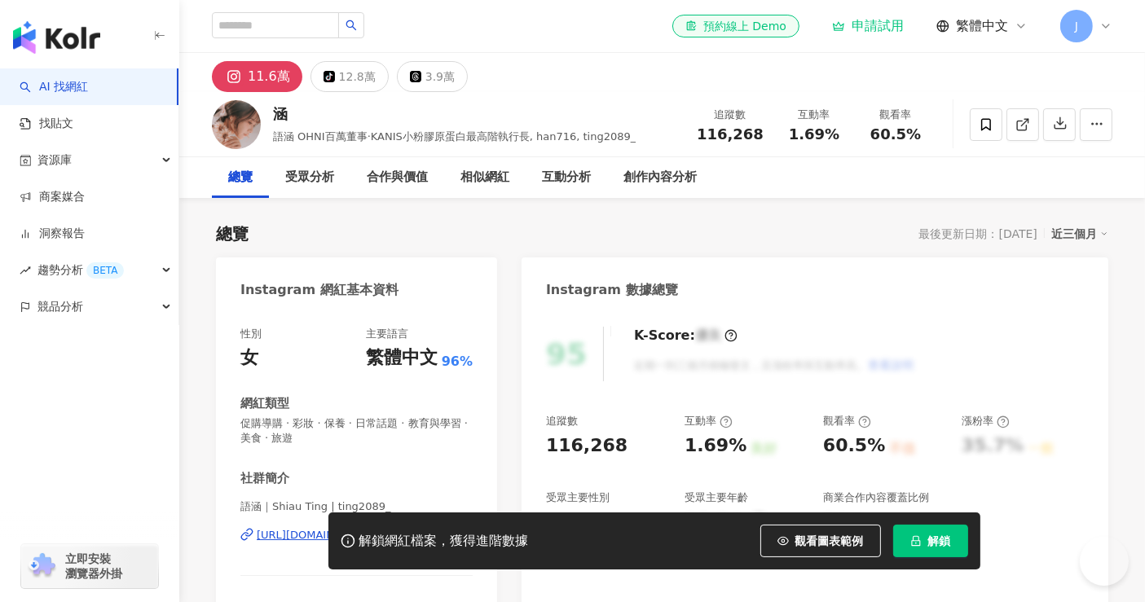
click at [815, 537] on span "觀看圖表範例" at bounding box center [829, 541] width 68 height 13
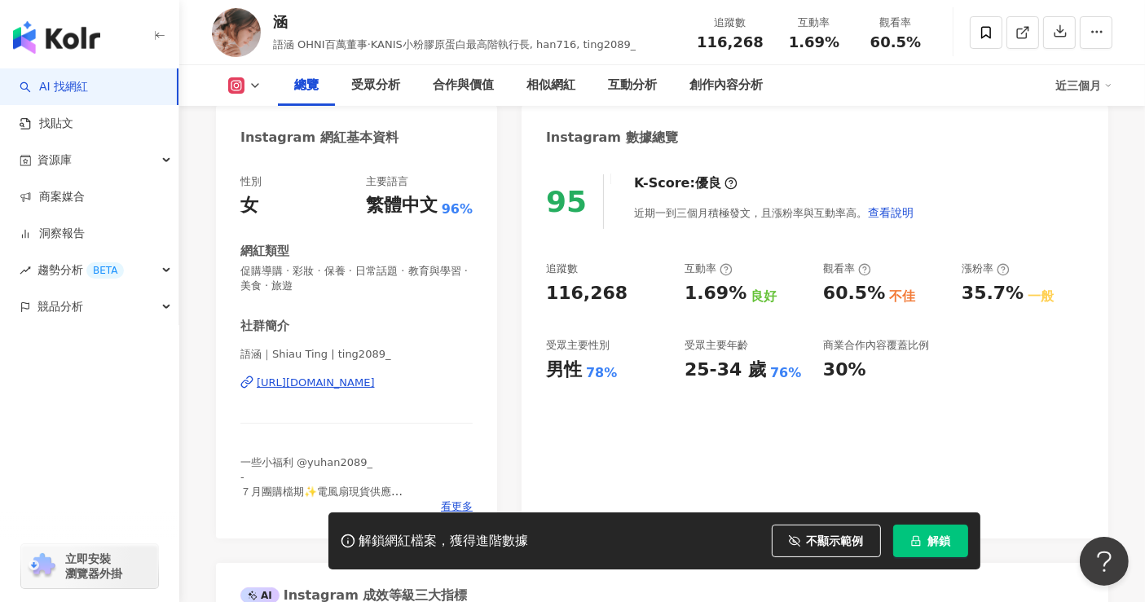
scroll to position [181, 0]
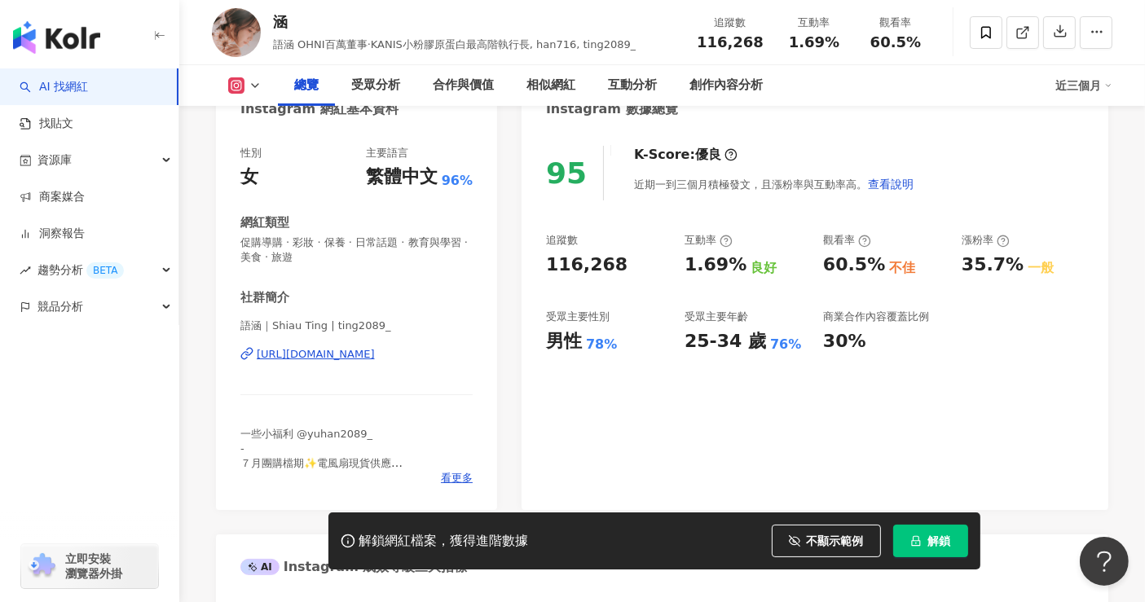
click at [333, 357] on div "[URL][DOMAIN_NAME]" at bounding box center [316, 354] width 118 height 15
